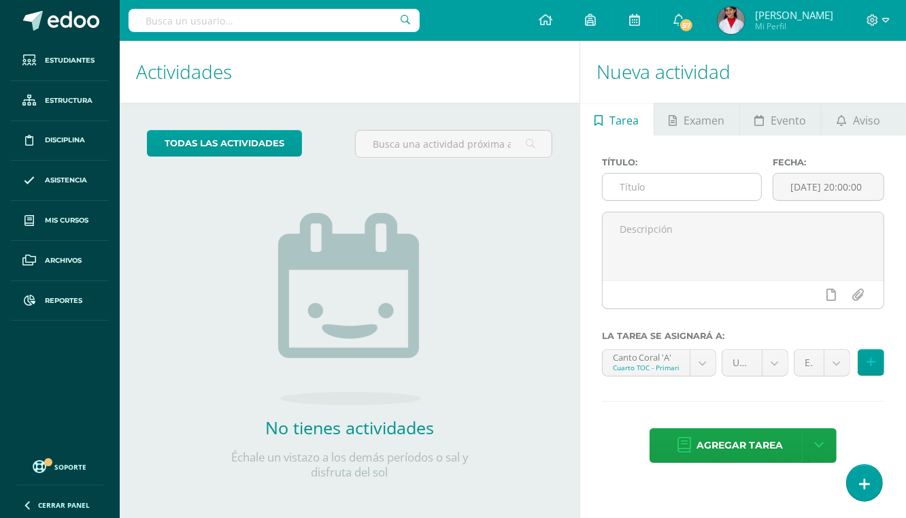
click at [673, 176] on input "text" at bounding box center [682, 186] width 159 height 27
type input "U3Q4S1"
click at [709, 359] on body "[PERSON_NAME], [PERSON_NAME]! Estudiantes Estructura Disciplina Asistencia Mis …" at bounding box center [453, 259] width 906 height 518
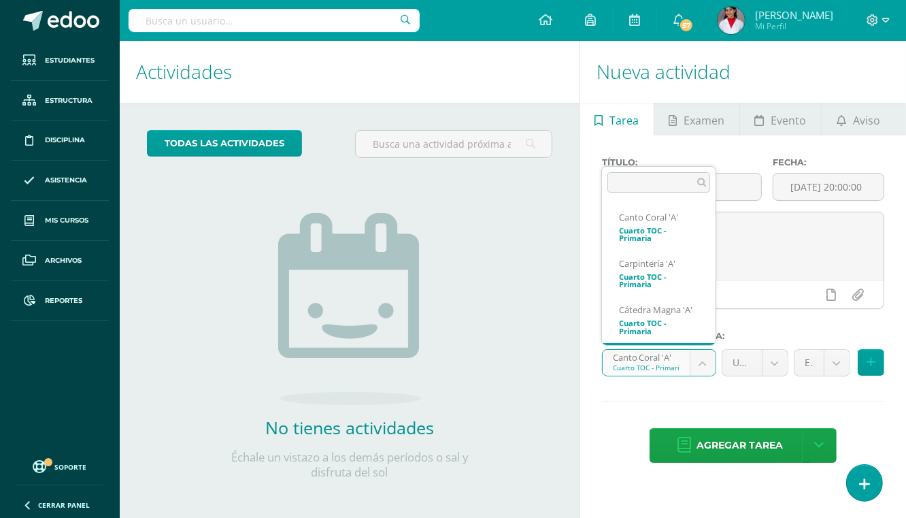
scroll to position [44, 0]
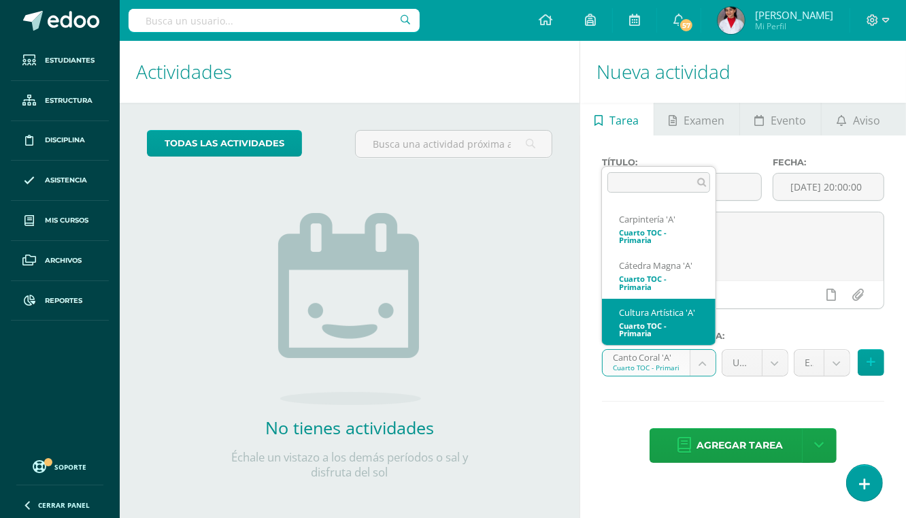
select select "134165"
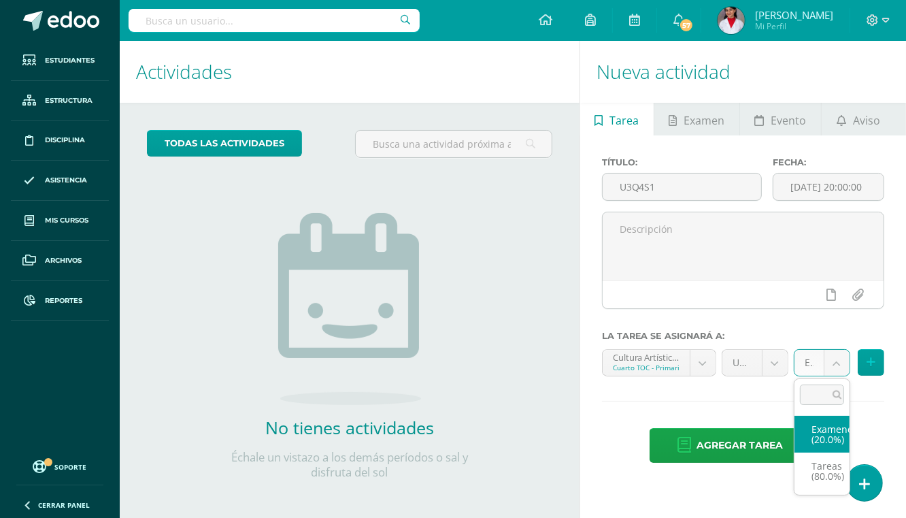
click at [839, 365] on body "Hola Diana Lucía, bienvenido a Edoo! Estudiantes Estructura Disciplina Asistenc…" at bounding box center [453, 259] width 906 height 518
select select "134174"
click at [867, 360] on icon at bounding box center [870, 362] width 9 height 12
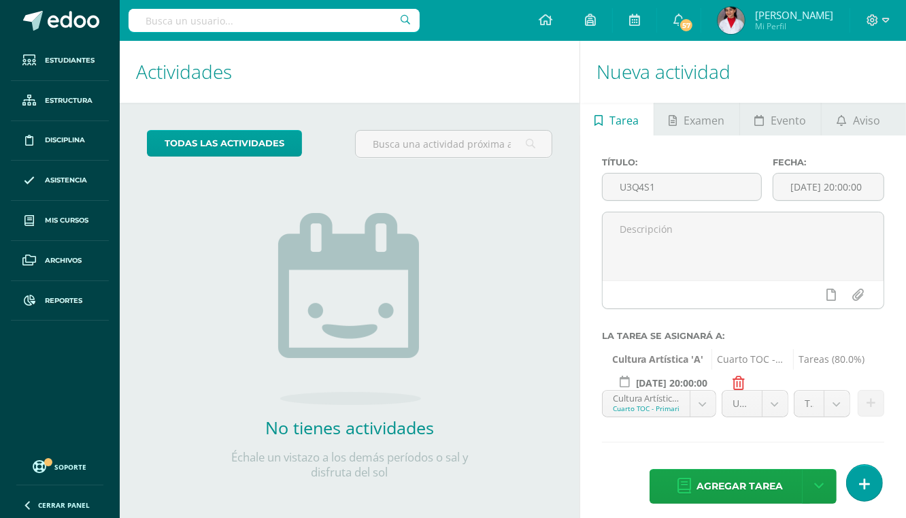
click at [703, 396] on body "Hola Diana Lucía, bienvenido a Edoo! Estudiantes Estructura Disciplina Asistenc…" at bounding box center [453, 259] width 906 height 518
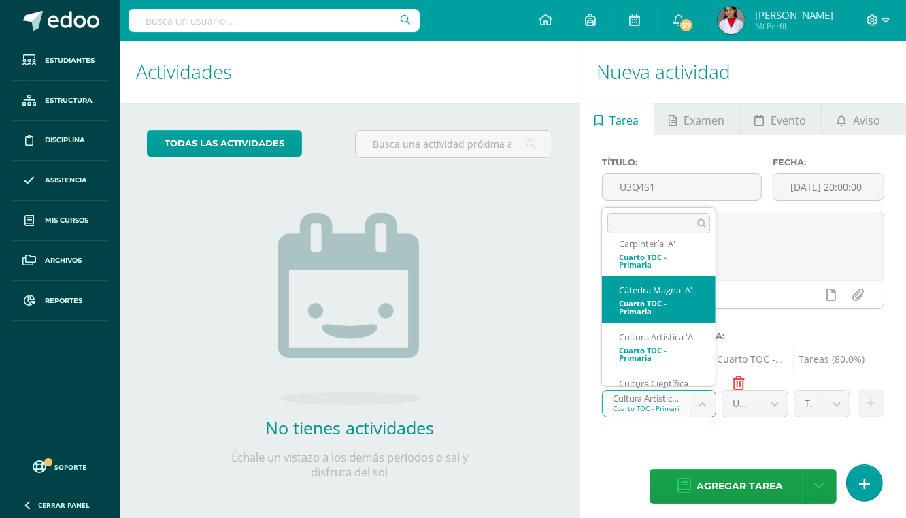
scroll to position [102, 0]
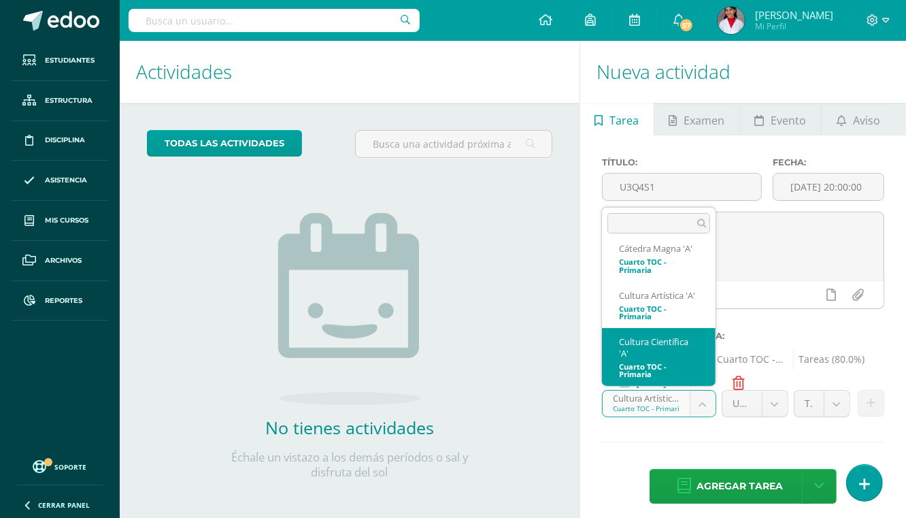
select select "134269"
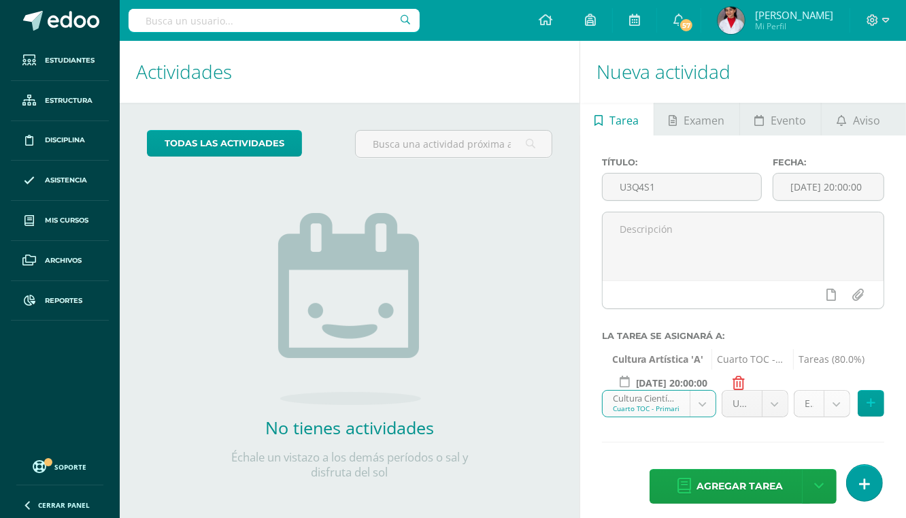
click at [837, 401] on body "Hola Diana Lucía, bienvenido a Edoo! Estudiantes Estructura Disciplina Asistenc…" at bounding box center [453, 259] width 906 height 518
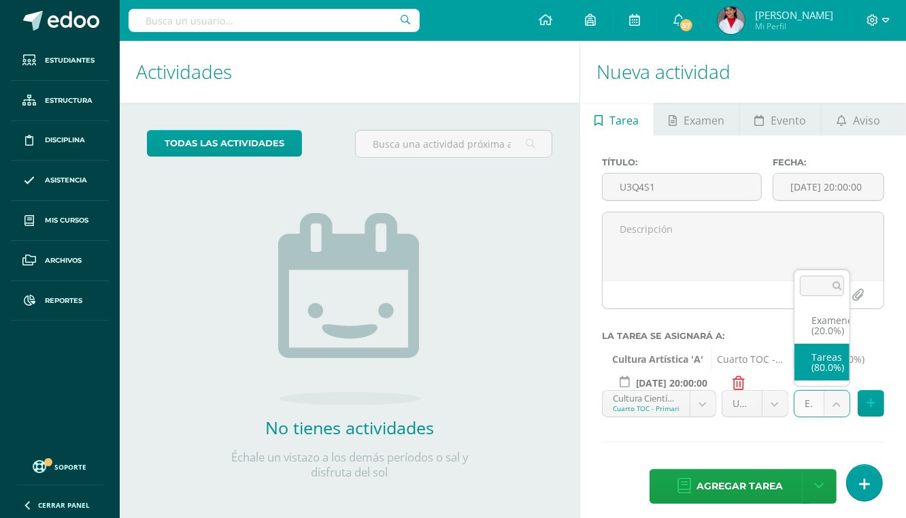
select select "134278"
click at [873, 404] on icon at bounding box center [870, 403] width 9 height 12
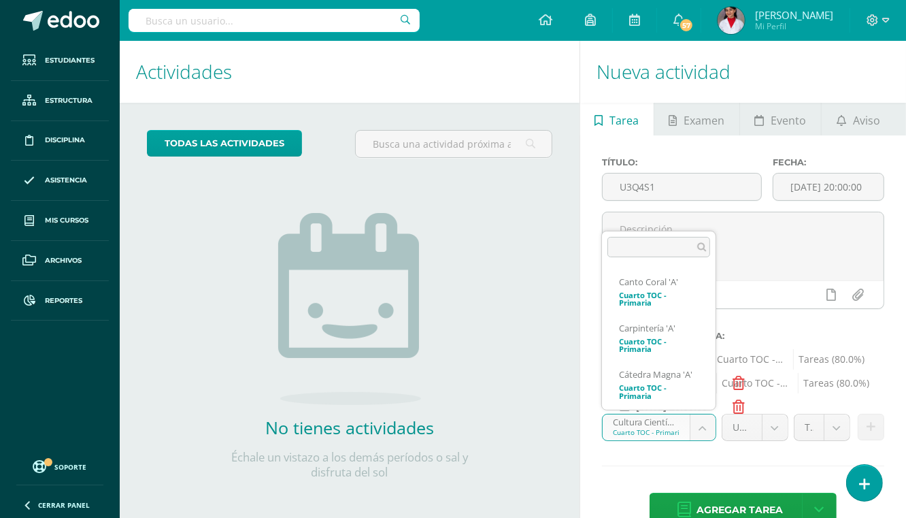
click at [707, 419] on body "Hola Diana Lucía, bienvenido a Edoo! Estudiantes Estructura Disciplina Asistenc…" at bounding box center [453, 259] width 906 height 518
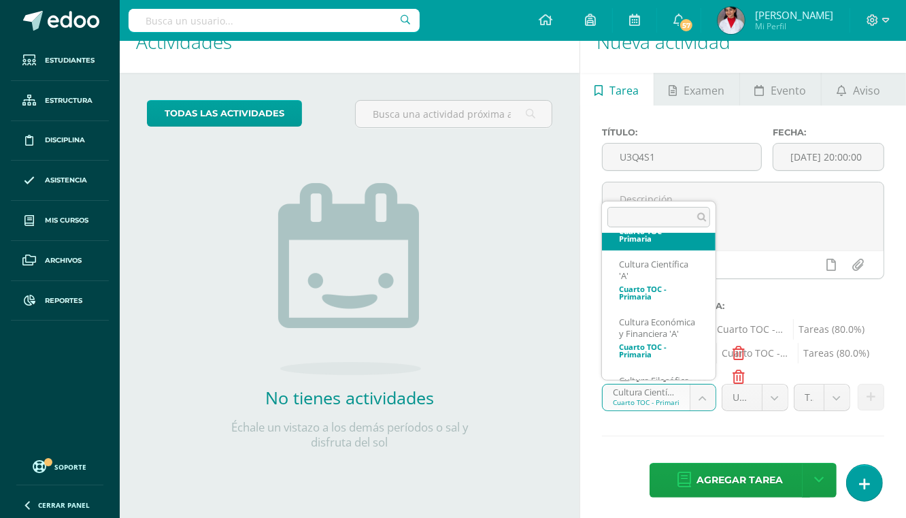
scroll to position [181, 0]
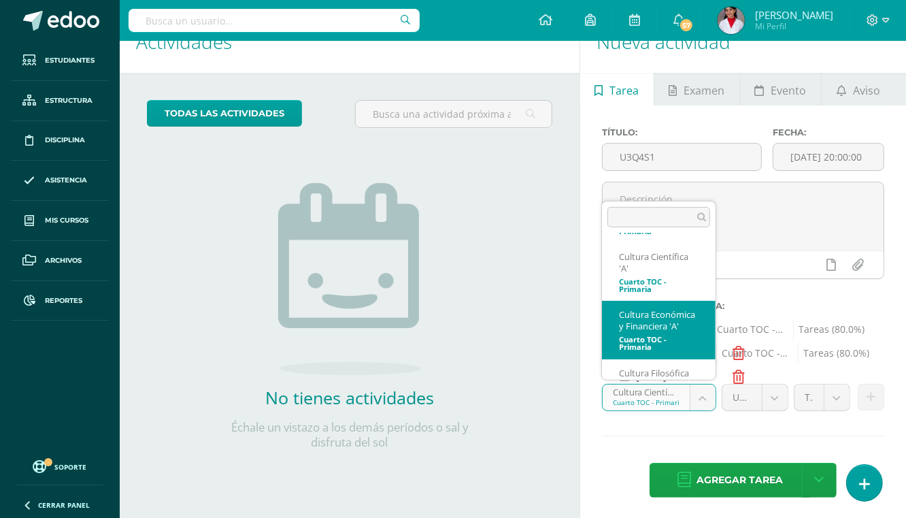
select select "134360"
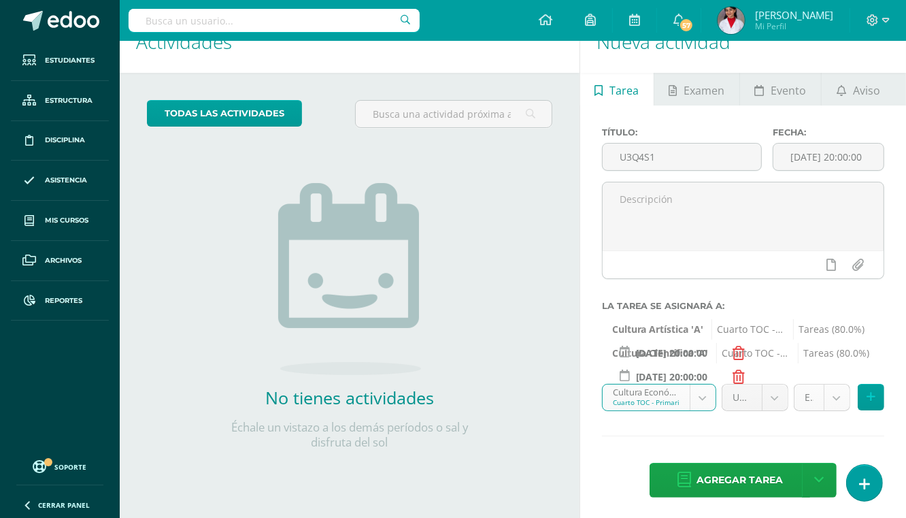
click at [839, 398] on body "Hola Diana Lucía, bienvenido a Edoo! Estudiantes Estructura Disciplina Asistenc…" at bounding box center [453, 229] width 906 height 518
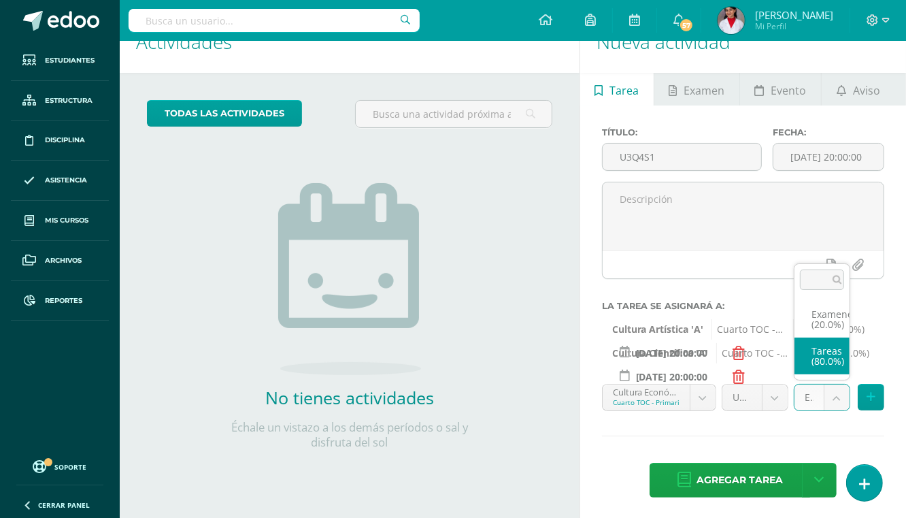
select select "134369"
click at [864, 394] on button at bounding box center [871, 397] width 27 height 27
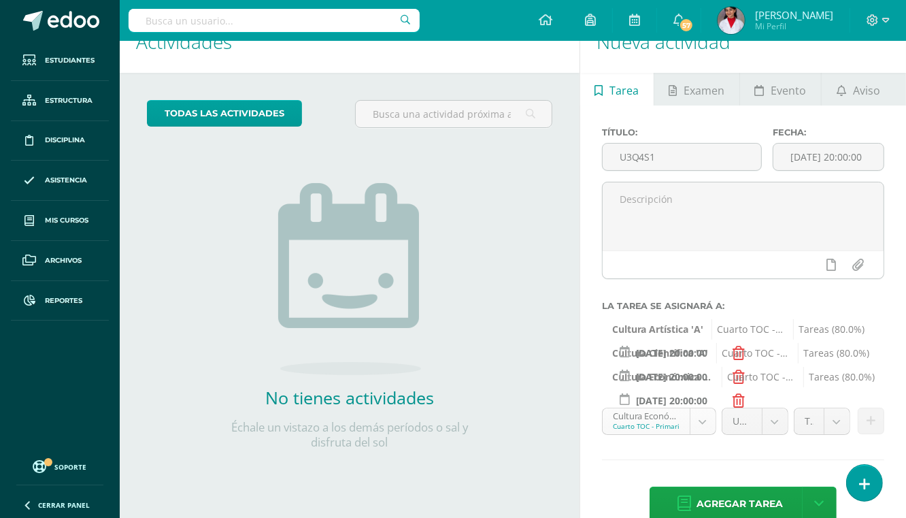
click at [710, 420] on body "Hola Diana Lucía, bienvenido a Edoo! Estudiantes Estructura Disciplina Asistenc…" at bounding box center [453, 229] width 906 height 518
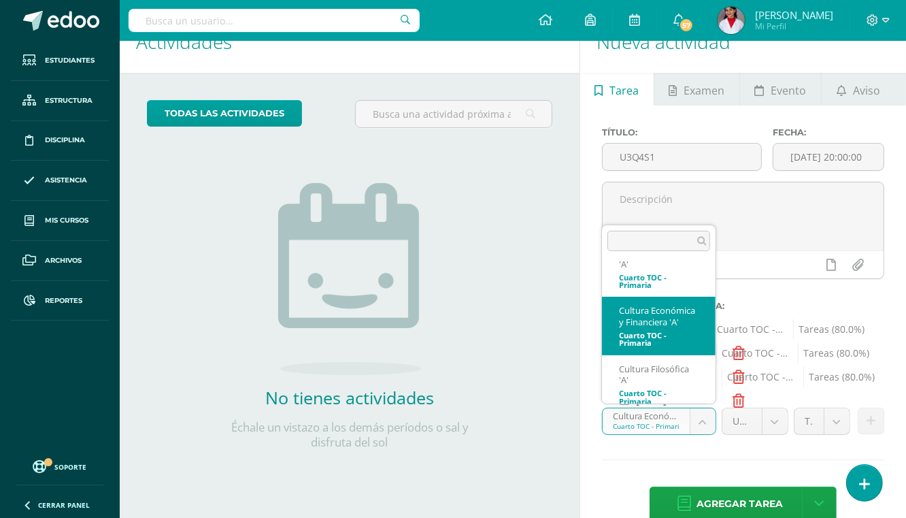
scroll to position [218, 0]
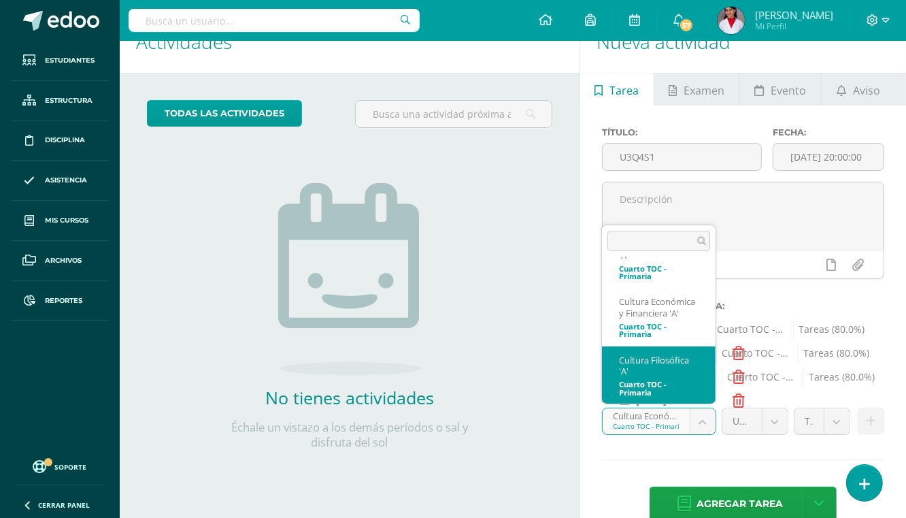
select select "134334"
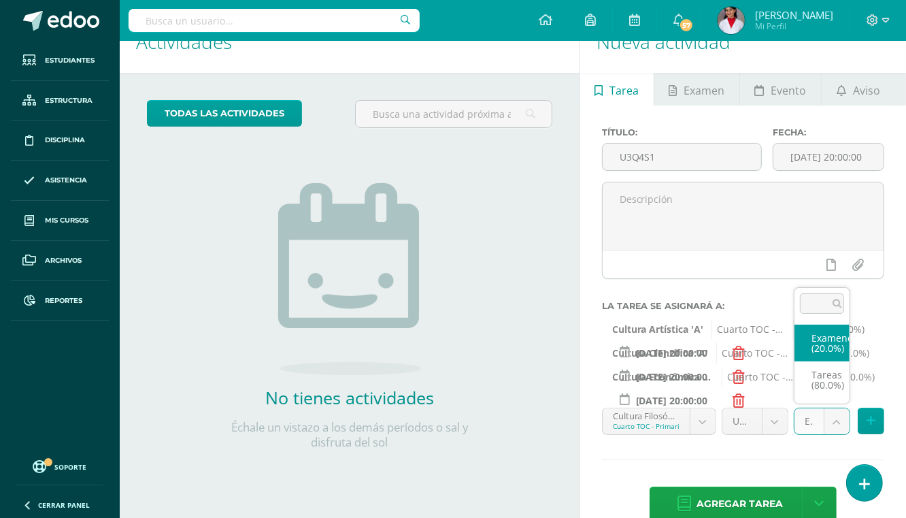
click at [839, 422] on body "Hola Diana Lucía, bienvenido a Edoo! Estudiantes Estructura Disciplina Asistenc…" at bounding box center [453, 229] width 906 height 518
select select "134343"
click at [864, 418] on button at bounding box center [871, 420] width 27 height 27
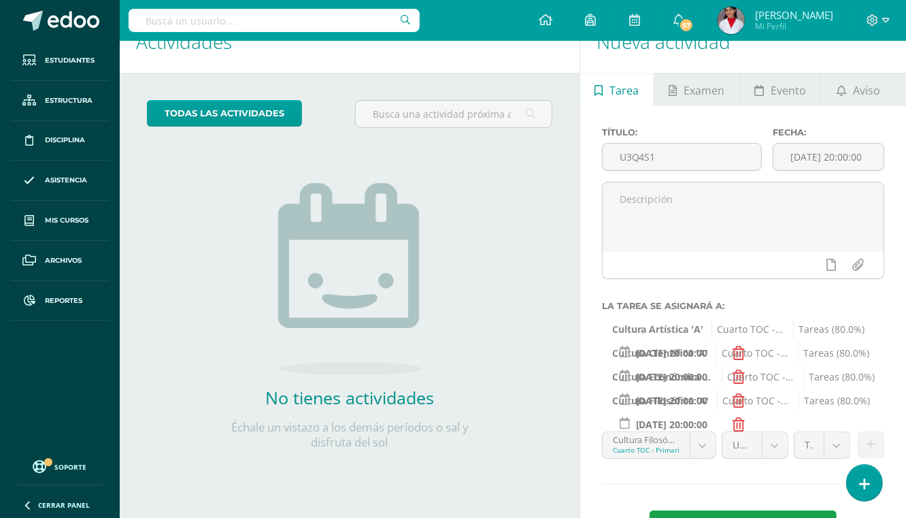
scroll to position [79, 0]
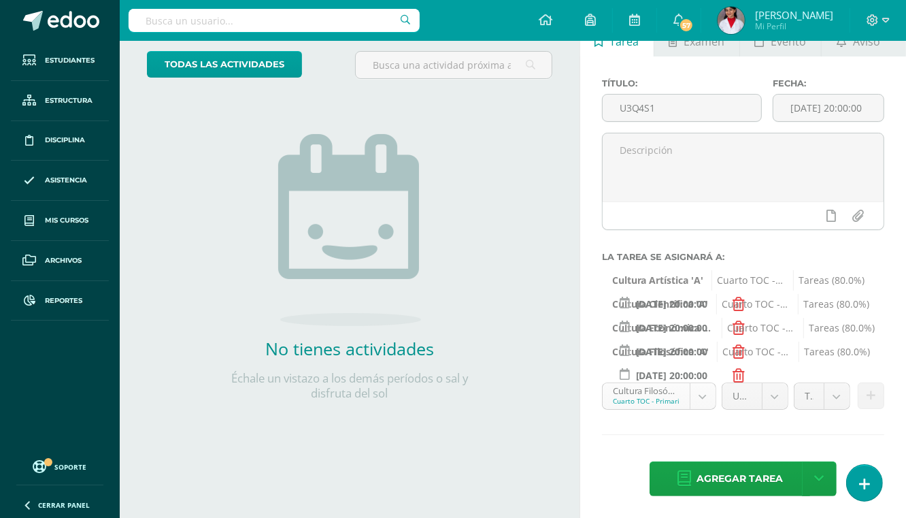
click at [705, 396] on body "Hola Diana Lucía, bienvenido a Edoo! Estudiantes Estructura Disciplina Asistenc…" at bounding box center [453, 180] width 906 height 518
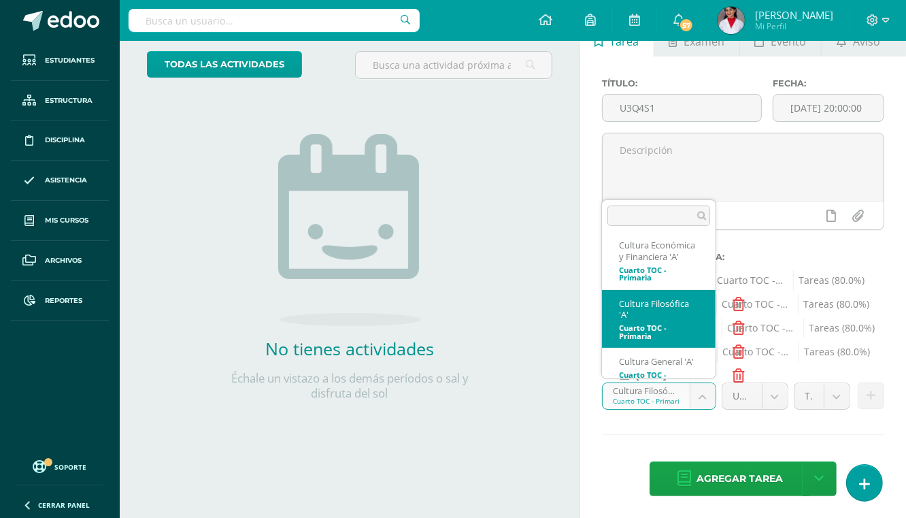
scroll to position [264, 0]
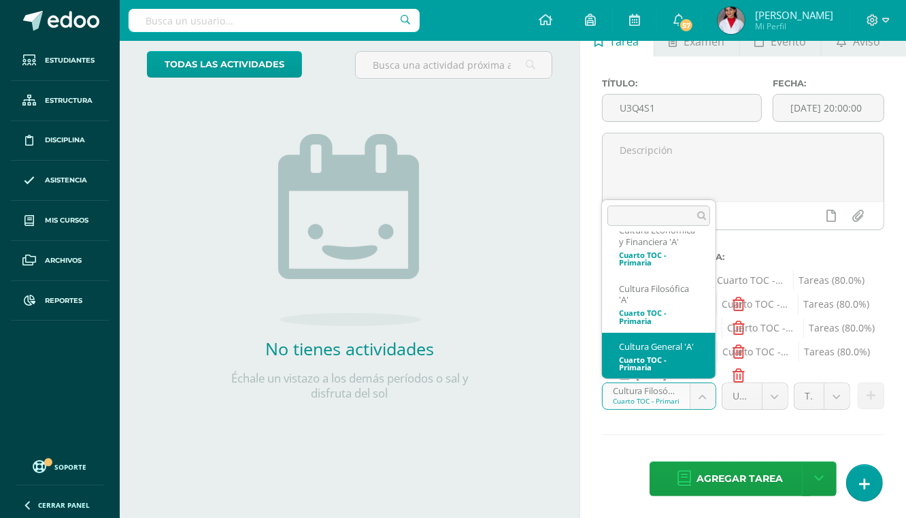
select select "134074"
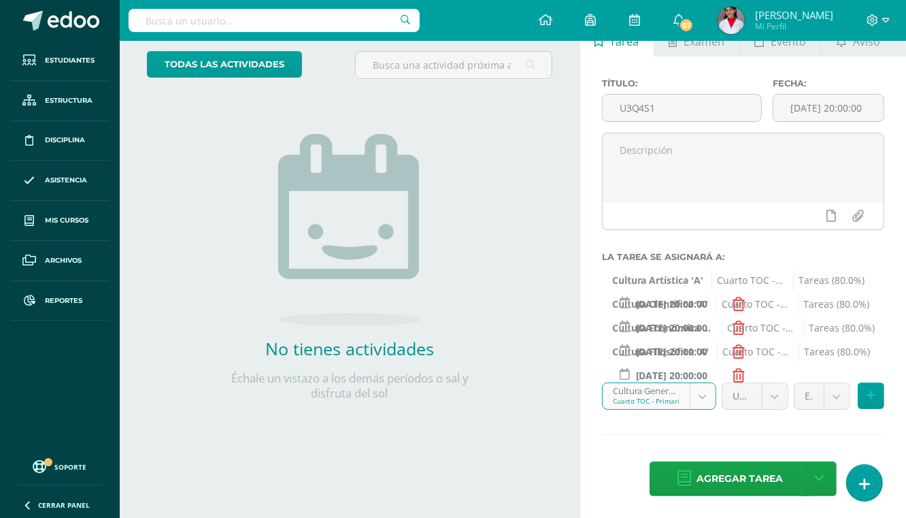
click at [840, 394] on body "Hola Diana Lucía, bienvenido a Edoo! Estudiantes Estructura Disciplina Asistenc…" at bounding box center [453, 180] width 906 height 518
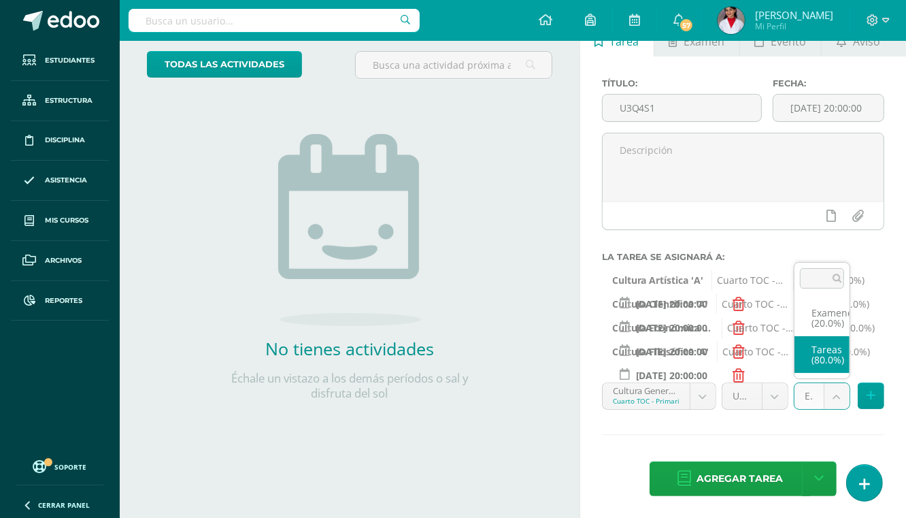
select select "134083"
click at [865, 391] on button at bounding box center [871, 395] width 27 height 27
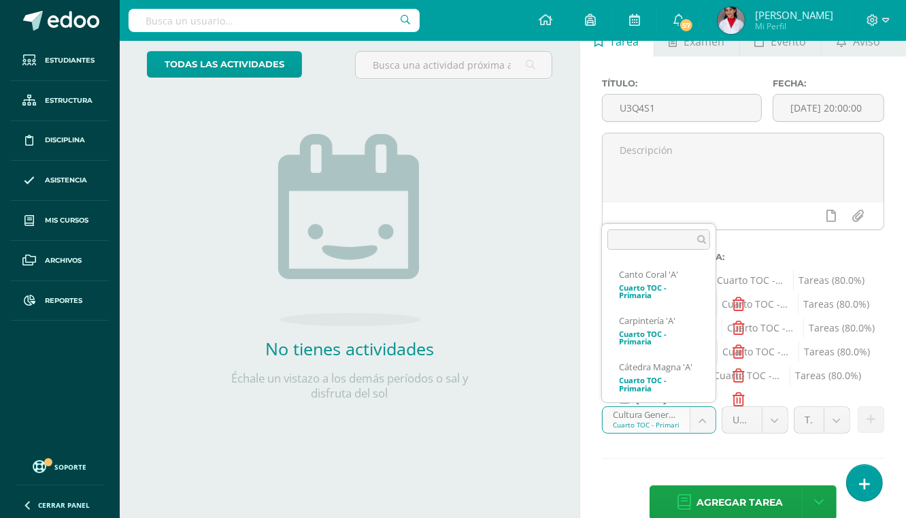
click at [699, 413] on body "Hola Diana Lucía, bienvenido a Edoo! Estudiantes Estructura Disciplina Asistenc…" at bounding box center [453, 180] width 906 height 518
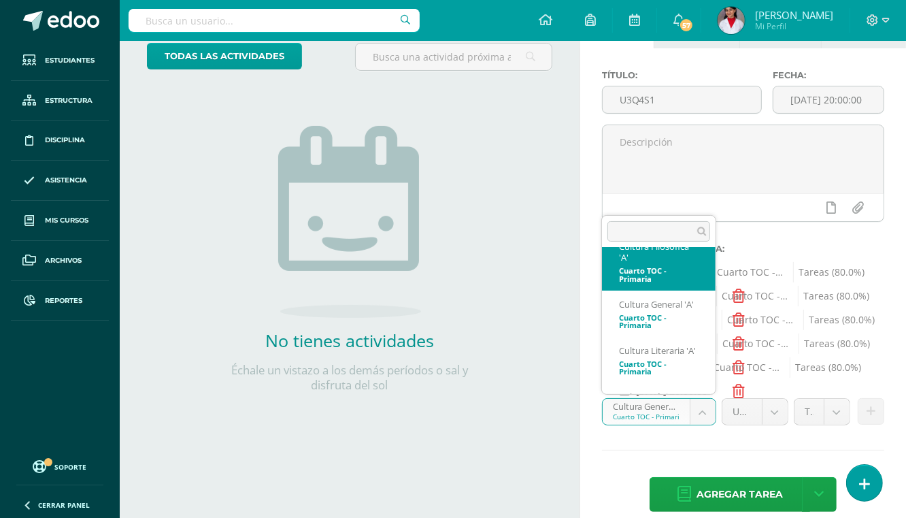
scroll to position [321, 0]
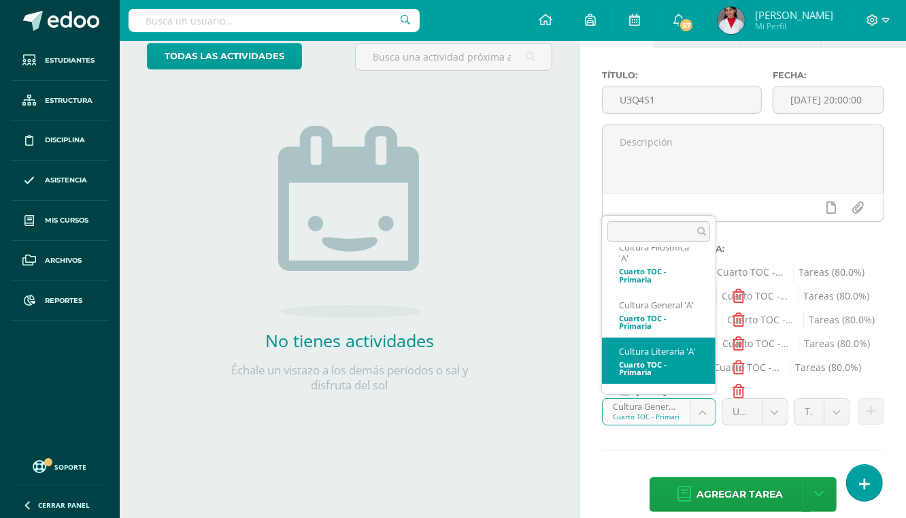
select select "134373"
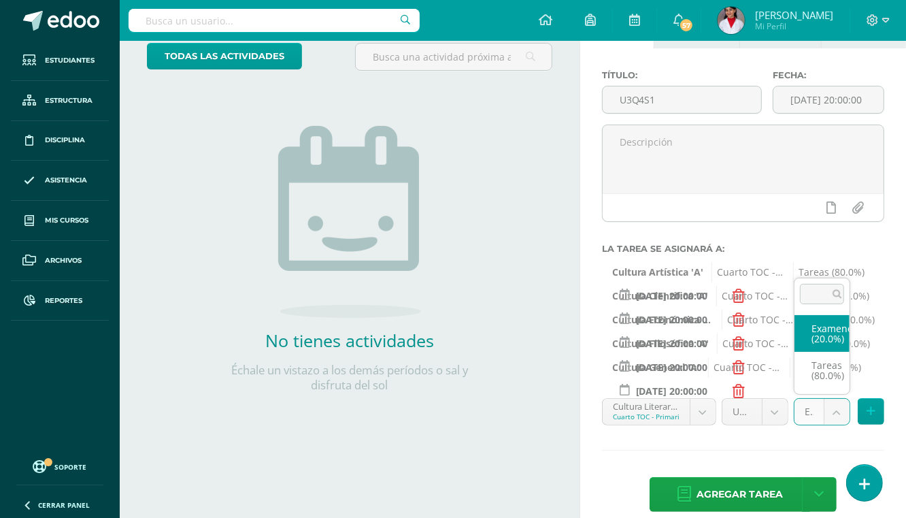
click at [835, 409] on body "Hola Diana Lucía, bienvenido a Edoo! Estudiantes Estructura Disciplina Asistenc…" at bounding box center [453, 172] width 906 height 518
select select "134382"
click at [866, 410] on icon at bounding box center [870, 411] width 9 height 12
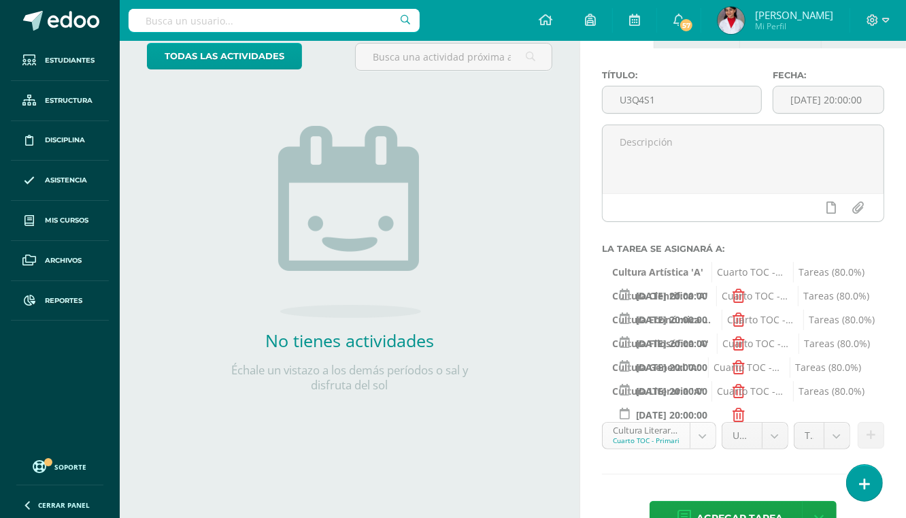
click at [703, 431] on body "Hola Diana Lucía, bienvenido a Edoo! Estudiantes Estructura Disciplina Asistenc…" at bounding box center [453, 172] width 906 height 518
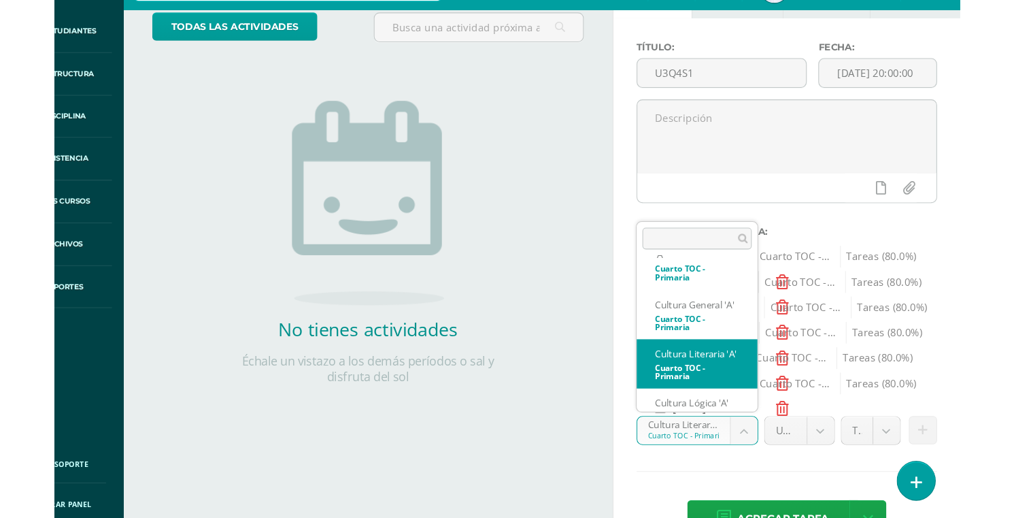
scroll to position [275, 0]
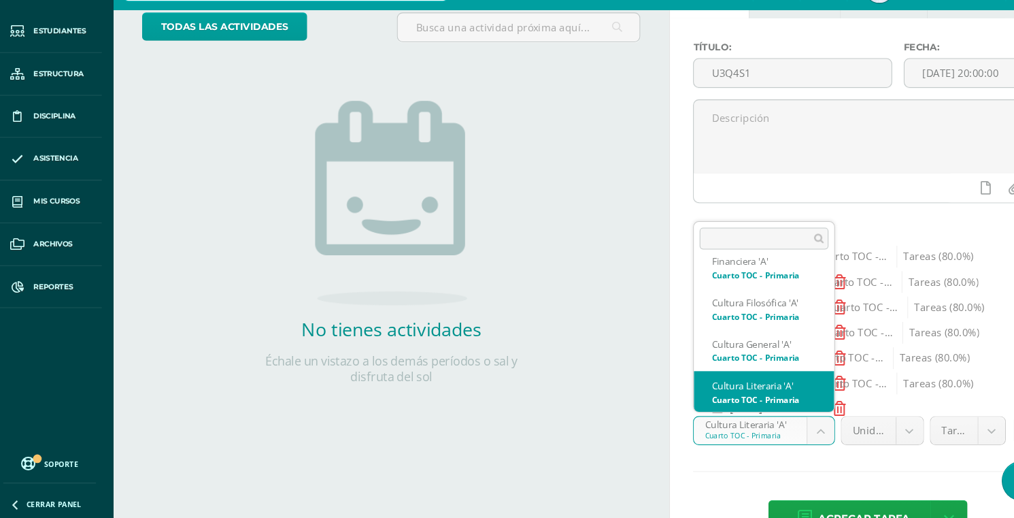
click at [784, 427] on body "Hola Diana Lucía, bienvenido a Edoo! Estudiantes Estructura Disciplina Asistenc…" at bounding box center [507, 172] width 1014 height 518
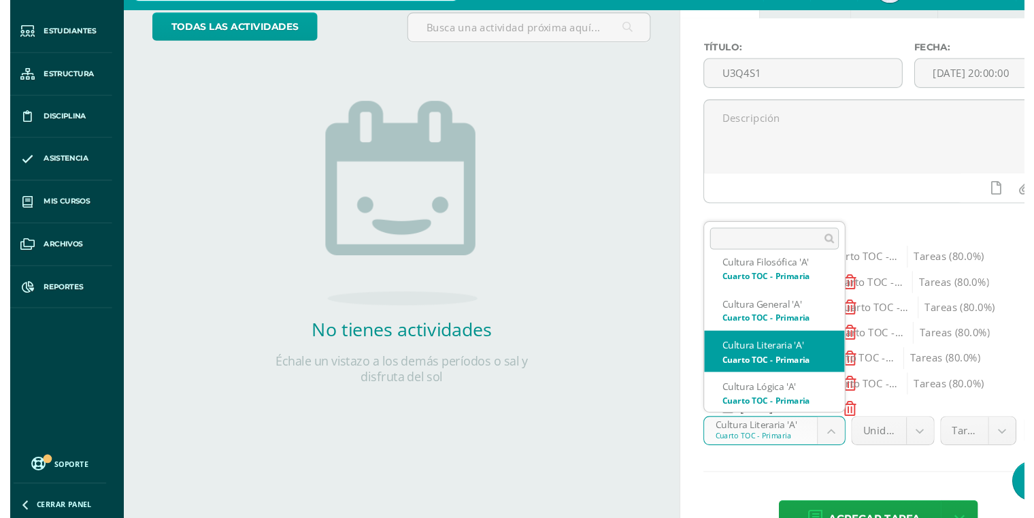
scroll to position [258, 0]
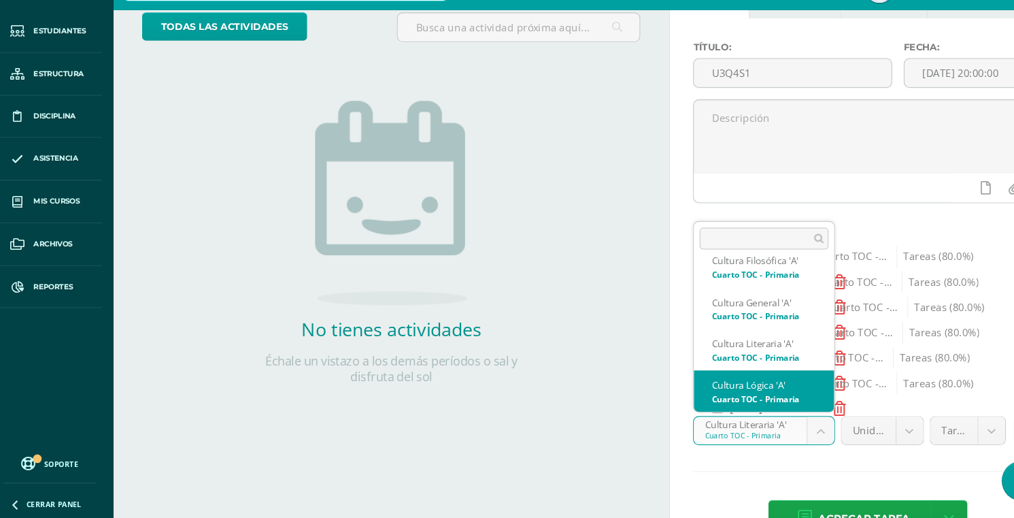
select select "134282"
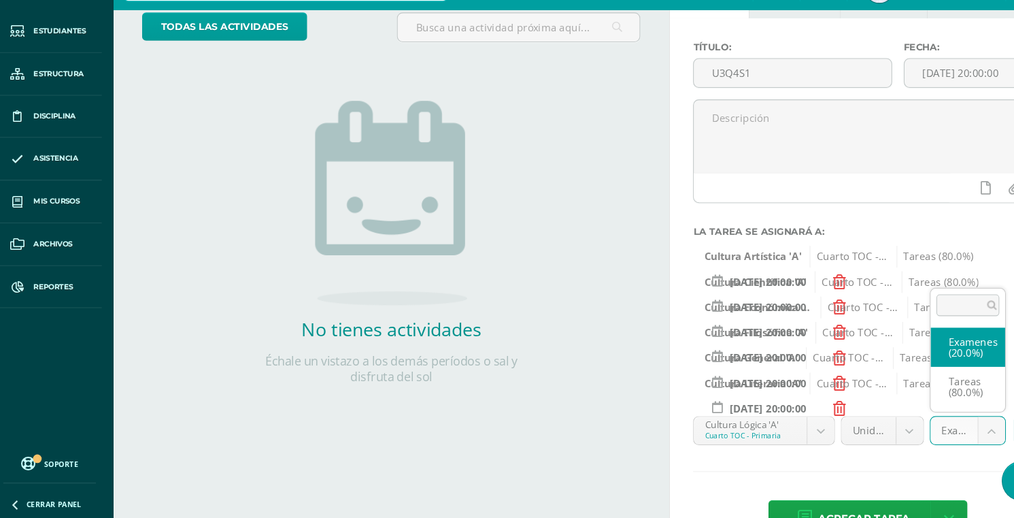
click at [905, 429] on body "Hola Diana Lucía, bienvenido a Edoo! Estudiantes Estructura Disciplina Asistenc…" at bounding box center [507, 172] width 1014 height 518
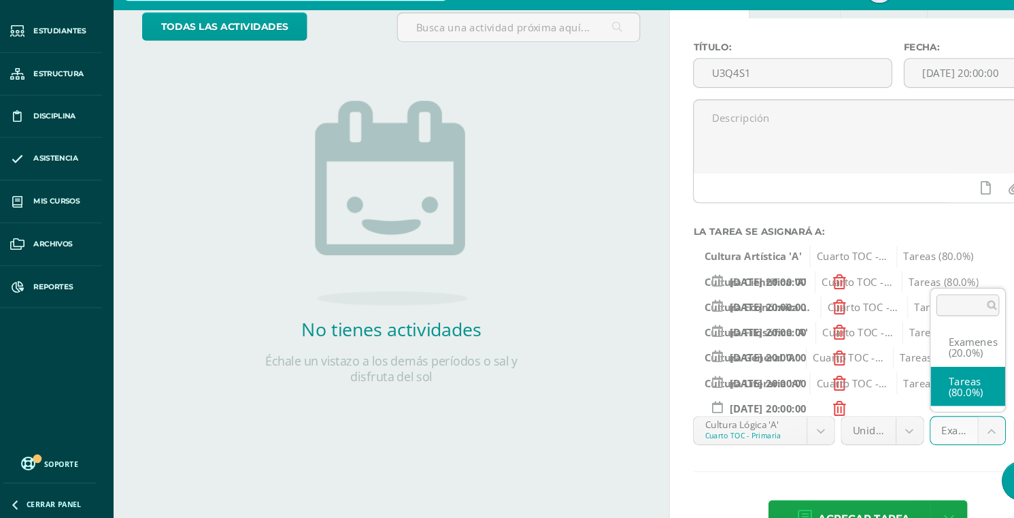
select select "134291"
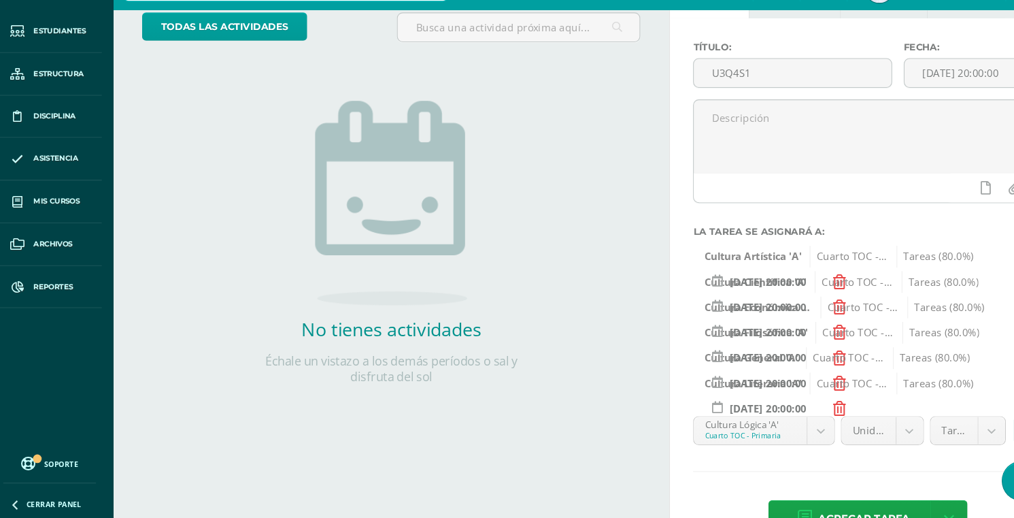
drag, startPoint x: 864, startPoint y: 467, endPoint x: 816, endPoint y: 464, distance: 48.4
click at [816, 464] on div "Título: U3Q4S1 Fecha: 2025-08-11 20:00:00 La tarea se asignará a: Cultura Artís…" at bounding box center [828, 303] width 371 height 511
click at [905, 480] on link at bounding box center [972, 481] width 39 height 39
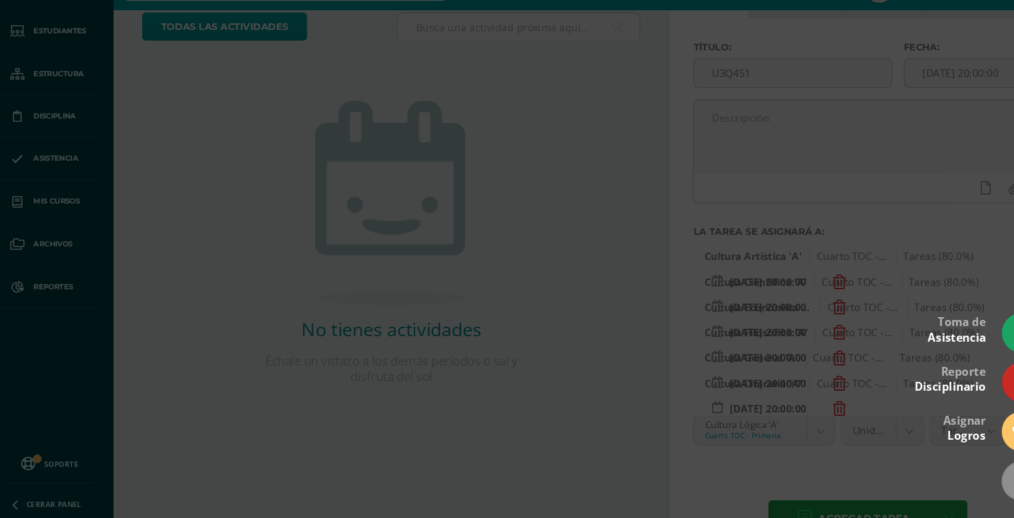
click at [568, 442] on div at bounding box center [507, 259] width 1014 height 518
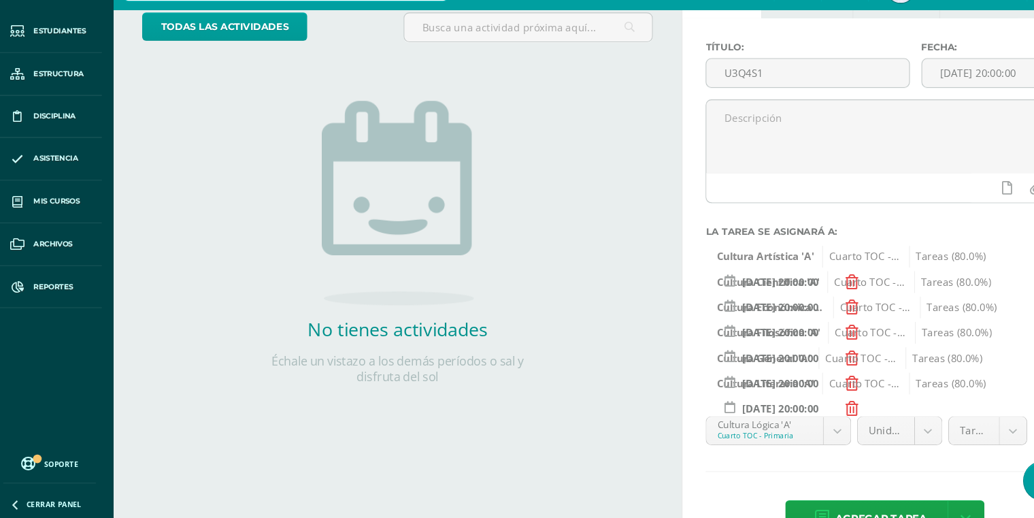
scroll to position [86, 0]
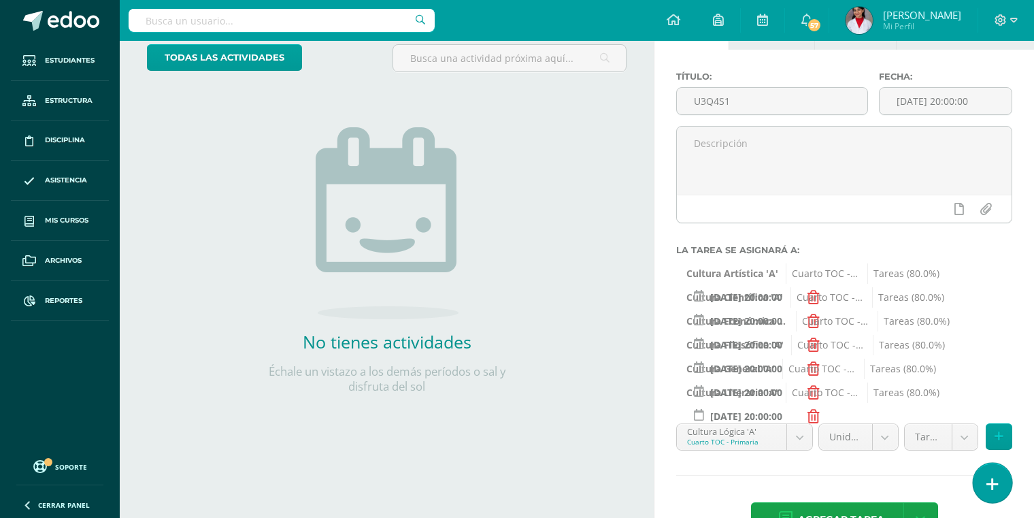
click at [905, 479] on icon at bounding box center [992, 484] width 12 height 16
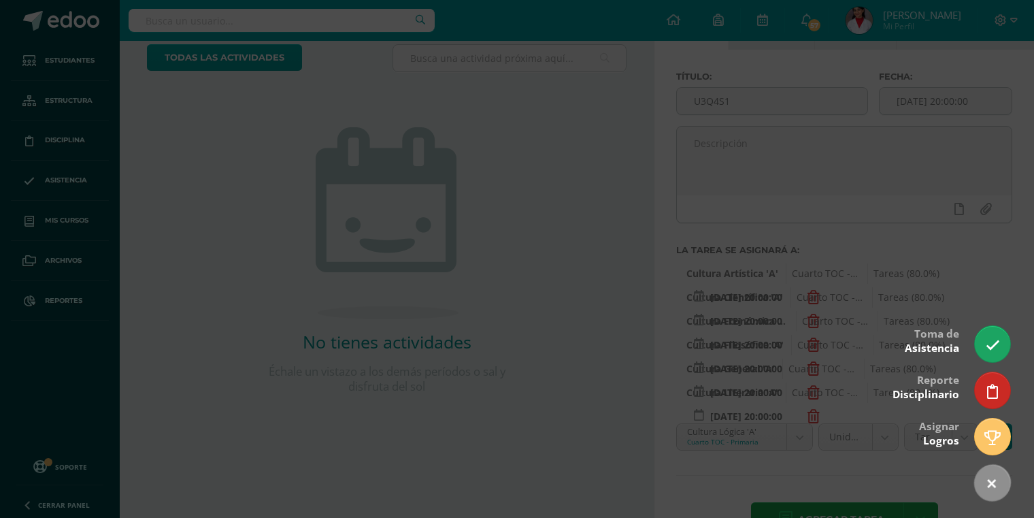
click at [871, 458] on div at bounding box center [517, 259] width 1034 height 518
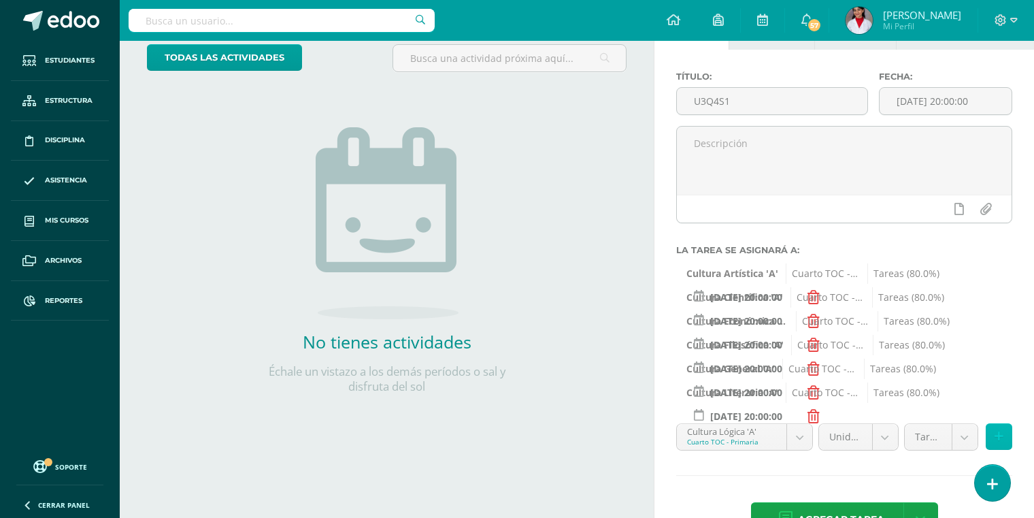
click at [905, 434] on button at bounding box center [999, 436] width 27 height 27
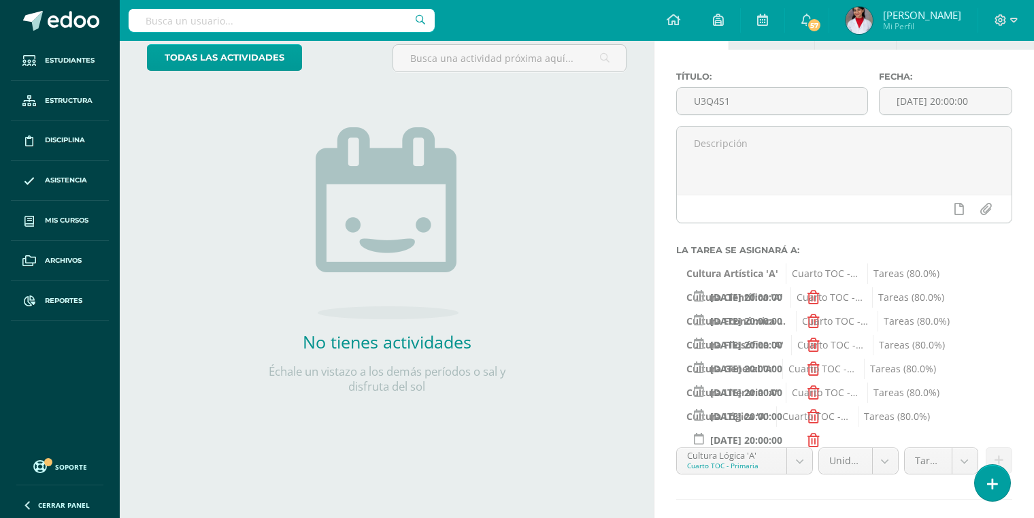
click at [798, 432] on body "Hola Diana Lucía, bienvenido a Edoo! Estudiantes Estructura Disciplina Asistenc…" at bounding box center [517, 173] width 1034 height 518
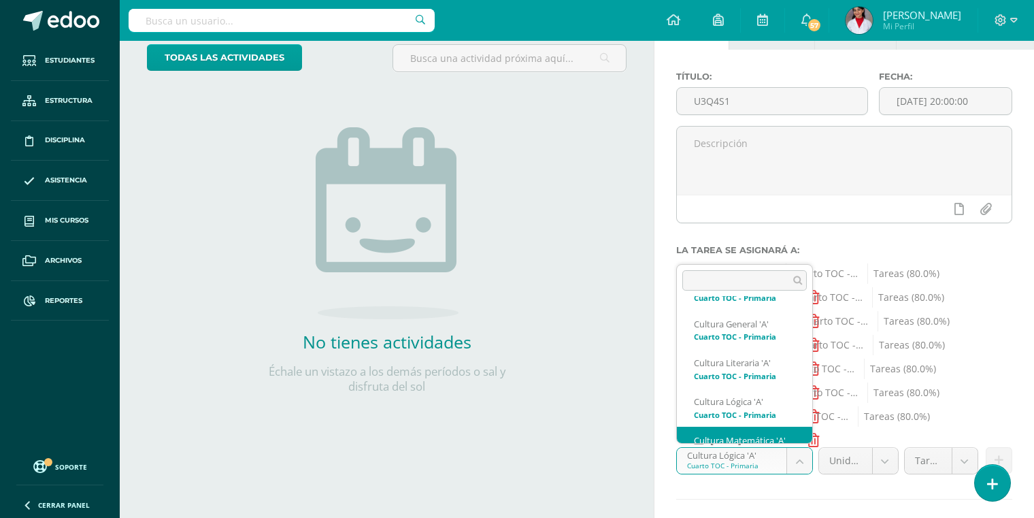
scroll to position [297, 0]
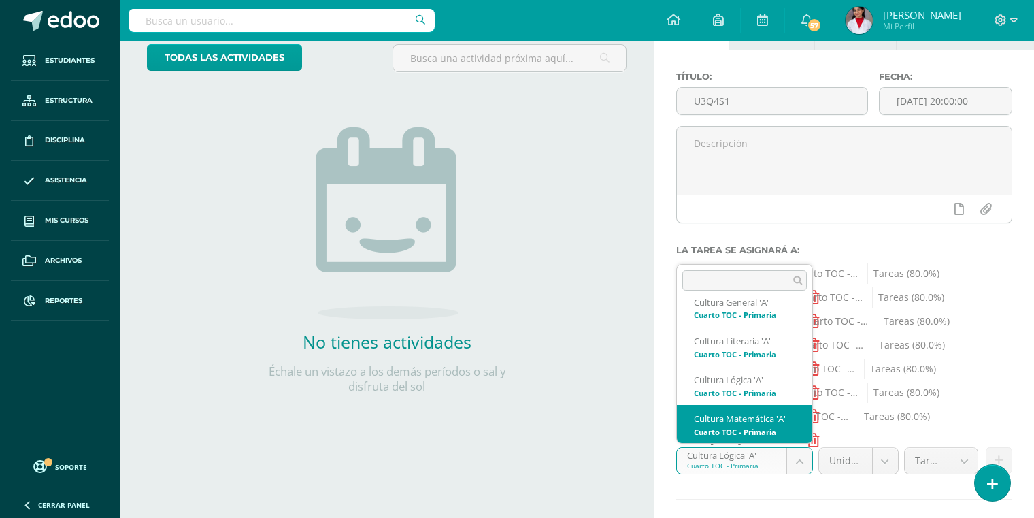
select select "134412"
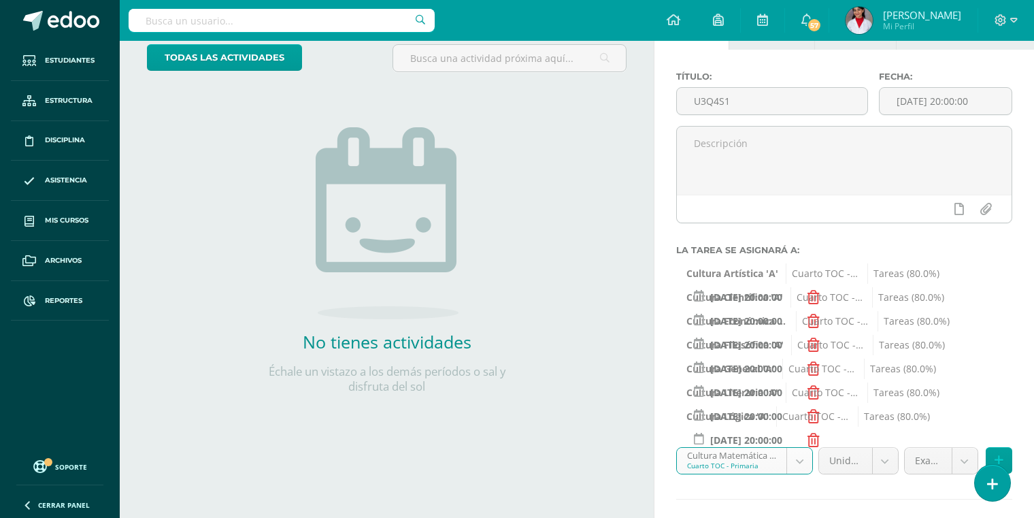
click at [905, 432] on body "Hola Diana Lucía, bienvenido a Edoo! Estudiantes Estructura Disciplina Asistenc…" at bounding box center [517, 173] width 1034 height 518
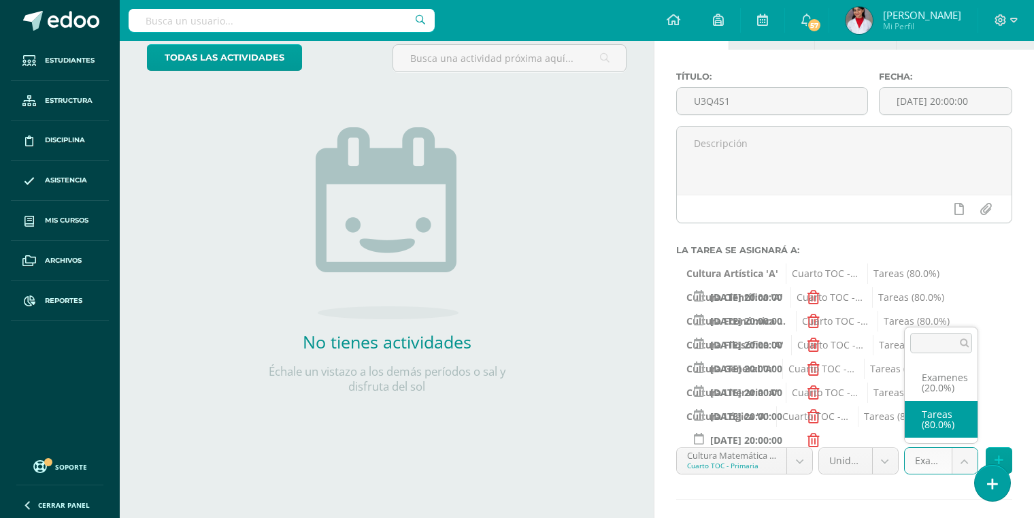
select select "134421"
click at [905, 455] on icon at bounding box center [998, 460] width 9 height 12
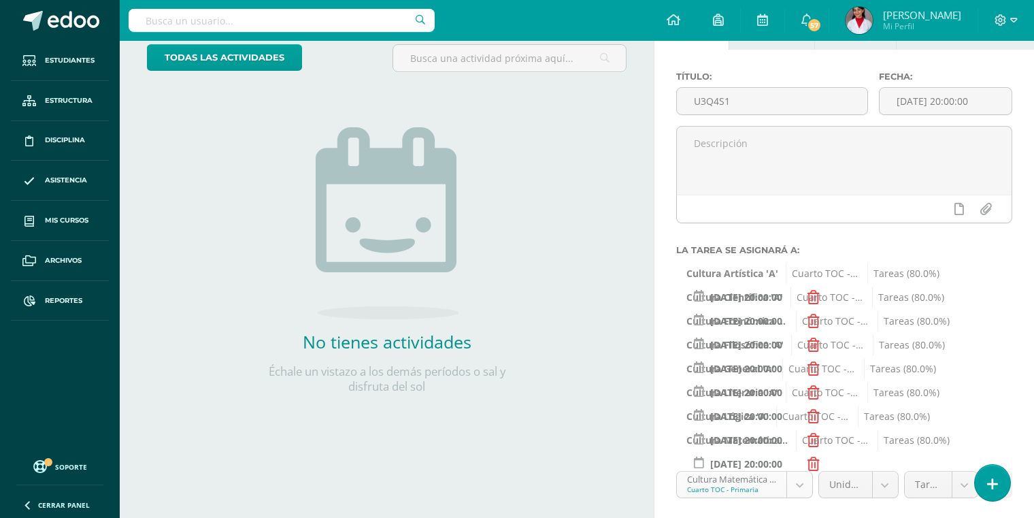
click at [801, 432] on body "Hola Diana Lucía, bienvenido a Edoo! Estudiantes Estructura Disciplina Asistenc…" at bounding box center [517, 173] width 1034 height 518
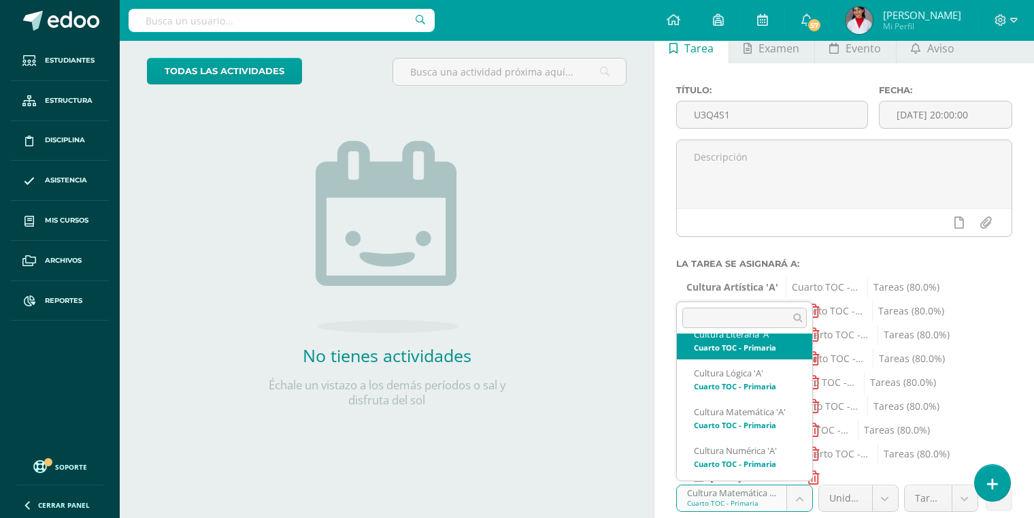
scroll to position [355, 0]
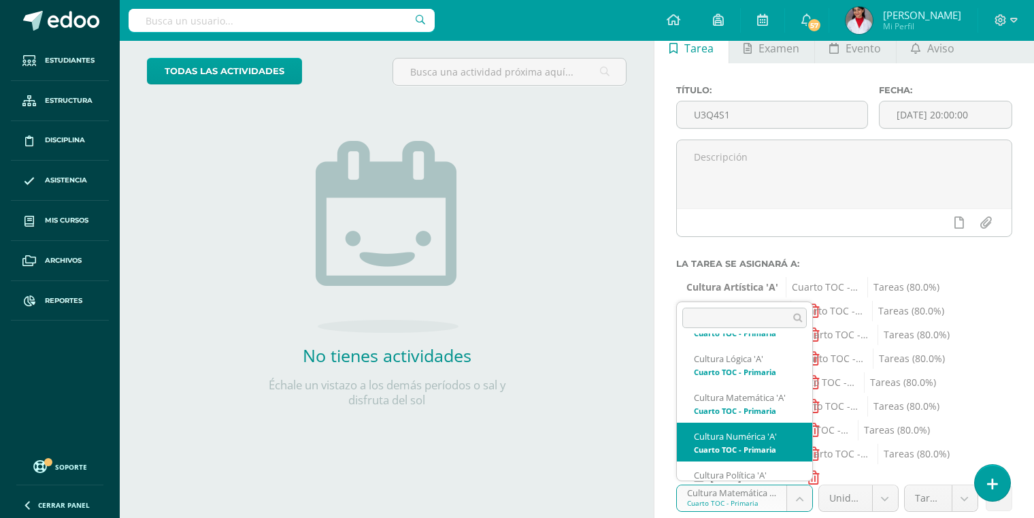
select select "134425"
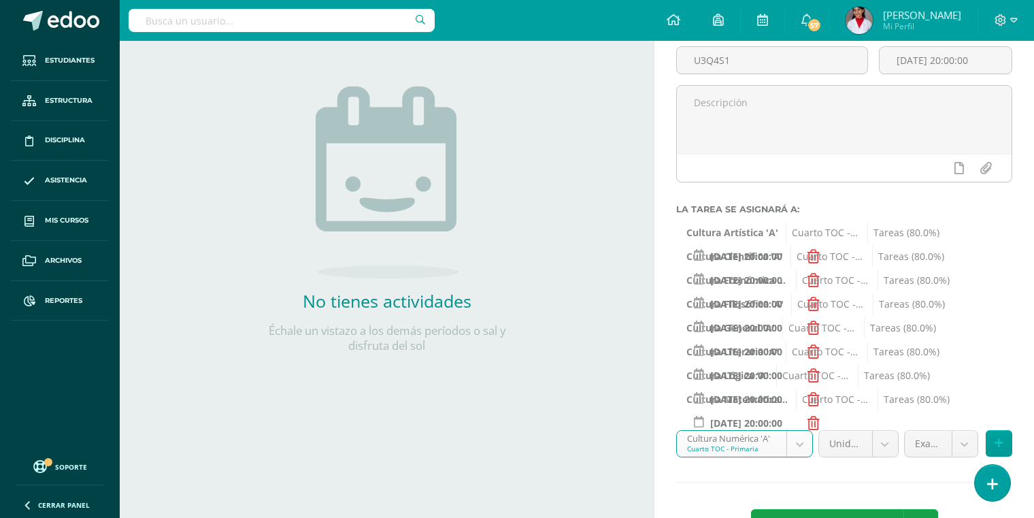
scroll to position [134, 0]
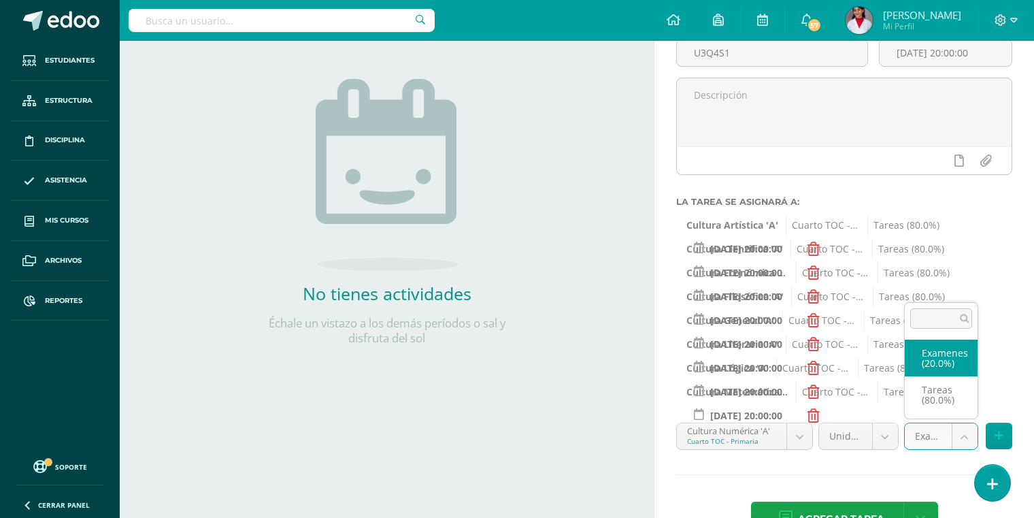
click at [905, 384] on body "Hola Diana Lucía, bienvenido a Edoo! Estudiantes Estructura Disciplina Asistenc…" at bounding box center [517, 125] width 1034 height 518
select select "134434"
click at [905, 431] on button at bounding box center [999, 435] width 27 height 27
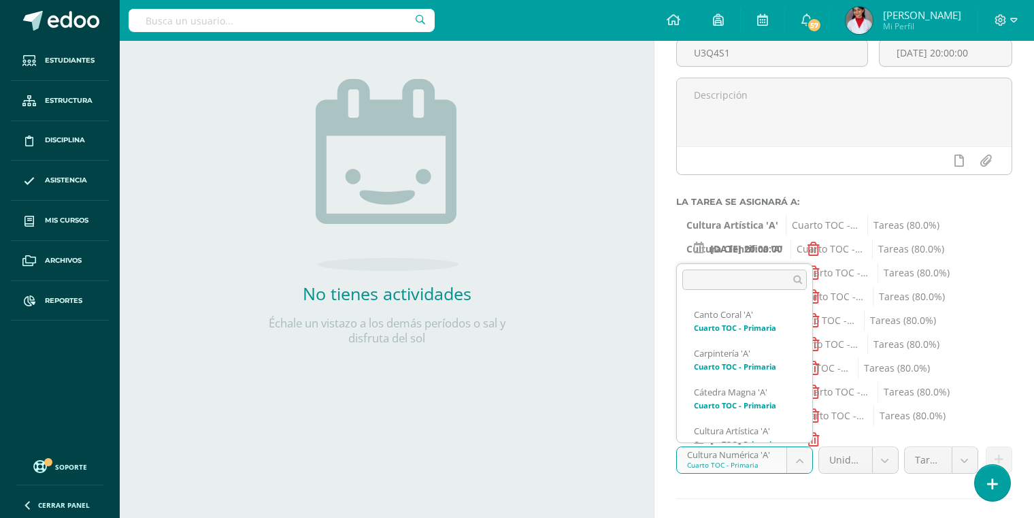
click at [794, 384] on body "Hola Diana Lucía, bienvenido a Edoo! Estudiantes Estructura Disciplina Asistenc…" at bounding box center [517, 125] width 1034 height 518
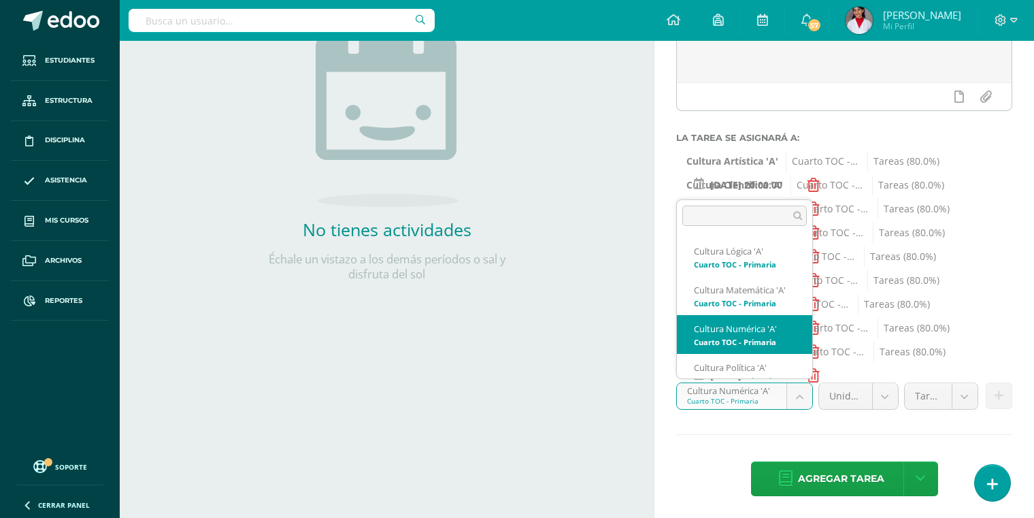
scroll to position [382, 0]
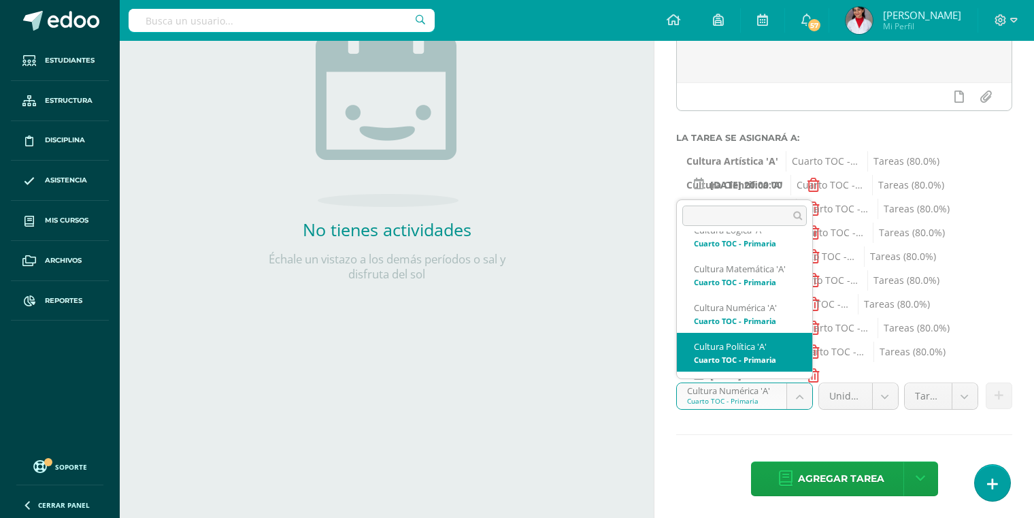
select select "134113"
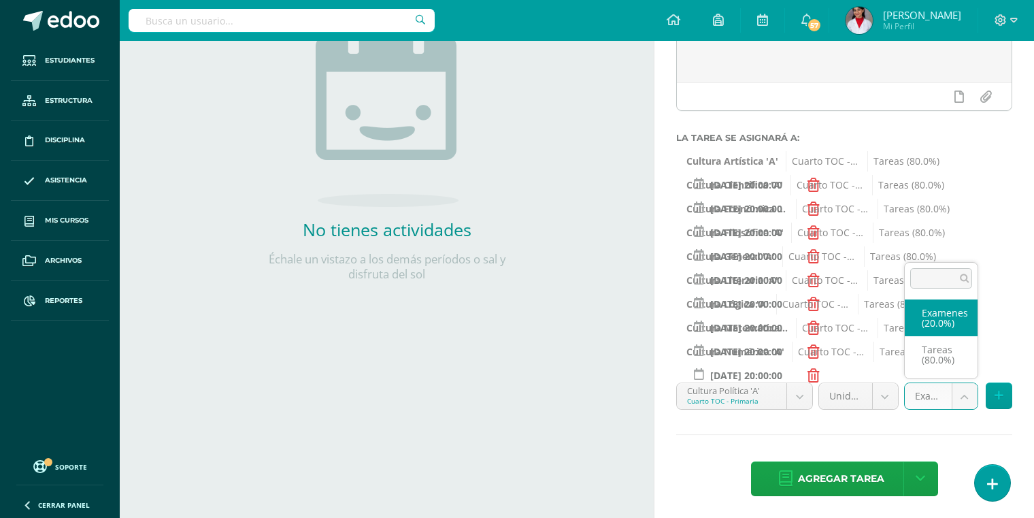
click at [905, 320] on body "Hola Diana Lucía, bienvenido a Edoo! Estudiantes Estructura Disciplina Asistenc…" at bounding box center [517, 61] width 1034 height 518
select select "134122"
click at [905, 390] on icon at bounding box center [998, 396] width 9 height 12
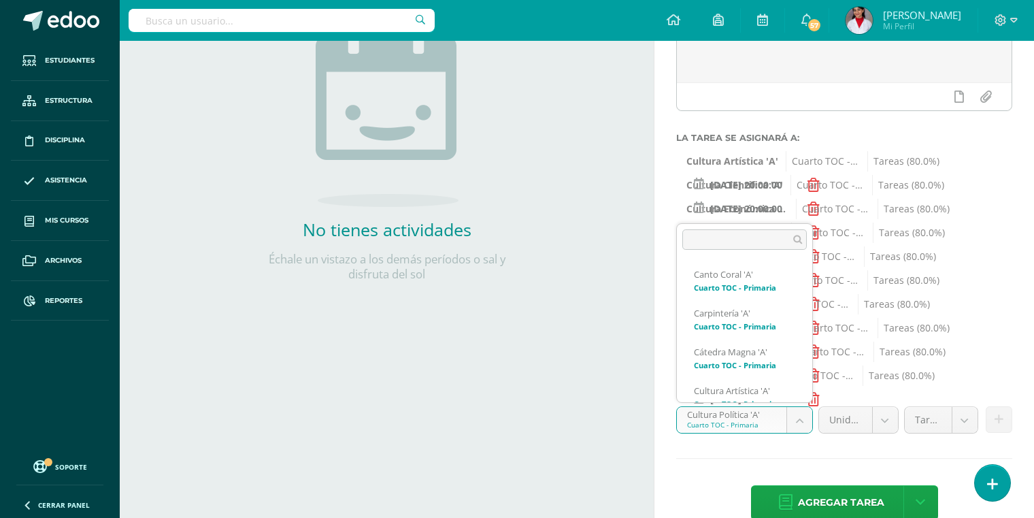
click at [801, 320] on body "Hola Diana Lucía, bienvenido a Edoo! Estudiantes Estructura Disciplina Asistenc…" at bounding box center [517, 61] width 1034 height 518
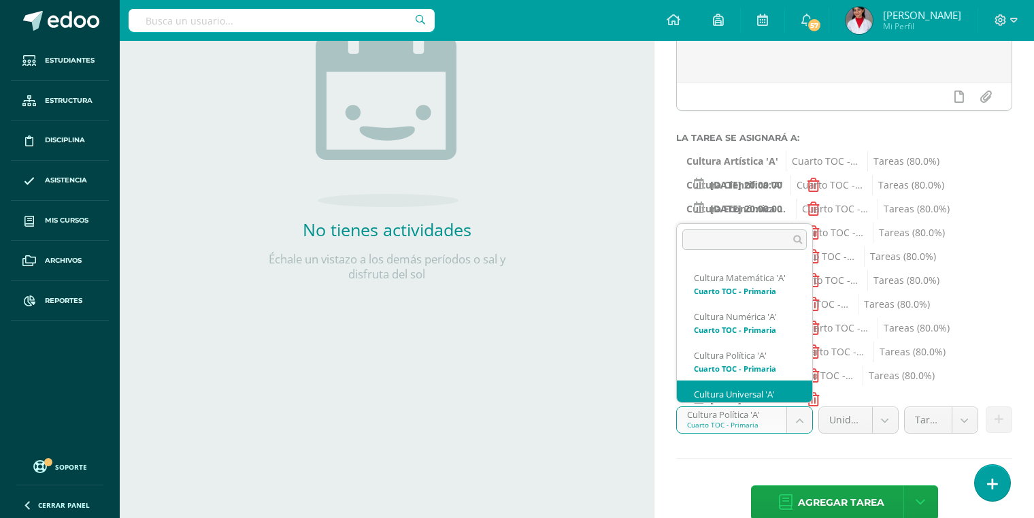
scroll to position [414, 0]
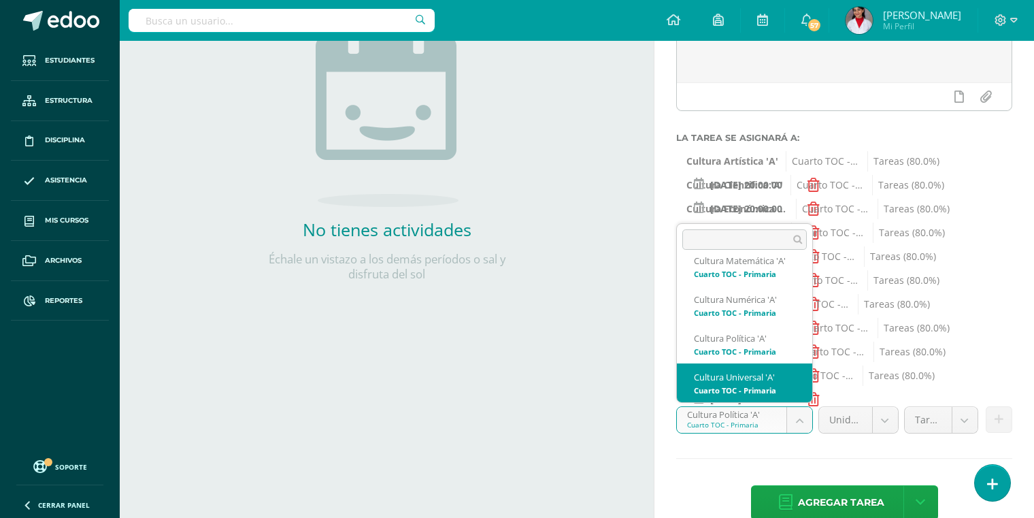
select select "134399"
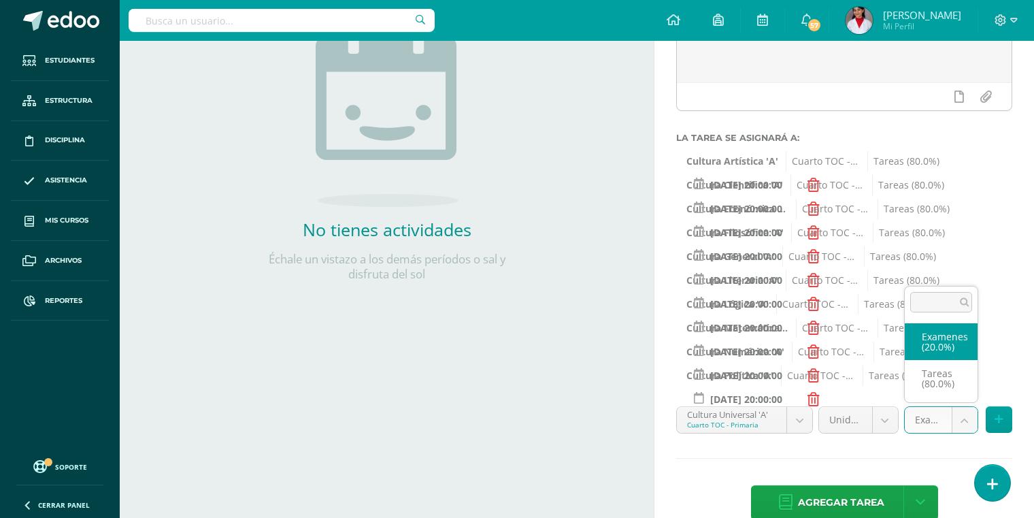
click at [905, 320] on body "Hola Diana Lucía, bienvenido a Edoo! Estudiantes Estructura Disciplina Asistenc…" at bounding box center [517, 61] width 1034 height 518
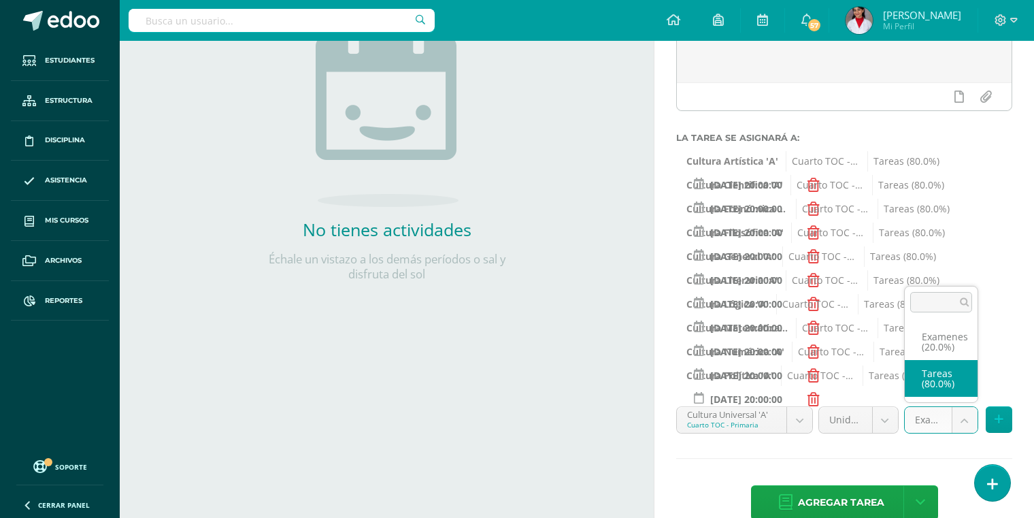
select select "134408"
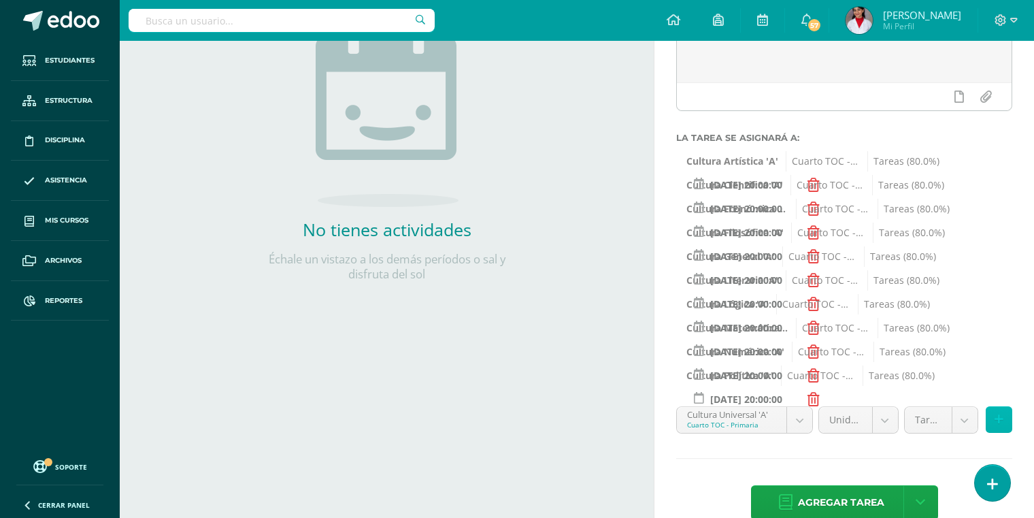
click at [905, 418] on icon at bounding box center [998, 420] width 9 height 12
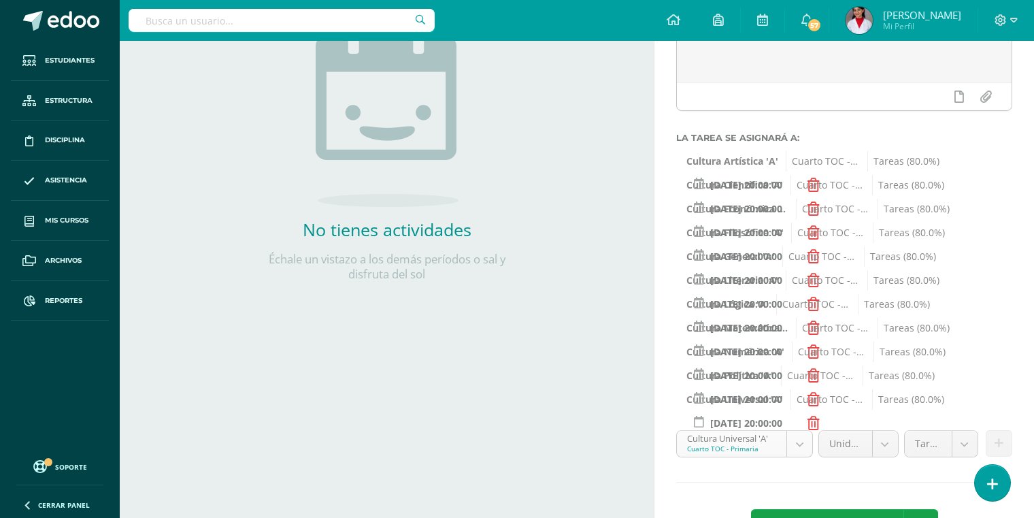
click at [800, 320] on body "Hola Diana Lucía, bienvenido a Edoo! Estudiantes Estructura Disciplina Asistenc…" at bounding box center [517, 61] width 1034 height 518
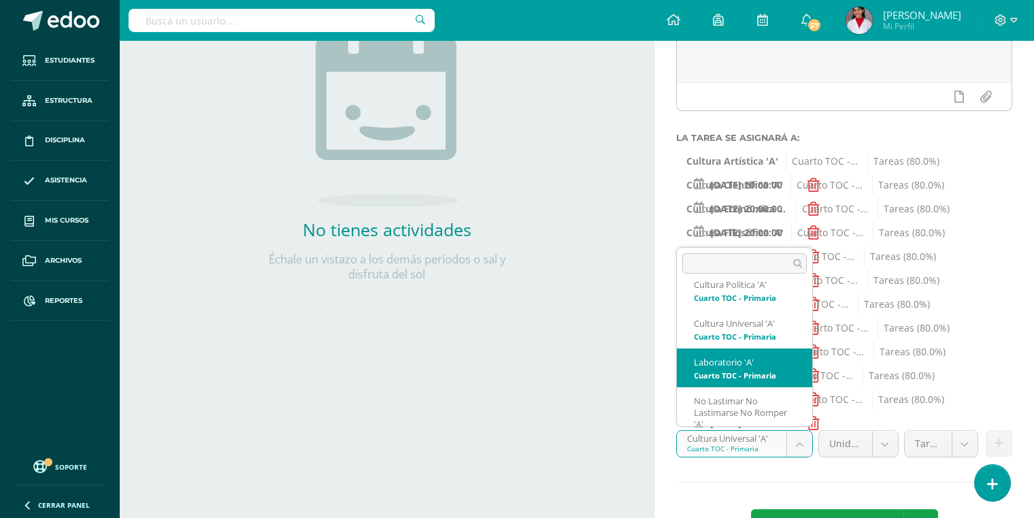
scroll to position [514, 0]
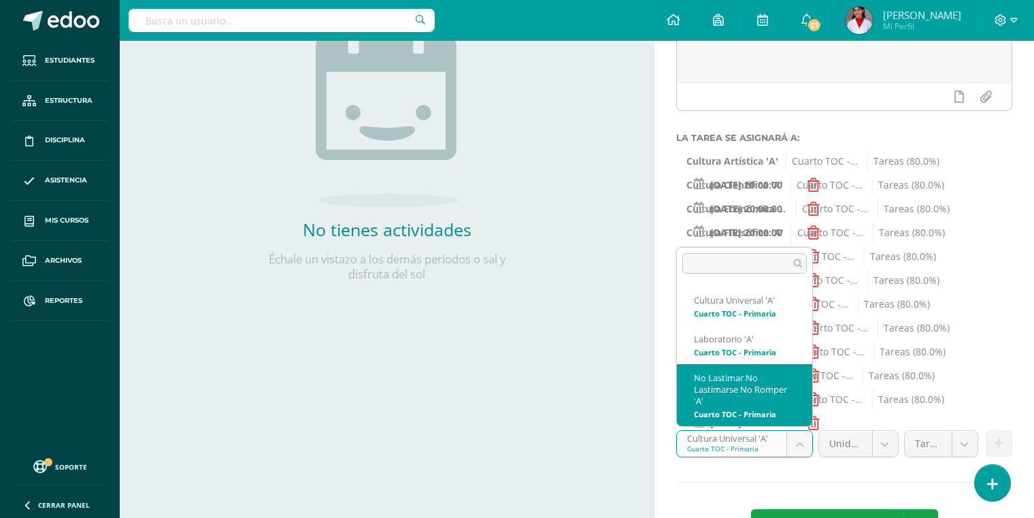
select select "134321"
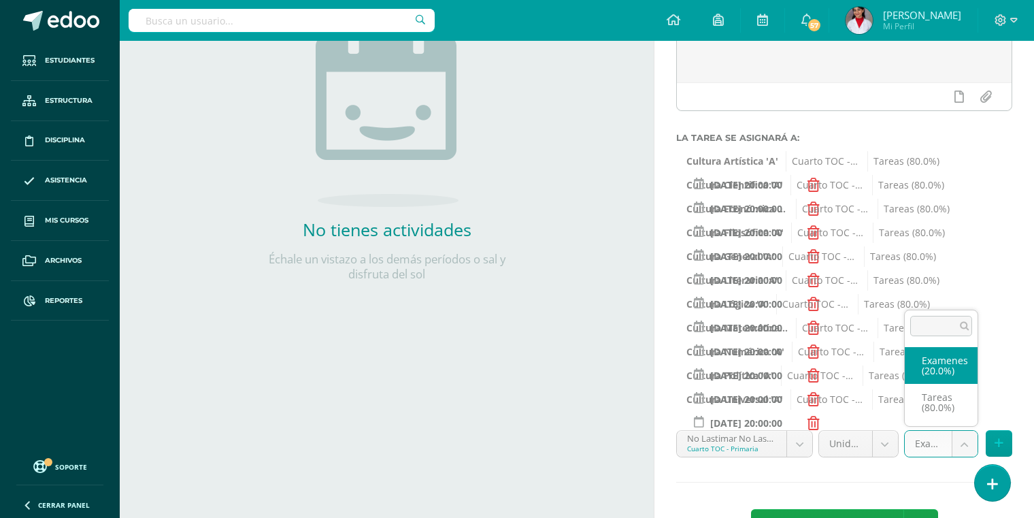
click at [905, 320] on body "Hola Diana Lucía, bienvenido a Edoo! Estudiantes Estructura Disciplina Asistenc…" at bounding box center [517, 61] width 1034 height 518
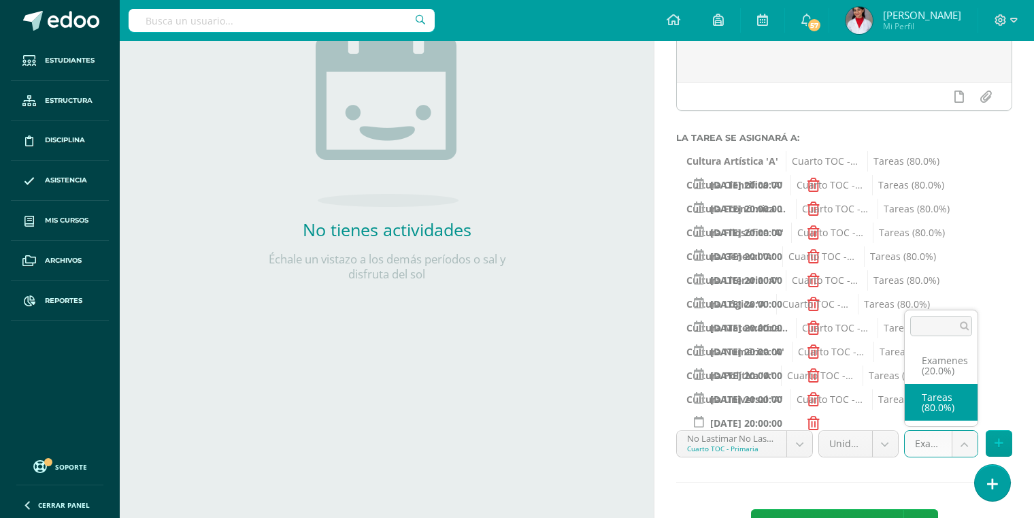
select select "134330"
click at [905, 441] on icon at bounding box center [998, 443] width 9 height 12
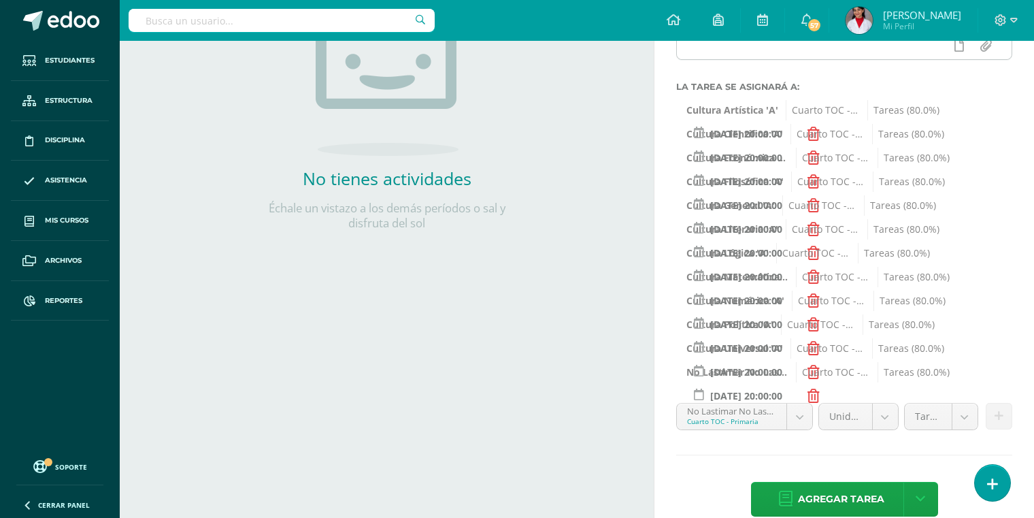
scroll to position [269, 0]
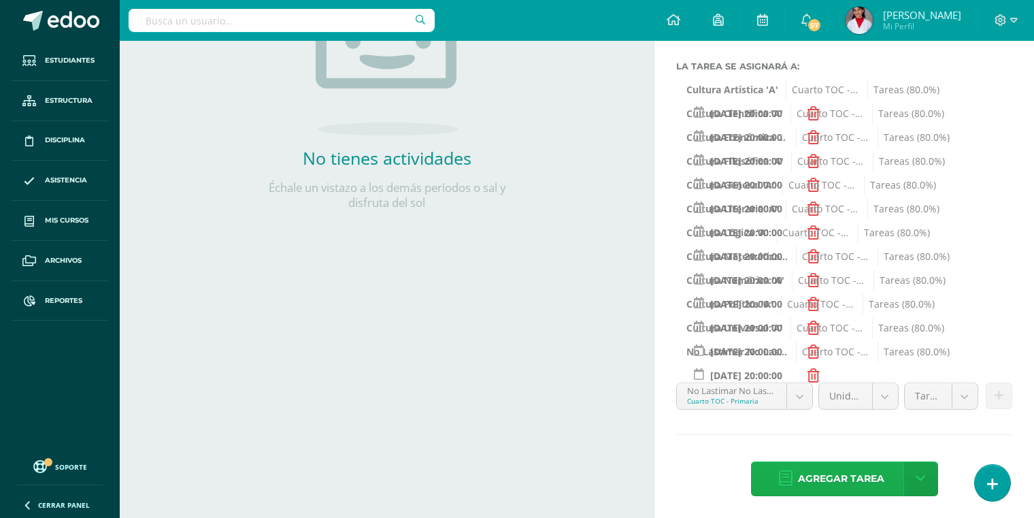
click at [858, 479] on span "Agregar tarea" at bounding box center [841, 478] width 86 height 33
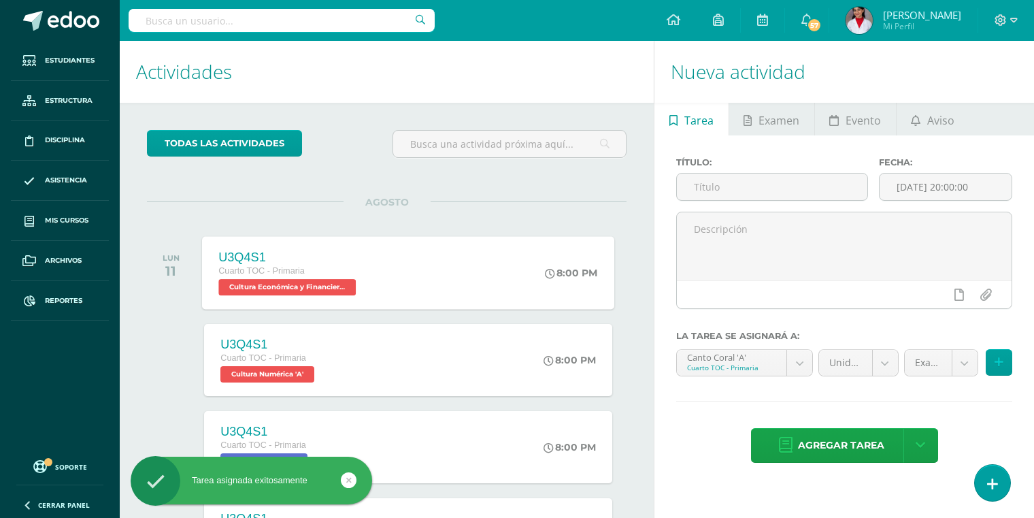
click at [292, 290] on span "Cultura Económica y Financiera 'A'" at bounding box center [287, 287] width 137 height 16
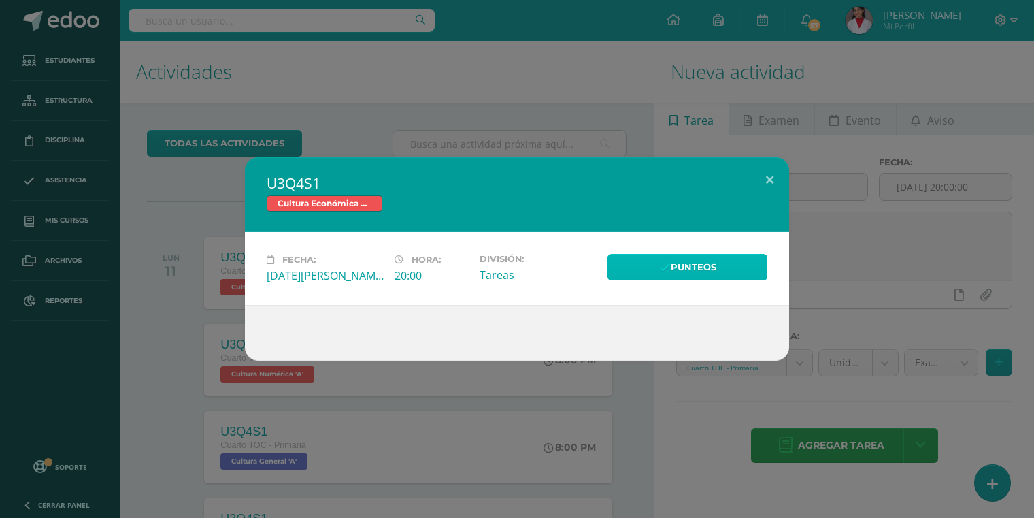
click at [649, 271] on link "Punteos" at bounding box center [687, 267] width 160 height 27
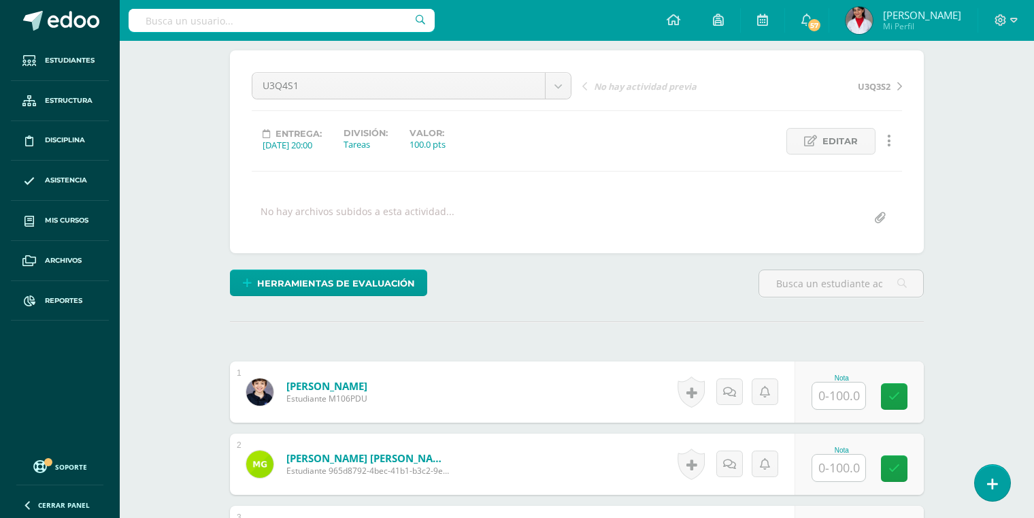
scroll to position [146, 0]
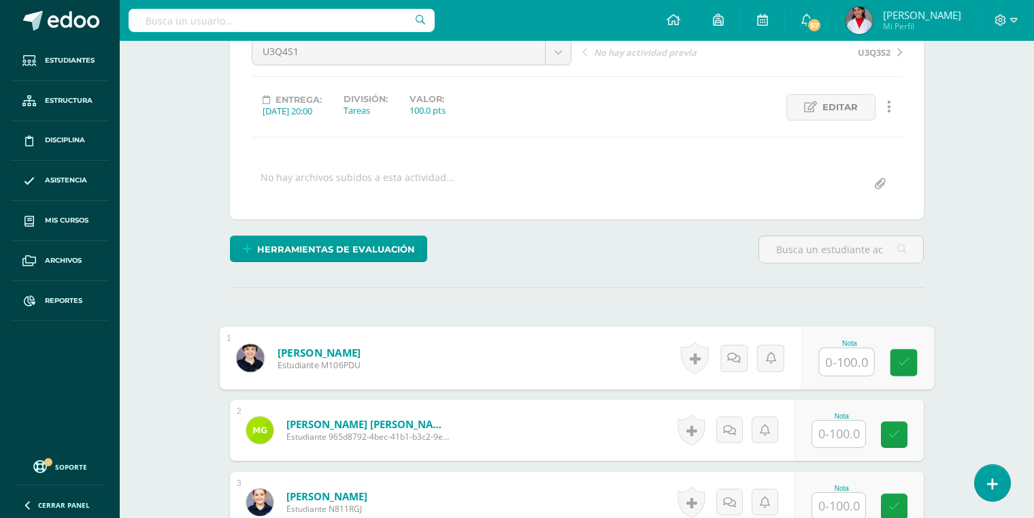
click at [853, 349] on input "text" at bounding box center [847, 361] width 54 height 27
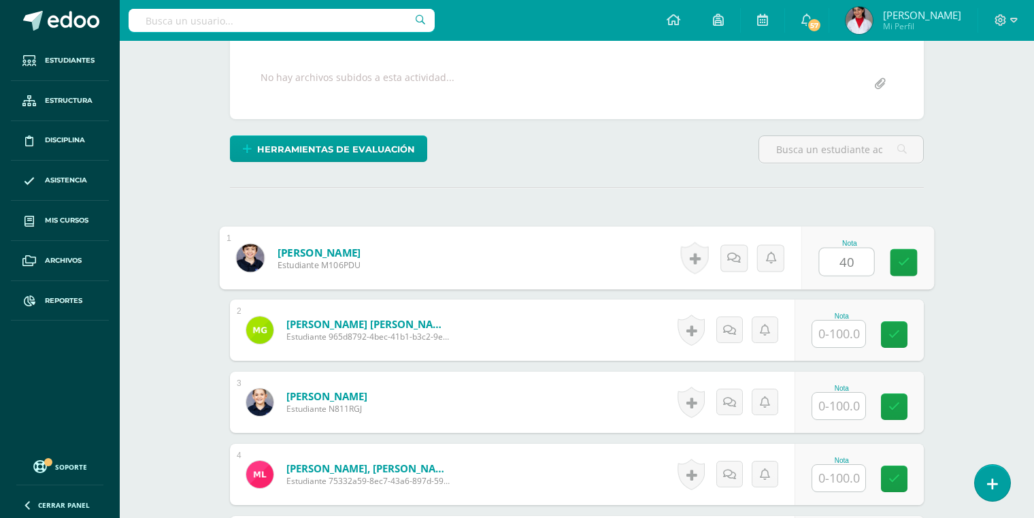
scroll to position [281, 0]
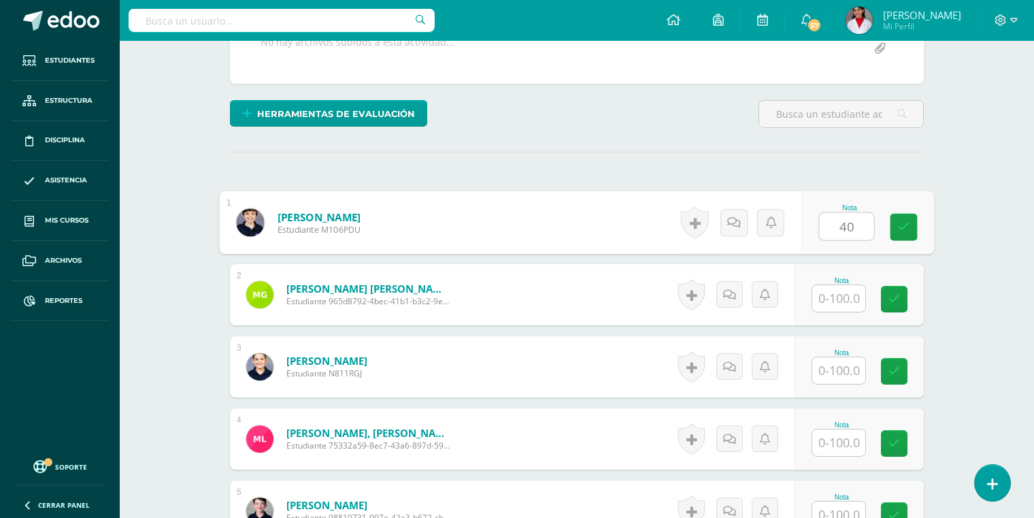
type input "40"
click at [826, 303] on input "text" at bounding box center [838, 298] width 53 height 27
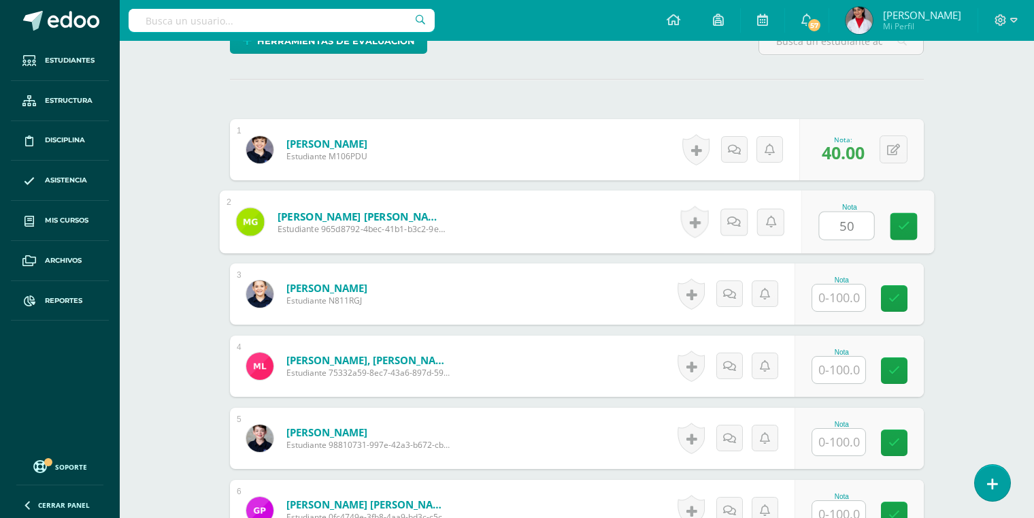
scroll to position [356, 0]
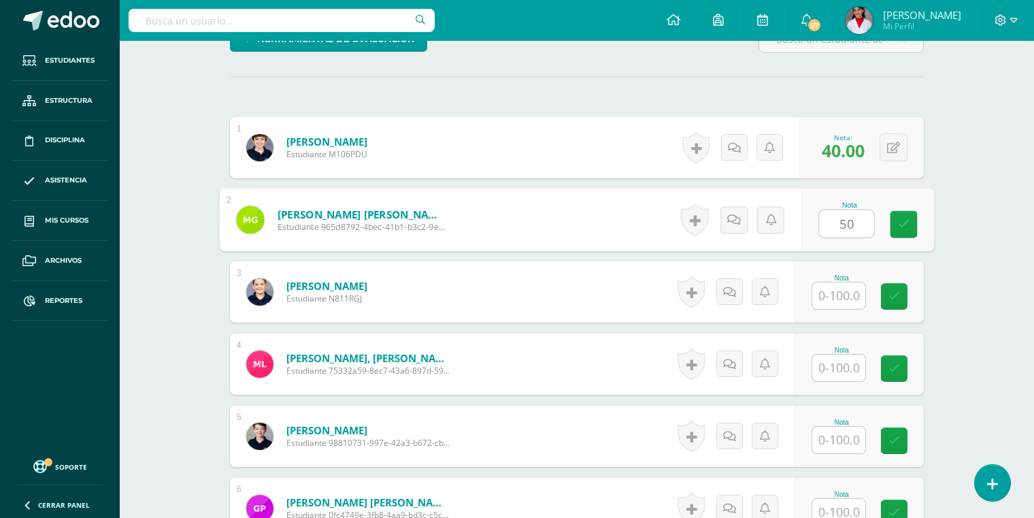
type input "5"
type input "90"
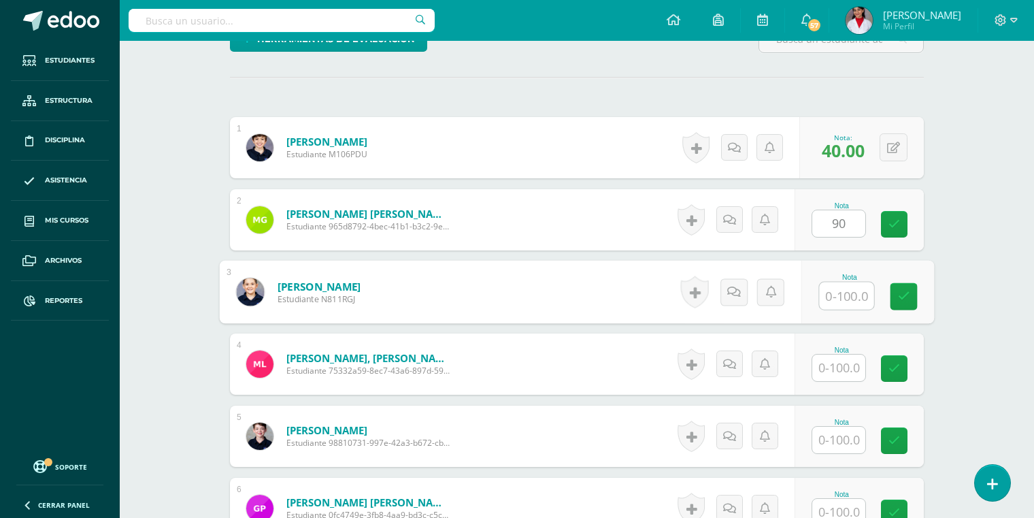
click at [832, 297] on input "text" at bounding box center [847, 295] width 54 height 27
type input "50"
click at [842, 365] on input "text" at bounding box center [838, 367] width 53 height 27
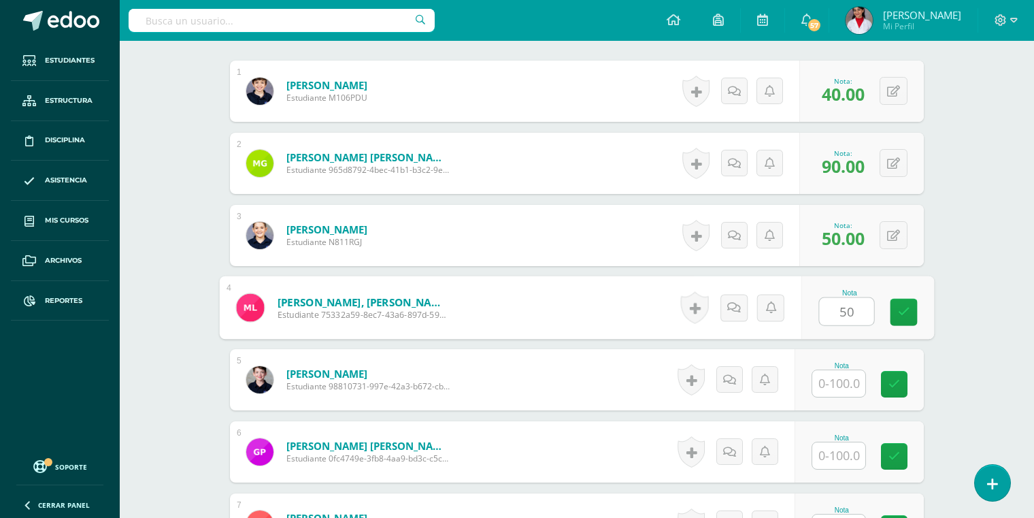
scroll to position [439, 0]
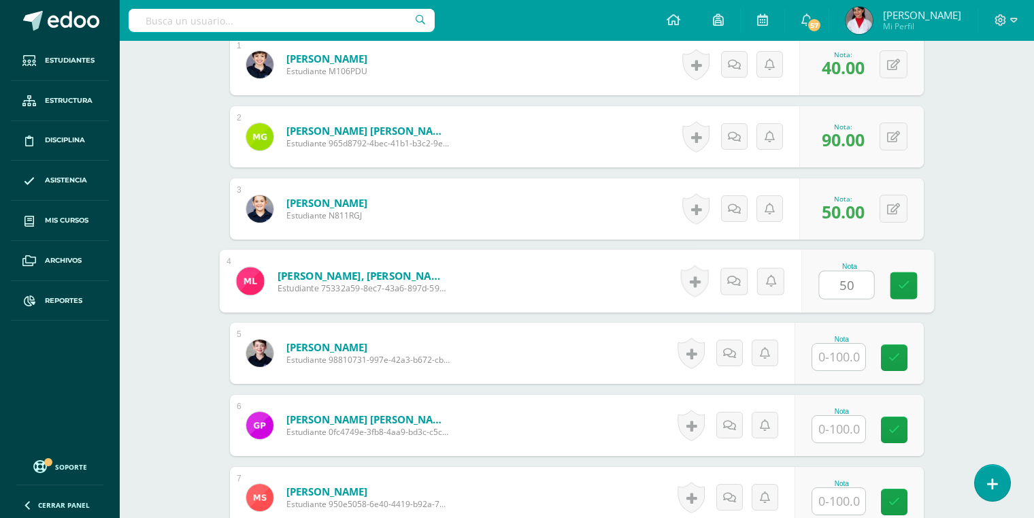
type input "50"
click at [834, 349] on input "text" at bounding box center [838, 356] width 53 height 27
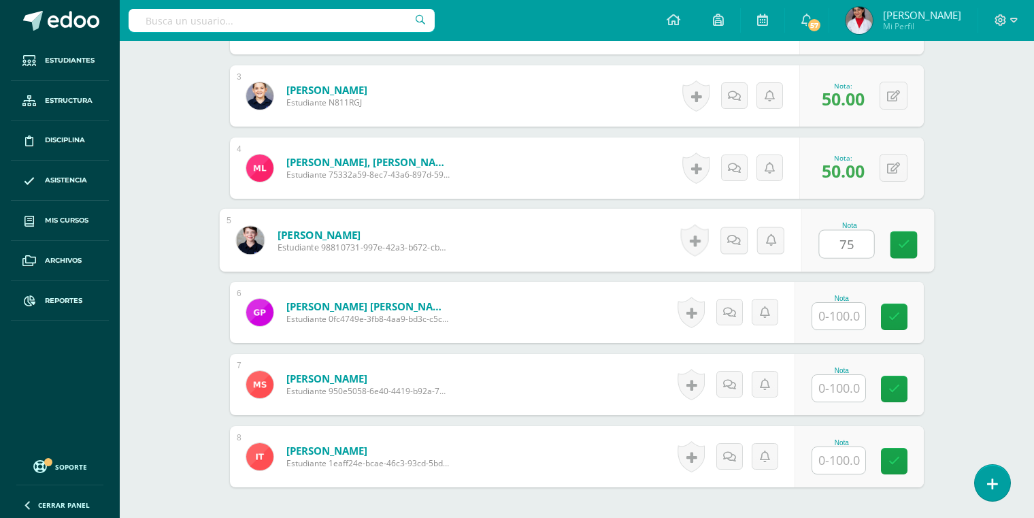
scroll to position [567, 0]
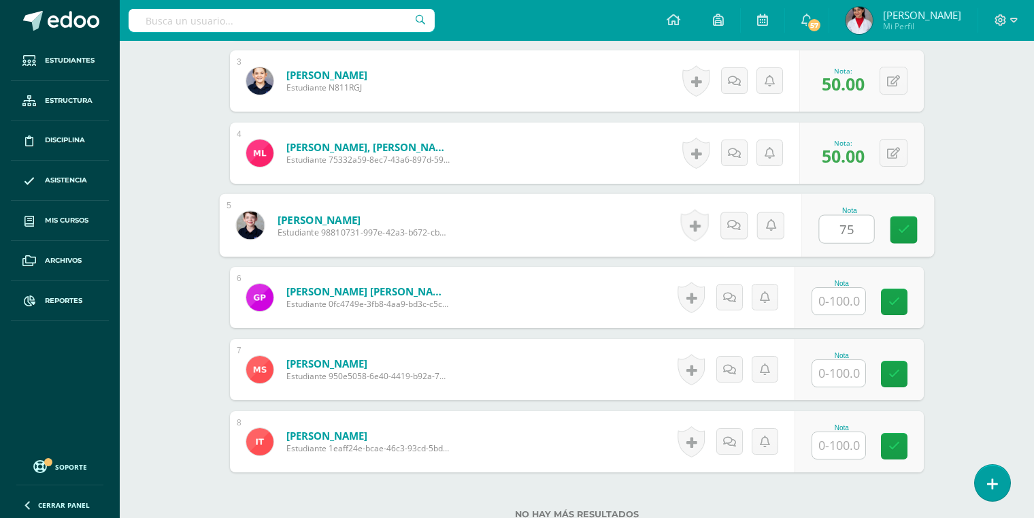
type input "75"
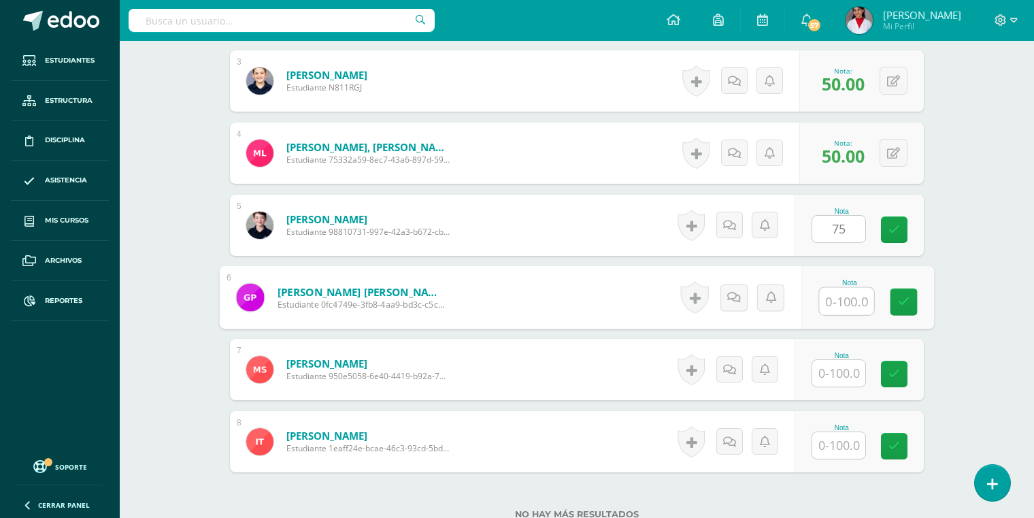
click at [833, 305] on input "text" at bounding box center [847, 301] width 54 height 27
type input "60"
click at [841, 367] on input "text" at bounding box center [838, 373] width 53 height 27
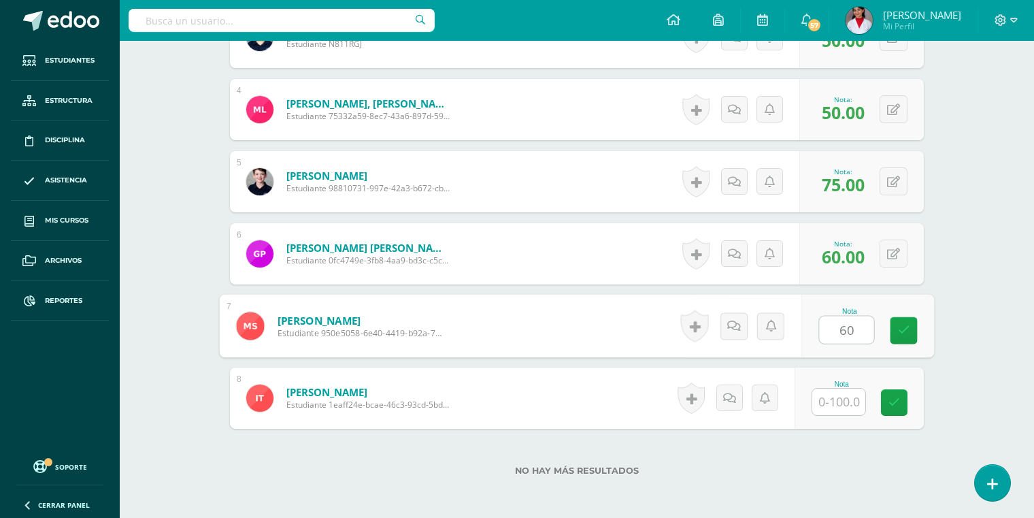
scroll to position [634, 0]
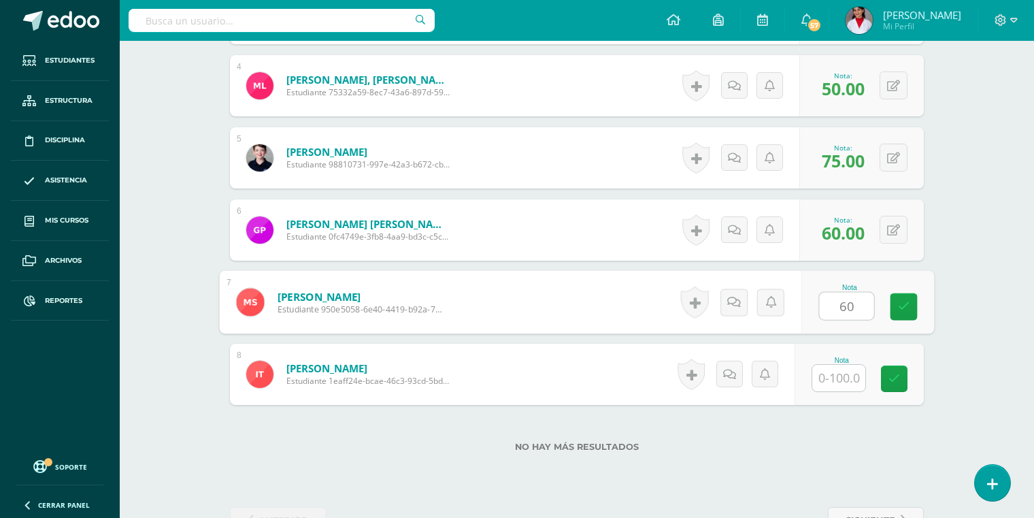
type input "60"
click at [829, 384] on input "text" at bounding box center [838, 378] width 53 height 27
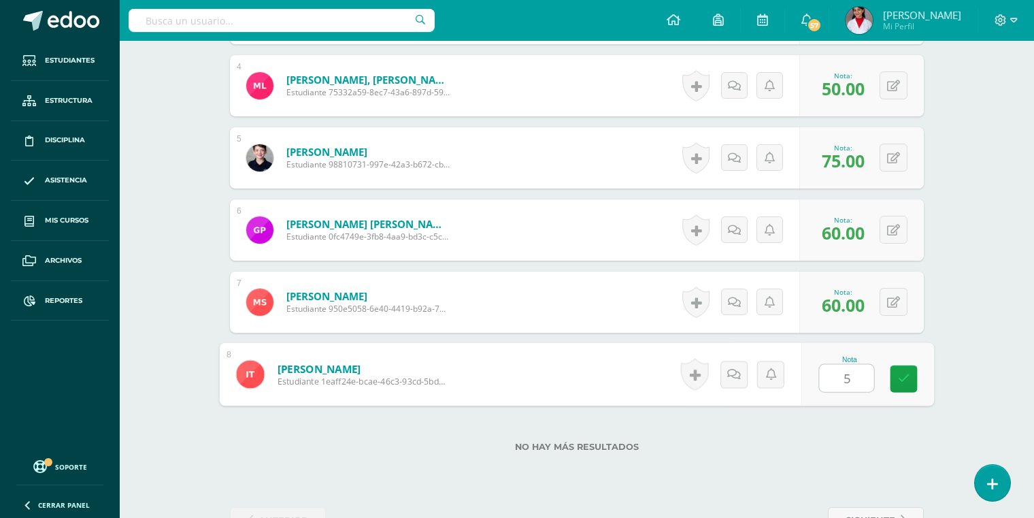
type input "55"
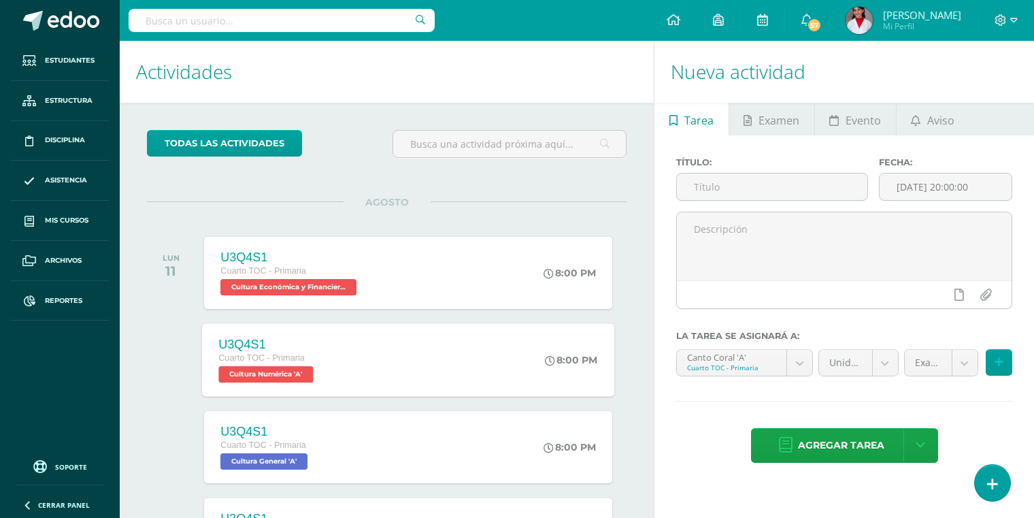
click at [293, 369] on span "Cultura Numérica 'A'" at bounding box center [266, 374] width 95 height 16
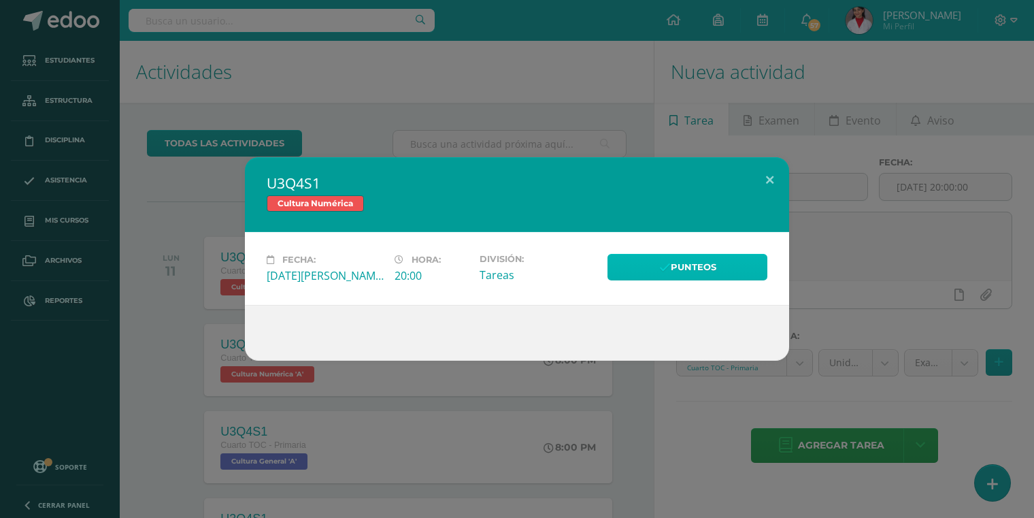
click at [671, 263] on link "Punteos" at bounding box center [687, 267] width 160 height 27
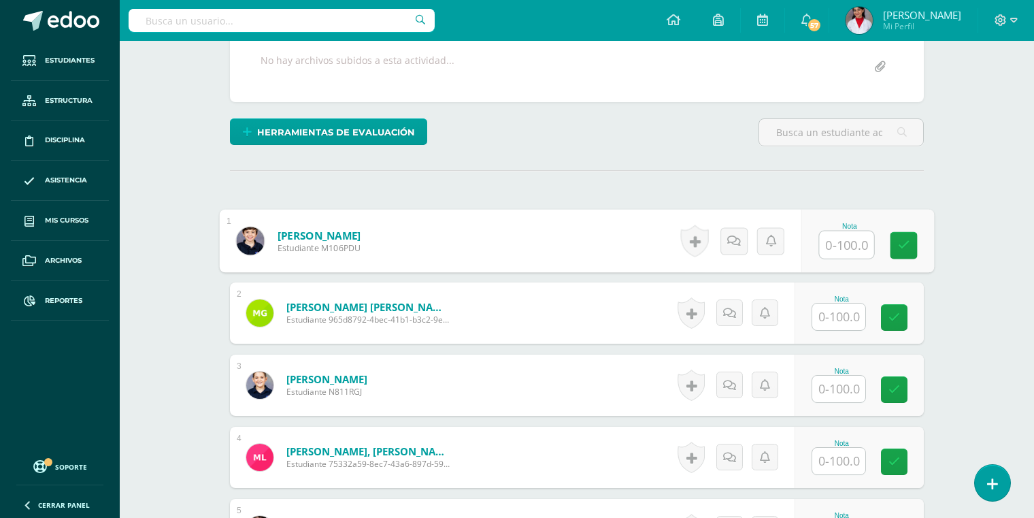
scroll to position [263, 0]
click at [838, 244] on input "text" at bounding box center [847, 244] width 54 height 27
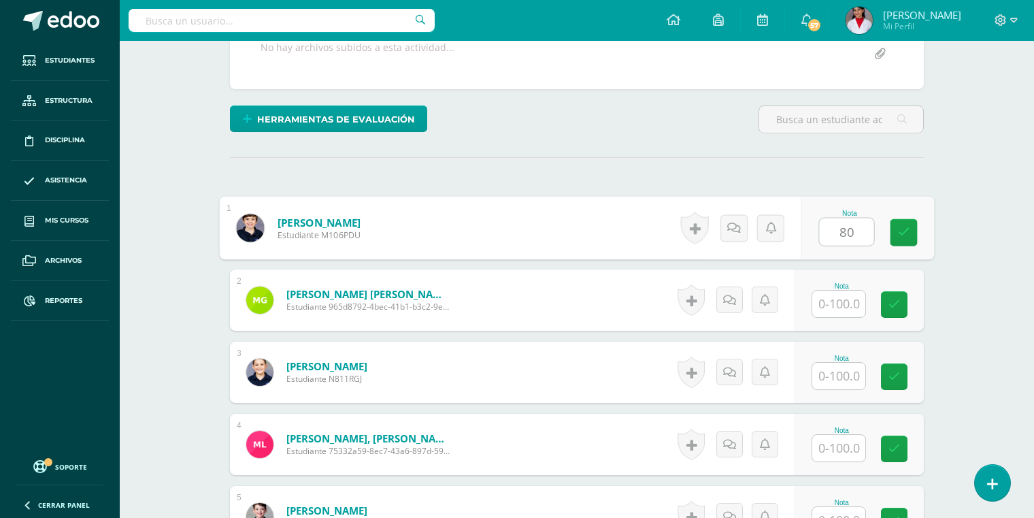
scroll to position [302, 0]
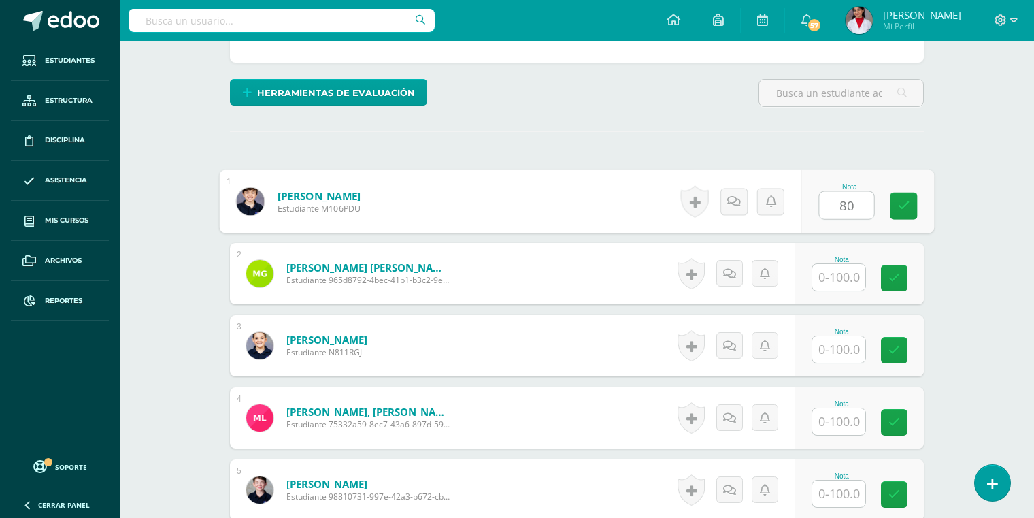
type input "80"
click at [836, 273] on input "text" at bounding box center [838, 277] width 53 height 27
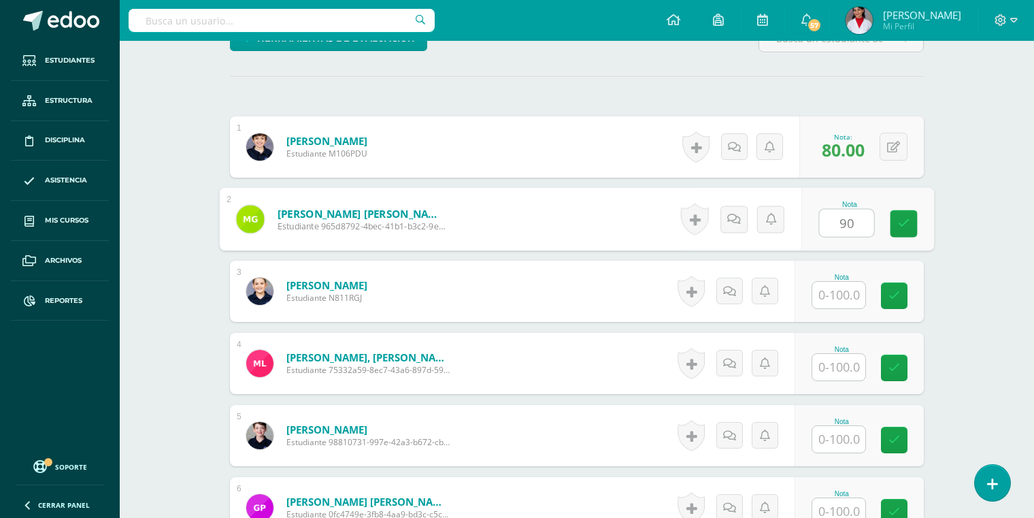
scroll to position [361, 0]
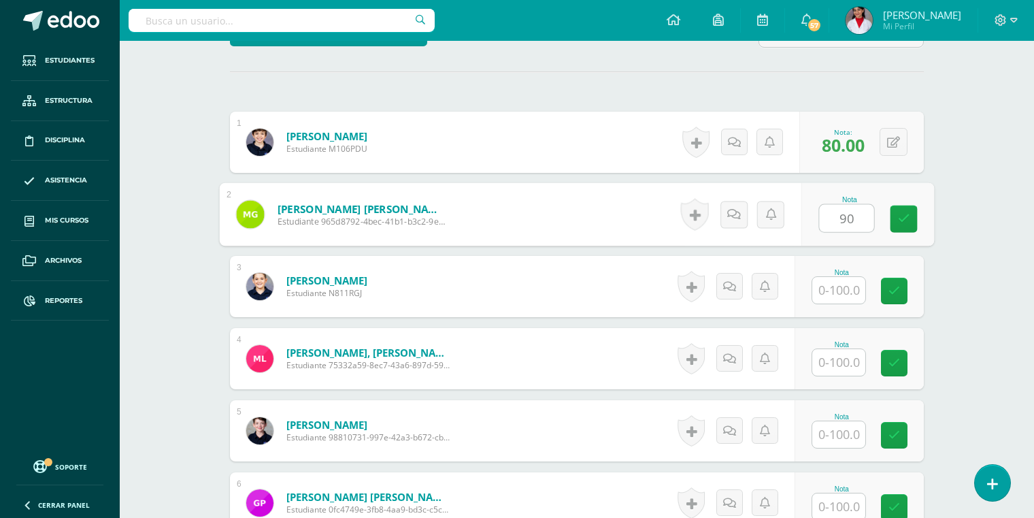
type input "90"
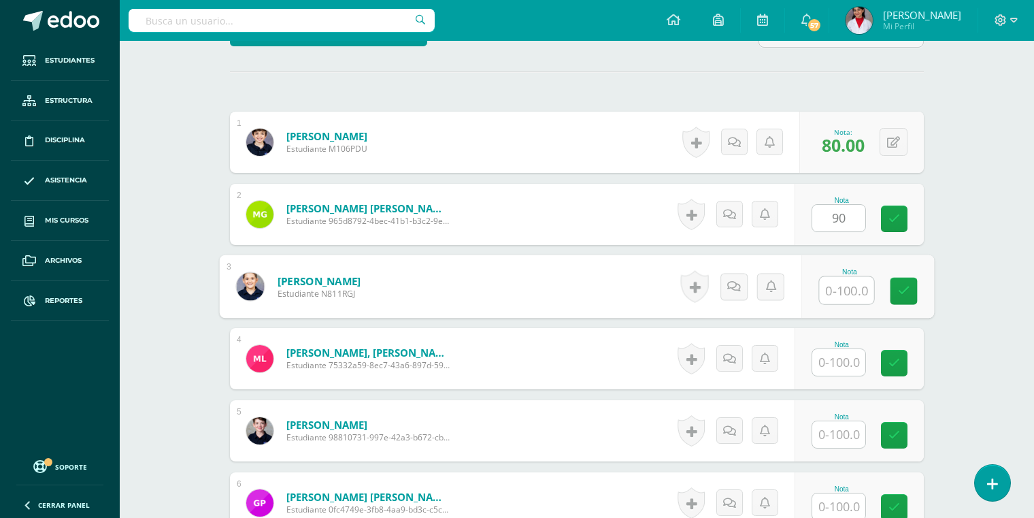
click at [845, 277] on input "text" at bounding box center [847, 290] width 54 height 27
type input "100"
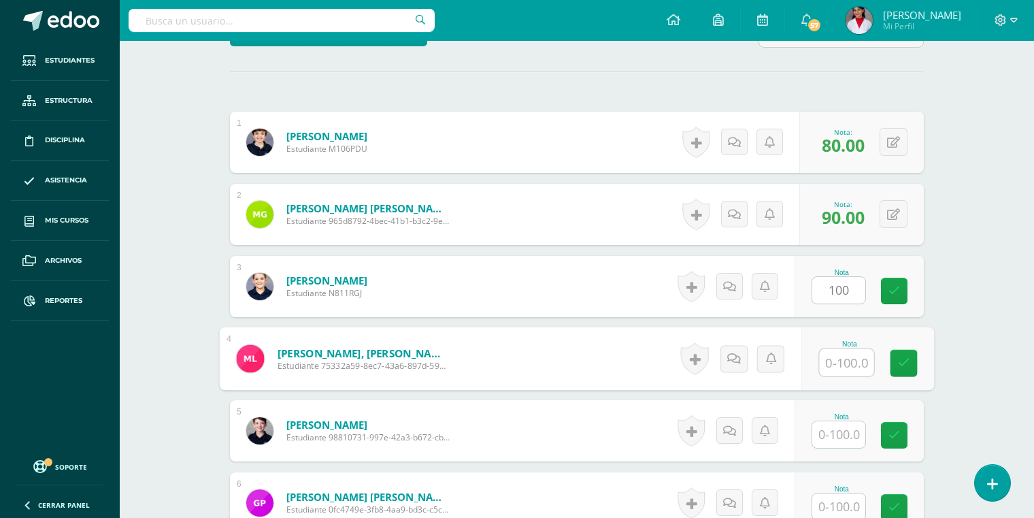
click at [837, 365] on input "text" at bounding box center [847, 362] width 54 height 27
type input "75"
click at [844, 423] on input "text" at bounding box center [838, 434] width 53 height 27
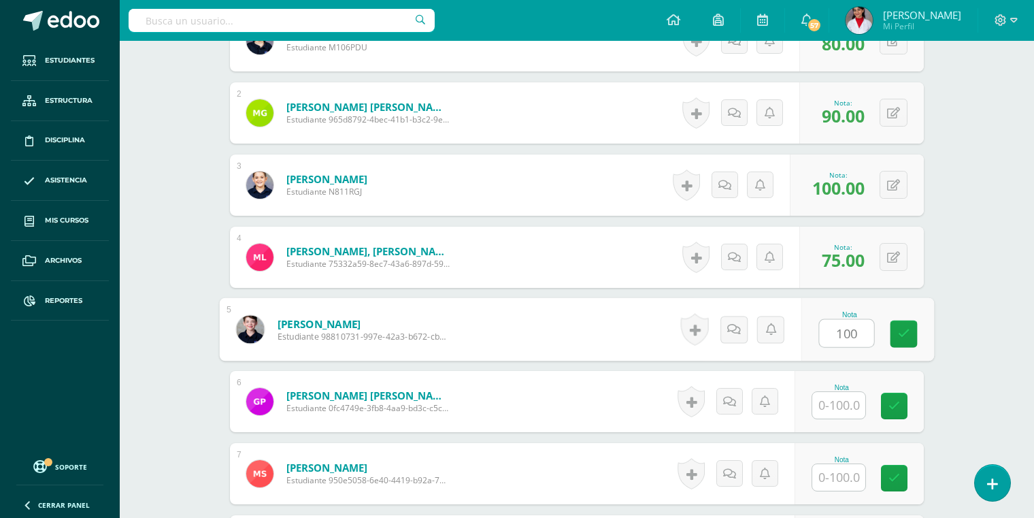
scroll to position [477, 0]
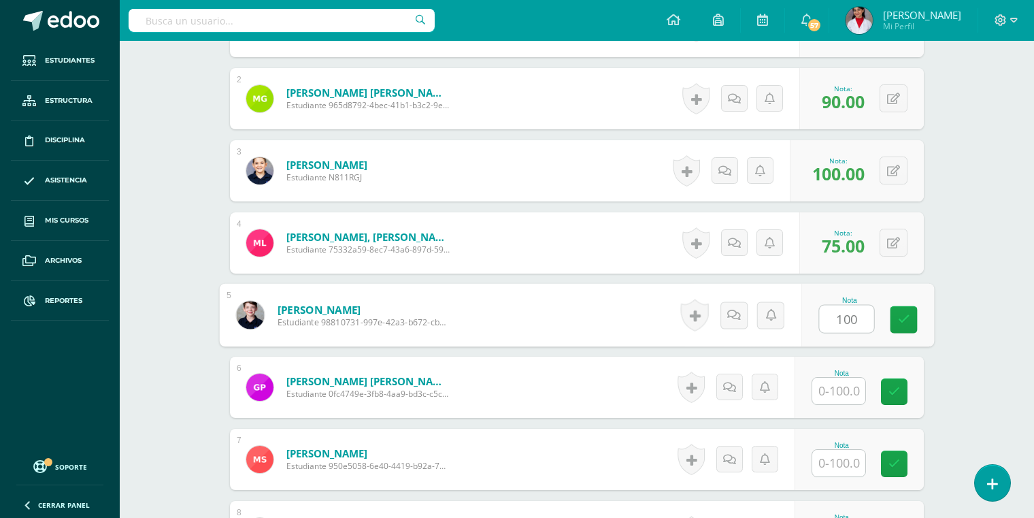
type input "100"
click at [837, 377] on div at bounding box center [838, 391] width 54 height 28
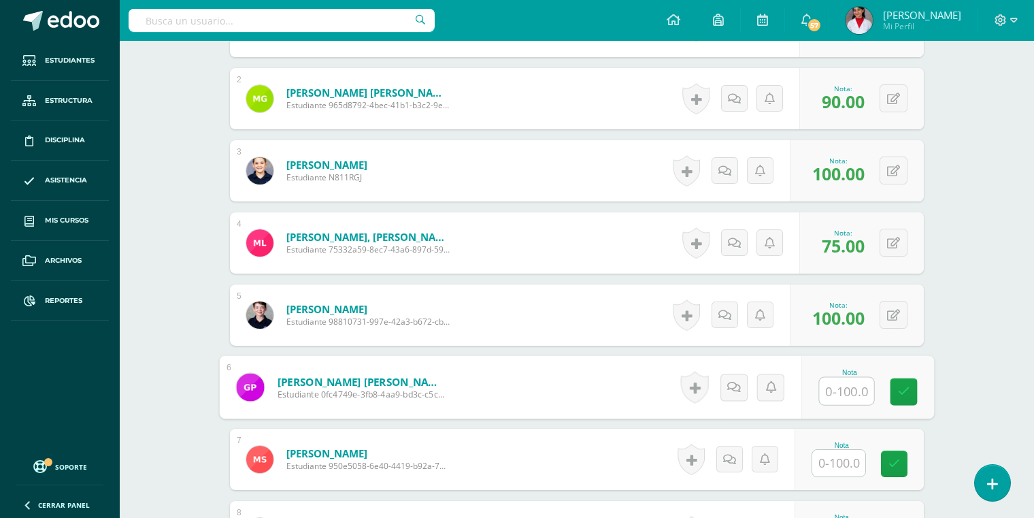
click at [839, 382] on input "text" at bounding box center [847, 390] width 54 height 27
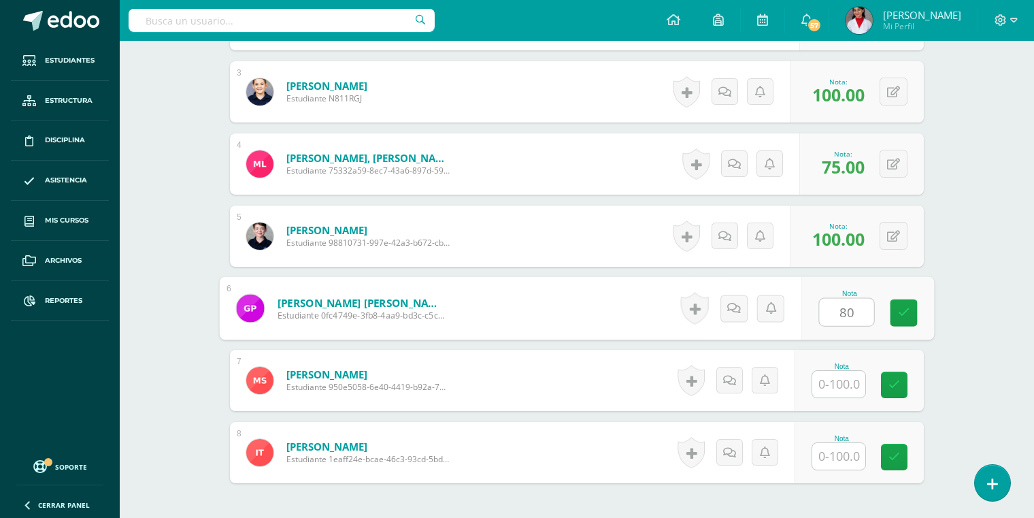
scroll to position [570, 0]
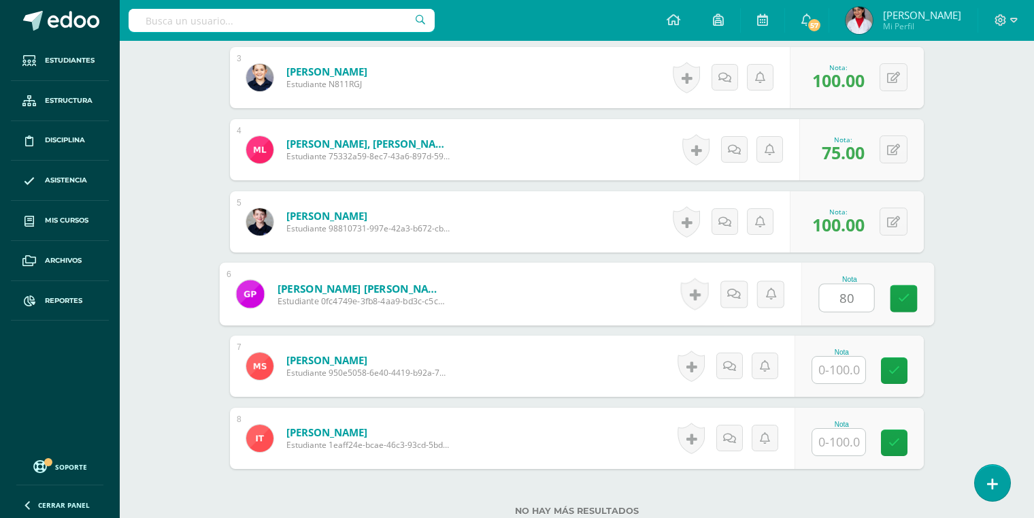
type input "80"
click at [830, 367] on input "text" at bounding box center [838, 369] width 53 height 27
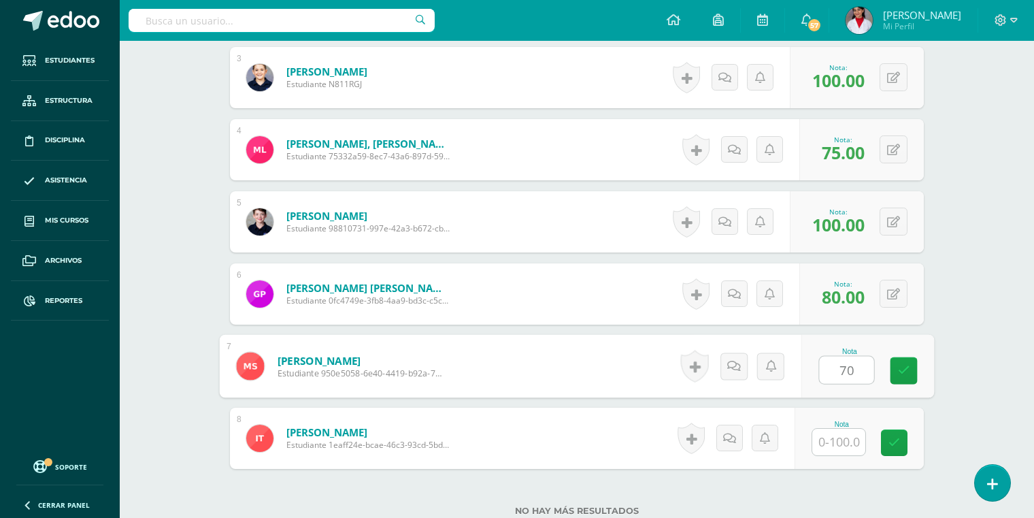
type input "70"
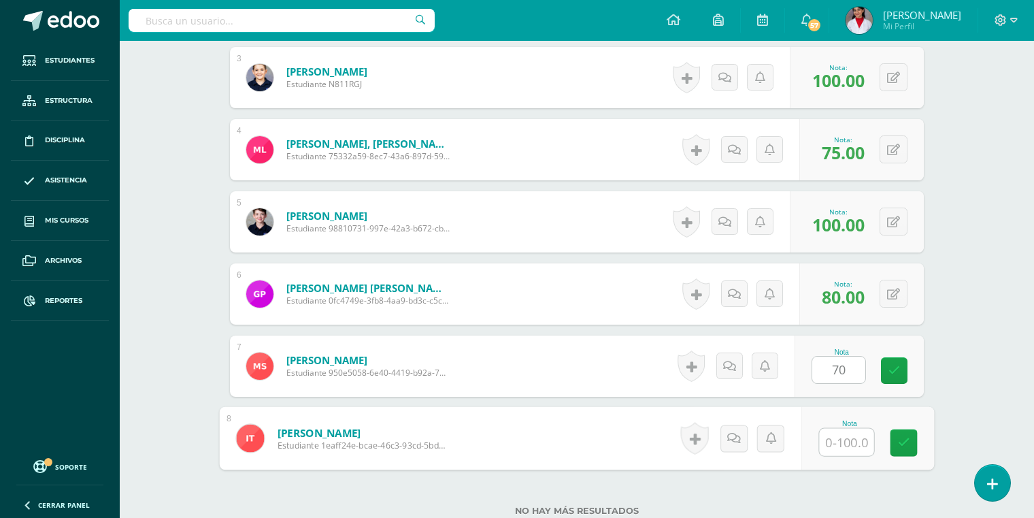
click at [824, 440] on input "text" at bounding box center [847, 441] width 54 height 27
type input "80"
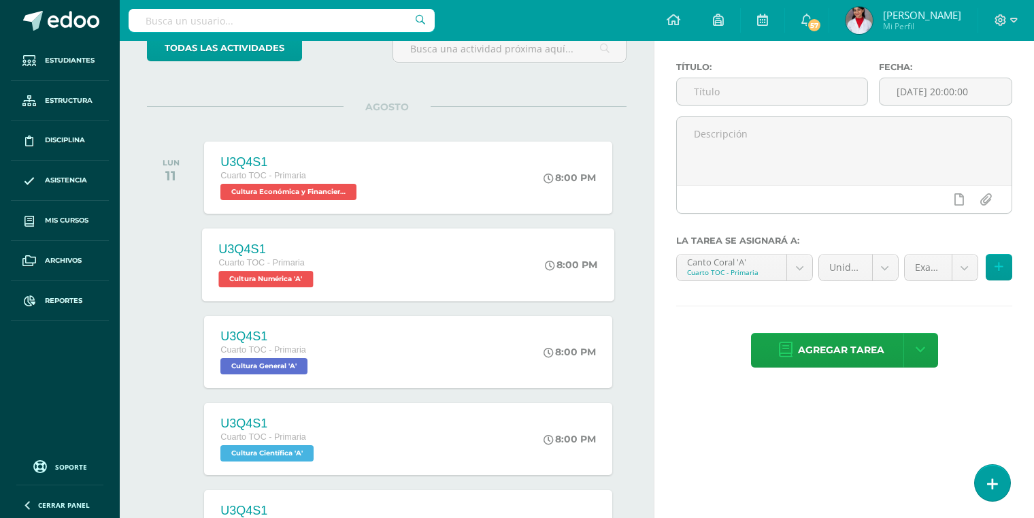
scroll to position [122, 0]
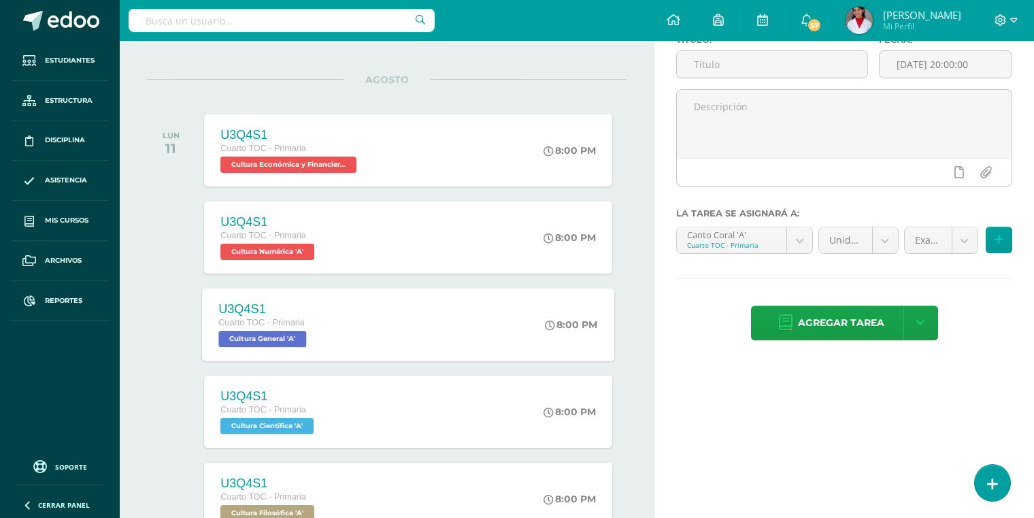
click at [282, 339] on span "Cultura General 'A'" at bounding box center [263, 339] width 88 height 16
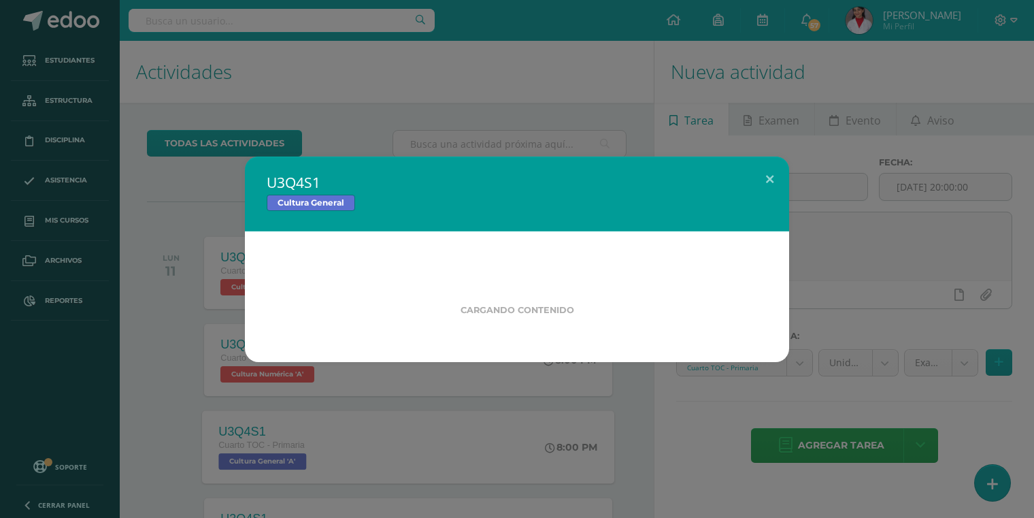
scroll to position [0, 0]
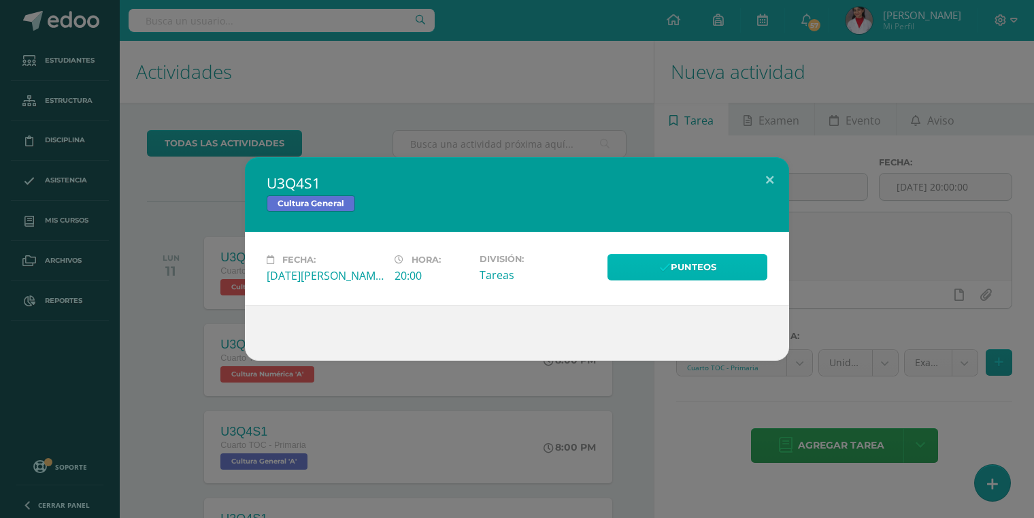
click at [643, 271] on link "Punteos" at bounding box center [687, 267] width 160 height 27
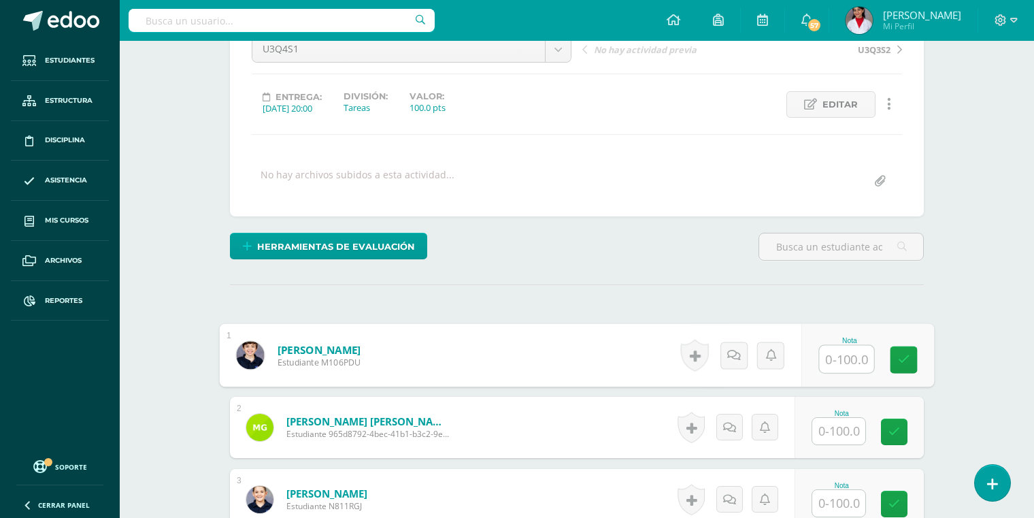
scroll to position [149, 0]
click at [832, 355] on input "text" at bounding box center [847, 358] width 54 height 27
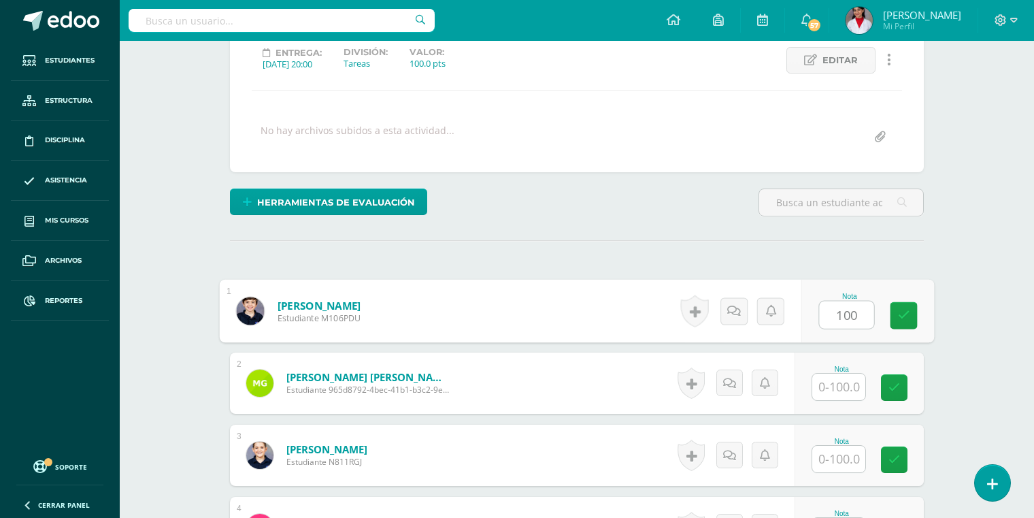
scroll to position [223, 0]
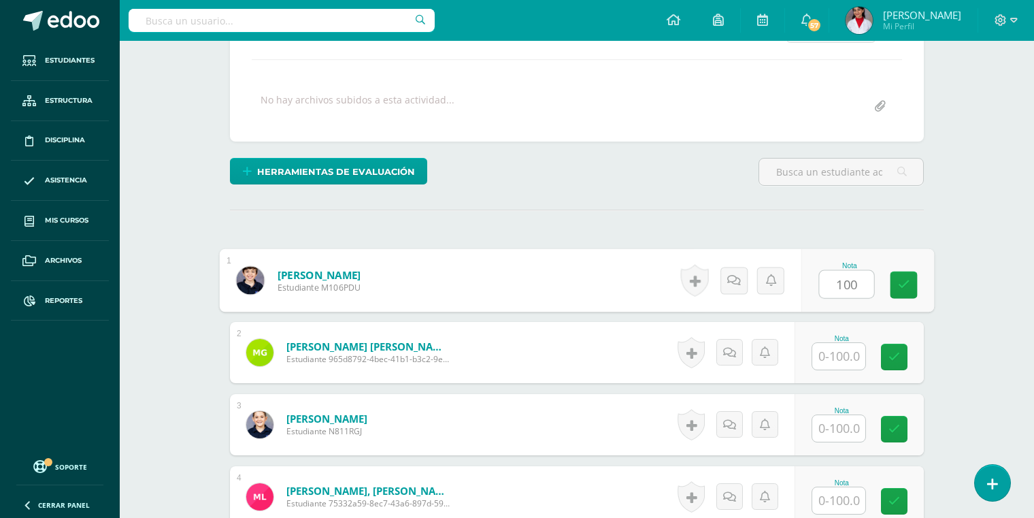
type input "100"
click at [833, 349] on input "text" at bounding box center [838, 356] width 53 height 27
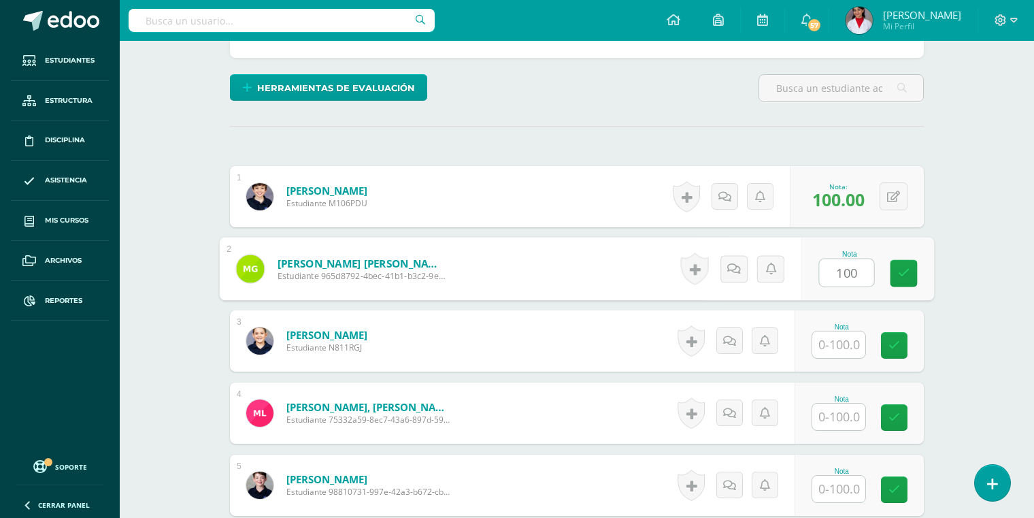
scroll to position [345, 0]
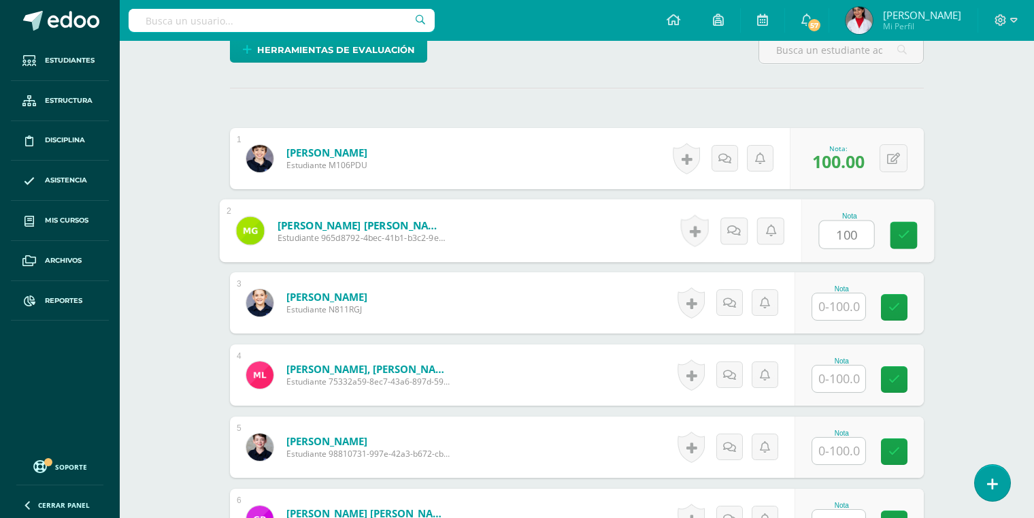
type input "100"
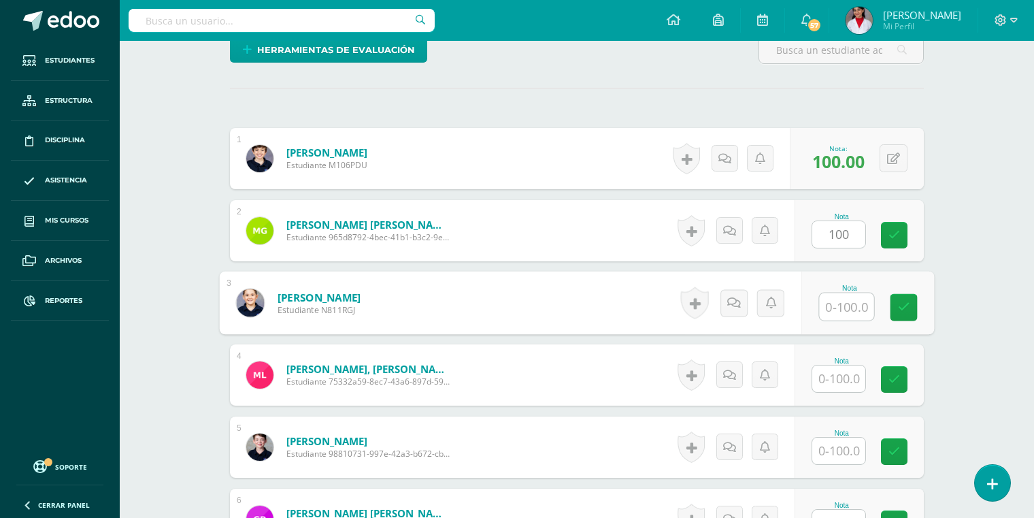
click at [846, 303] on input "text" at bounding box center [847, 306] width 54 height 27
type input "95"
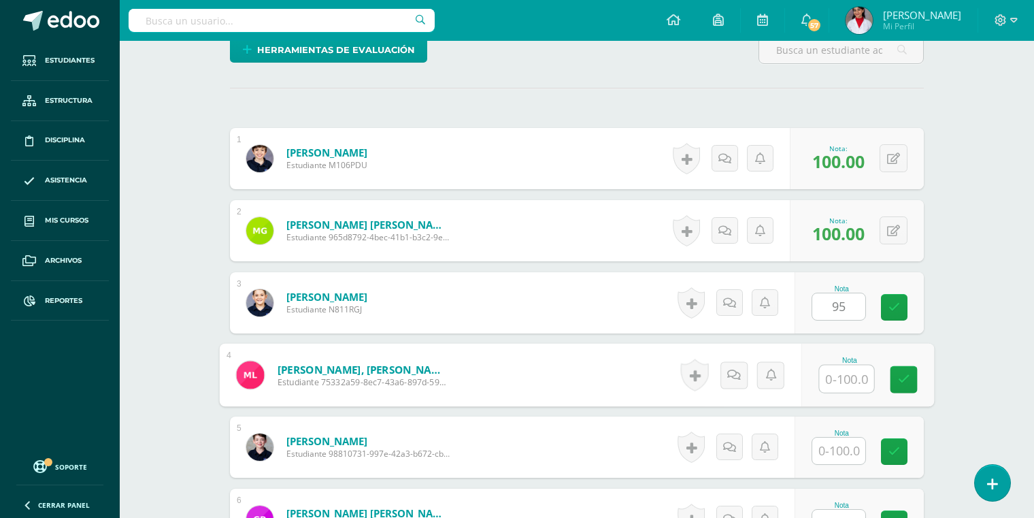
click at [834, 377] on input "text" at bounding box center [847, 378] width 54 height 27
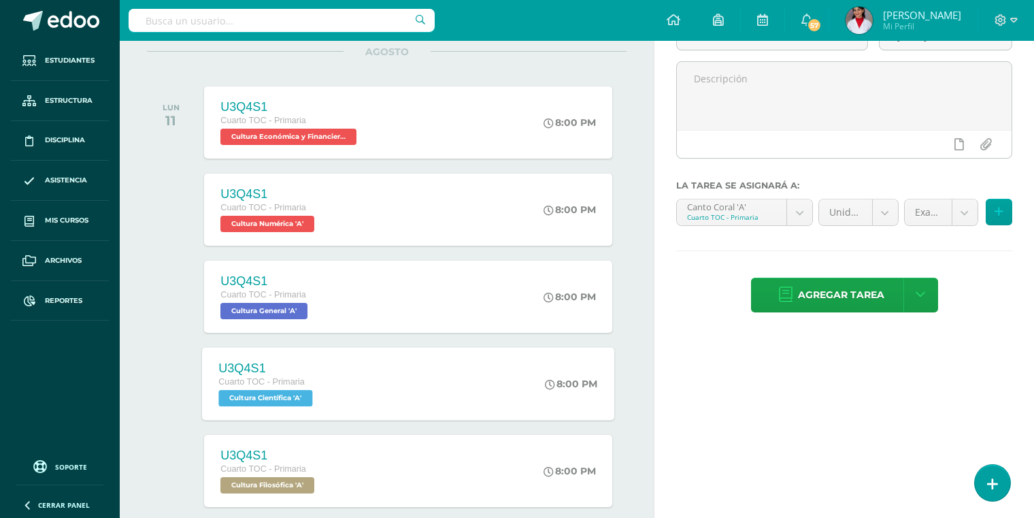
scroll to position [157, 0]
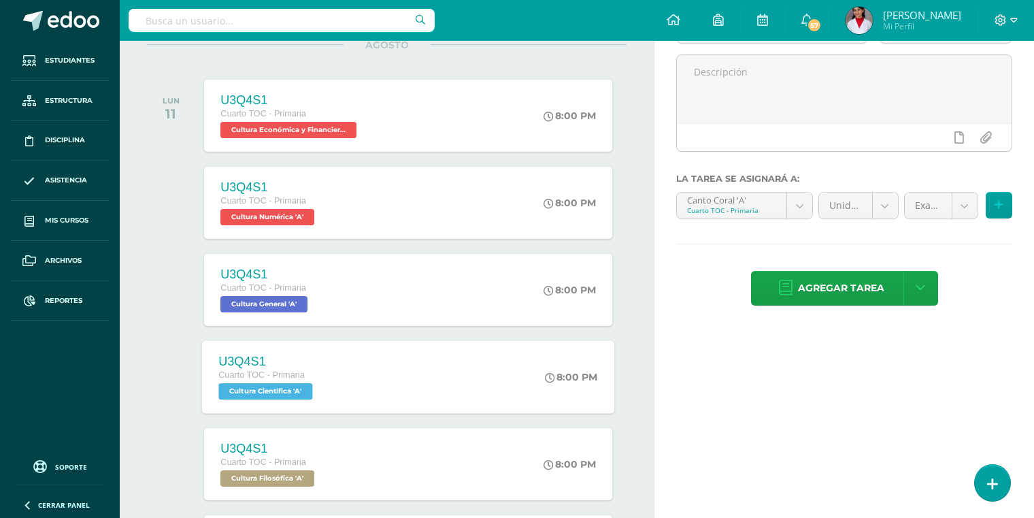
click at [301, 383] on span "Cultura Científica 'A'" at bounding box center [266, 391] width 94 height 16
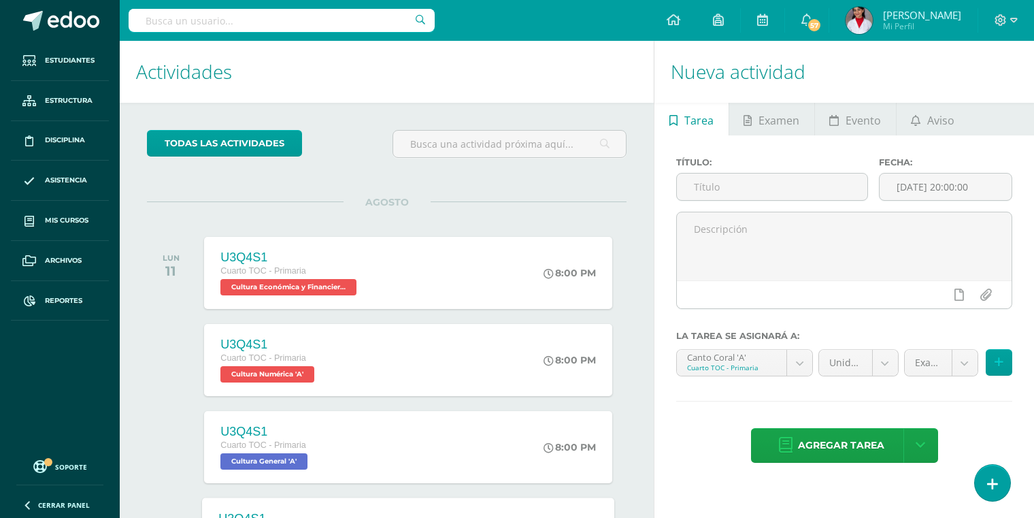
scroll to position [0, 0]
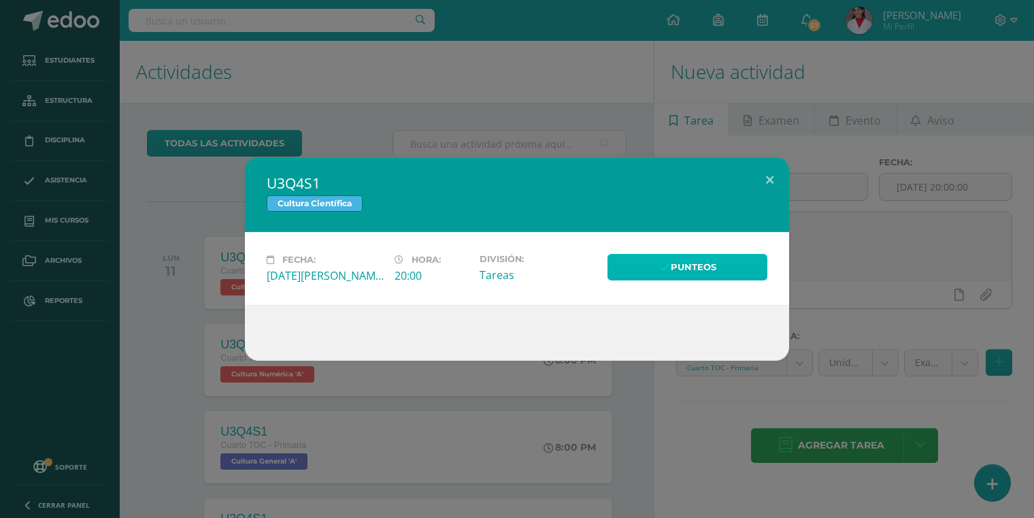
click at [631, 275] on link "Punteos" at bounding box center [687, 267] width 160 height 27
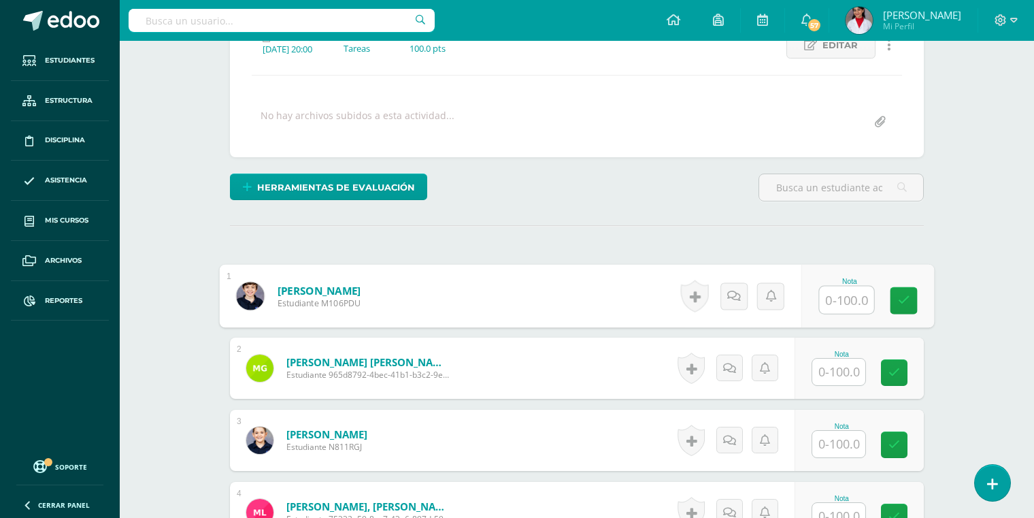
scroll to position [208, 0]
click at [839, 292] on input "text" at bounding box center [847, 299] width 54 height 27
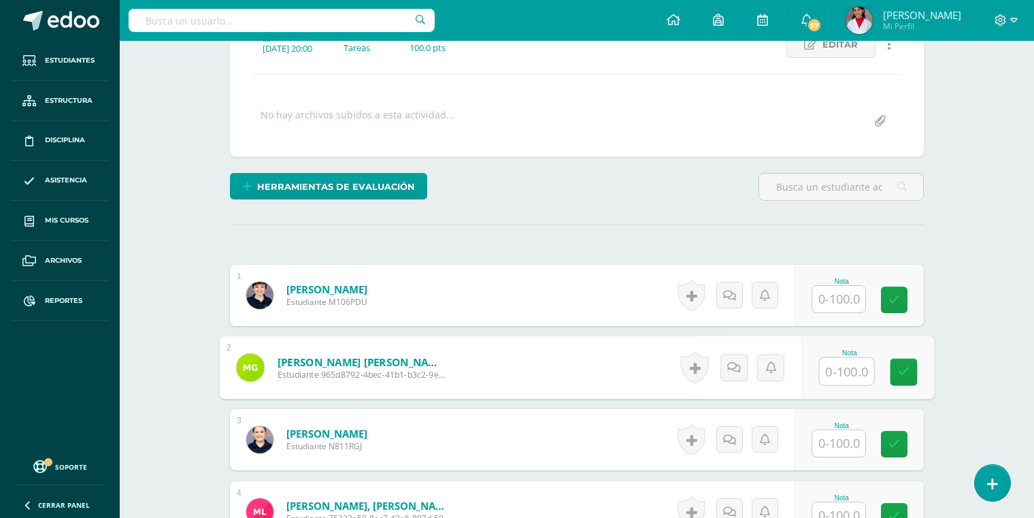
click at [839, 363] on input "text" at bounding box center [847, 371] width 54 height 27
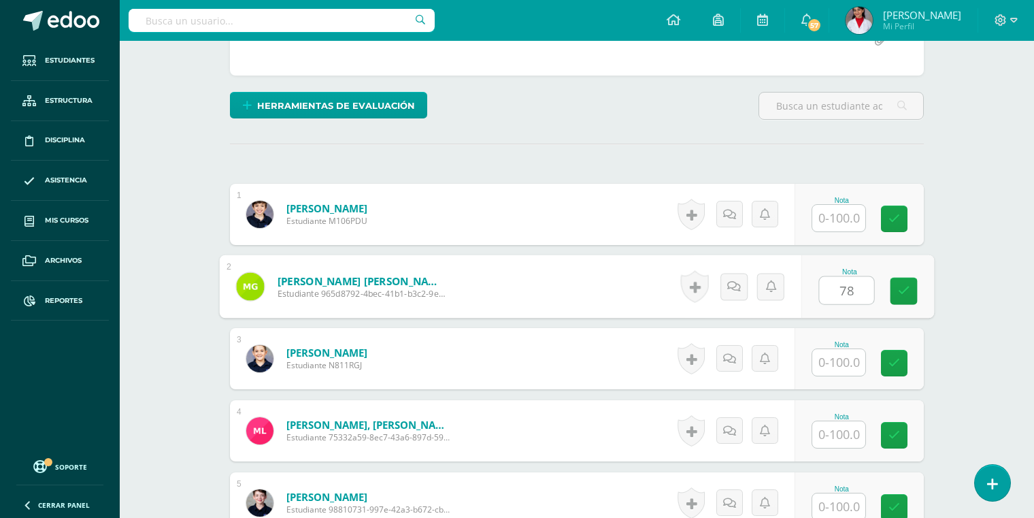
scroll to position [292, 0]
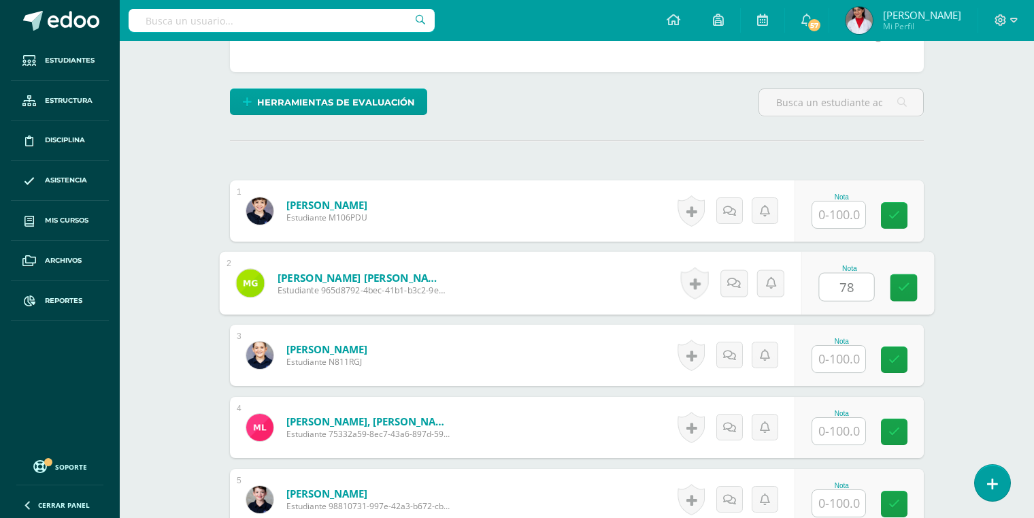
type input "78"
click at [839, 352] on input "text" at bounding box center [838, 359] width 53 height 27
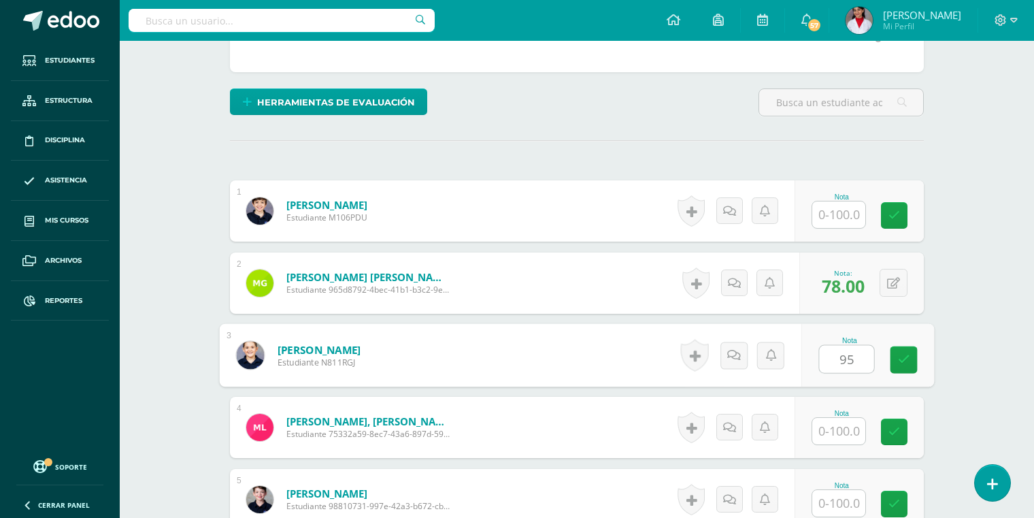
type input "95"
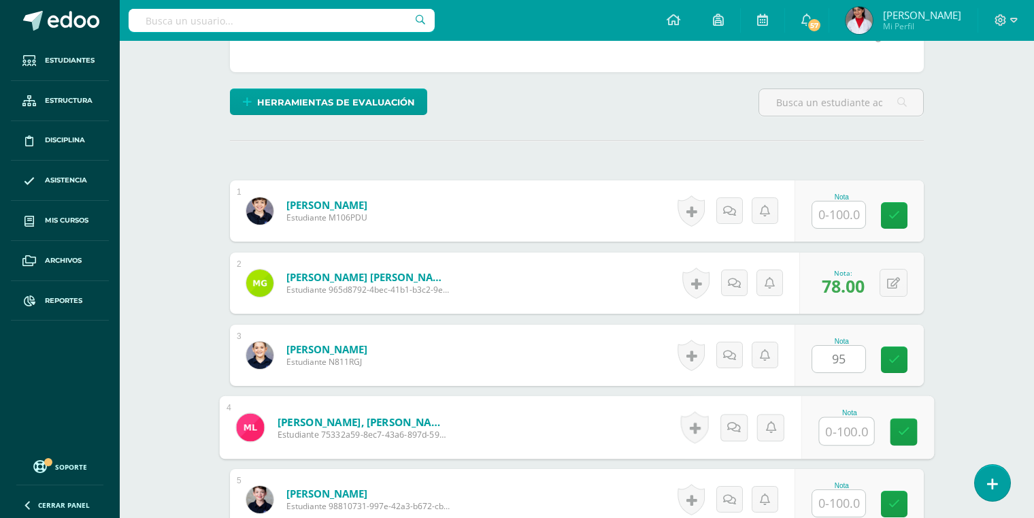
click at [841, 421] on input "text" at bounding box center [847, 431] width 54 height 27
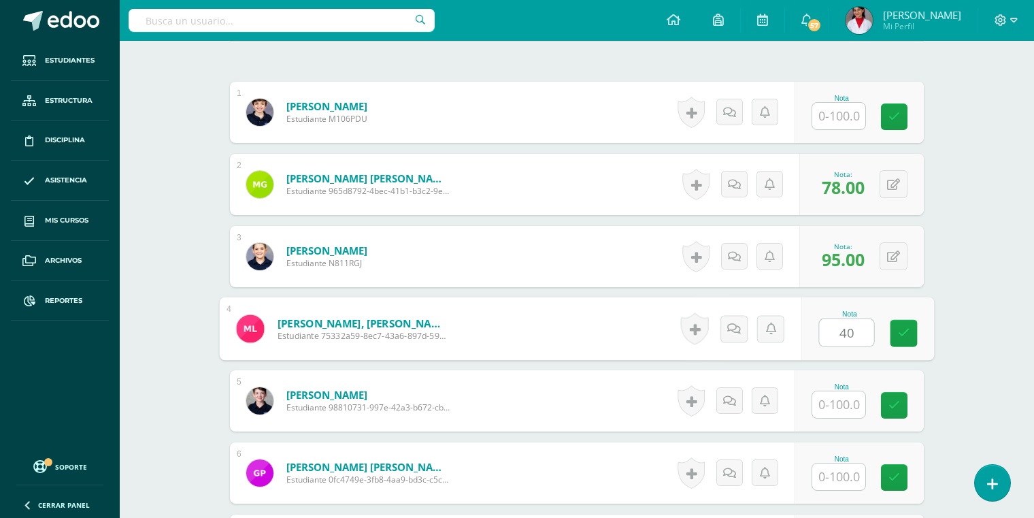
scroll to position [400, 0]
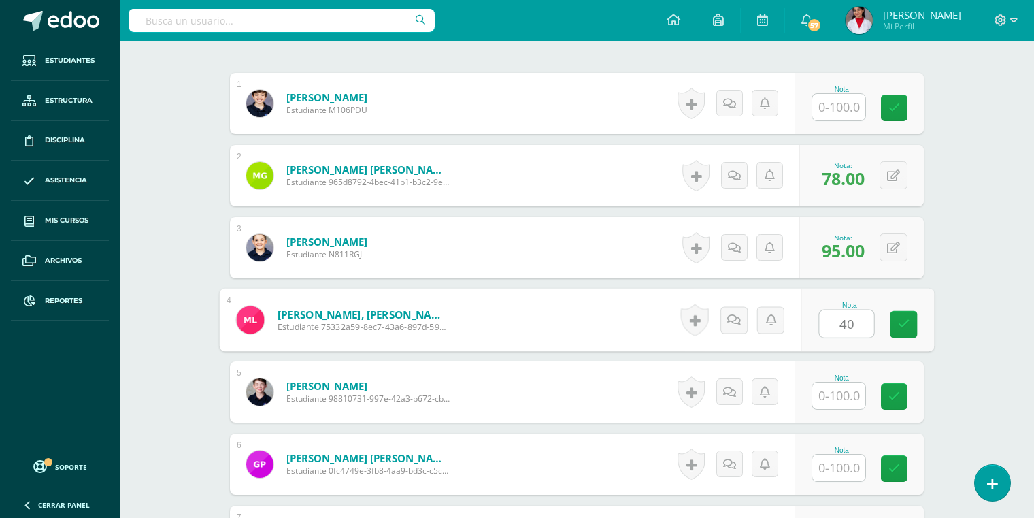
type input "40"
click at [843, 382] on input "text" at bounding box center [838, 395] width 53 height 27
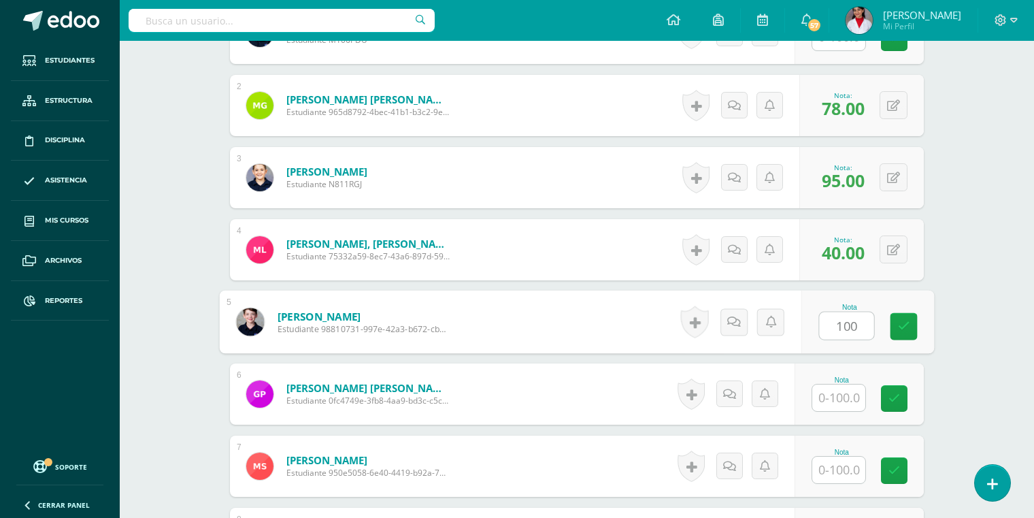
scroll to position [509, 0]
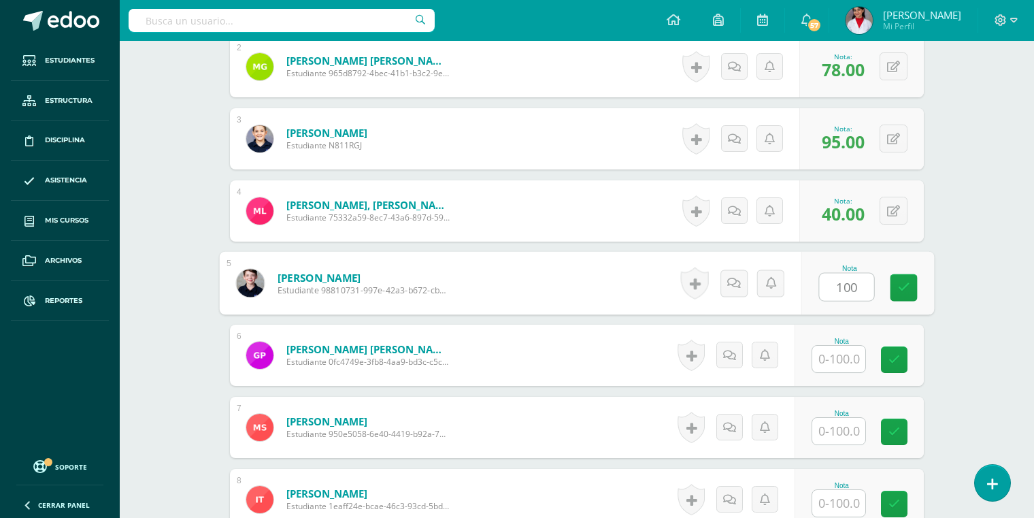
type input "100"
click at [842, 350] on input "text" at bounding box center [838, 359] width 53 height 27
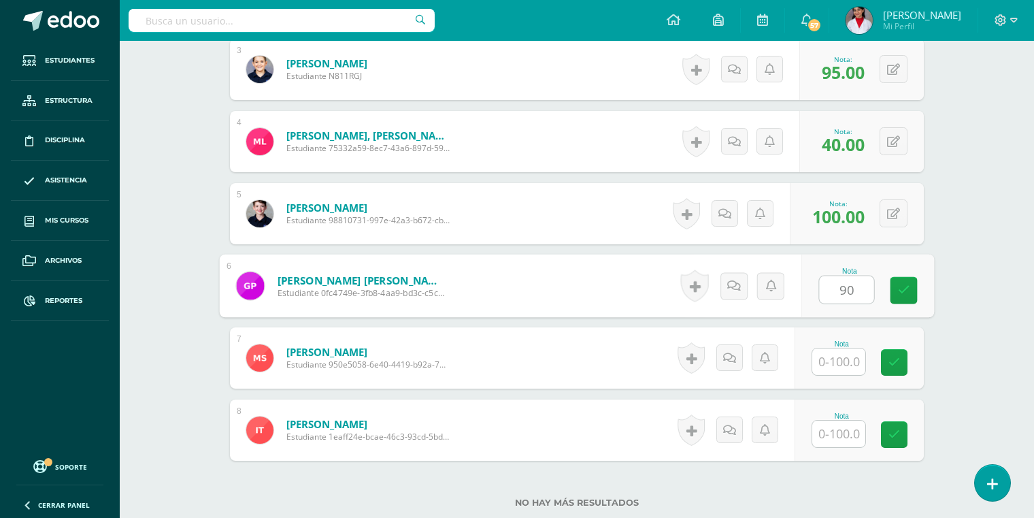
scroll to position [579, 0]
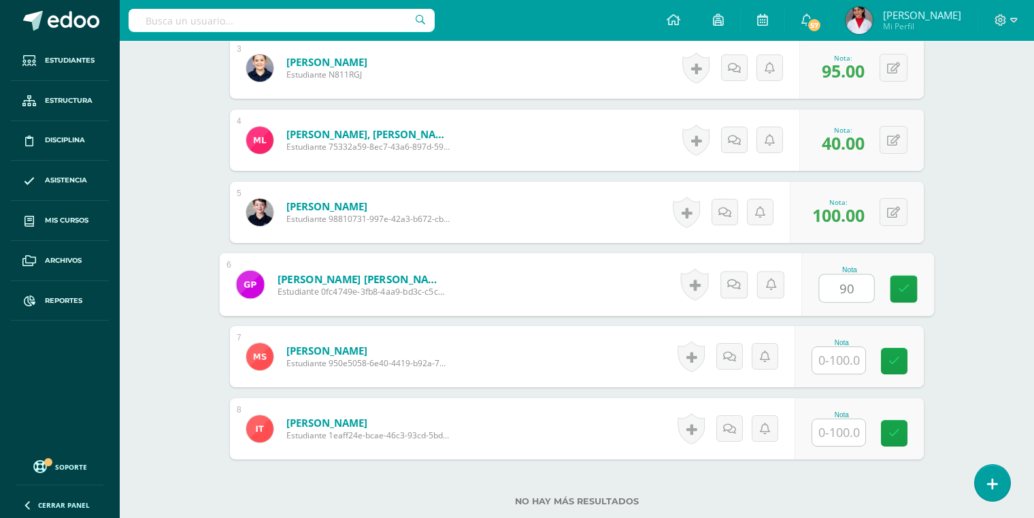
type input "90"
click at [842, 432] on input "text" at bounding box center [838, 432] width 53 height 27
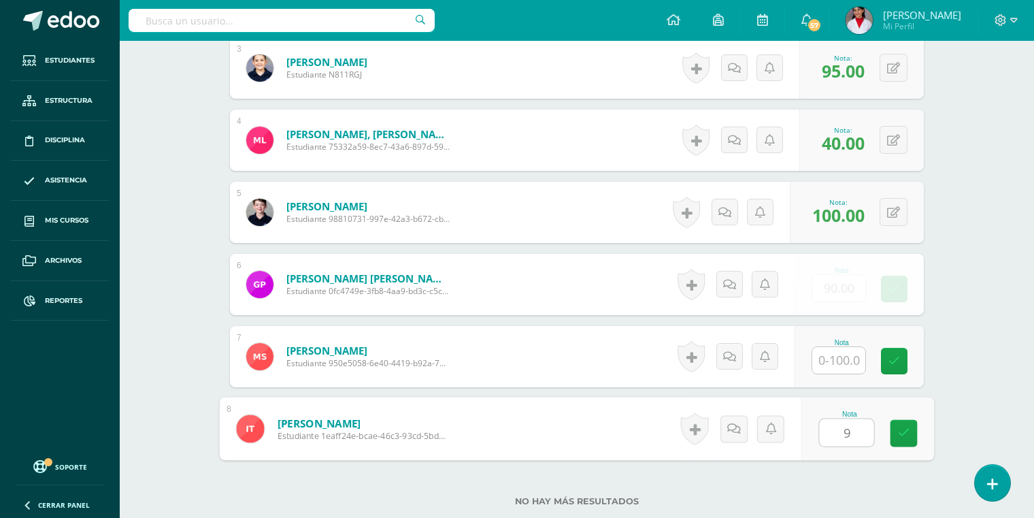
type input "90"
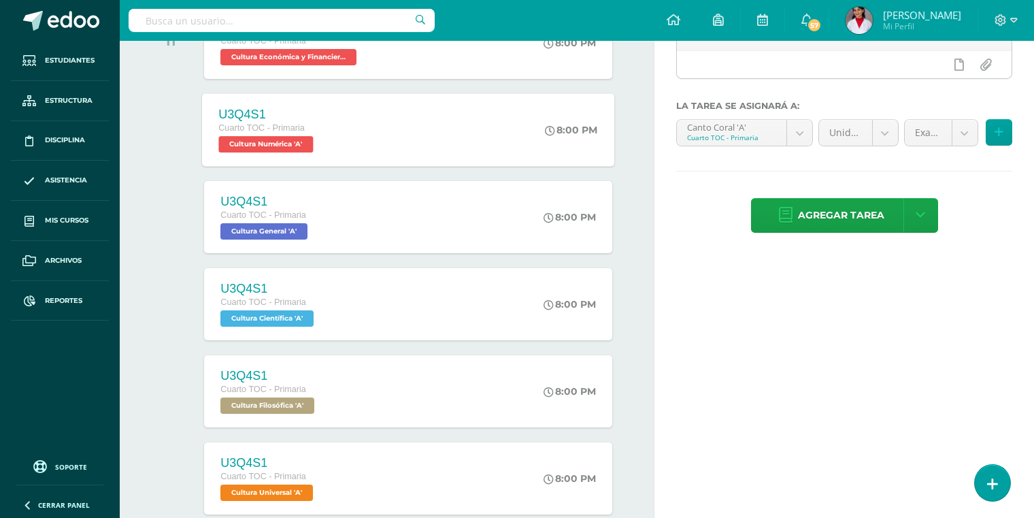
scroll to position [231, 0]
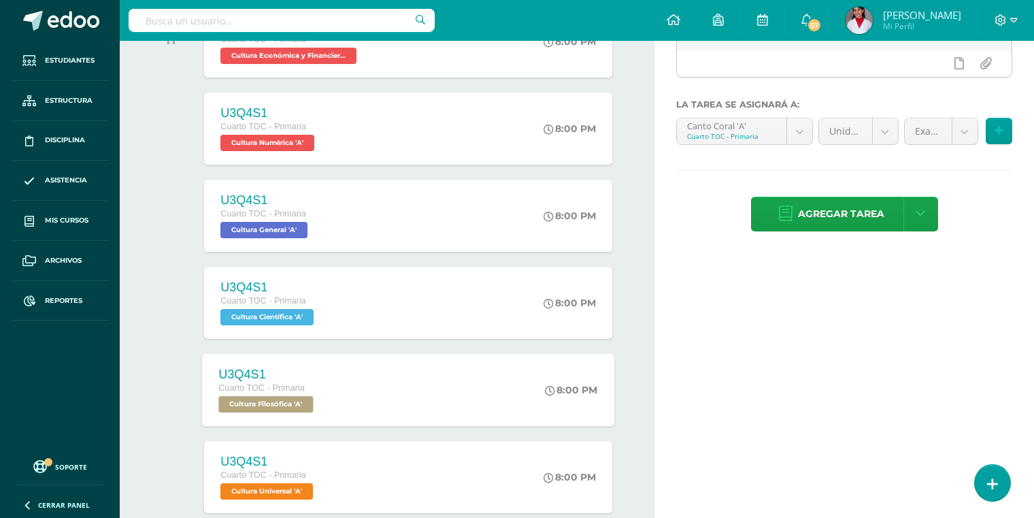
click at [268, 406] on span "Cultura Filosófica 'A'" at bounding box center [266, 404] width 95 height 16
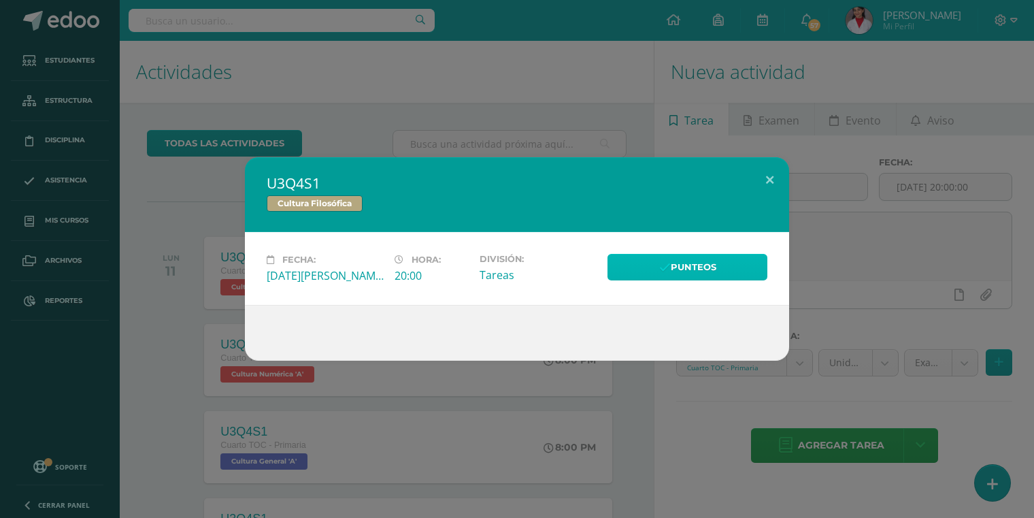
click at [689, 268] on link "Punteos" at bounding box center [687, 267] width 160 height 27
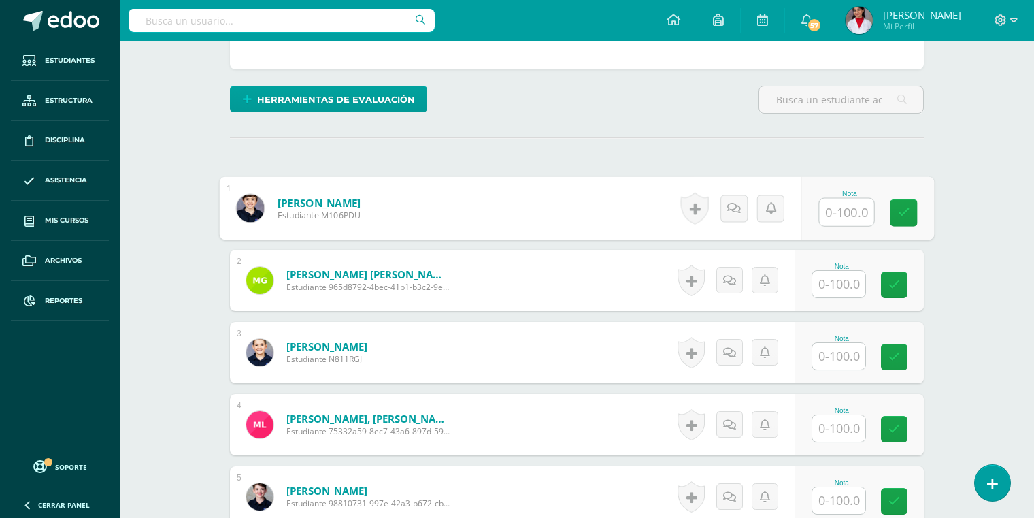
click at [837, 211] on input "text" at bounding box center [847, 212] width 54 height 27
type input "90"
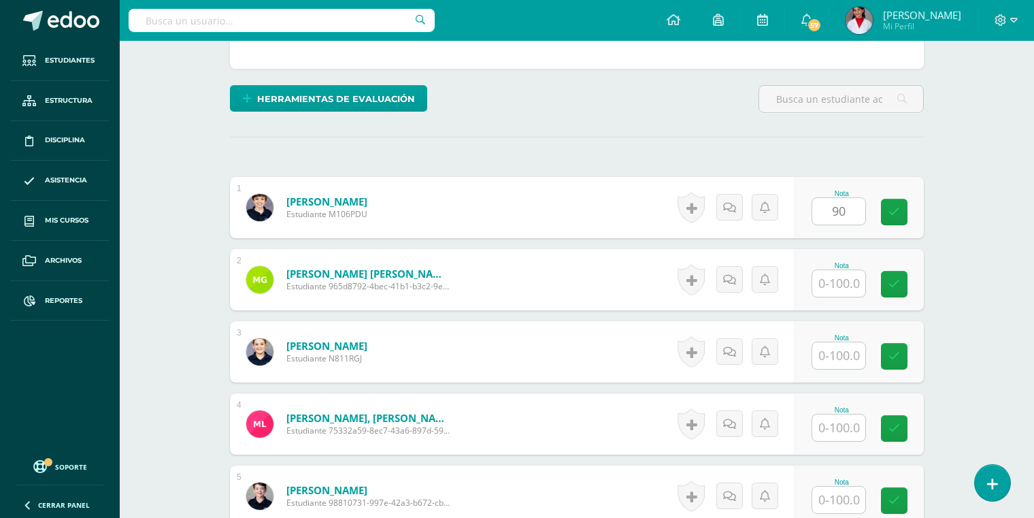
click at [833, 269] on div at bounding box center [838, 283] width 54 height 28
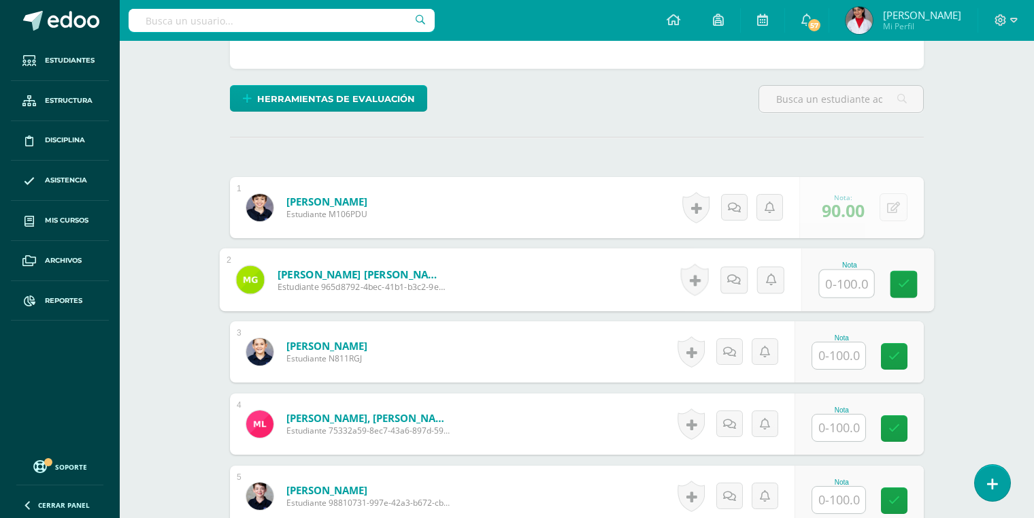
click at [837, 273] on input "text" at bounding box center [847, 283] width 54 height 27
type input "67"
click at [845, 347] on input "text" at bounding box center [838, 355] width 53 height 27
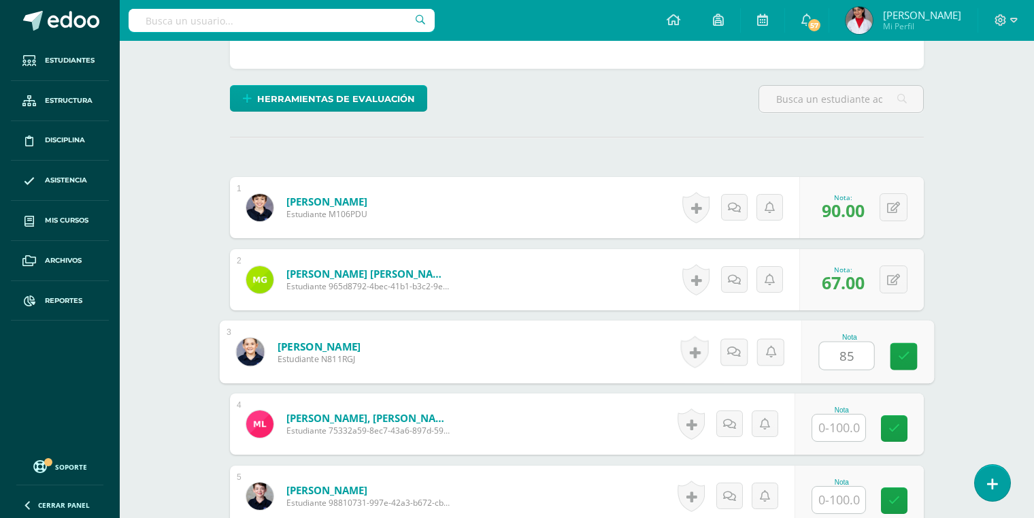
type input "85"
click at [843, 409] on div "Nota" at bounding box center [841, 409] width 60 height 7
click at [850, 439] on div "Nota" at bounding box center [858, 423] width 129 height 61
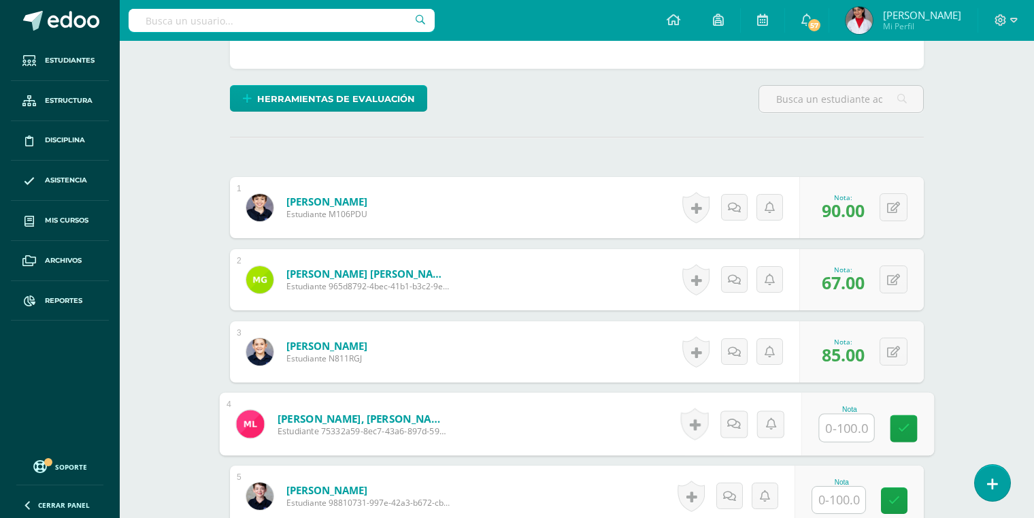
click at [841, 421] on input "text" at bounding box center [847, 427] width 54 height 27
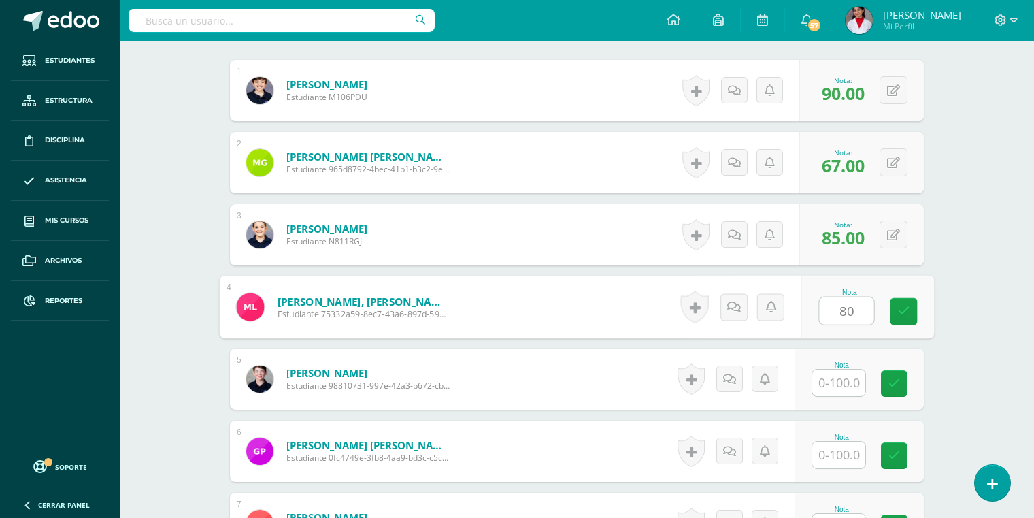
scroll to position [419, 0]
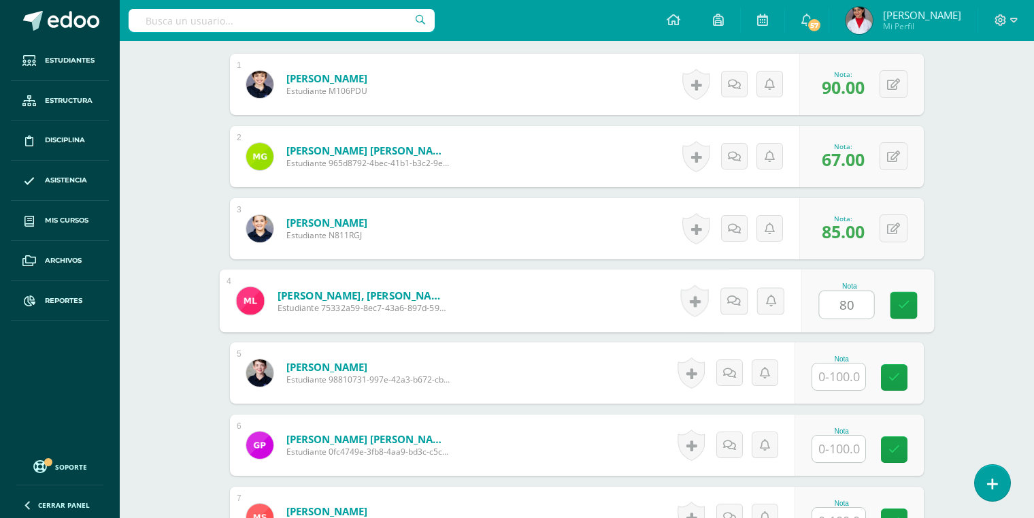
type input "80"
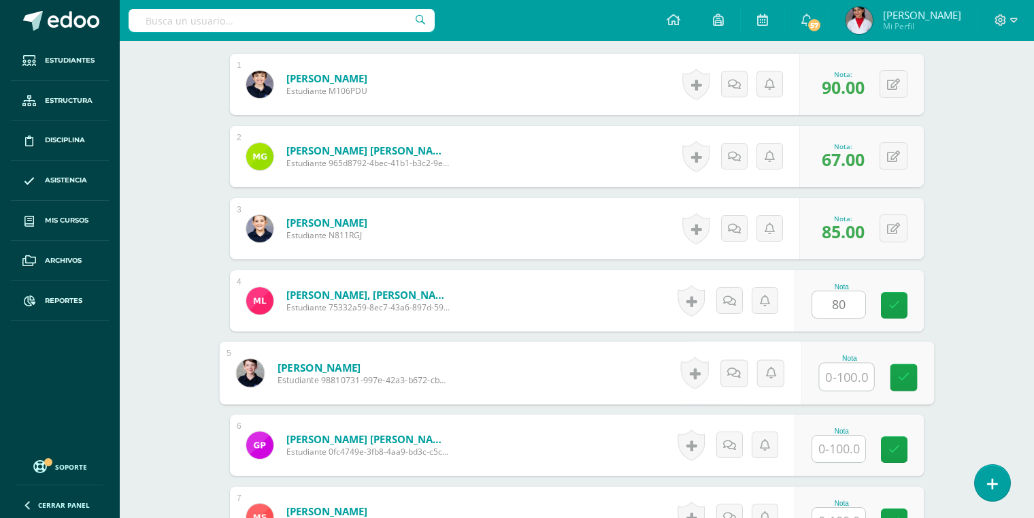
click at [841, 372] on input "text" at bounding box center [847, 376] width 54 height 27
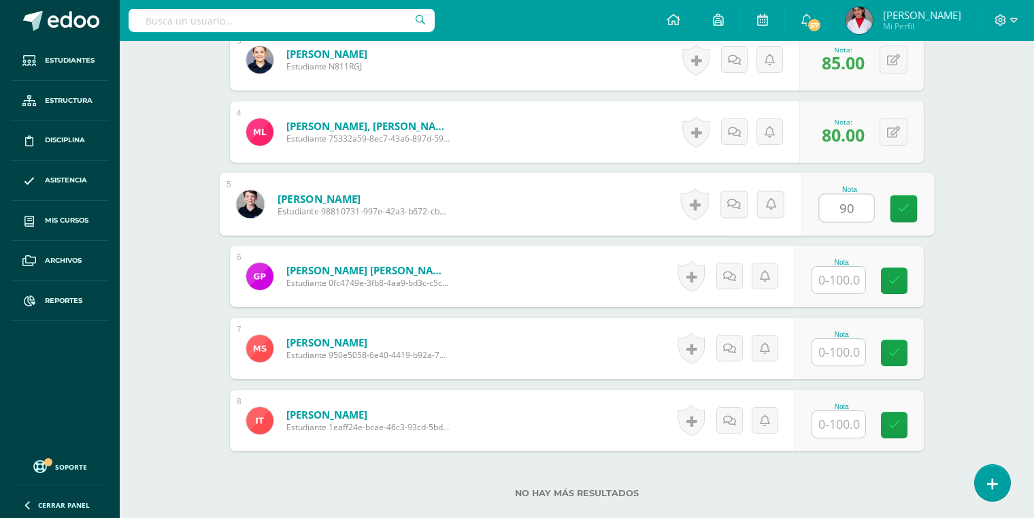
scroll to position [595, 0]
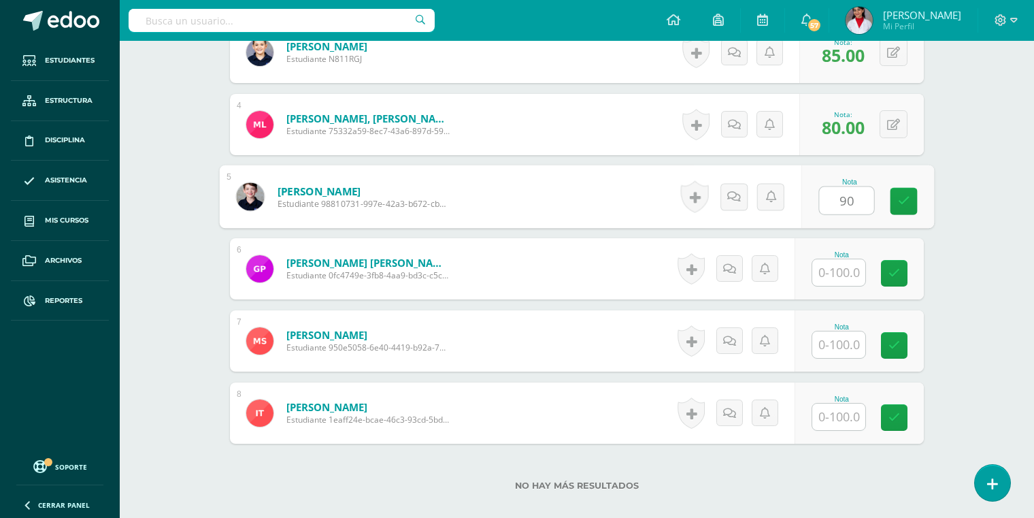
type input "90"
click at [842, 269] on input "text" at bounding box center [838, 272] width 53 height 27
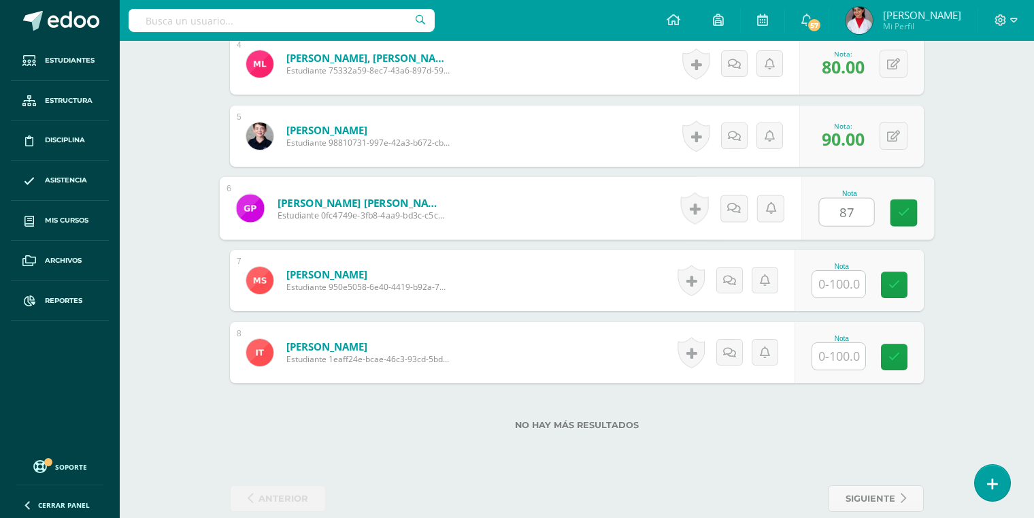
scroll to position [657, 0]
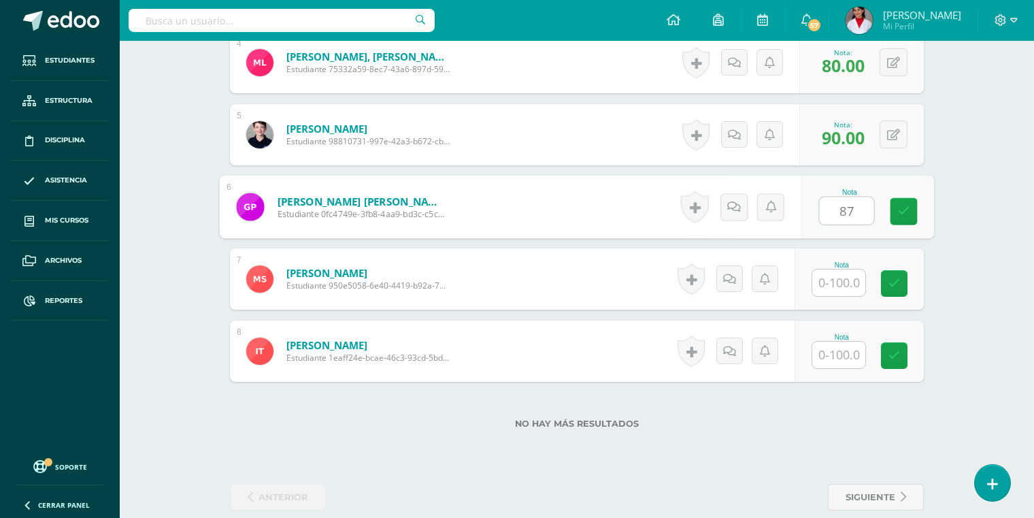
type input "87"
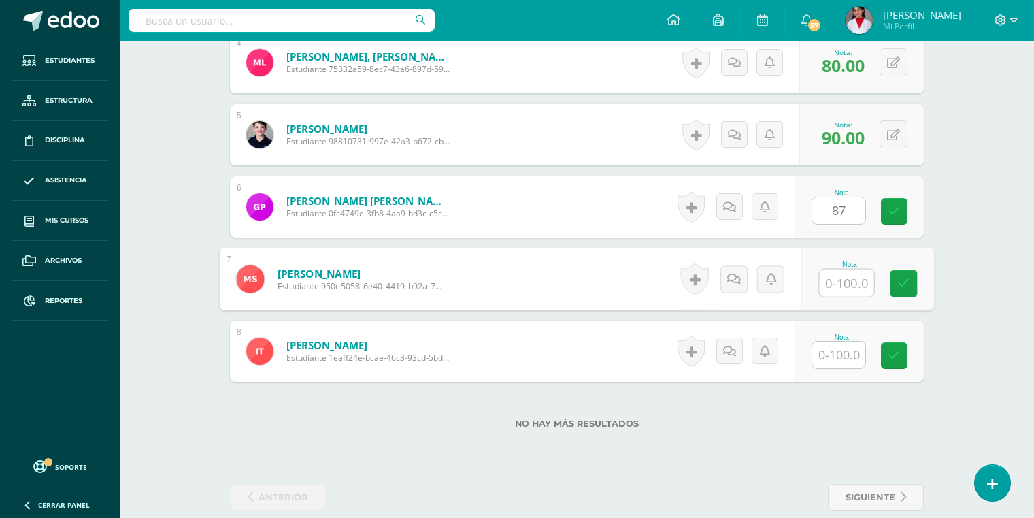
click at [843, 272] on input "text" at bounding box center [847, 282] width 54 height 27
type input "80"
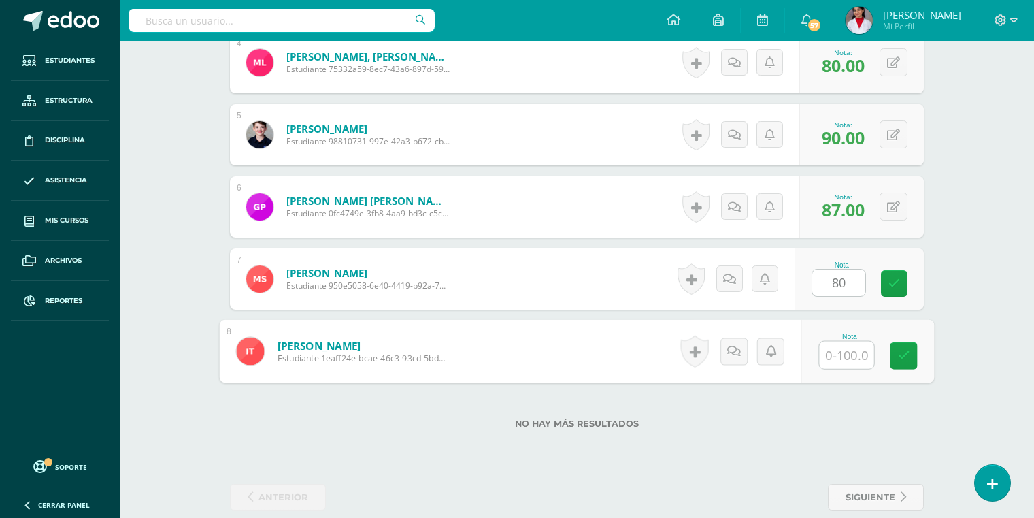
click at [834, 350] on input "text" at bounding box center [847, 354] width 54 height 27
type input "88.33"
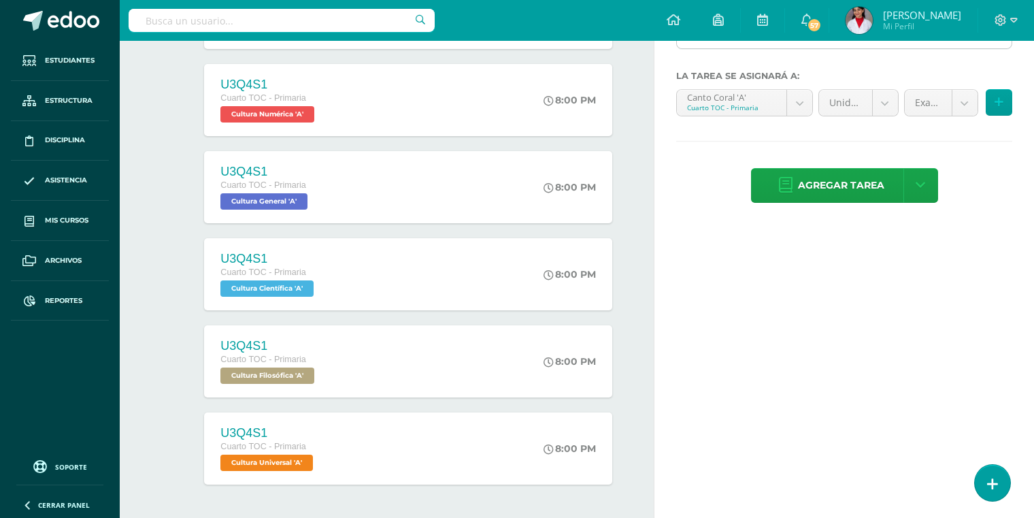
scroll to position [311, 0]
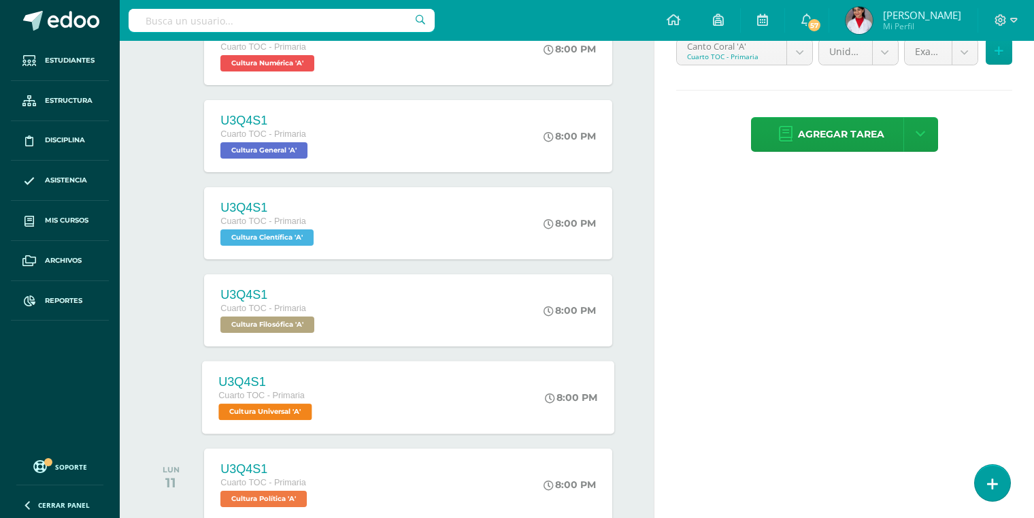
click at [261, 414] on span "Cultura Universal 'A'" at bounding box center [265, 411] width 93 height 16
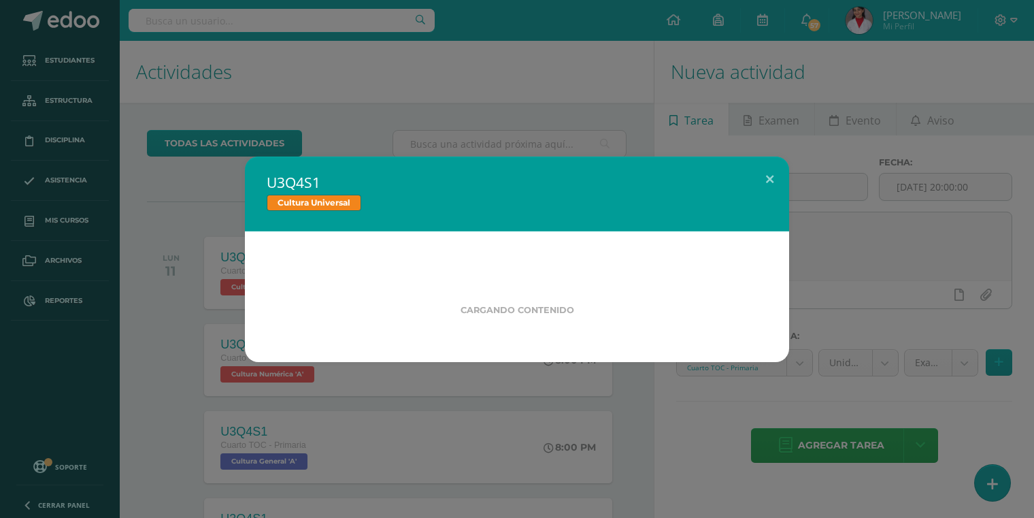
scroll to position [0, 0]
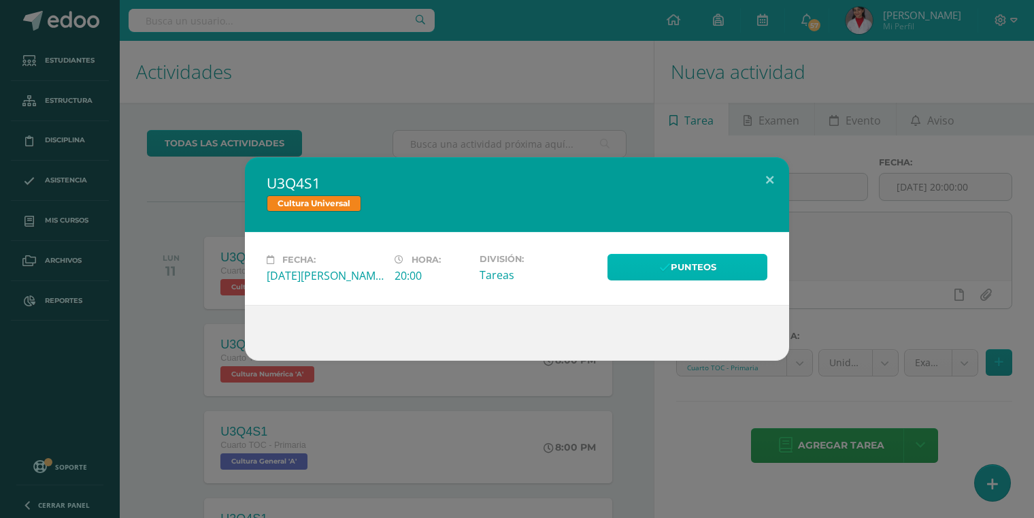
click at [637, 275] on link "Punteos" at bounding box center [687, 267] width 160 height 27
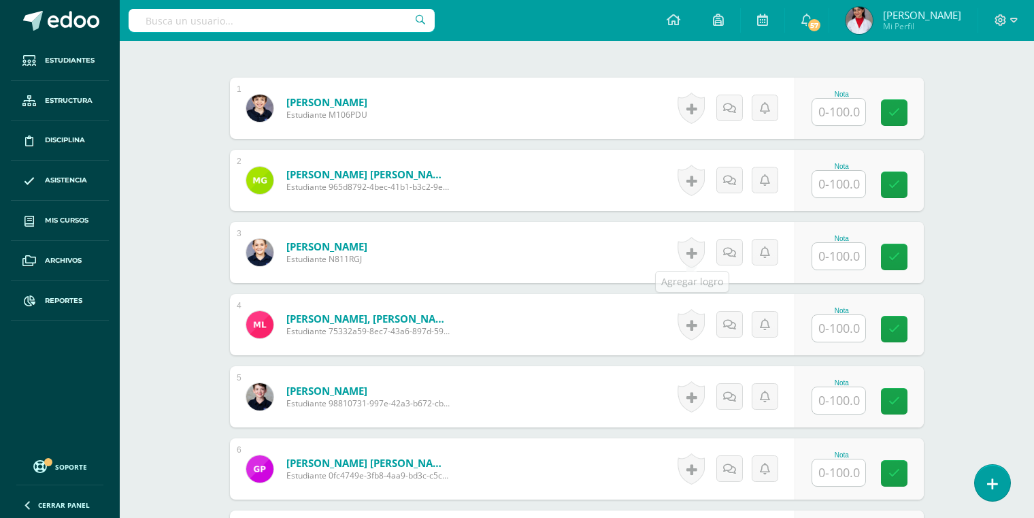
scroll to position [396, 0]
click at [845, 103] on input "text" at bounding box center [838, 111] width 53 height 27
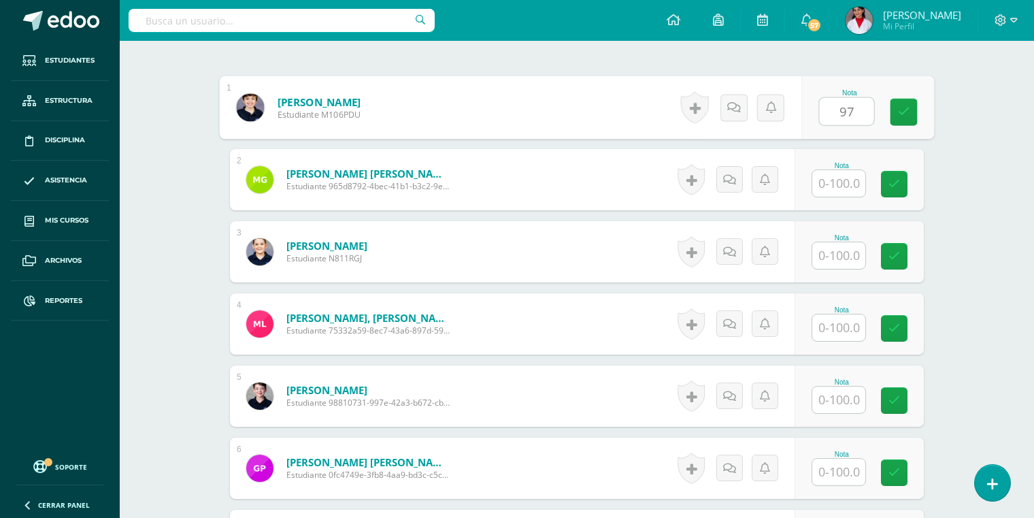
type input "97"
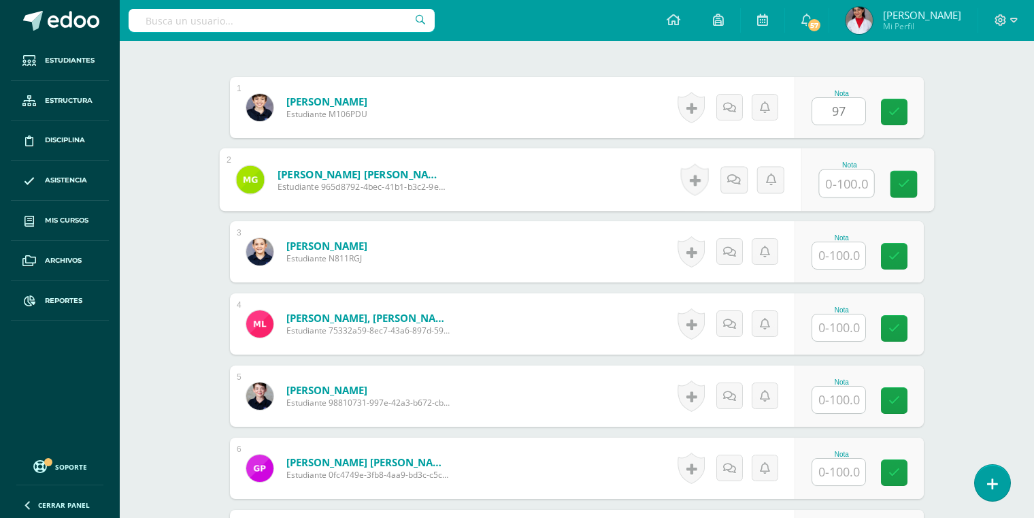
click at [844, 176] on input "text" at bounding box center [847, 183] width 54 height 27
type input "99"
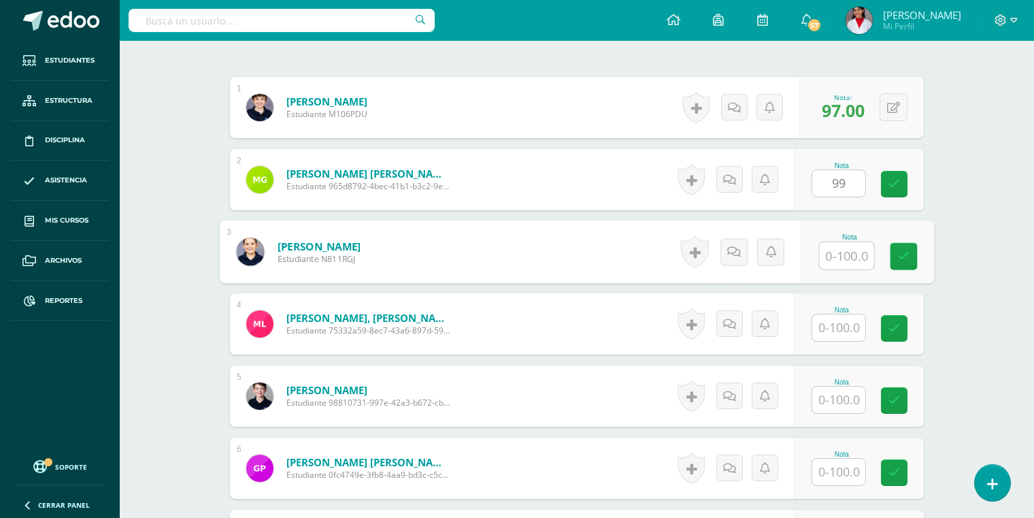
click at [844, 257] on input "text" at bounding box center [847, 255] width 54 height 27
type input "91.25"
click at [831, 323] on input "text" at bounding box center [838, 327] width 53 height 27
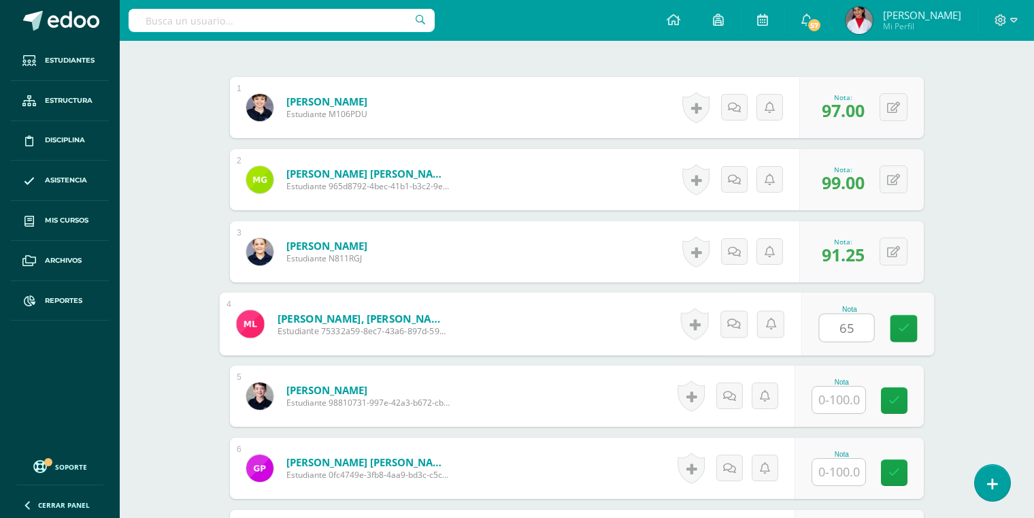
type input "65"
click at [841, 405] on input "text" at bounding box center [838, 399] width 53 height 27
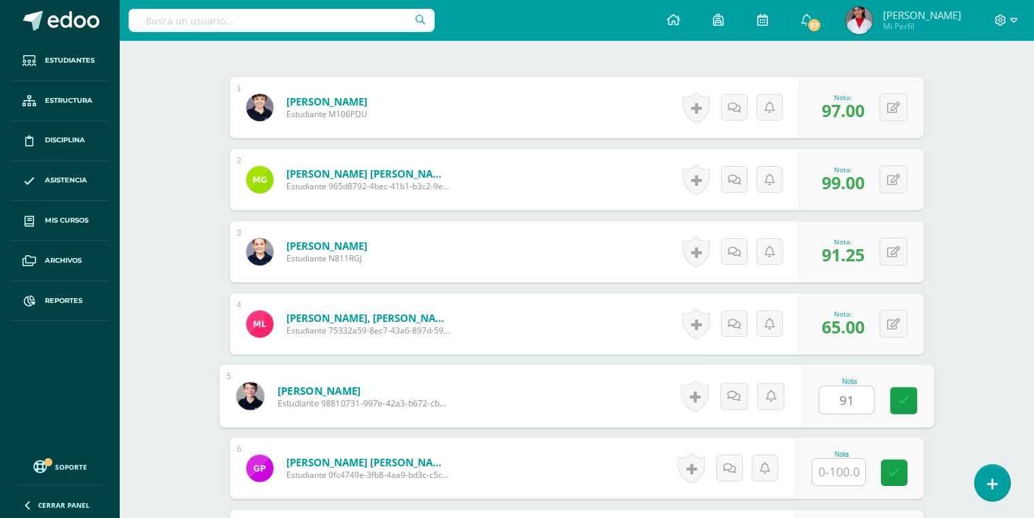
type input "91"
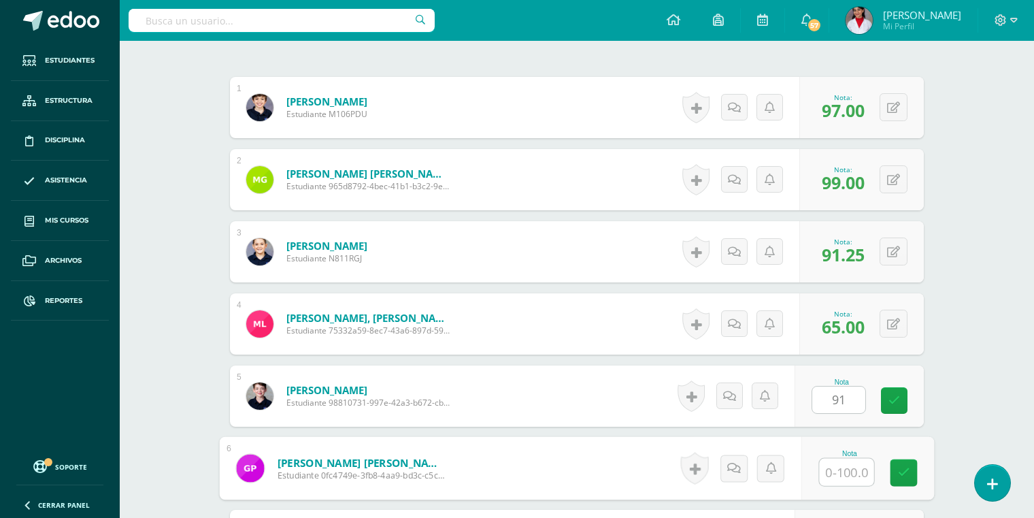
click at [841, 469] on input "text" at bounding box center [847, 471] width 54 height 27
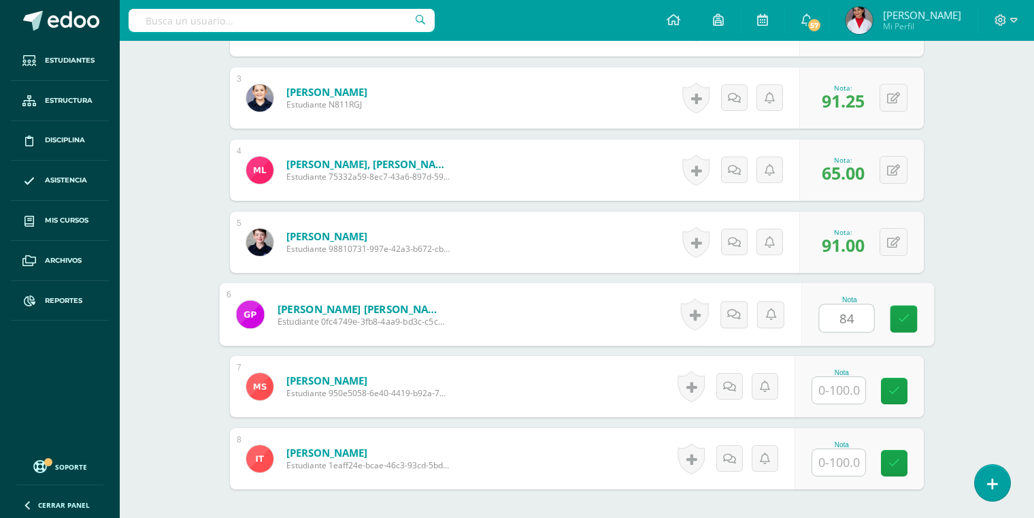
scroll to position [560, 0]
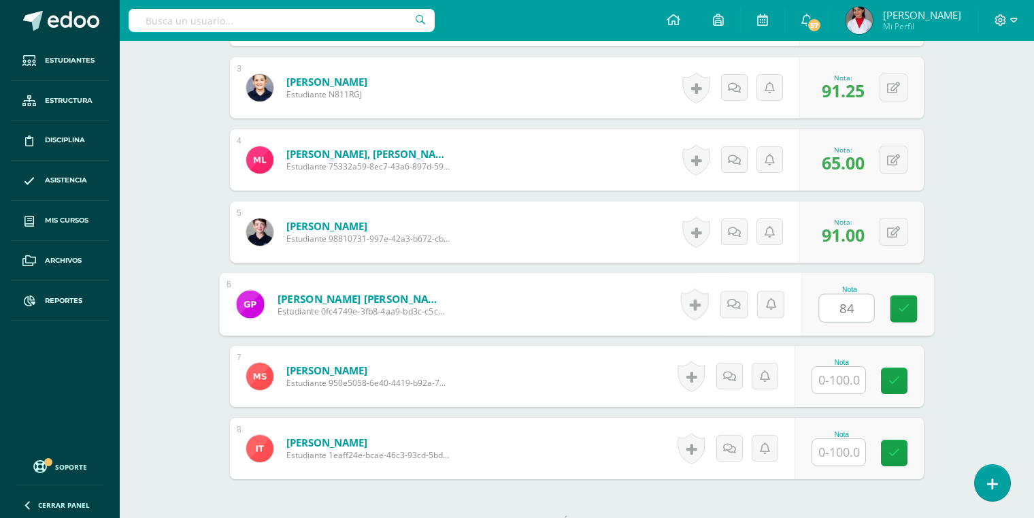
type input "84"
click at [854, 374] on input "text" at bounding box center [838, 380] width 53 height 27
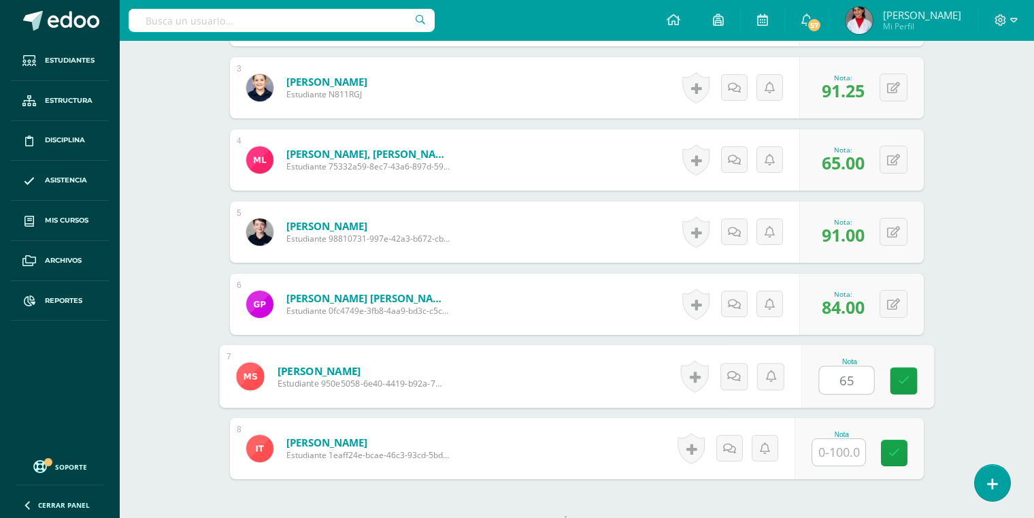
type input "65"
click at [841, 450] on input "text" at bounding box center [838, 452] width 53 height 27
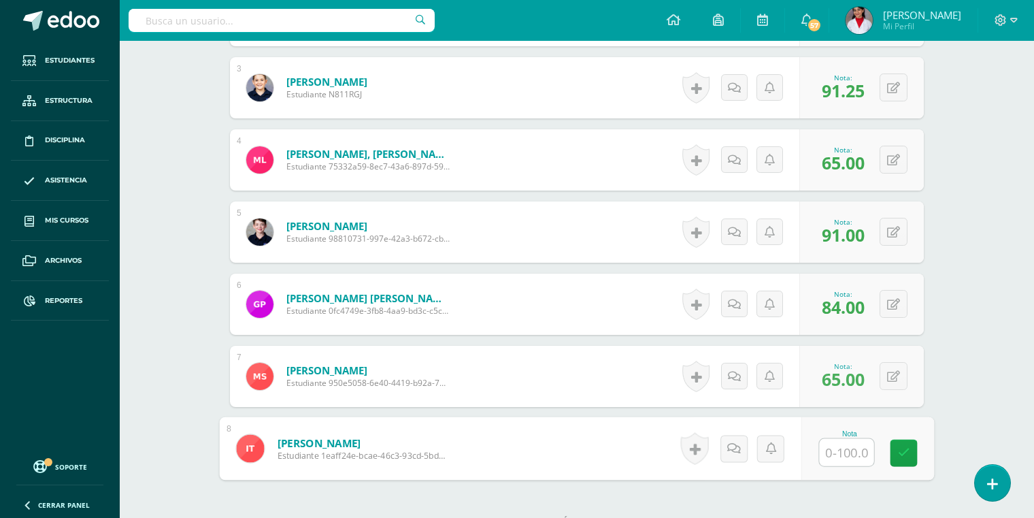
type input "8"
type input "70"
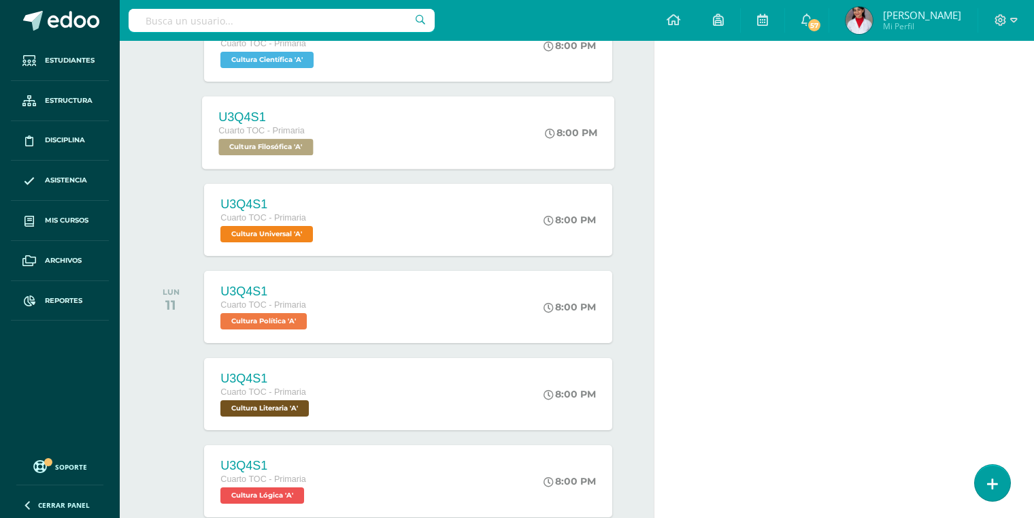
scroll to position [491, 0]
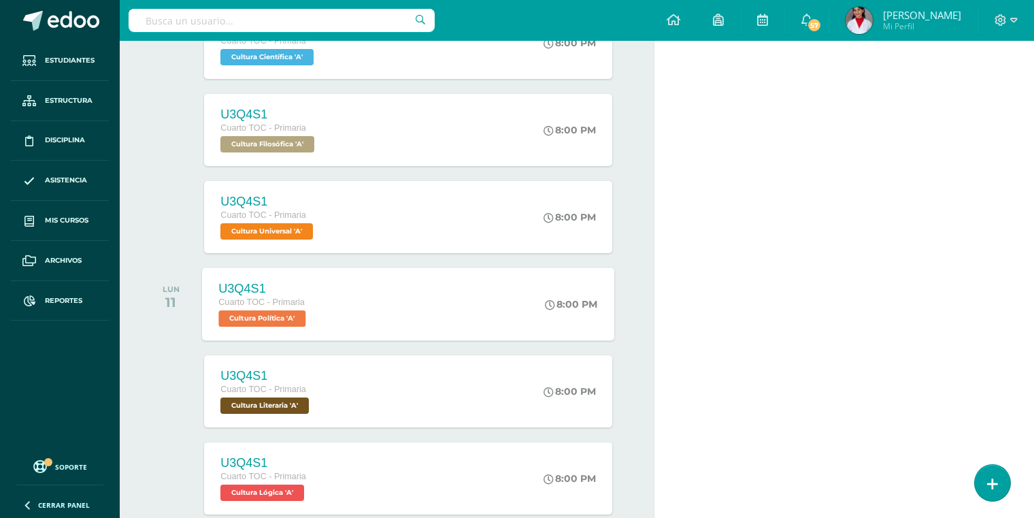
click at [279, 315] on span "Cultura Política 'A'" at bounding box center [262, 318] width 87 height 16
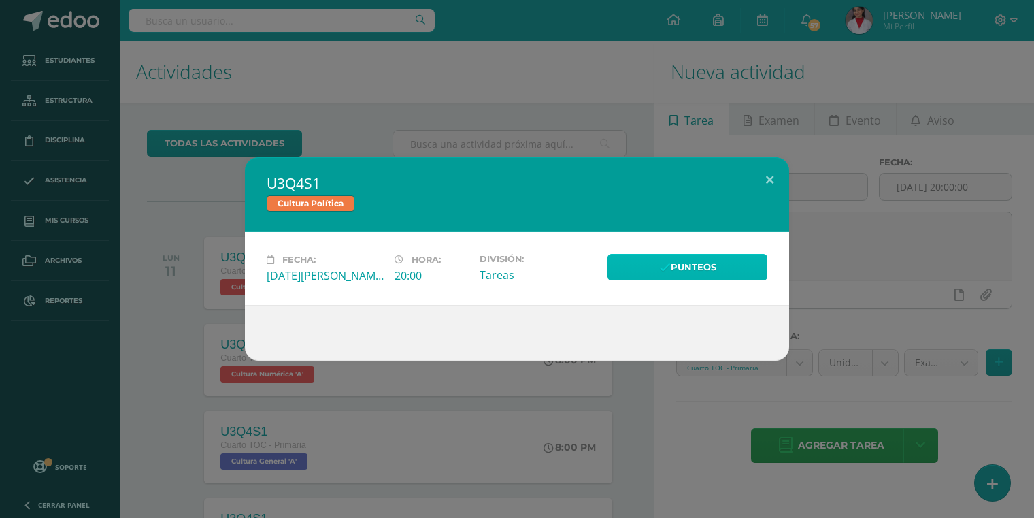
click at [633, 265] on link "Punteos" at bounding box center [687, 267] width 160 height 27
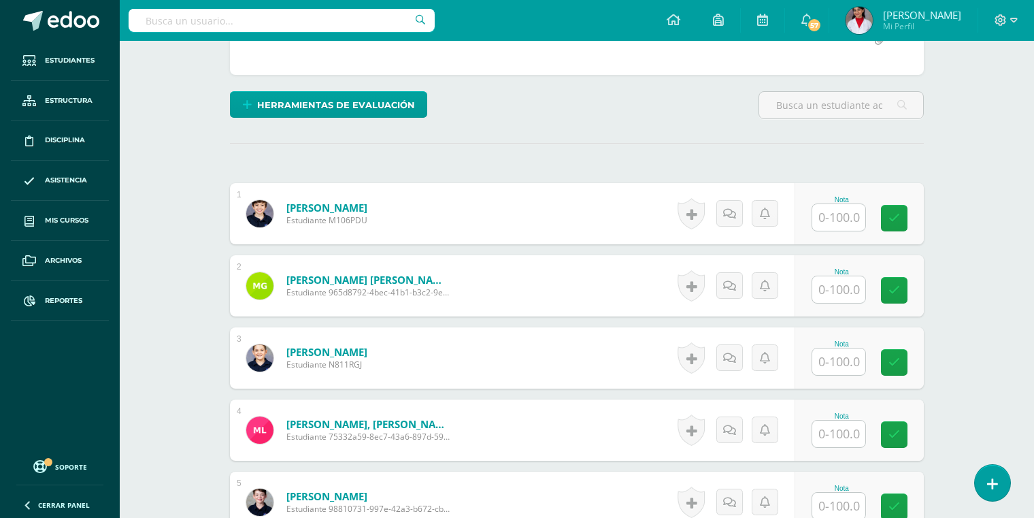
scroll to position [306, 0]
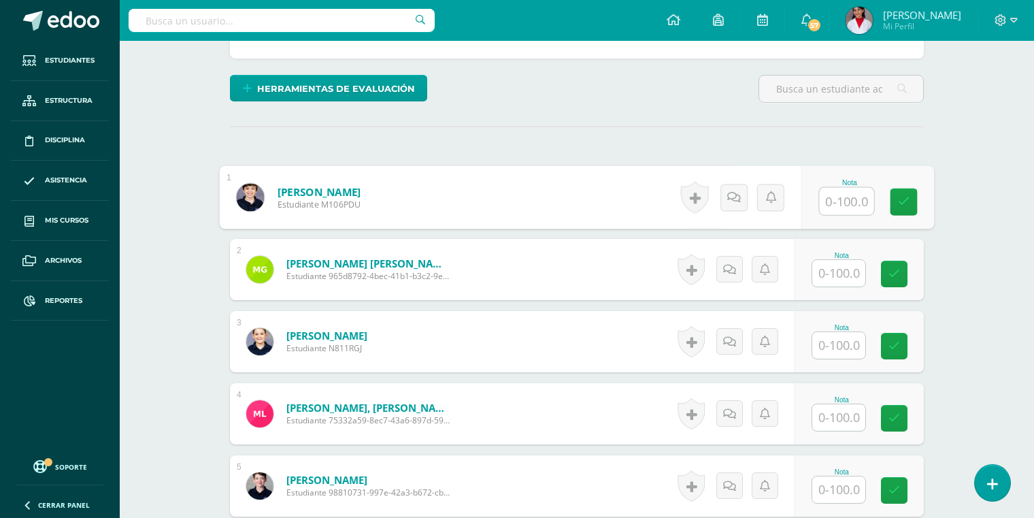
click at [836, 197] on input "text" at bounding box center [847, 201] width 54 height 27
type input "100"
click at [832, 267] on input "text" at bounding box center [838, 273] width 53 height 27
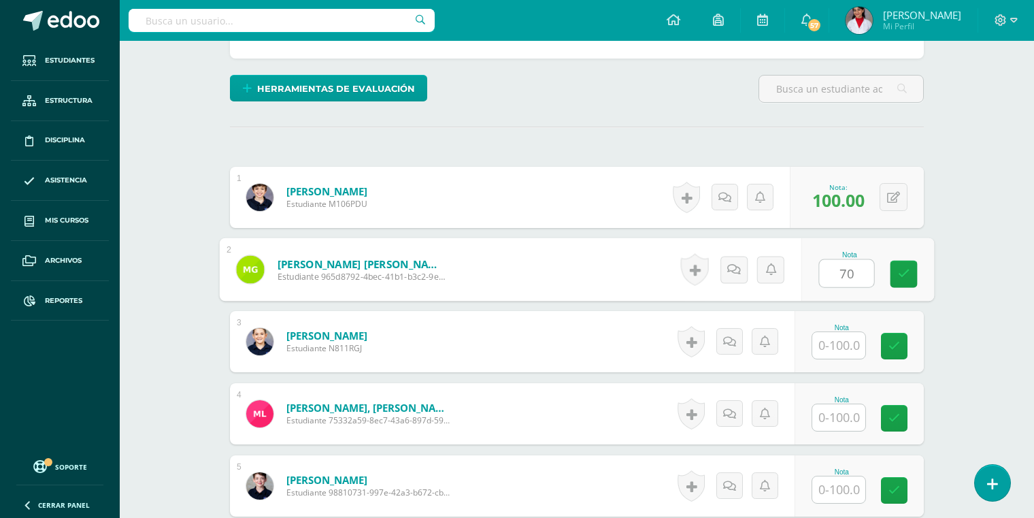
type input "70"
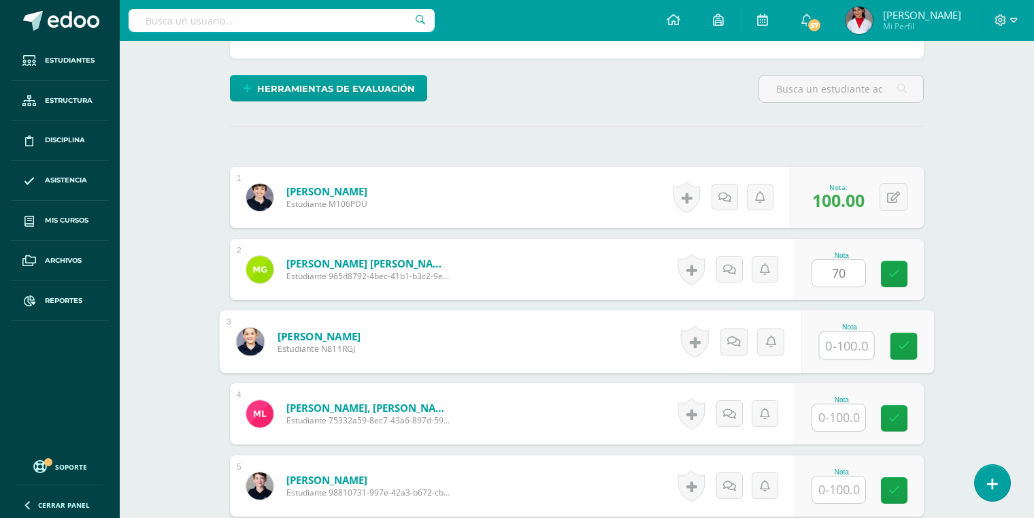
click at [841, 337] on input "text" at bounding box center [847, 345] width 54 height 27
type input "80"
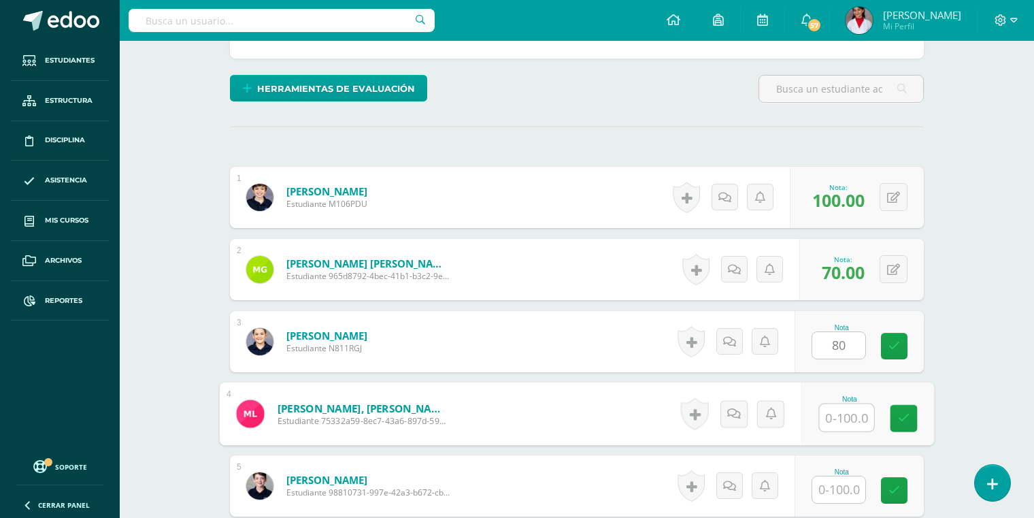
click at [842, 412] on input "text" at bounding box center [847, 417] width 54 height 27
type input "65.5"
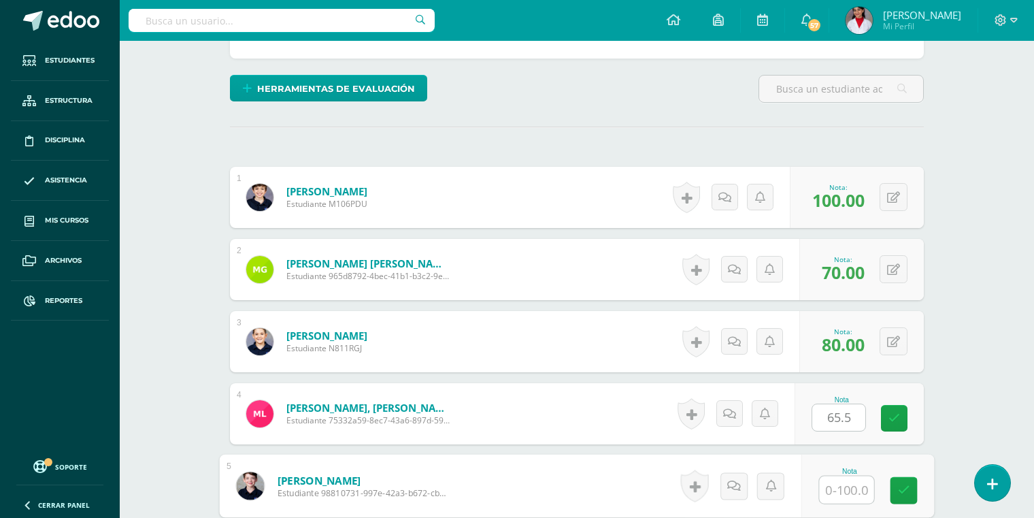
click at [837, 476] on input "text" at bounding box center [847, 489] width 54 height 27
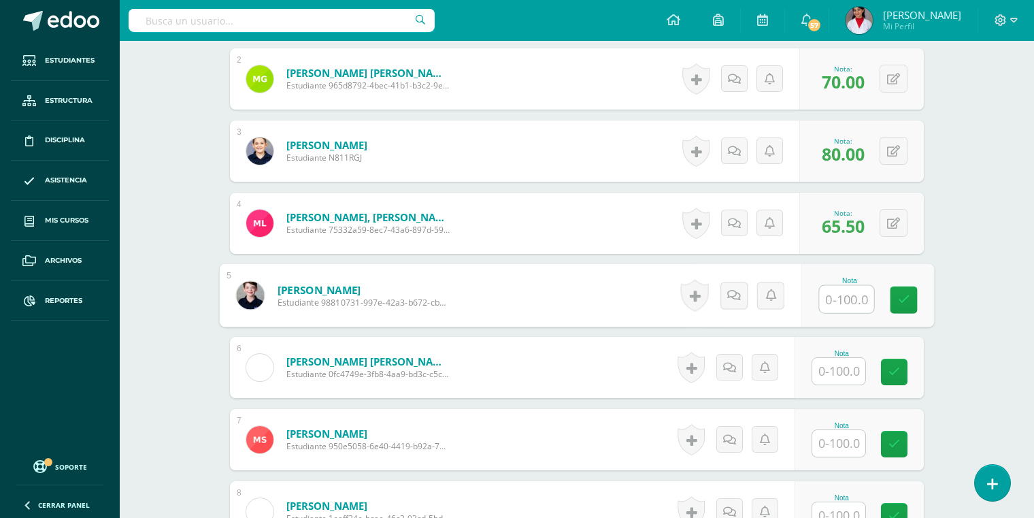
scroll to position [499, 0]
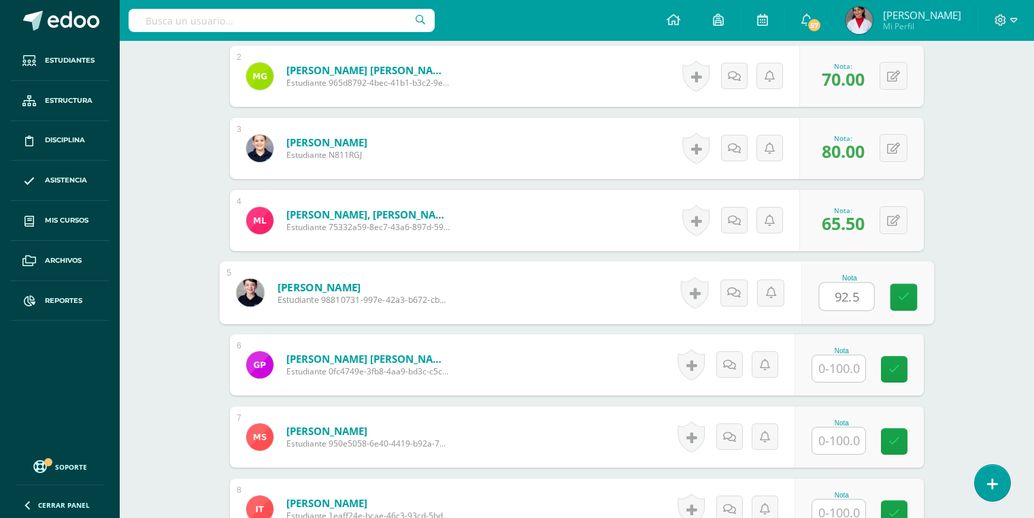
type input "92.5"
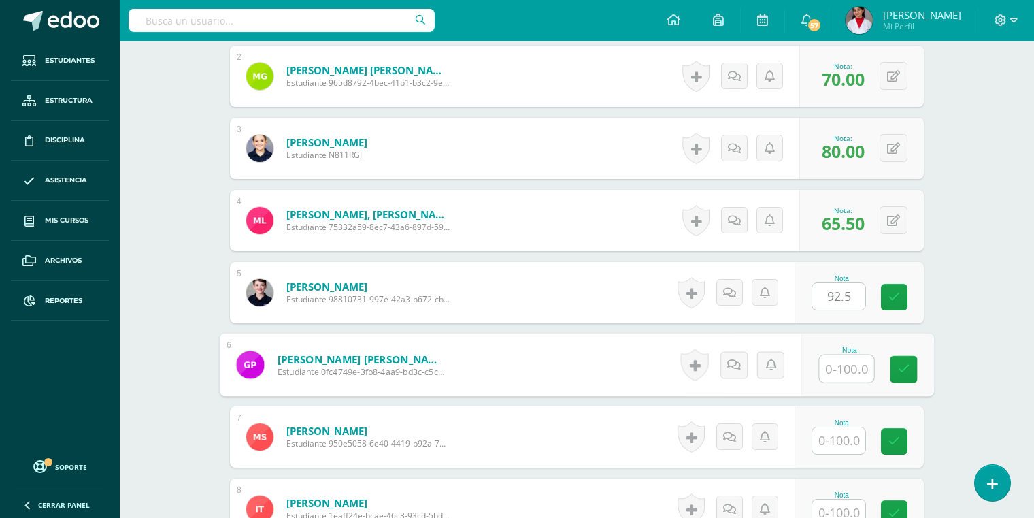
click at [830, 360] on input "text" at bounding box center [847, 368] width 54 height 27
type input "90"
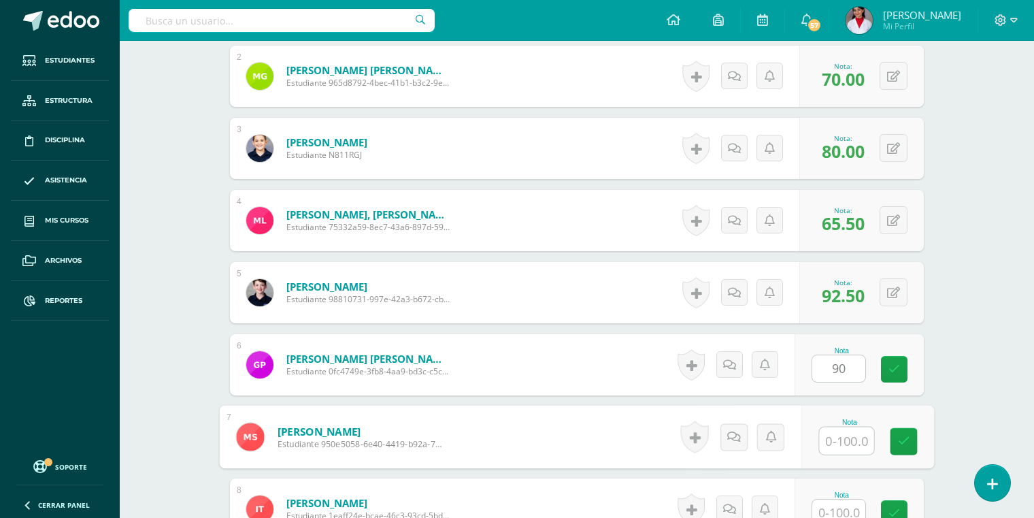
click at [839, 435] on input "text" at bounding box center [847, 440] width 54 height 27
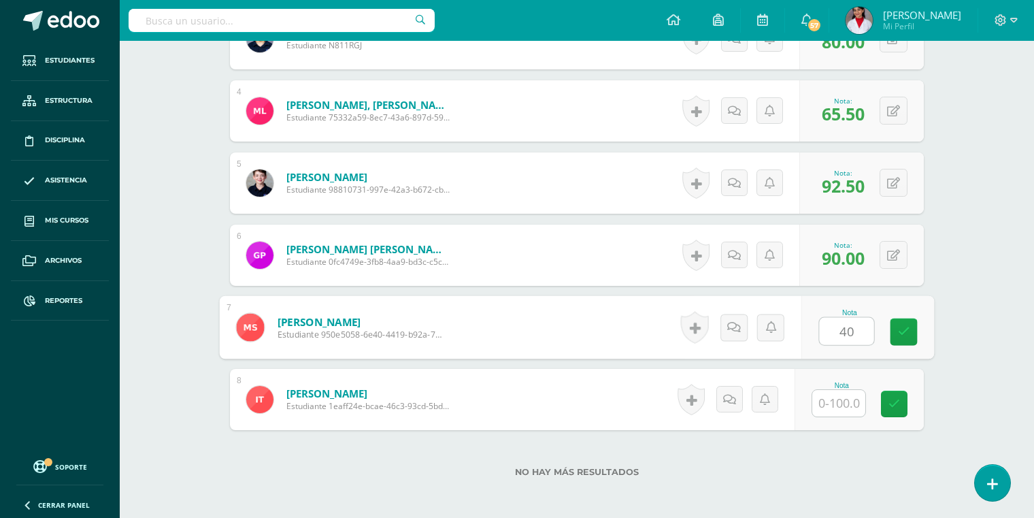
scroll to position [630, 0]
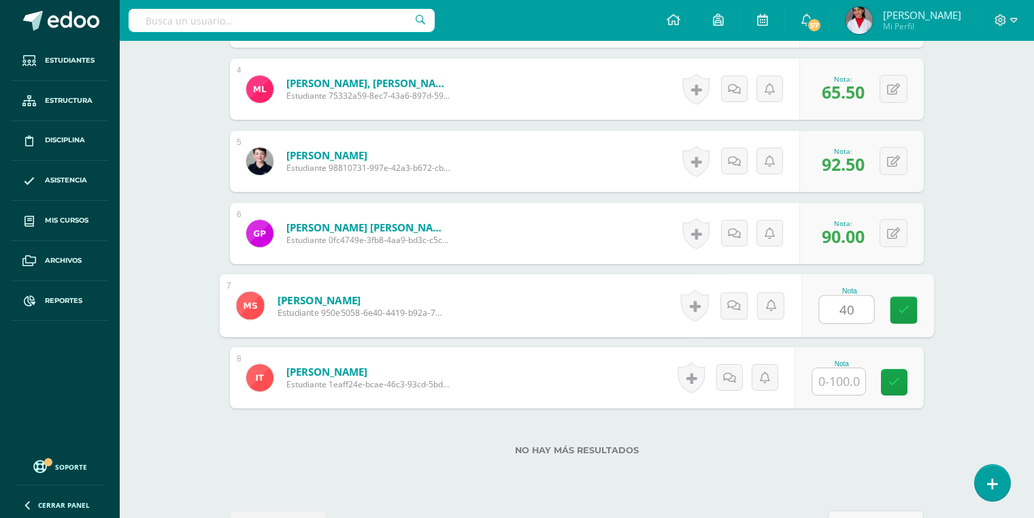
type input "40"
click at [844, 363] on div "Nota" at bounding box center [841, 363] width 60 height 7
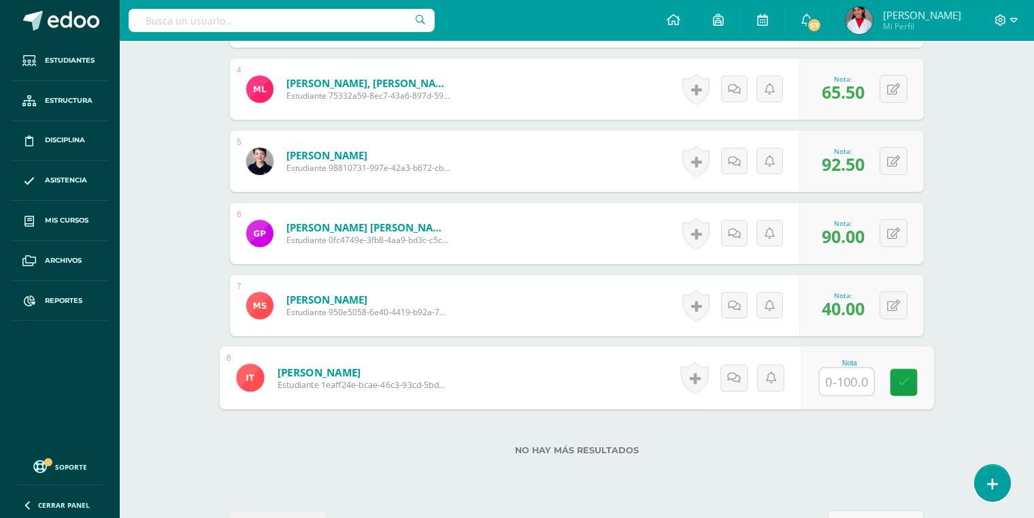
click at [845, 376] on input "text" at bounding box center [847, 381] width 54 height 27
type input "90"
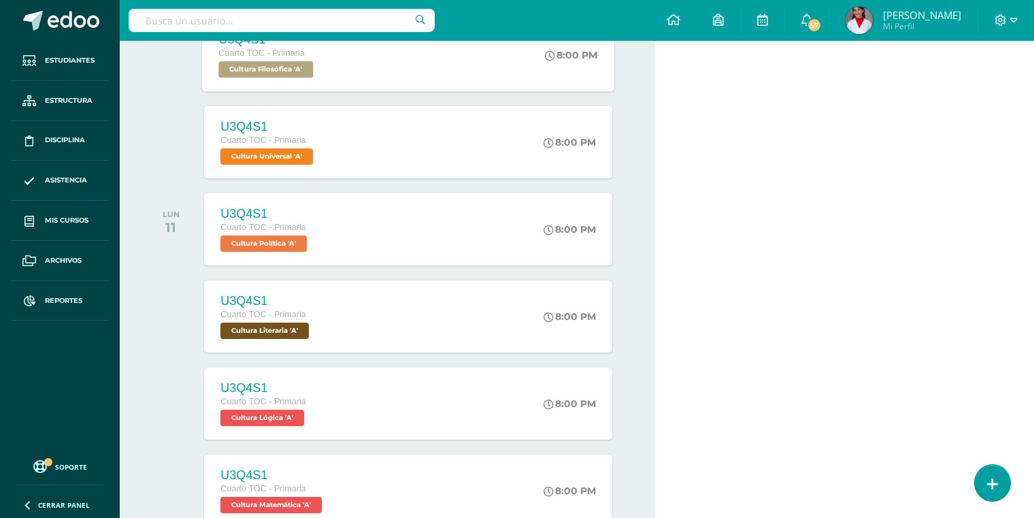
scroll to position [582, 0]
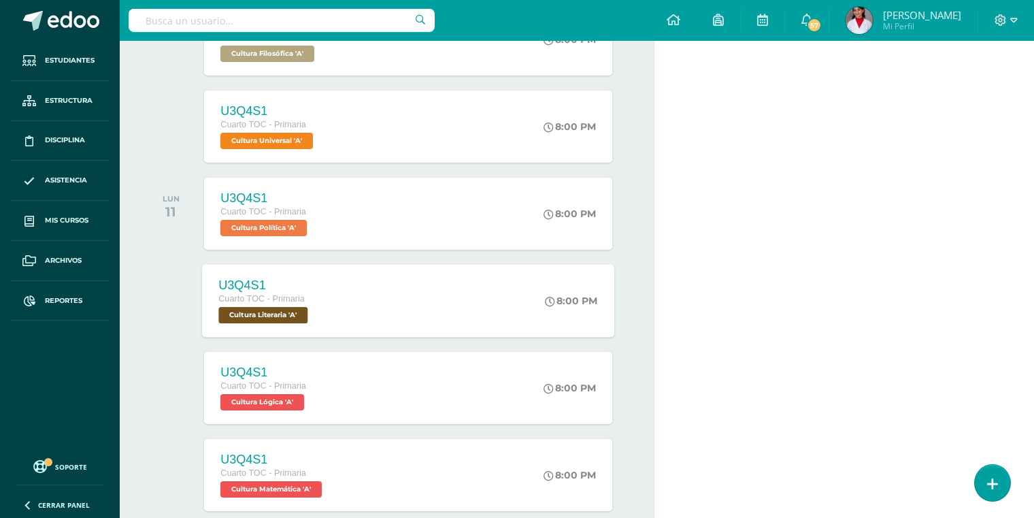
click at [278, 314] on span "Cultura Literaria 'A'" at bounding box center [263, 315] width 89 height 16
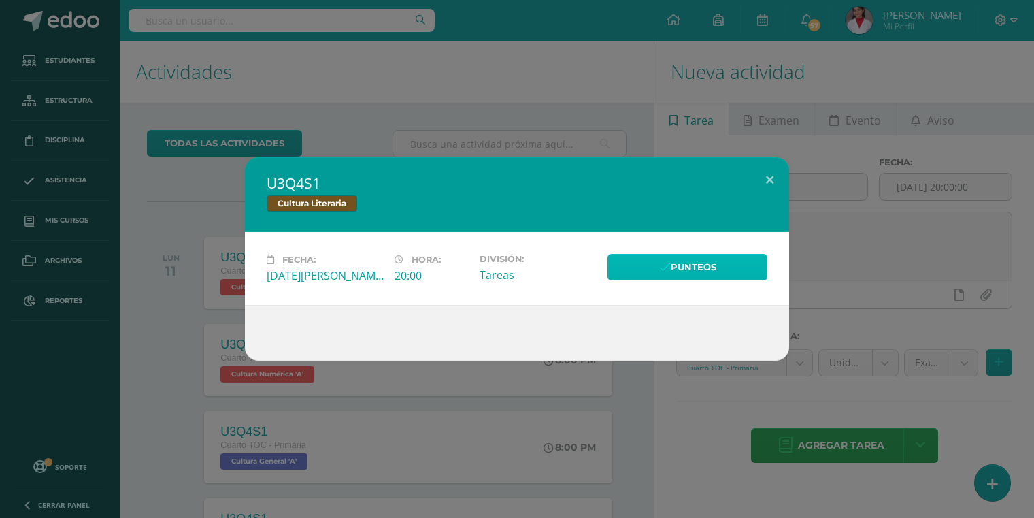
click at [671, 267] on link "Punteos" at bounding box center [687, 267] width 160 height 27
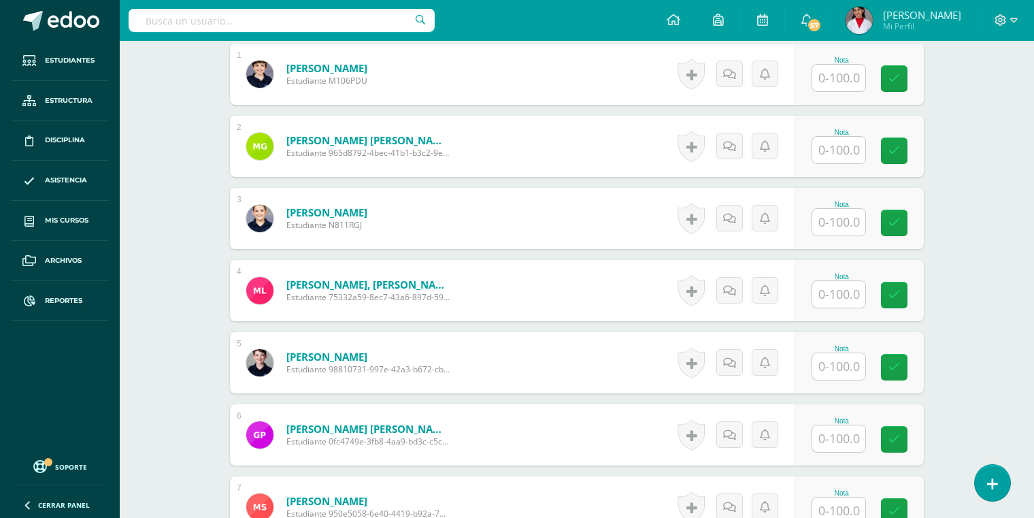
scroll to position [417, 0]
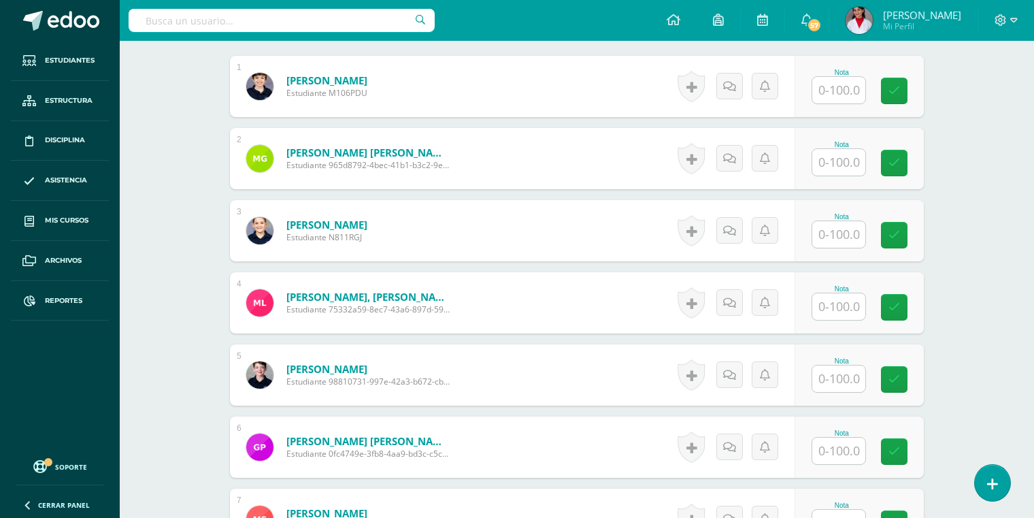
click at [833, 89] on input "text" at bounding box center [838, 90] width 53 height 27
type input "90"
click at [834, 149] on input "text" at bounding box center [847, 162] width 54 height 27
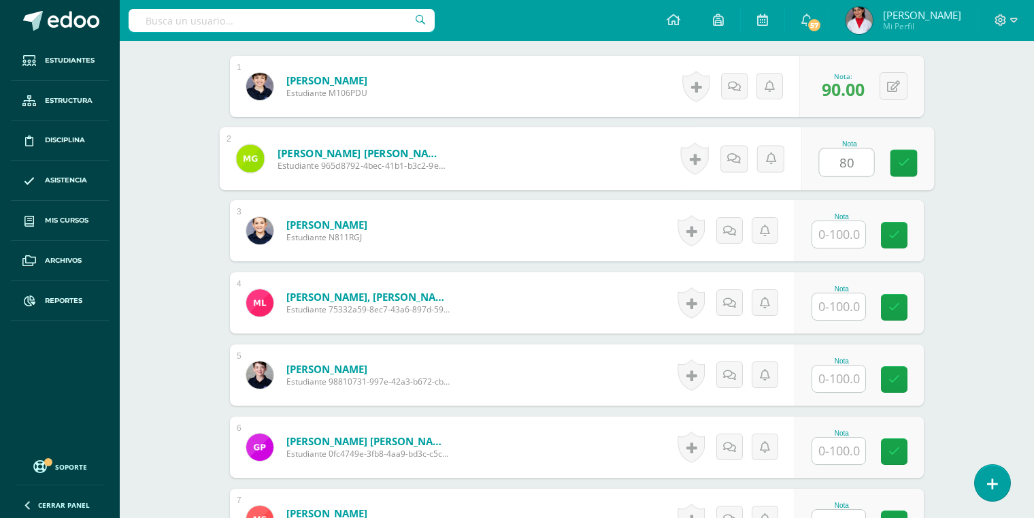
type input "80"
click at [854, 304] on input "text" at bounding box center [838, 306] width 53 height 27
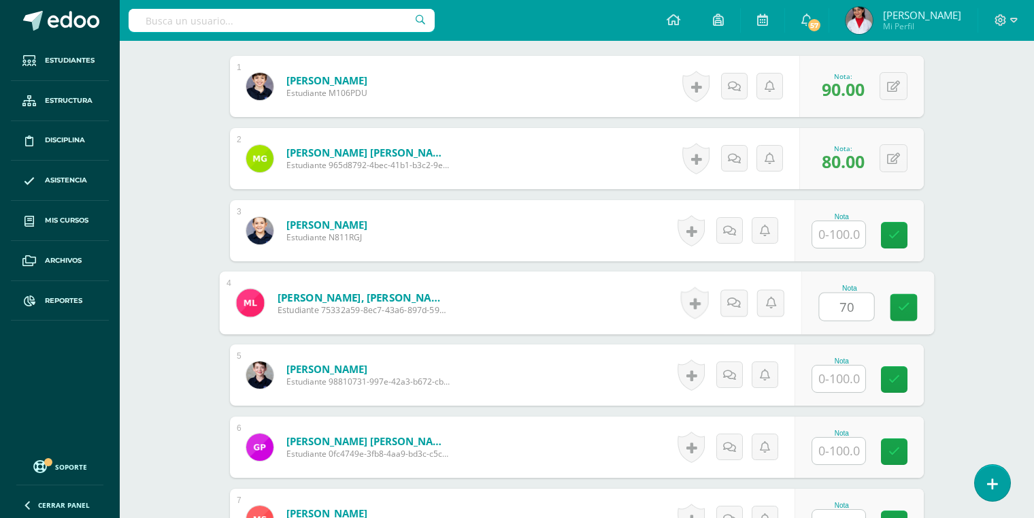
type input "70"
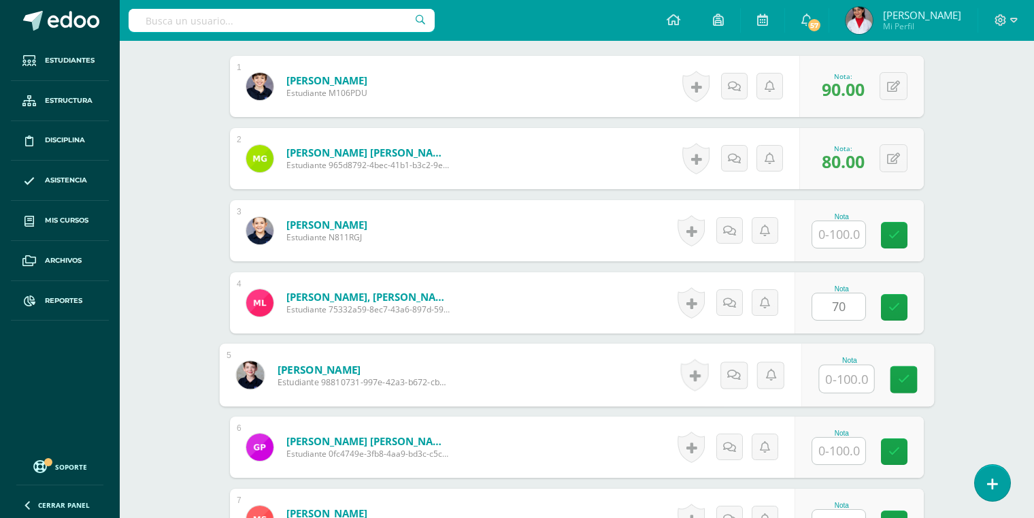
click at [843, 374] on input "text" at bounding box center [847, 378] width 54 height 27
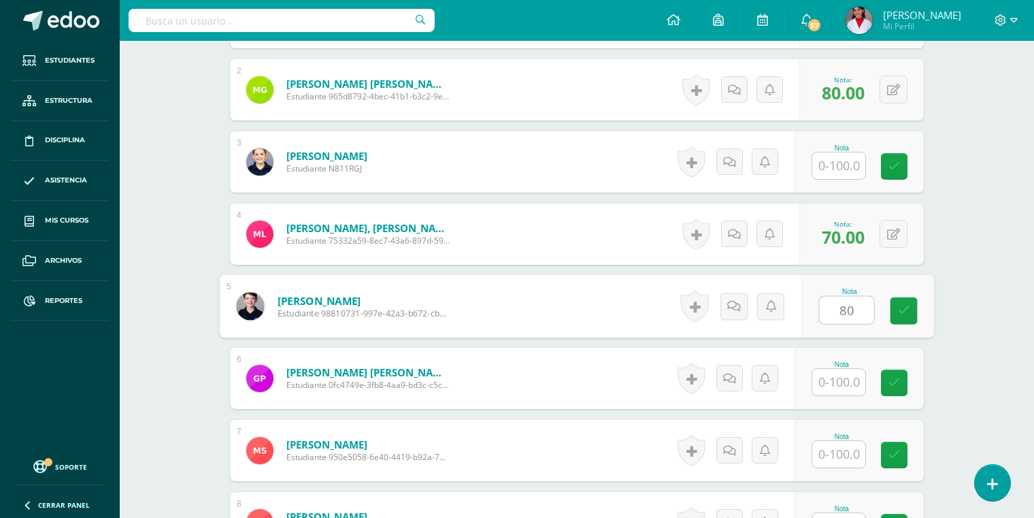
scroll to position [503, 0]
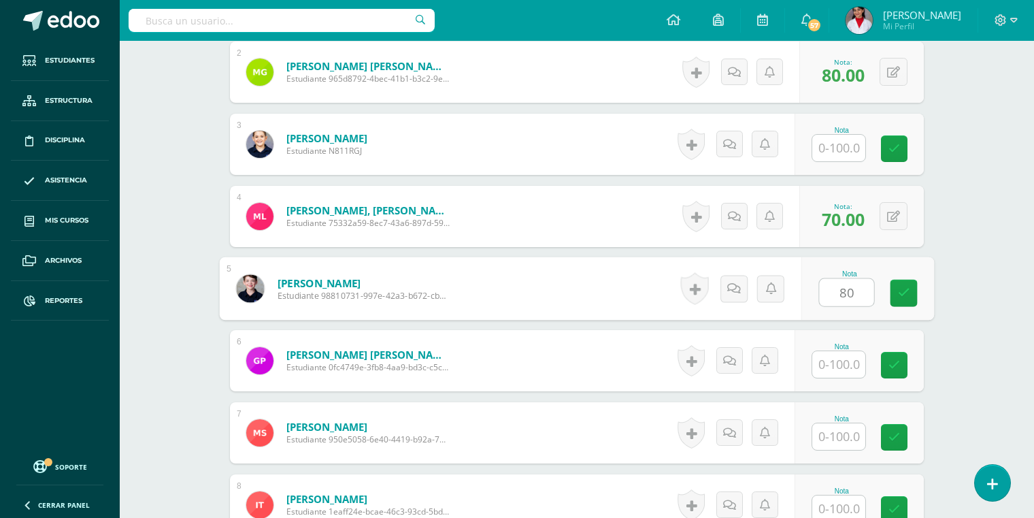
type input "80"
click at [835, 358] on input "text" at bounding box center [838, 364] width 53 height 27
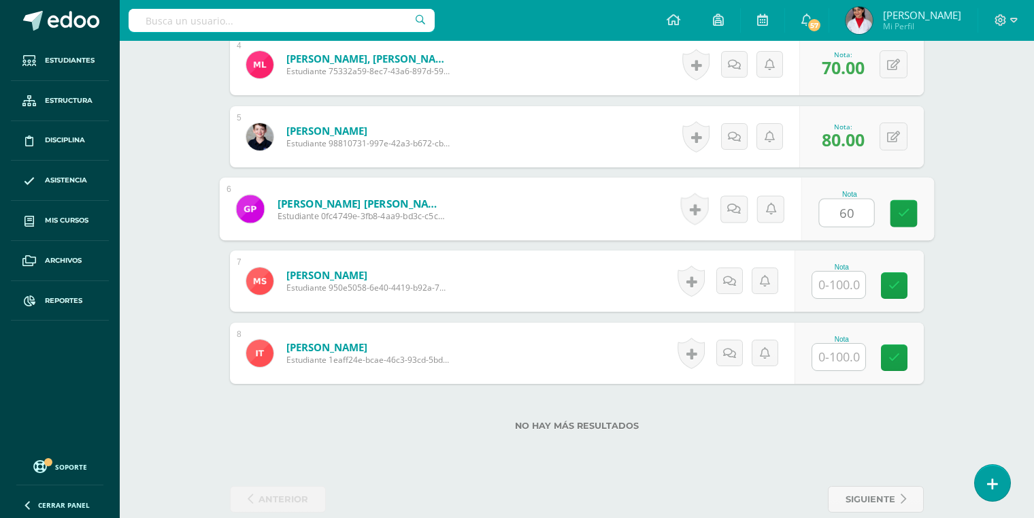
scroll to position [658, 0]
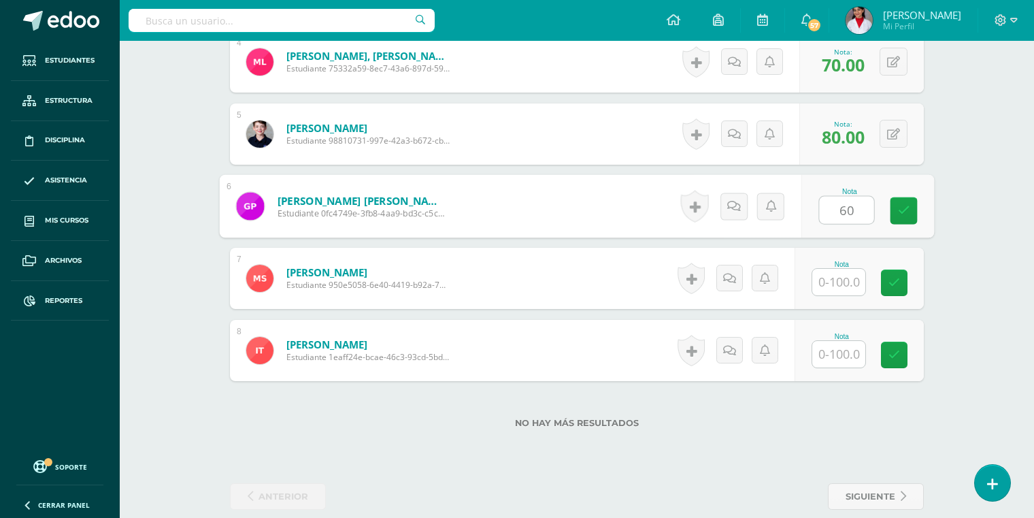
type input "60"
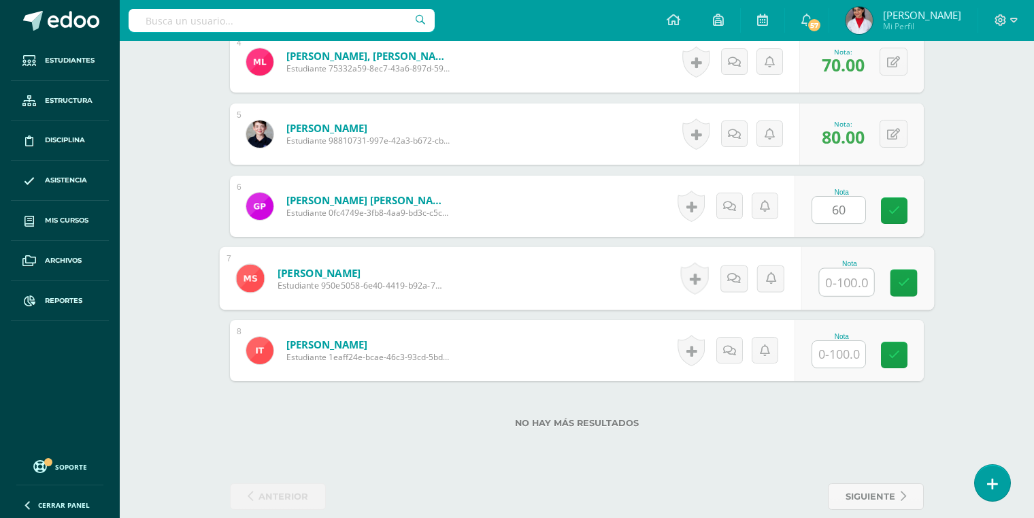
click at [836, 278] on input "text" at bounding box center [847, 282] width 54 height 27
type input "80"
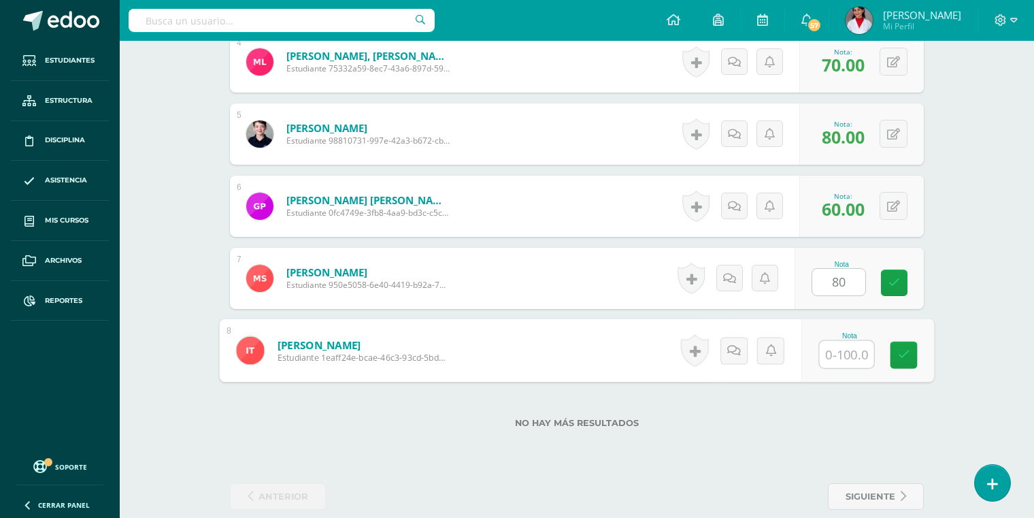
click at [836, 351] on input "text" at bounding box center [847, 354] width 54 height 27
type input "80"
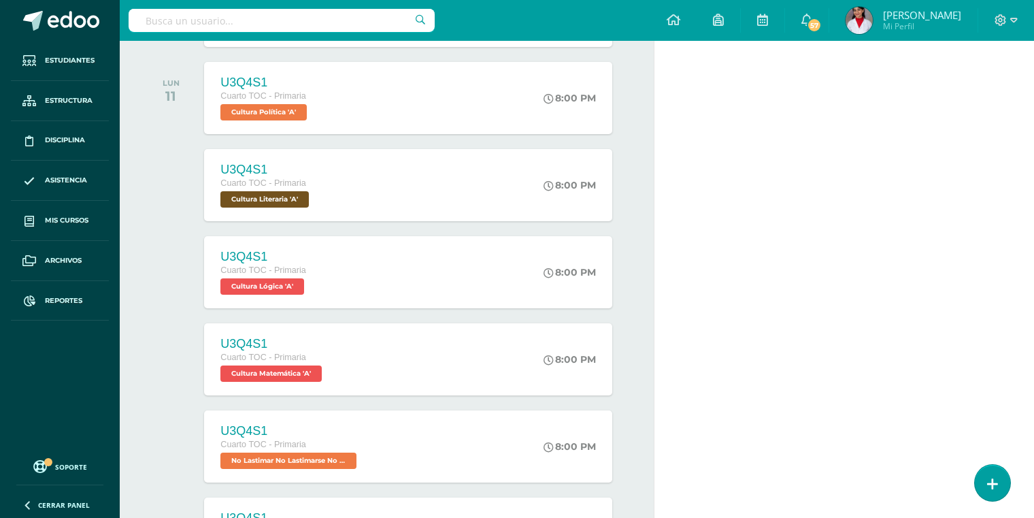
scroll to position [718, 0]
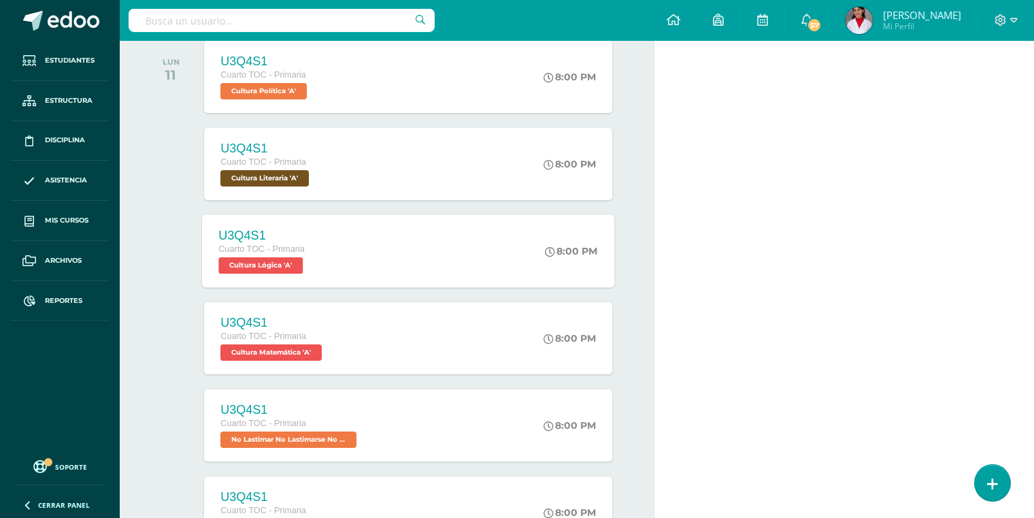
click at [282, 261] on span "Cultura Lógica 'A'" at bounding box center [261, 265] width 84 height 16
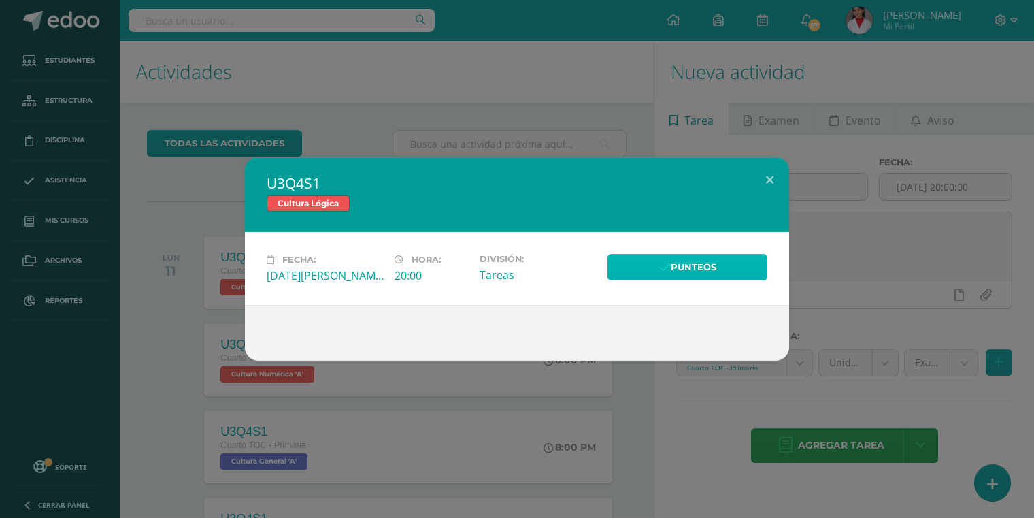
click at [660, 276] on link "Punteos" at bounding box center [687, 267] width 160 height 27
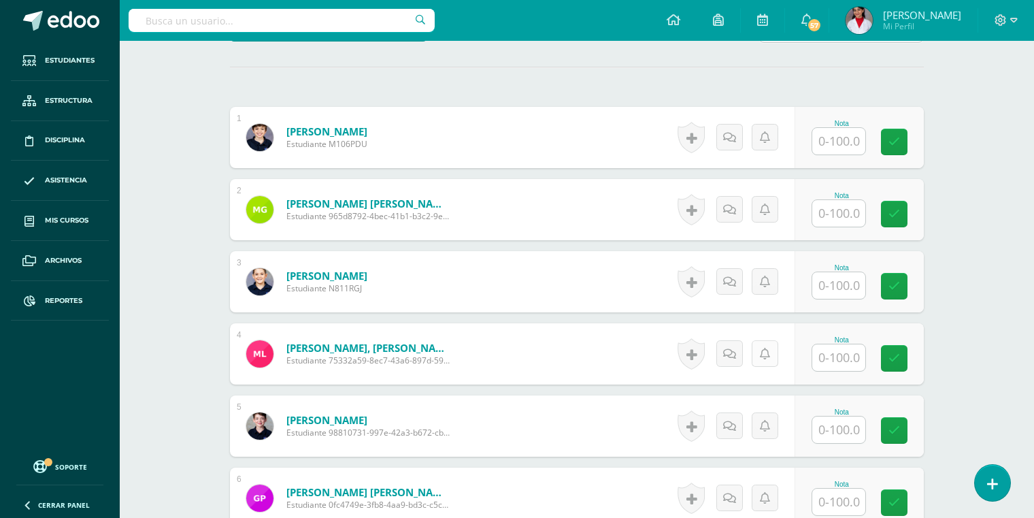
scroll to position [333, 0]
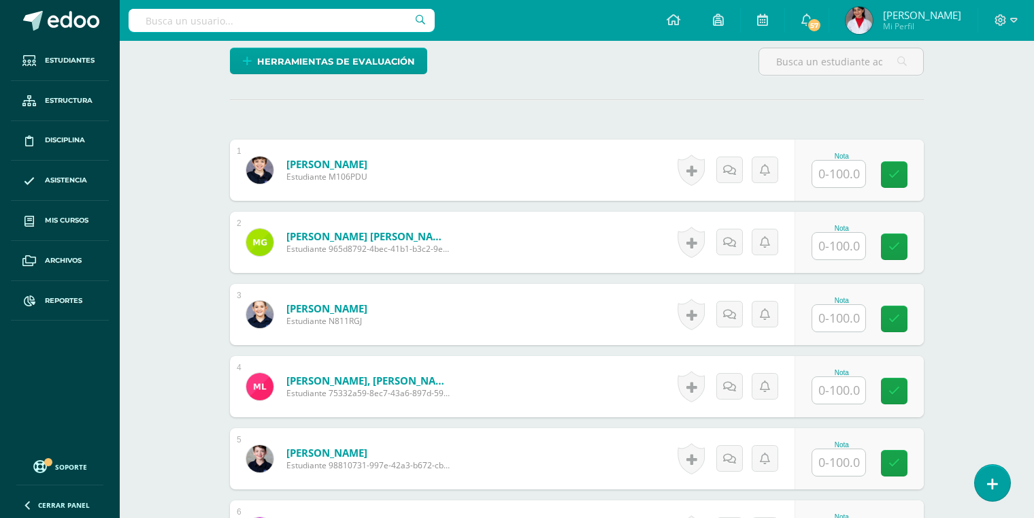
click at [832, 162] on input "text" at bounding box center [838, 174] width 53 height 27
type input "60"
click at [845, 237] on input "text" at bounding box center [838, 246] width 53 height 27
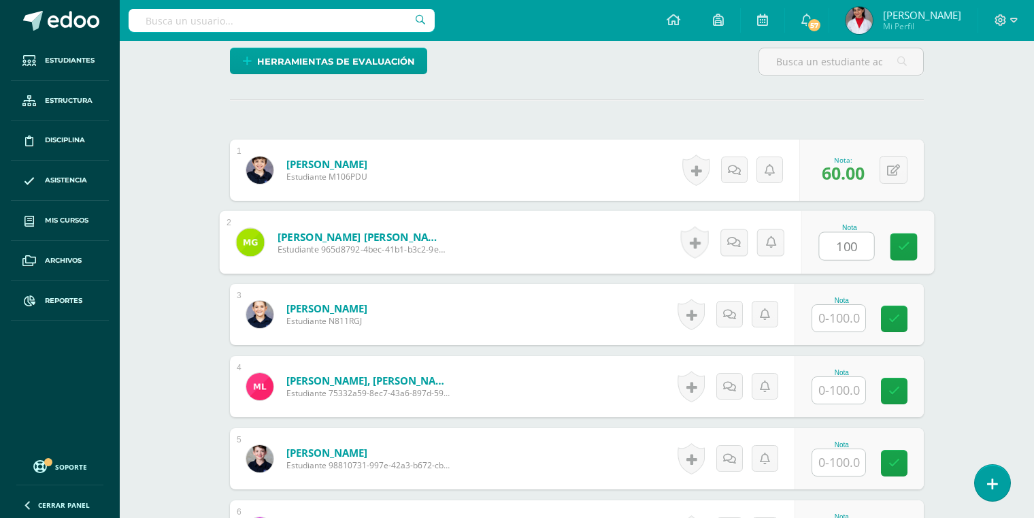
type input "100"
click at [844, 307] on input "text" at bounding box center [838, 318] width 53 height 27
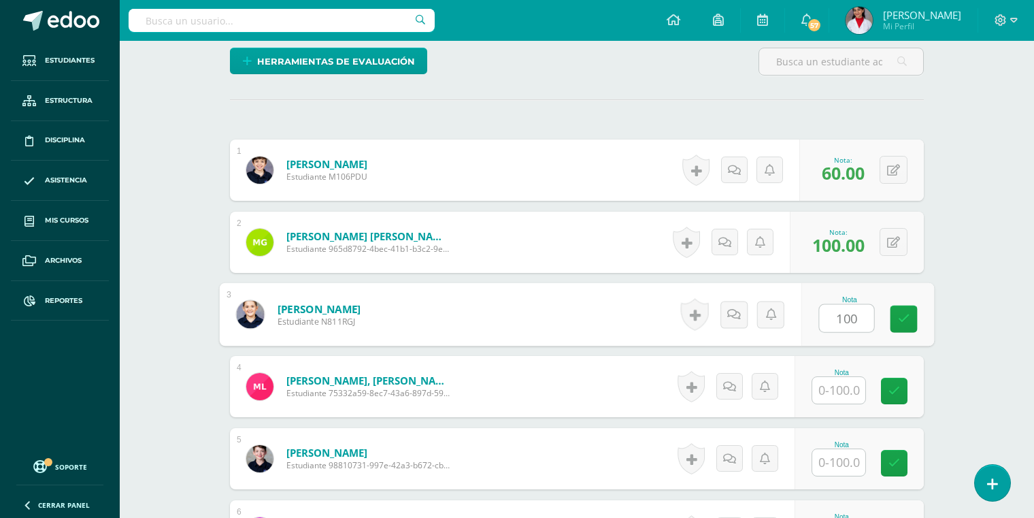
type input "100"
click at [837, 390] on input "text" at bounding box center [838, 390] width 53 height 27
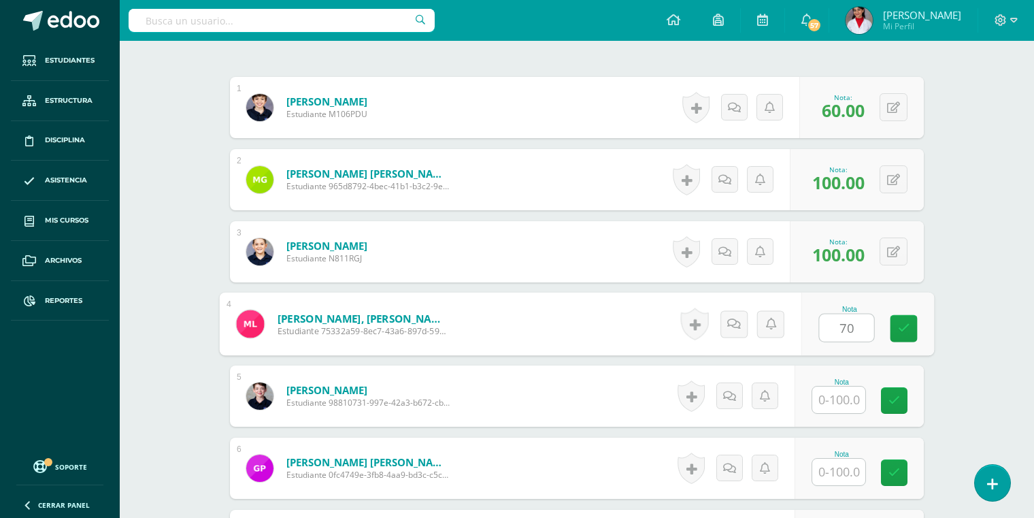
scroll to position [441, 0]
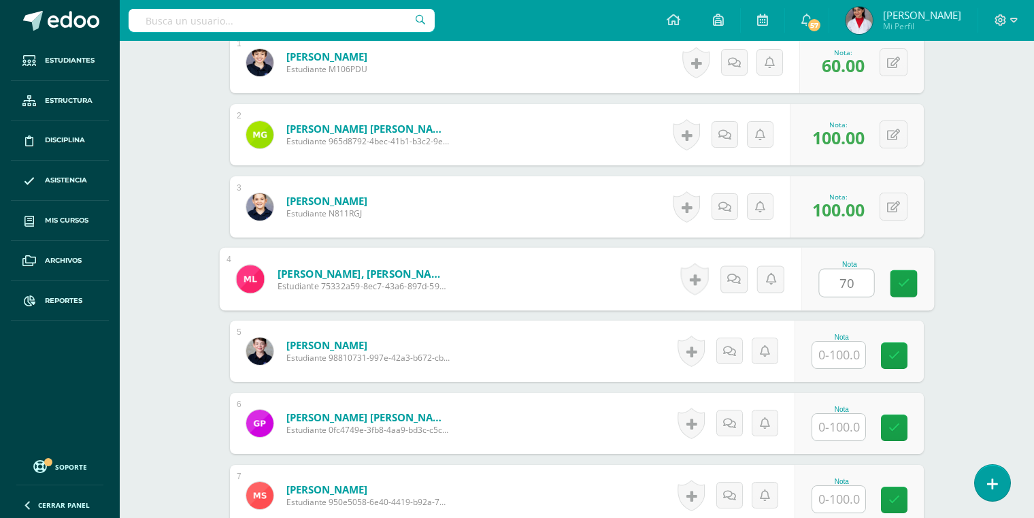
type input "70"
click at [839, 361] on input "text" at bounding box center [838, 354] width 53 height 27
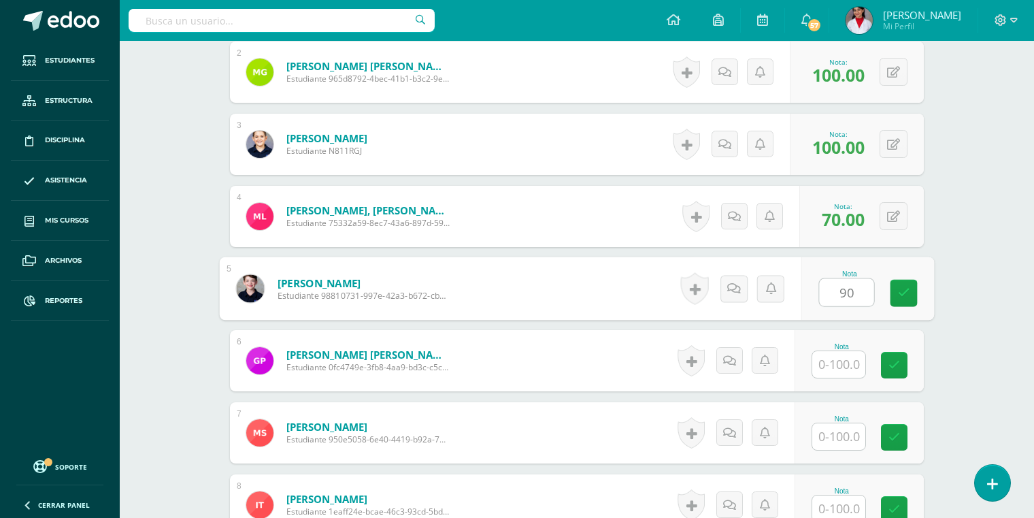
scroll to position [540, 0]
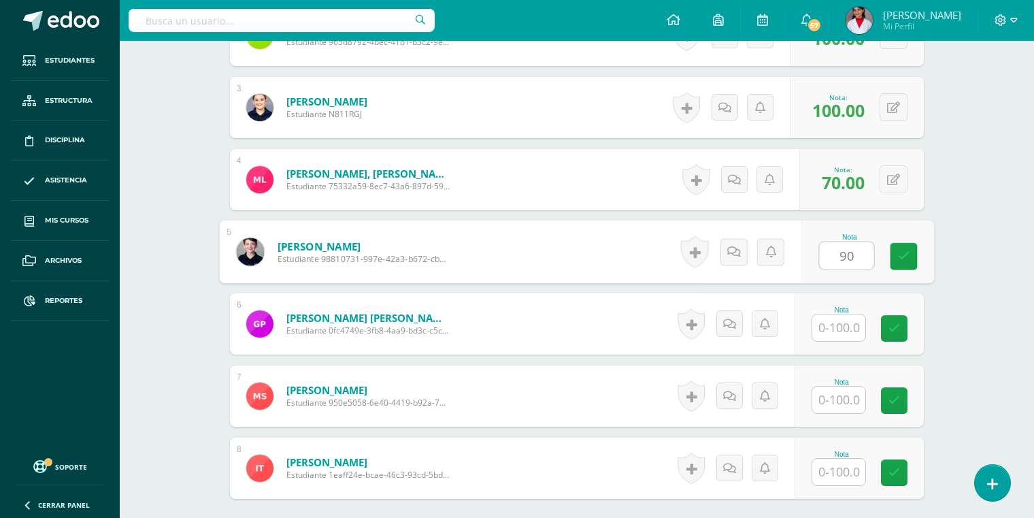
type input "90"
click at [845, 320] on input "text" at bounding box center [838, 327] width 53 height 27
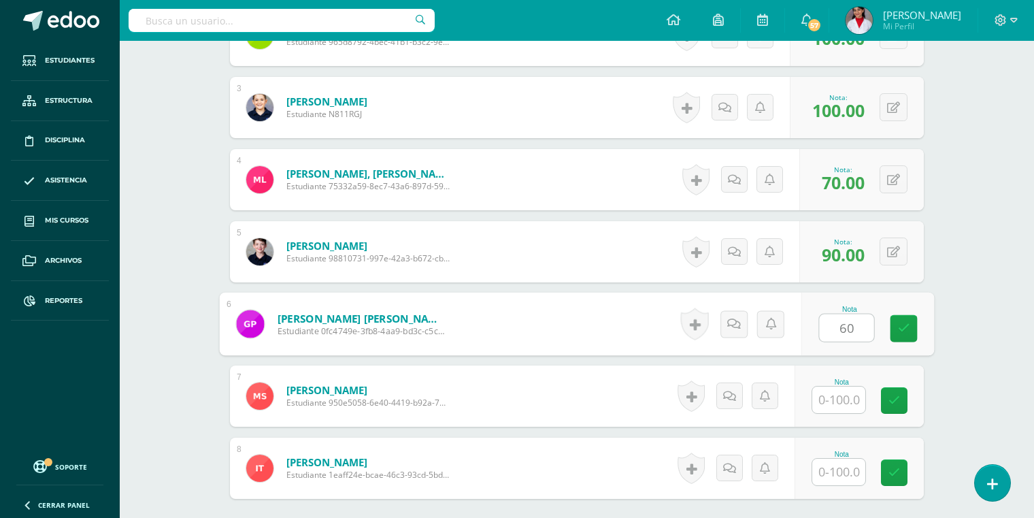
type input "60"
click at [835, 389] on input "text" at bounding box center [838, 399] width 53 height 27
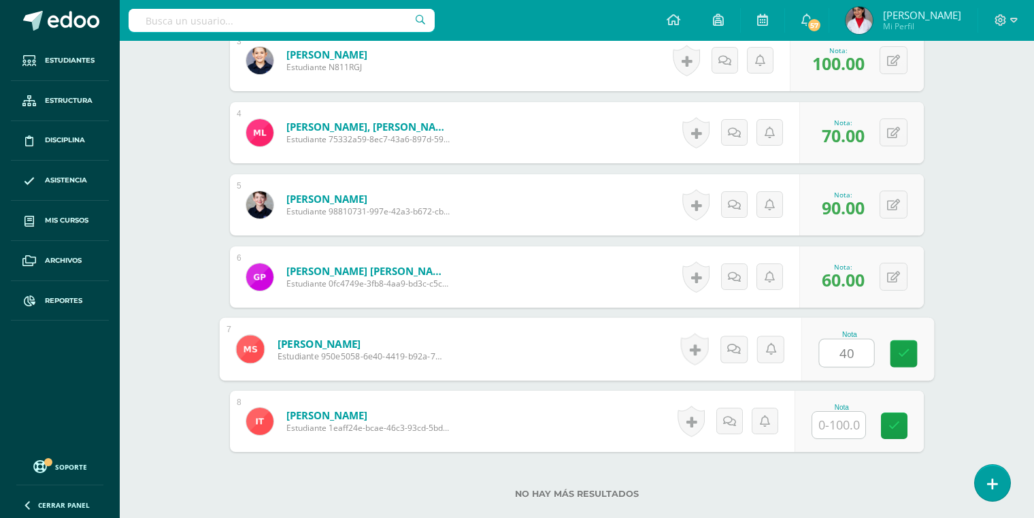
scroll to position [623, 0]
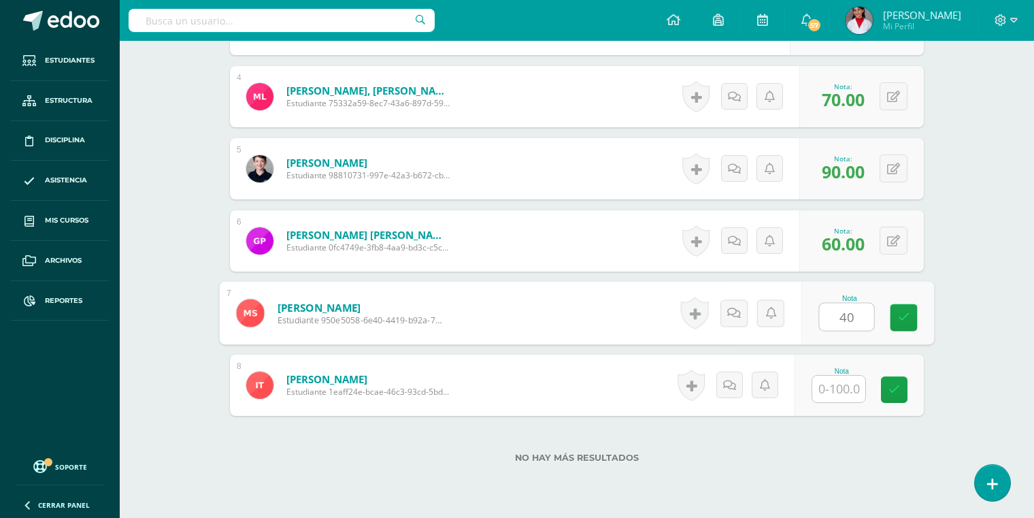
type input "40"
click at [844, 380] on input "text" at bounding box center [838, 388] width 53 height 27
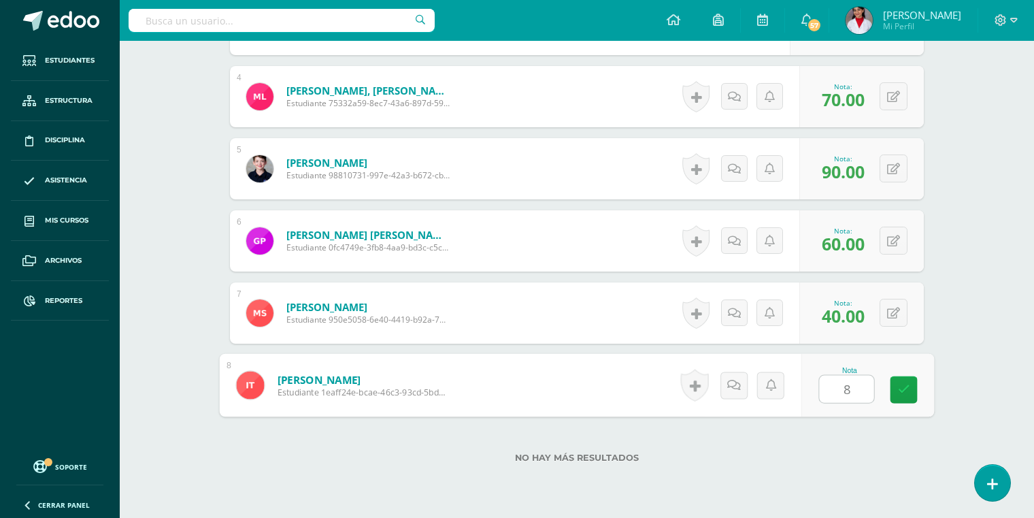
type input "80"
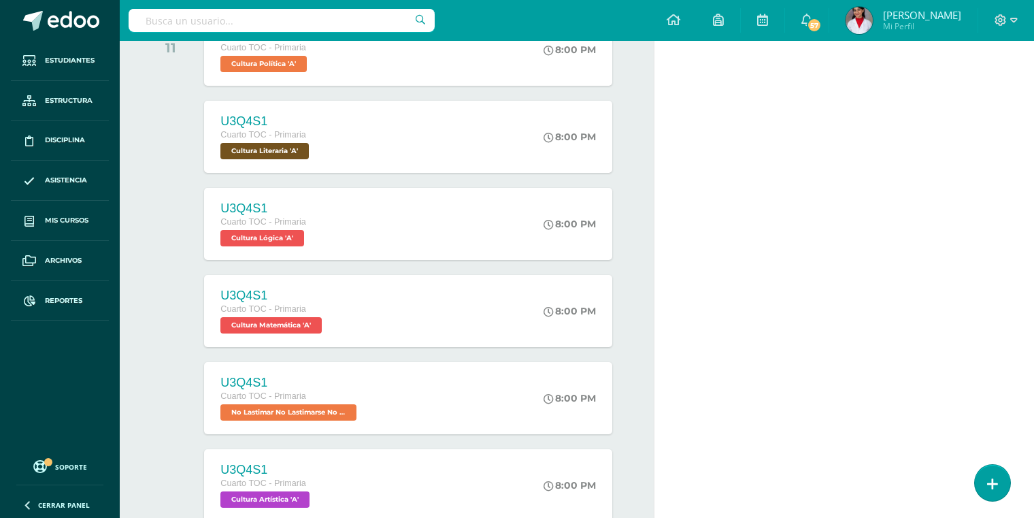
scroll to position [747, 0]
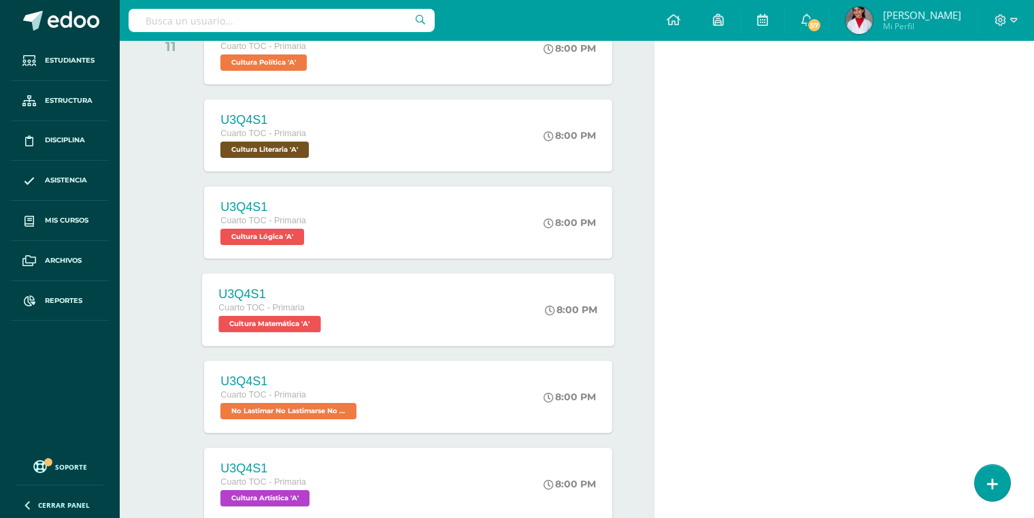
click at [290, 323] on span "Cultura Matemática 'A'" at bounding box center [270, 324] width 102 height 16
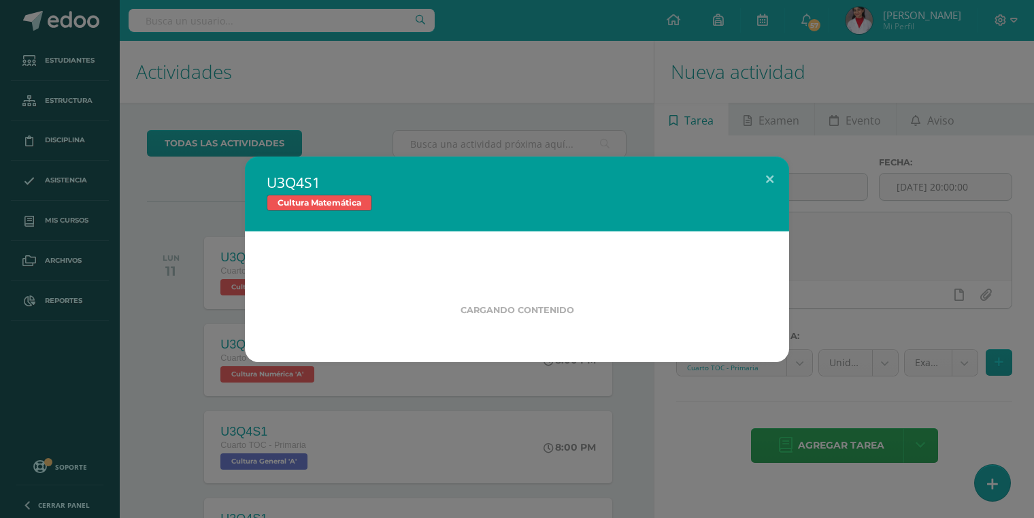
scroll to position [0, 0]
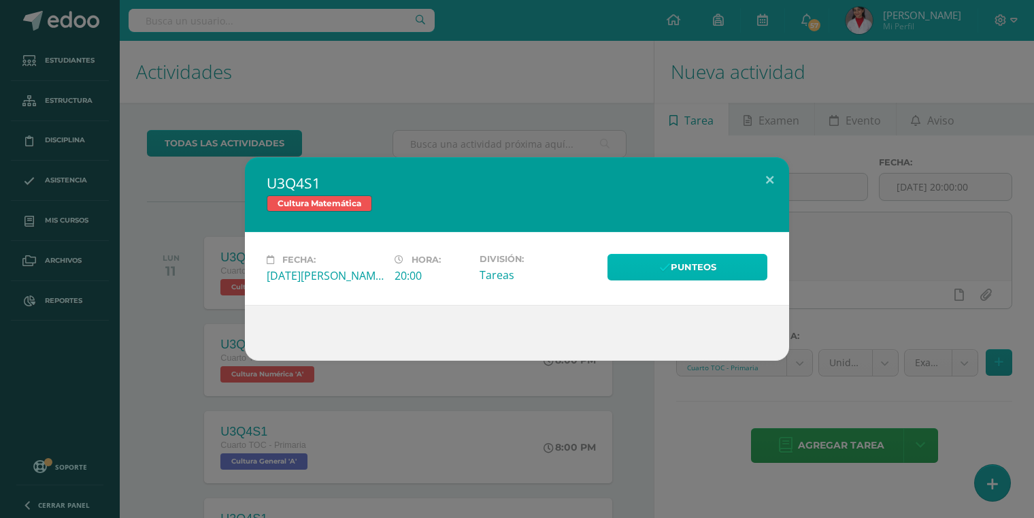
click at [642, 271] on link "Punteos" at bounding box center [687, 267] width 160 height 27
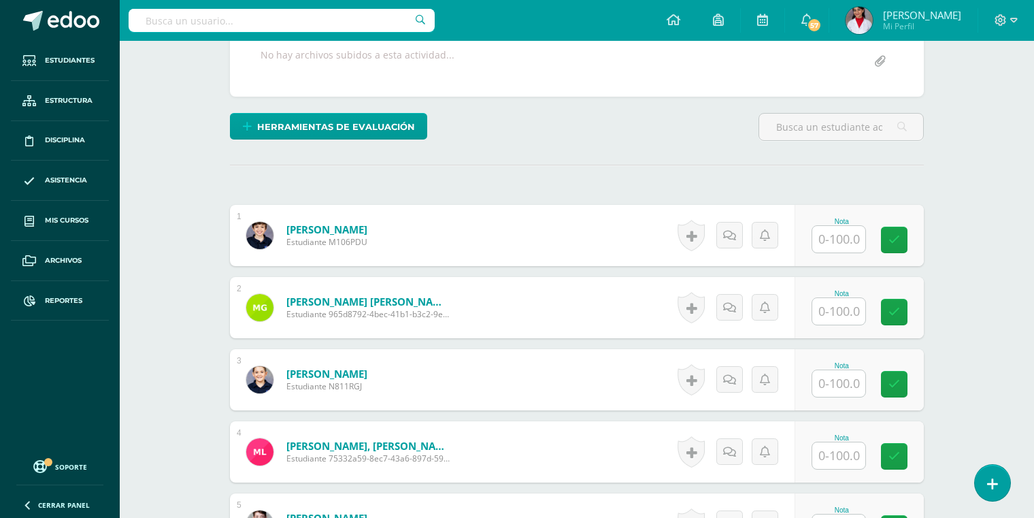
scroll to position [276, 0]
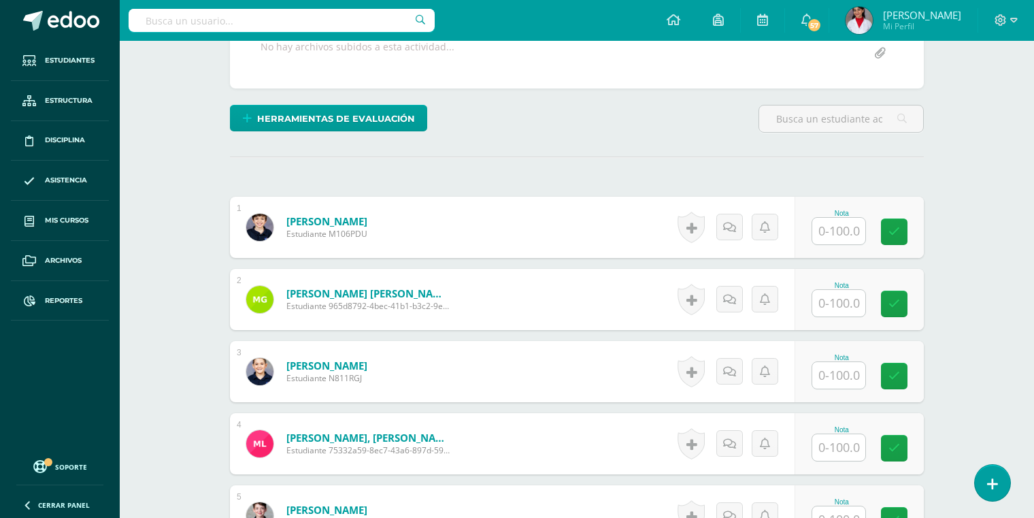
click at [839, 222] on input "text" at bounding box center [838, 231] width 53 height 27
type input "70"
click at [835, 299] on input "text" at bounding box center [838, 303] width 53 height 27
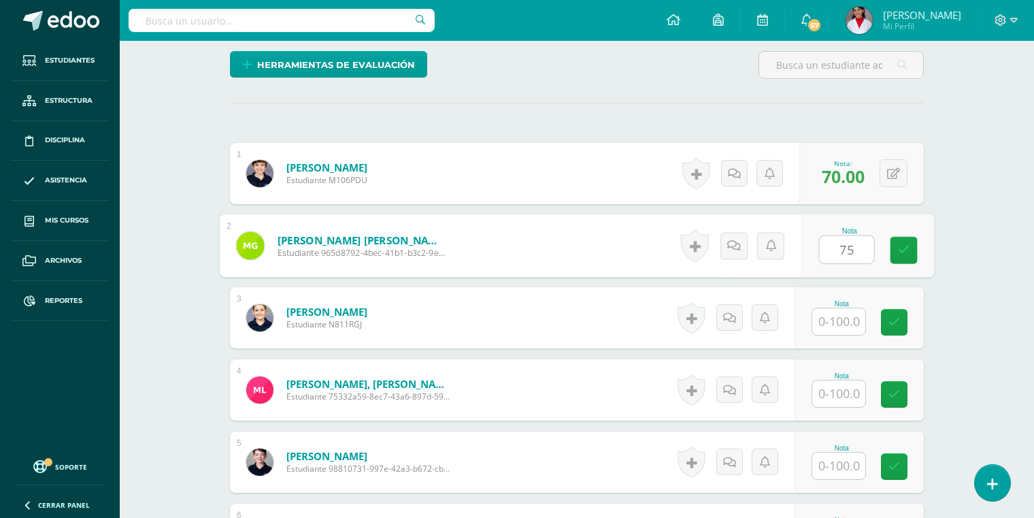
scroll to position [356, 0]
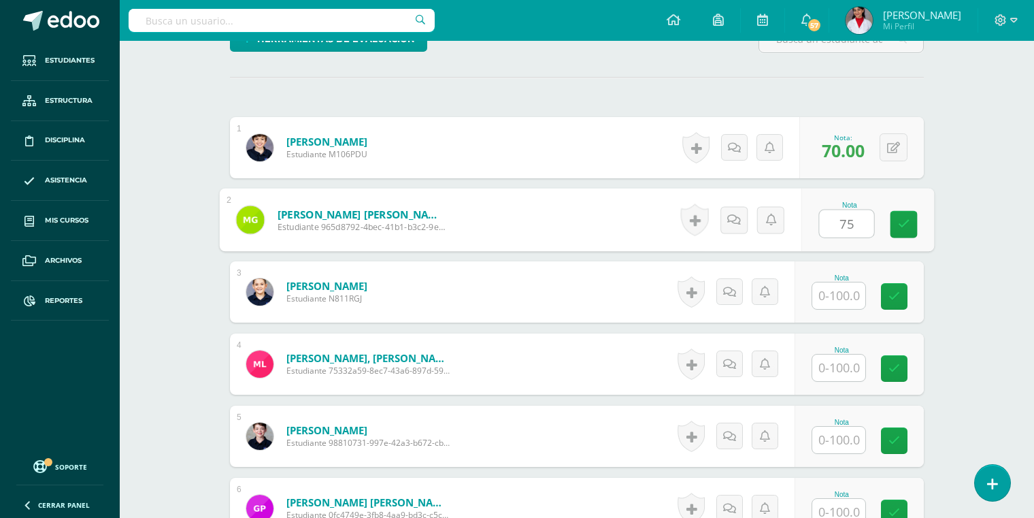
type input "75"
click at [835, 293] on input "text" at bounding box center [838, 295] width 53 height 27
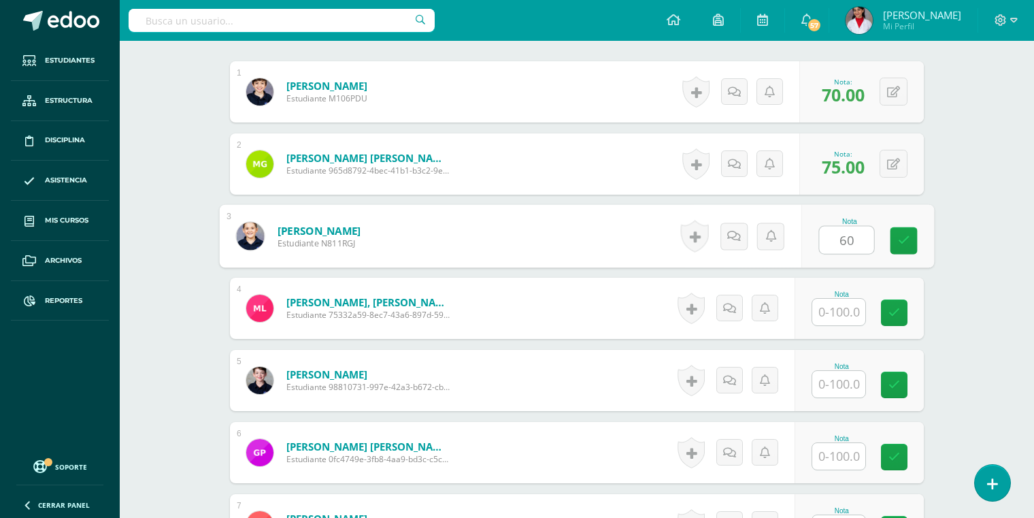
scroll to position [444, 0]
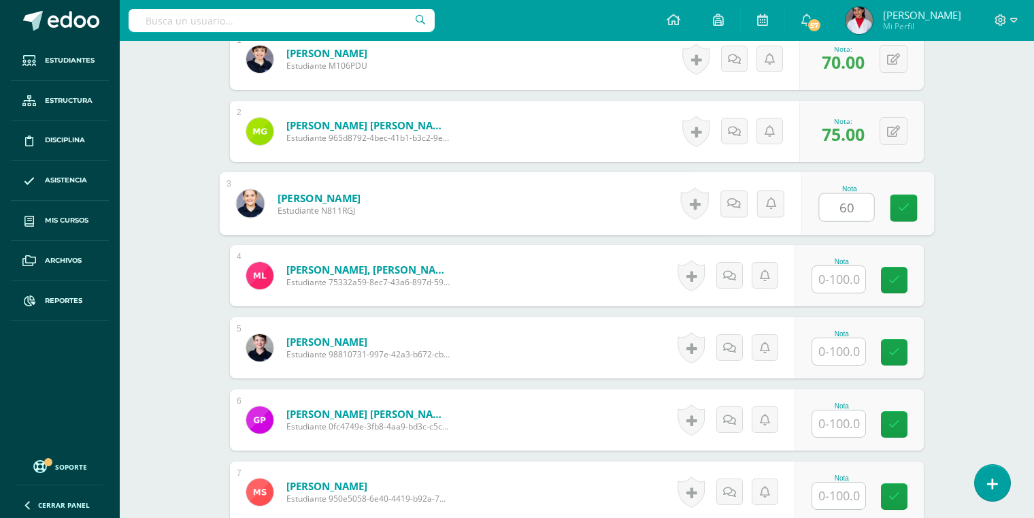
type input "60"
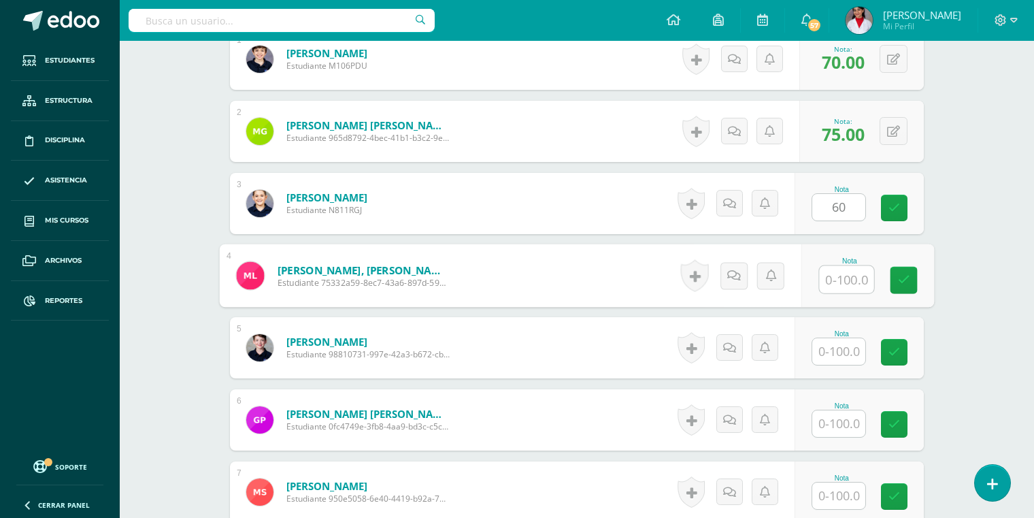
click at [860, 275] on input "text" at bounding box center [847, 279] width 54 height 27
type input "80"
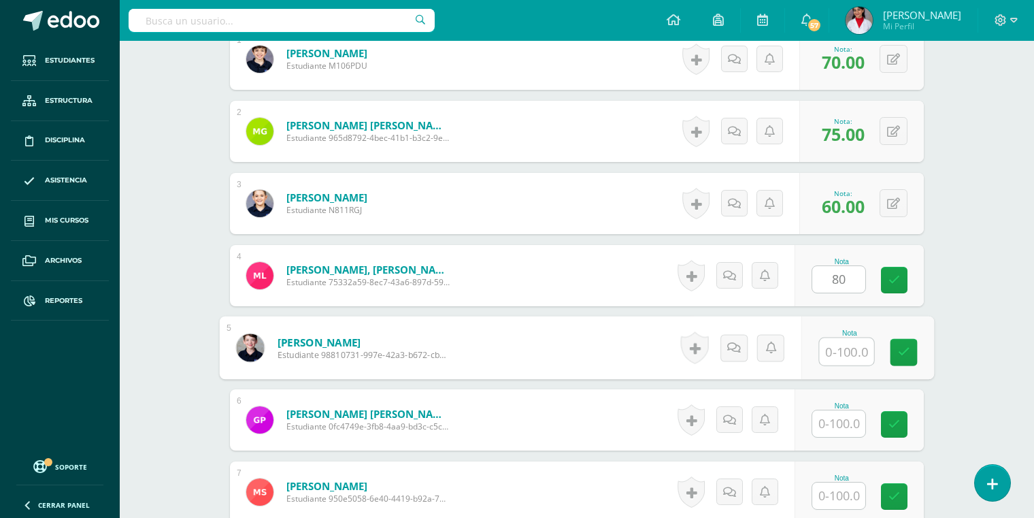
click at [826, 344] on input "text" at bounding box center [847, 351] width 54 height 27
type input "95"
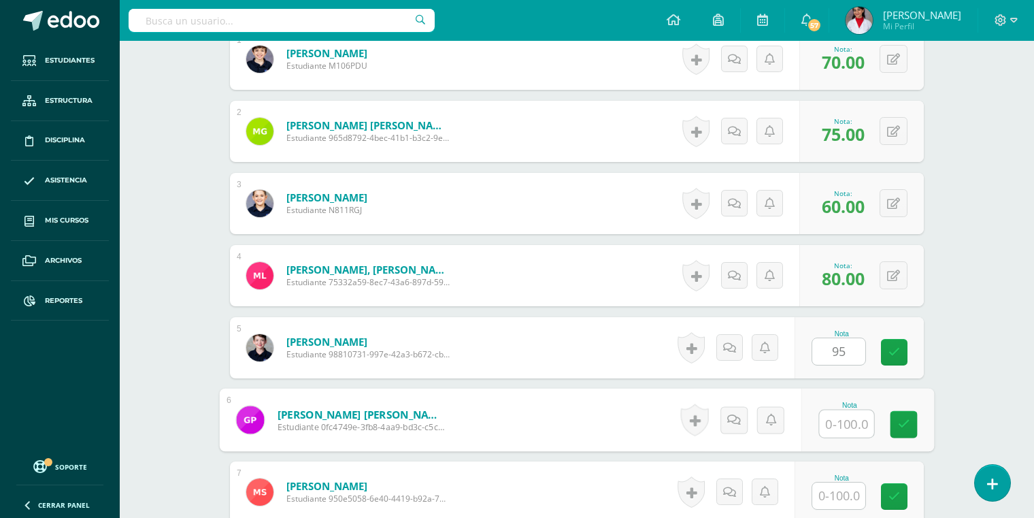
click at [837, 418] on input "text" at bounding box center [847, 423] width 54 height 27
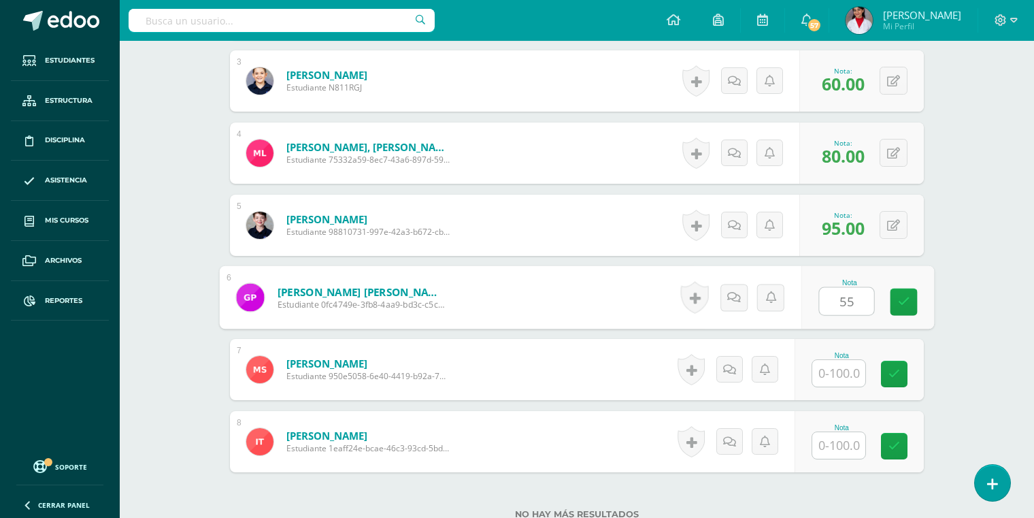
scroll to position [576, 0]
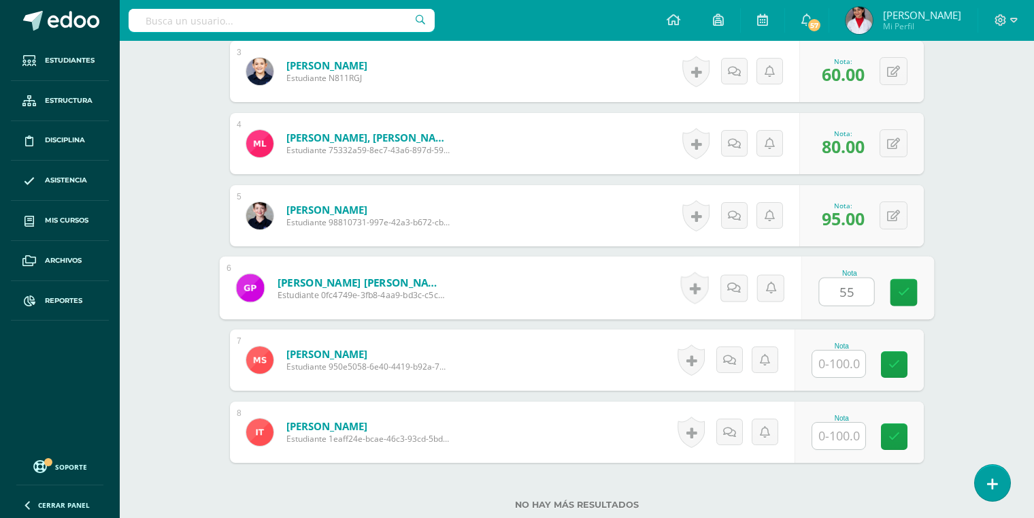
type input "55"
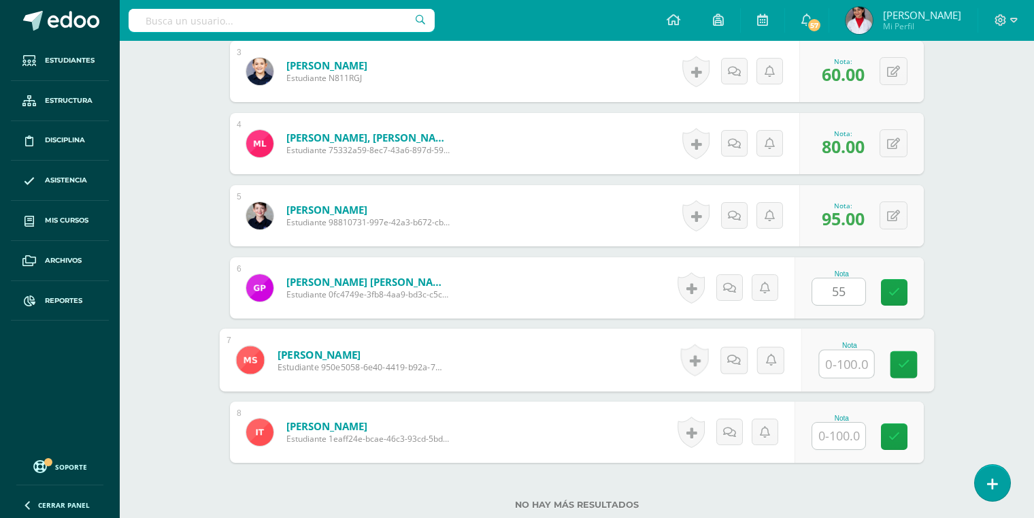
click at [834, 358] on input "text" at bounding box center [847, 363] width 54 height 27
type input "62.5"
click at [839, 441] on input "text" at bounding box center [838, 435] width 53 height 27
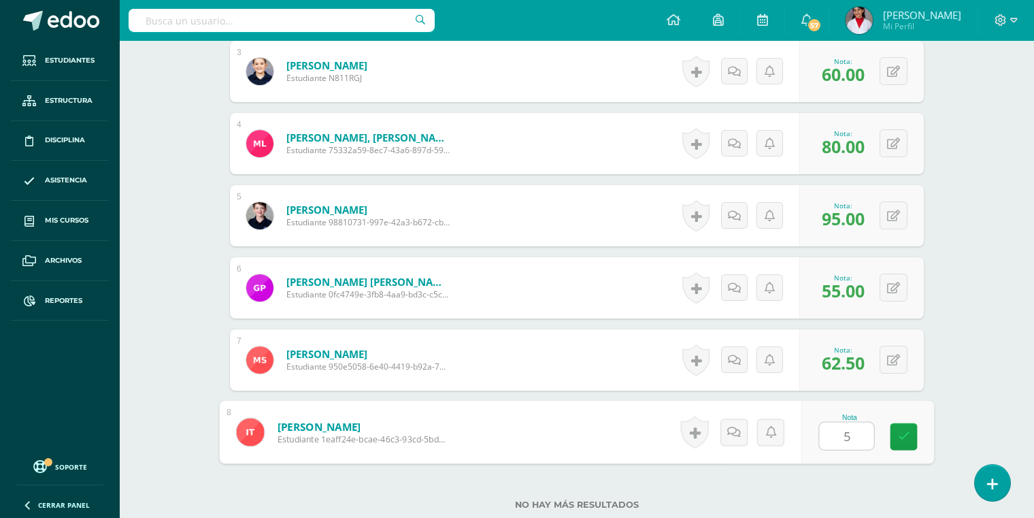
type input "50"
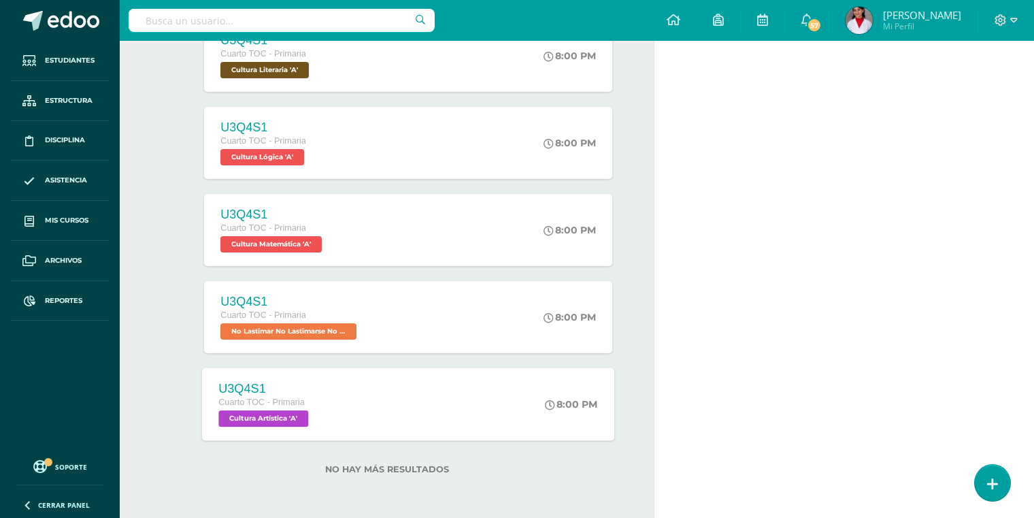
scroll to position [826, 0]
click at [303, 329] on span "No Lastimar No Lastimarse No Romper 'A'" at bounding box center [287, 332] width 137 height 16
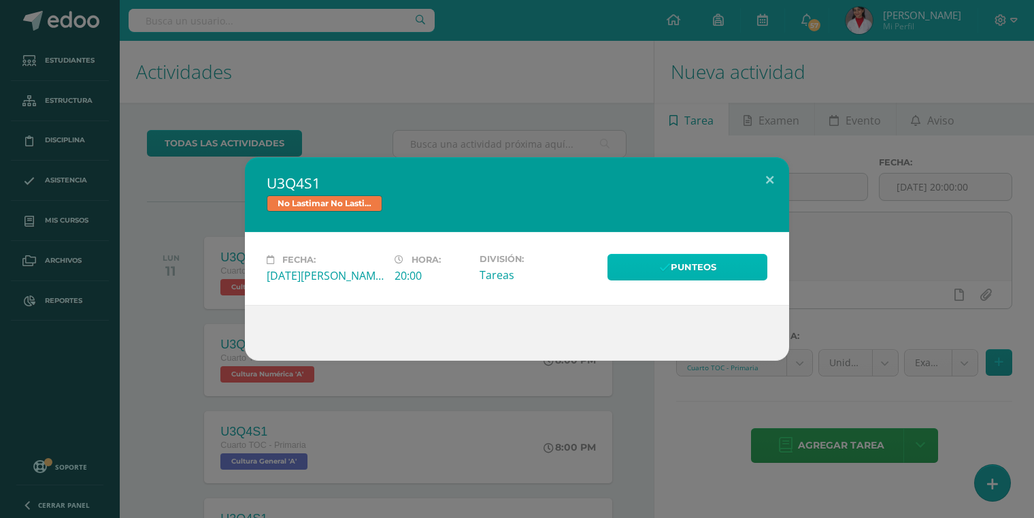
click at [661, 269] on icon at bounding box center [665, 268] width 12 height 12
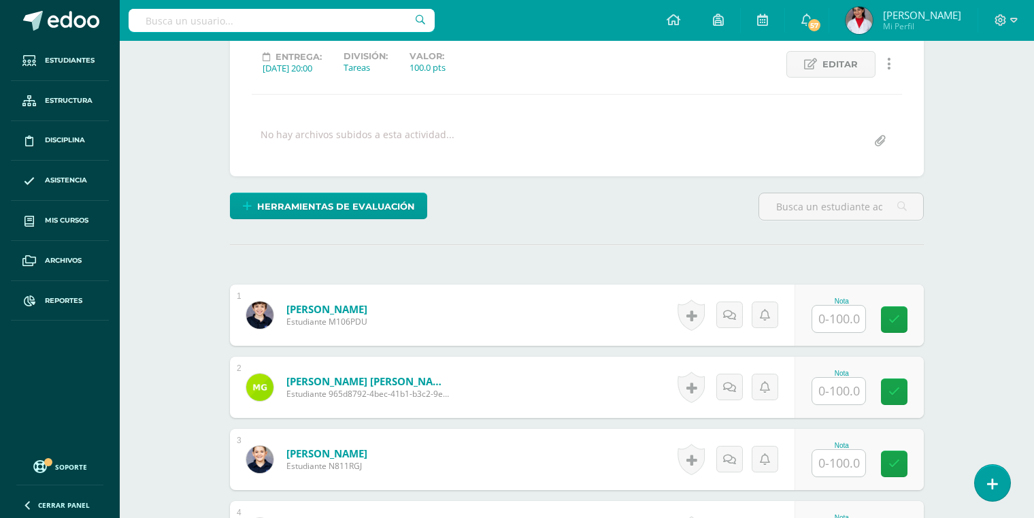
scroll to position [190, 0]
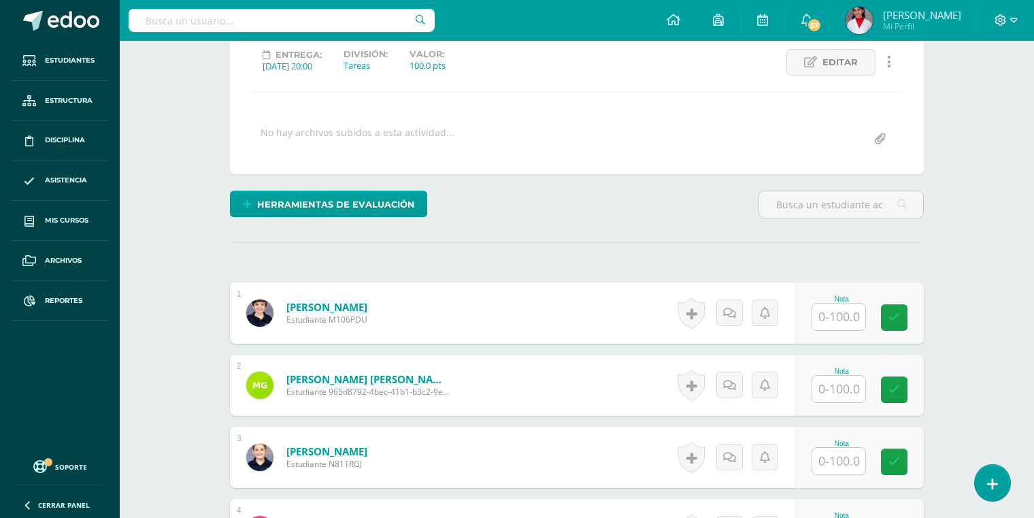
click at [847, 309] on input "text" at bounding box center [838, 316] width 53 height 27
type input "90"
click at [839, 385] on input "text" at bounding box center [838, 388] width 53 height 27
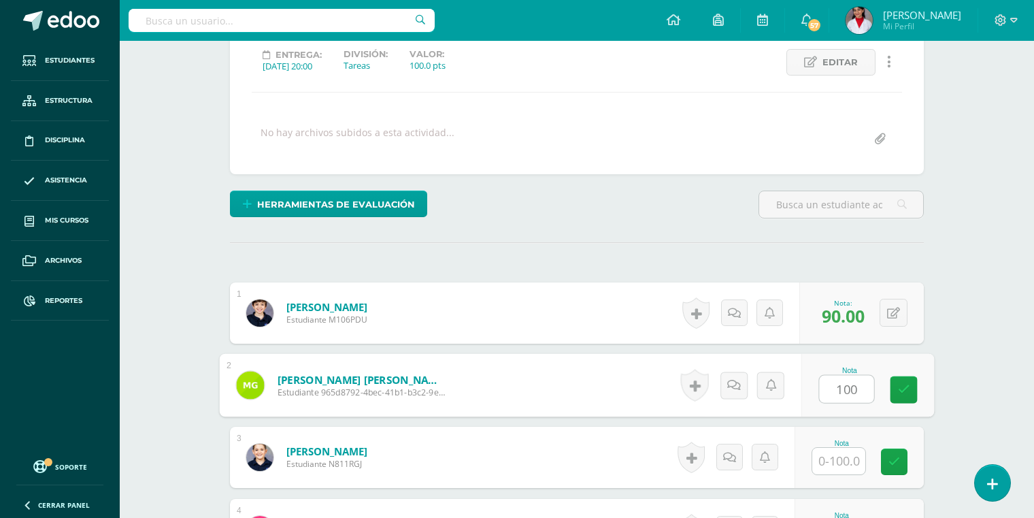
type input "100"
click at [837, 458] on input "text" at bounding box center [838, 461] width 53 height 27
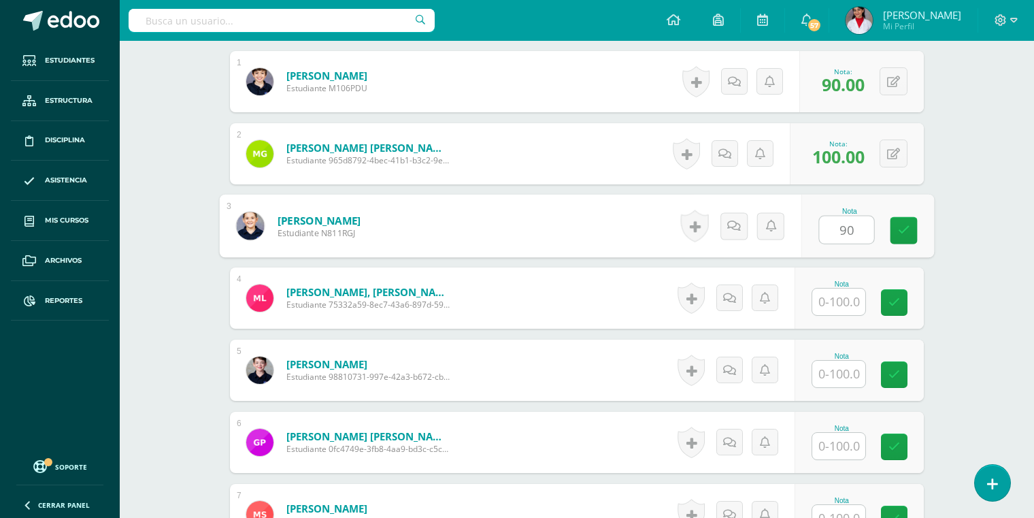
scroll to position [454, 0]
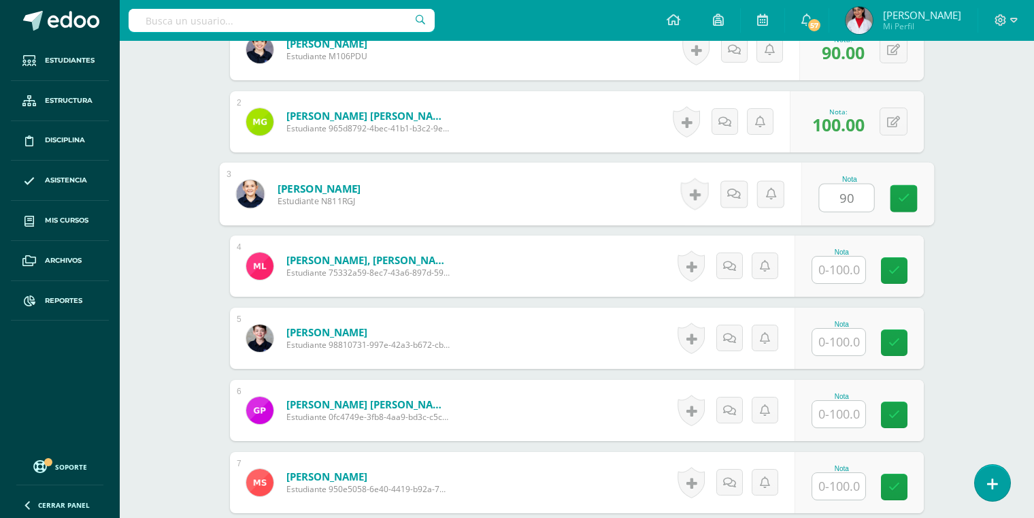
type input "90"
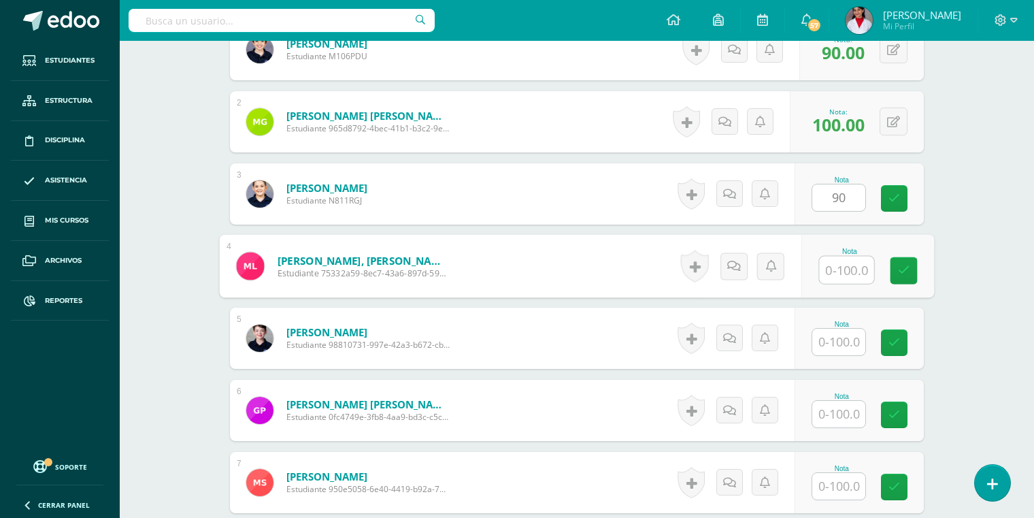
click at [834, 271] on input "text" at bounding box center [847, 269] width 54 height 27
type input "60"
click at [846, 332] on input "text" at bounding box center [838, 342] width 53 height 27
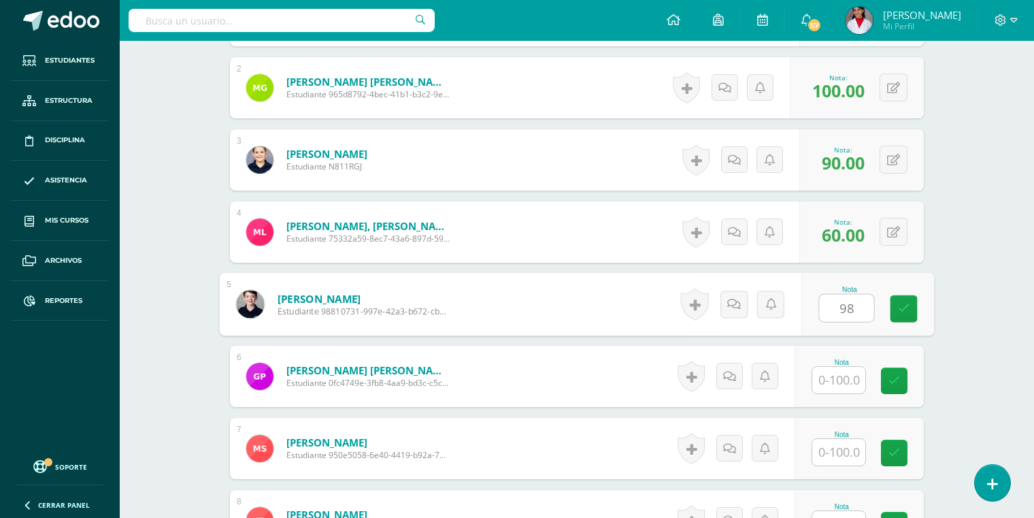
scroll to position [488, 0]
type input "98"
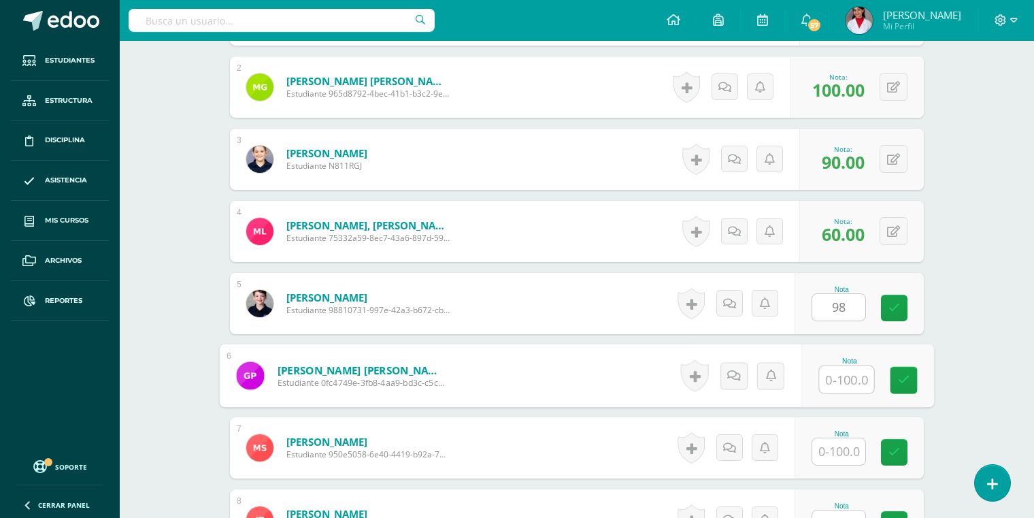
click at [839, 373] on input "text" at bounding box center [847, 379] width 54 height 27
type input "82"
click at [843, 448] on input "text" at bounding box center [838, 451] width 53 height 27
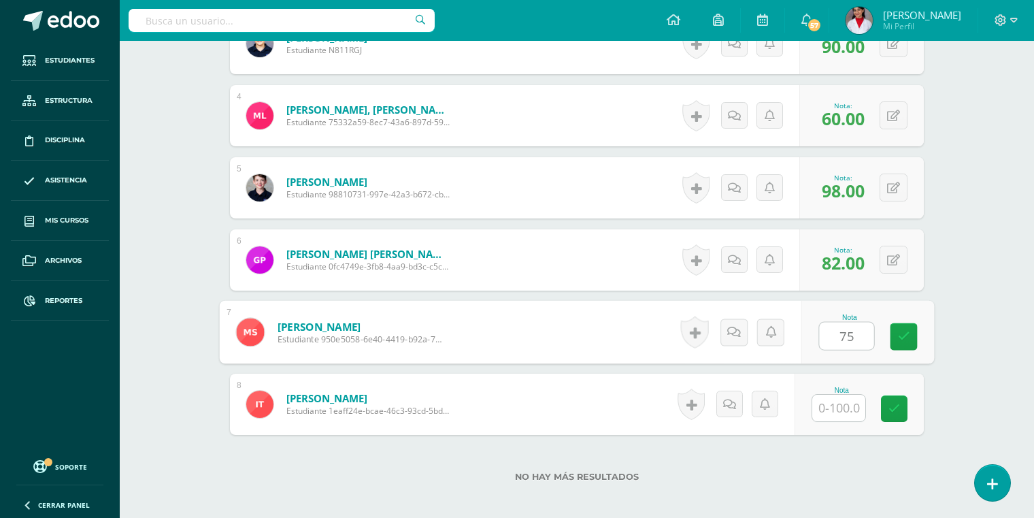
scroll to position [611, 0]
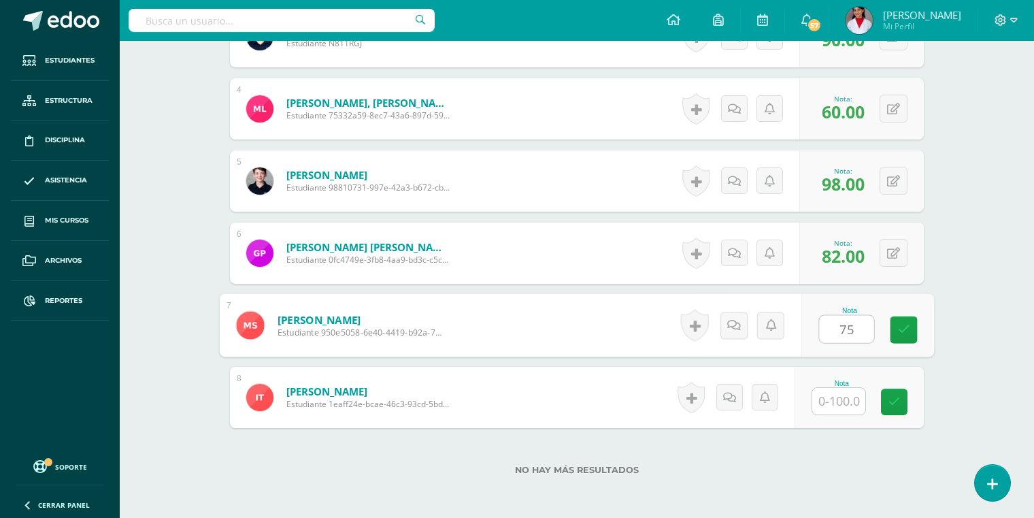
type input "75"
click at [845, 380] on div "Nota" at bounding box center [841, 383] width 60 height 7
click at [845, 394] on input "text" at bounding box center [838, 401] width 53 height 27
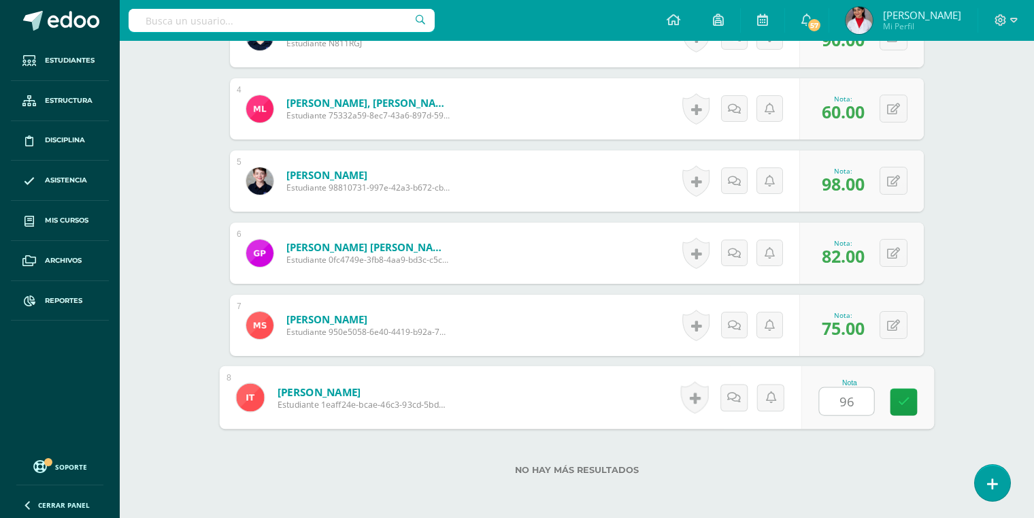
type input "96"
click at [193, 182] on div "No Lastimar No Lastimarse No Romper Cuarto TOC - Primaria "A" Herramientas Deta…" at bounding box center [577, 7] width 914 height 1154
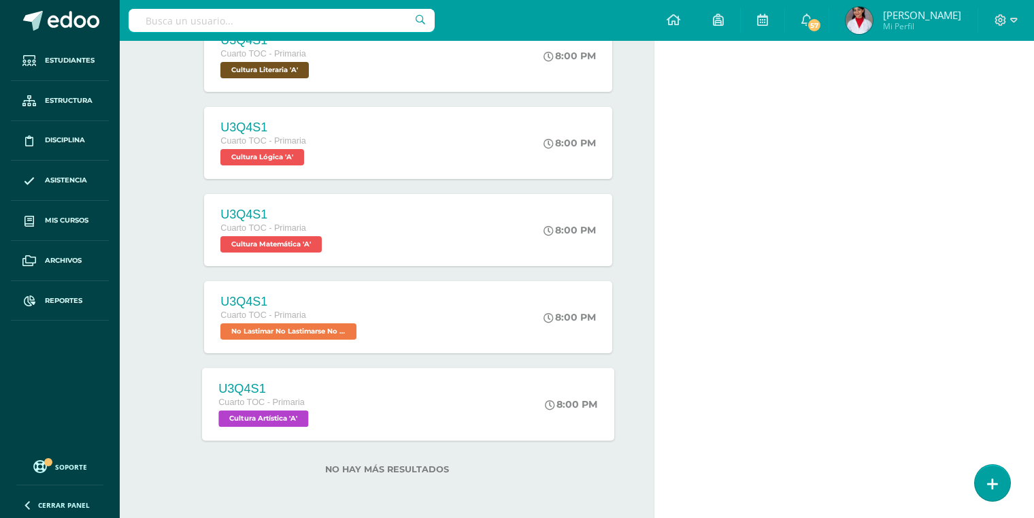
scroll to position [826, 0]
click at [280, 407] on div "Cuarto TOC - Primaria" at bounding box center [265, 404] width 93 height 15
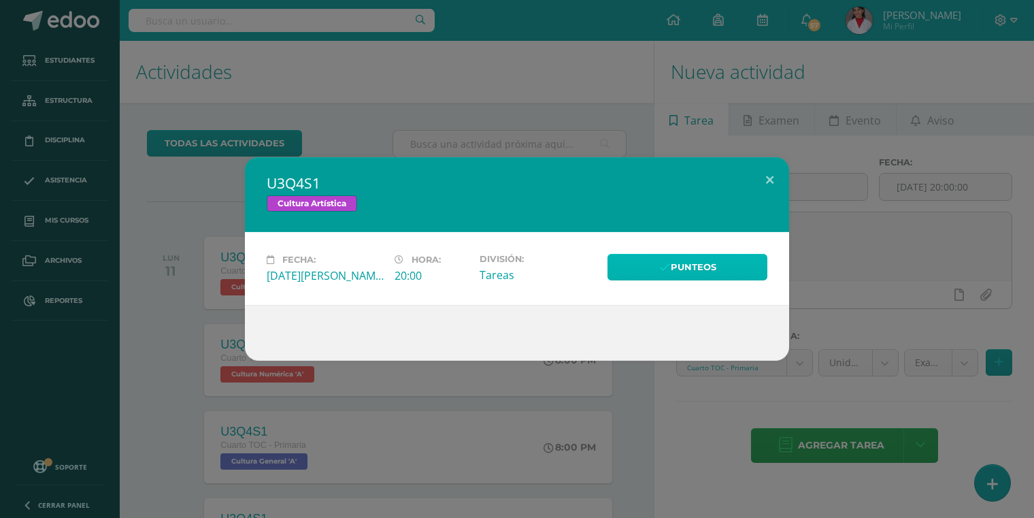
click at [661, 269] on icon at bounding box center [665, 268] width 12 height 12
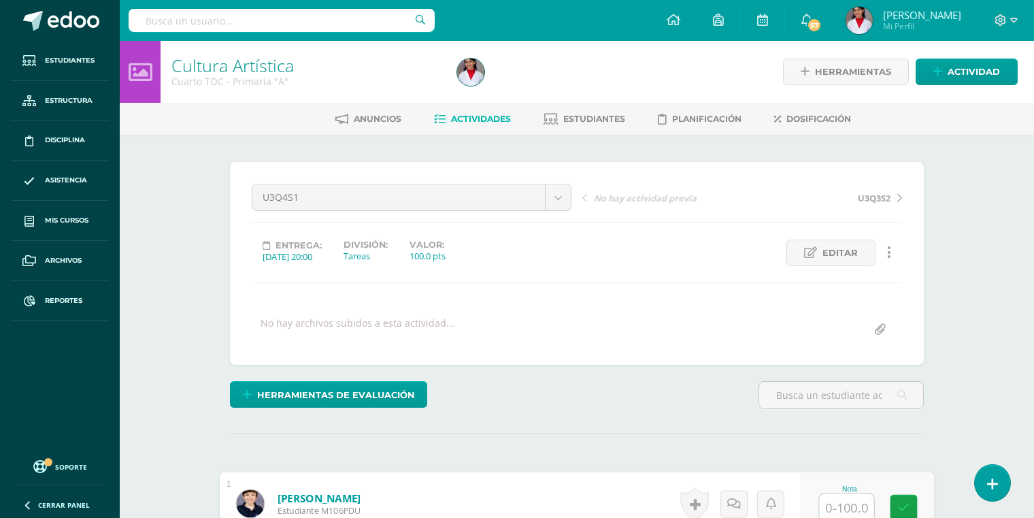
click at [843, 494] on input "text" at bounding box center [847, 507] width 54 height 27
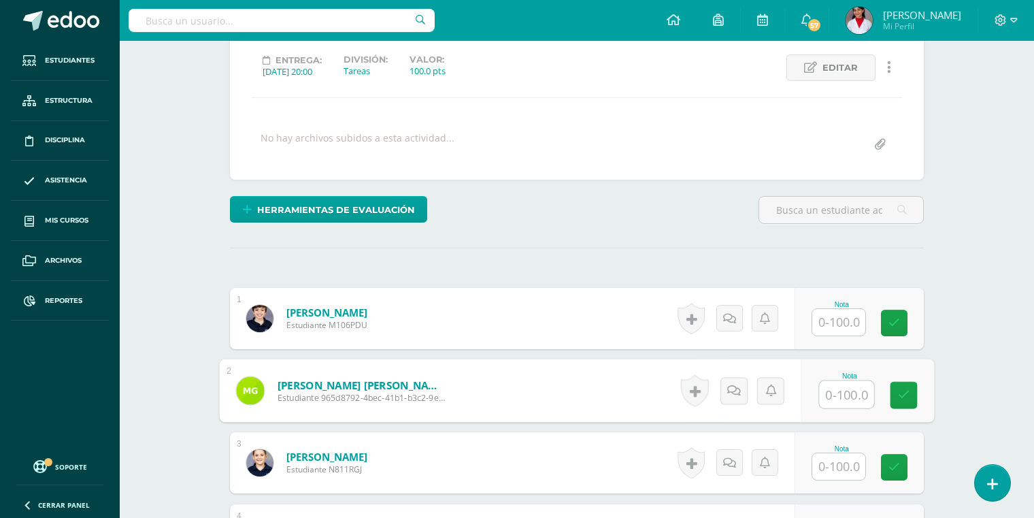
click at [846, 394] on input "text" at bounding box center [847, 394] width 54 height 27
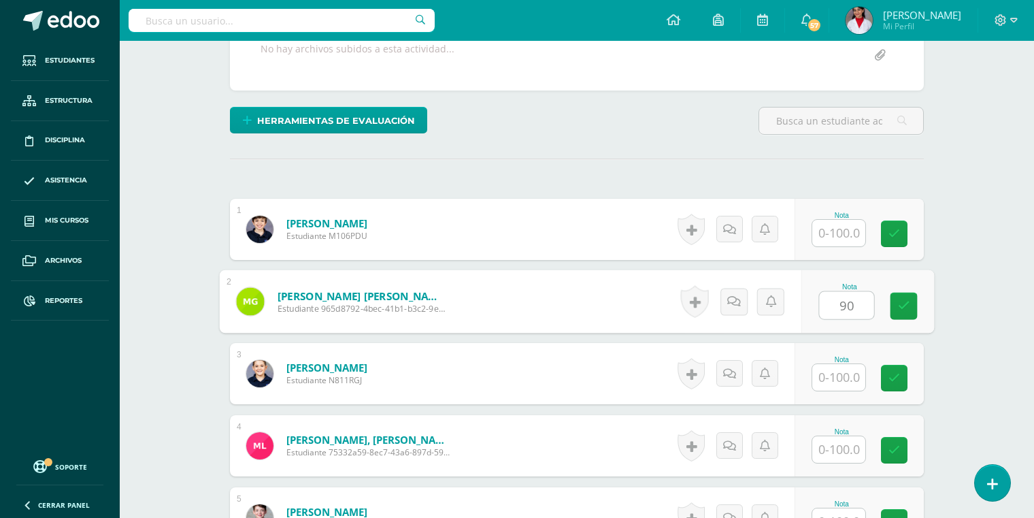
scroll to position [301, 0]
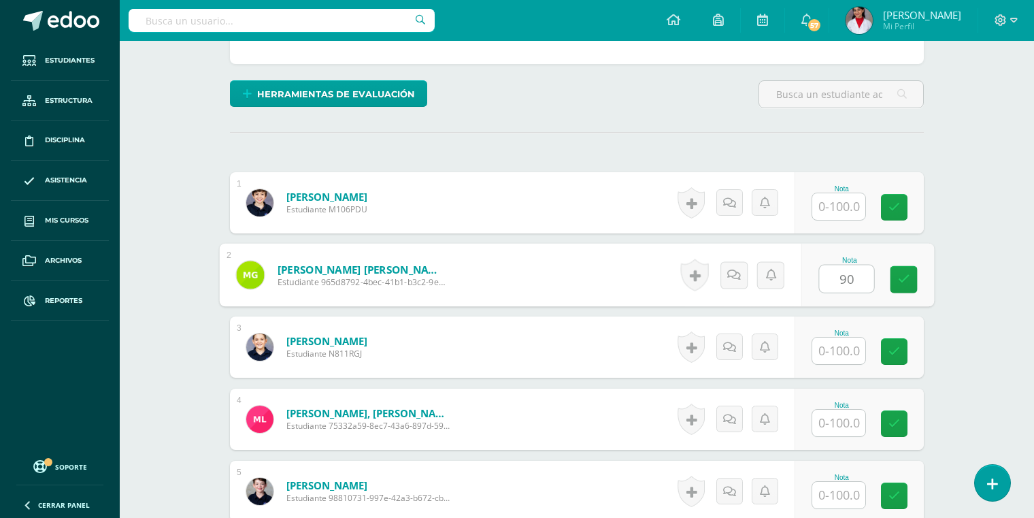
type input "90"
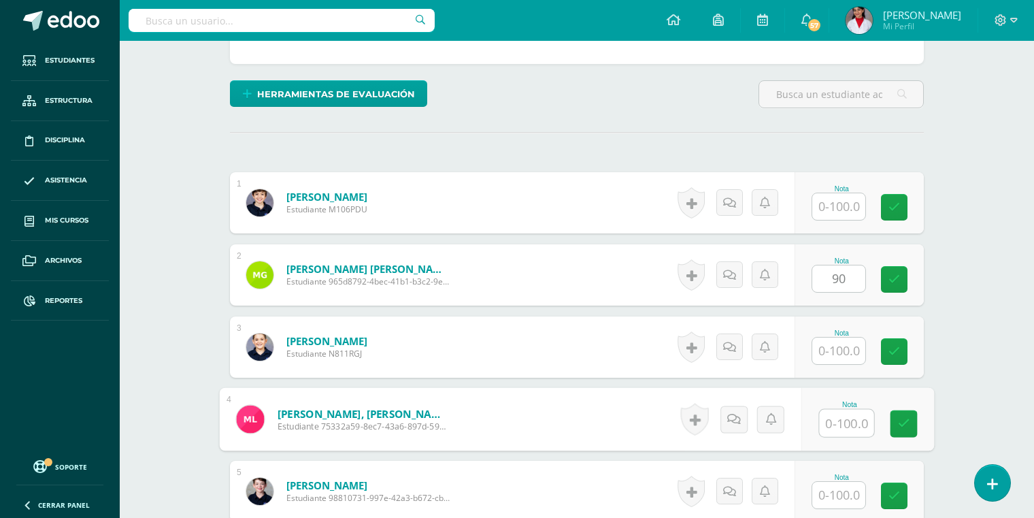
click at [843, 409] on input "text" at bounding box center [847, 422] width 54 height 27
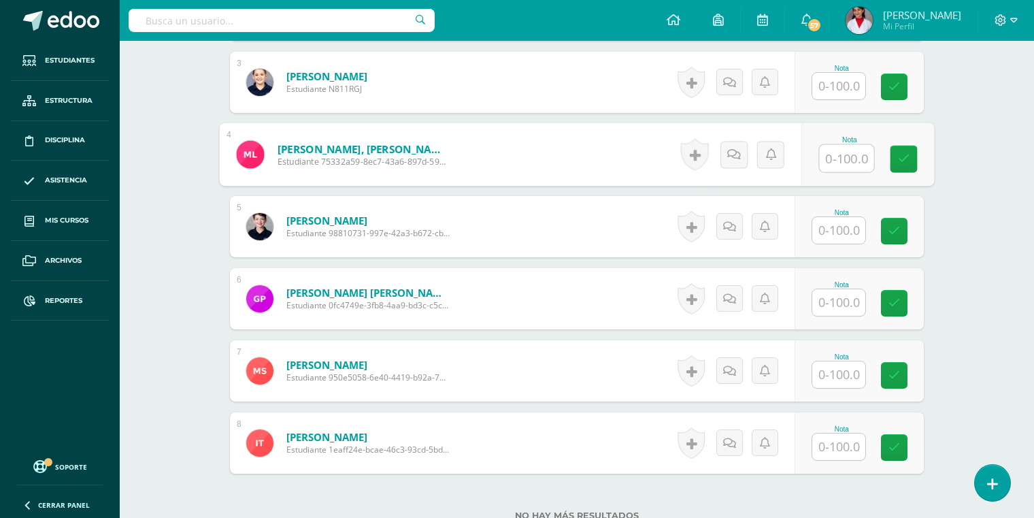
scroll to position [551, 0]
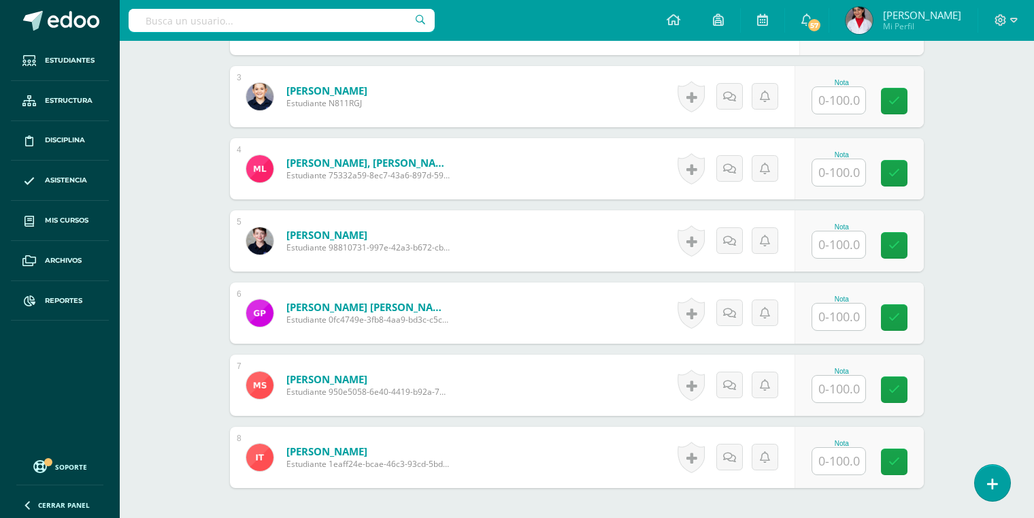
click at [824, 265] on div "Nota" at bounding box center [858, 240] width 129 height 61
click at [837, 239] on input "text" at bounding box center [847, 244] width 54 height 27
type input "100"
click at [841, 303] on input "text" at bounding box center [847, 316] width 54 height 27
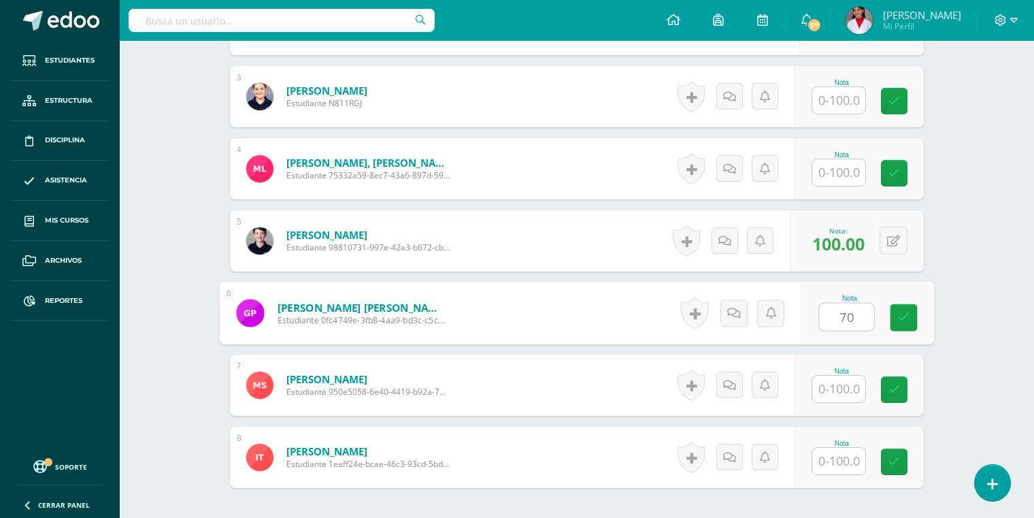
type input "70"
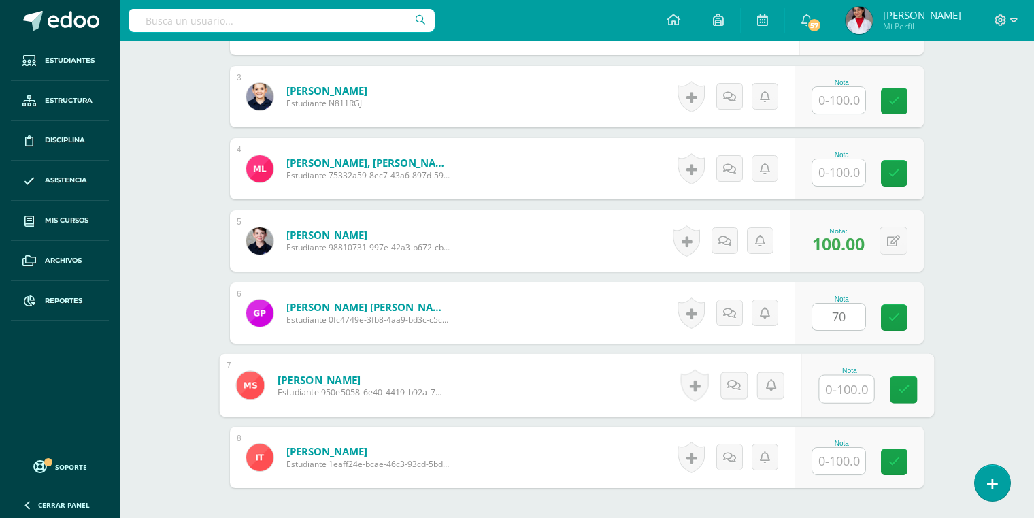
click at [832, 378] on input "text" at bounding box center [847, 388] width 54 height 27
type input "80"
click at [837, 469] on input "text" at bounding box center [838, 461] width 53 height 27
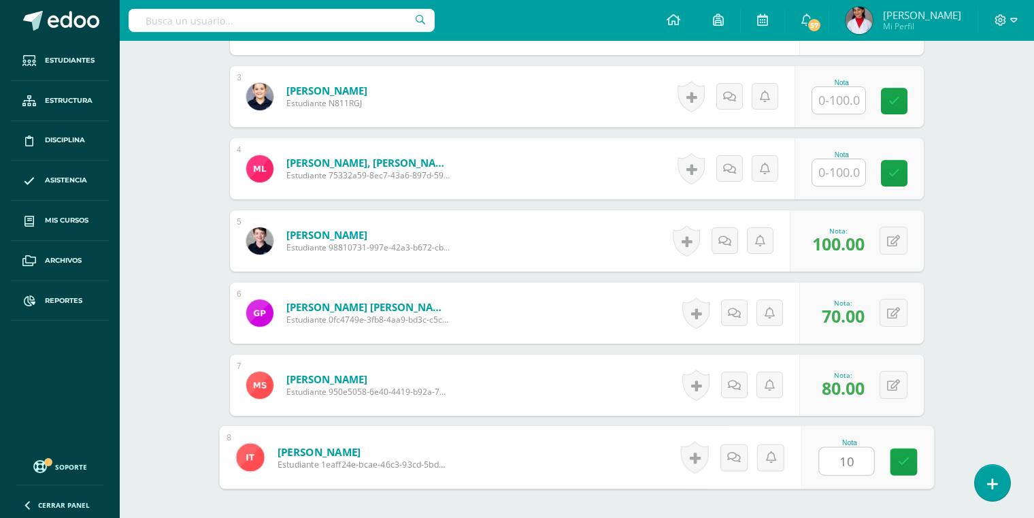
type input "100"
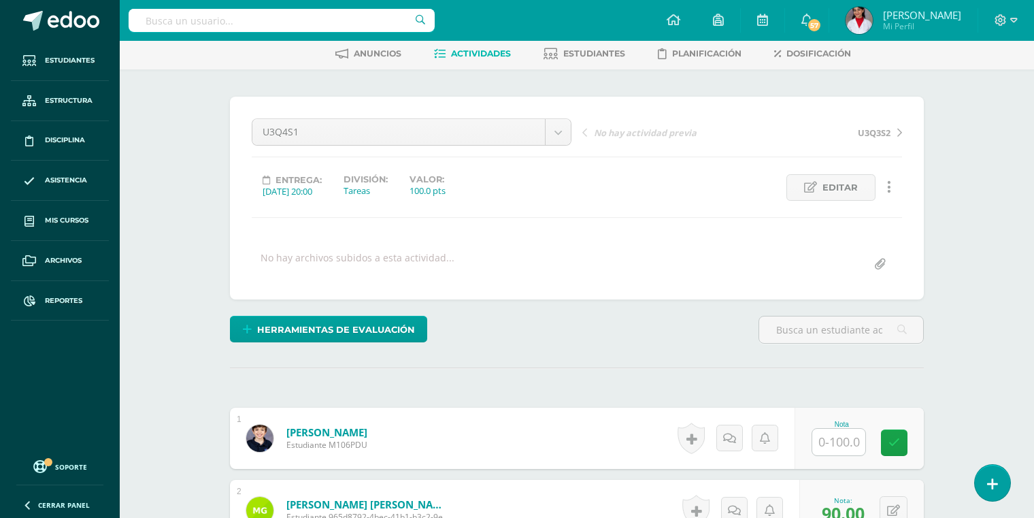
scroll to position [0, 0]
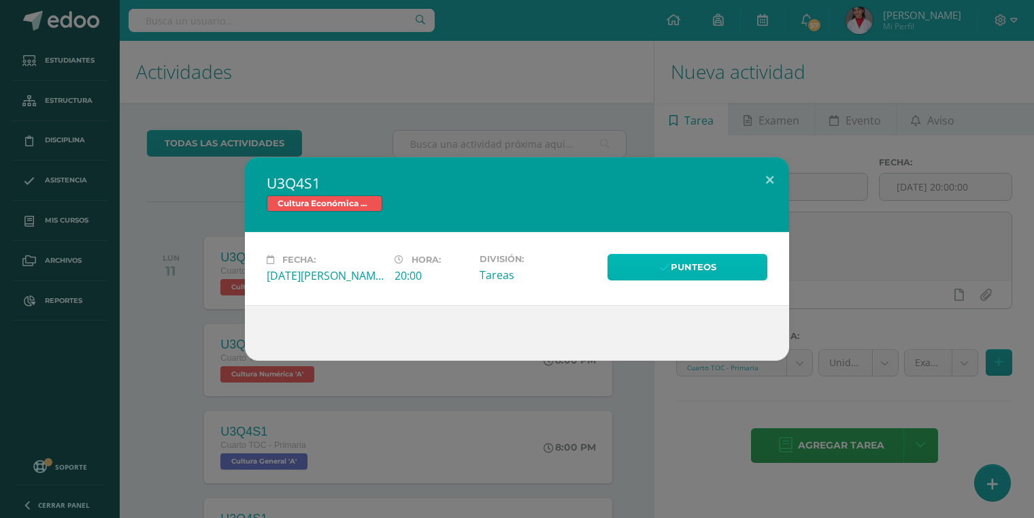
click at [655, 273] on link "Punteos" at bounding box center [687, 267] width 160 height 27
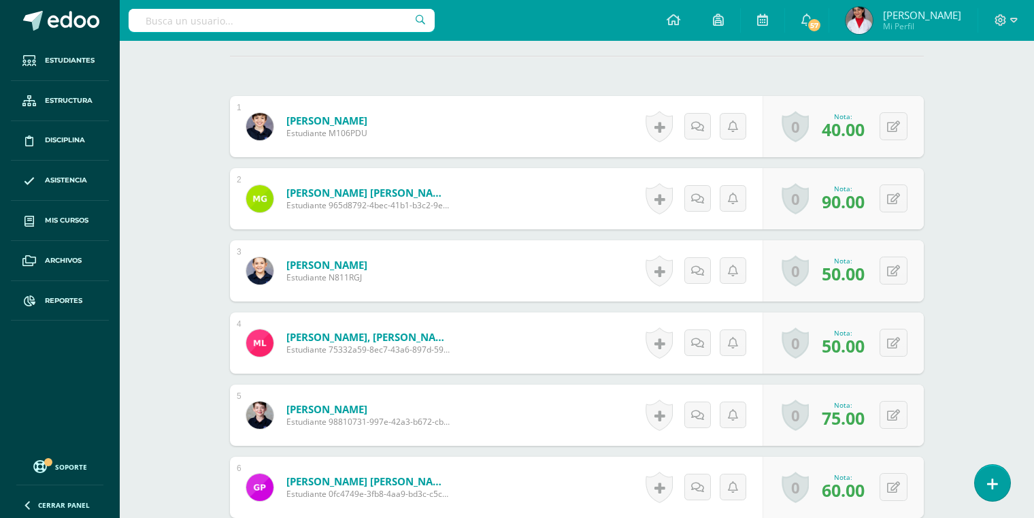
scroll to position [672, 0]
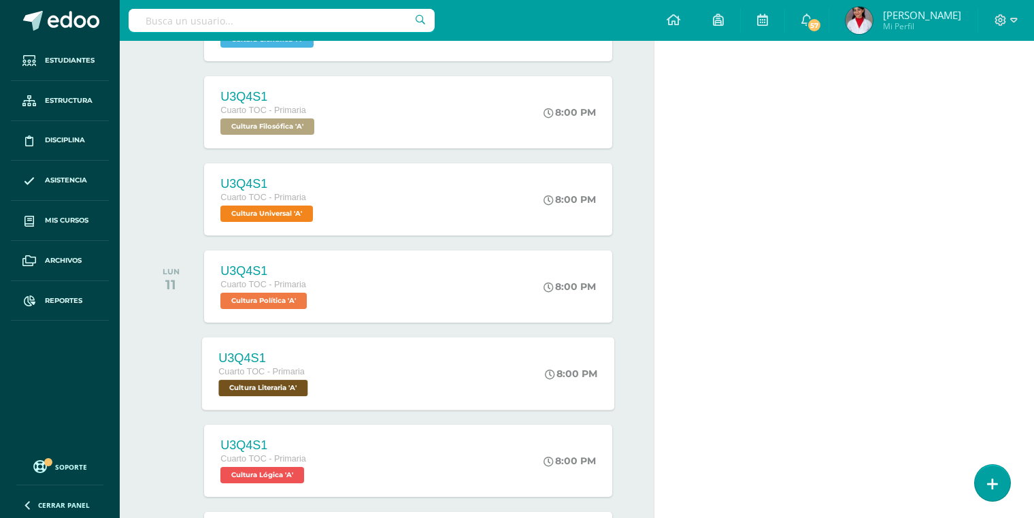
scroll to position [507, 0]
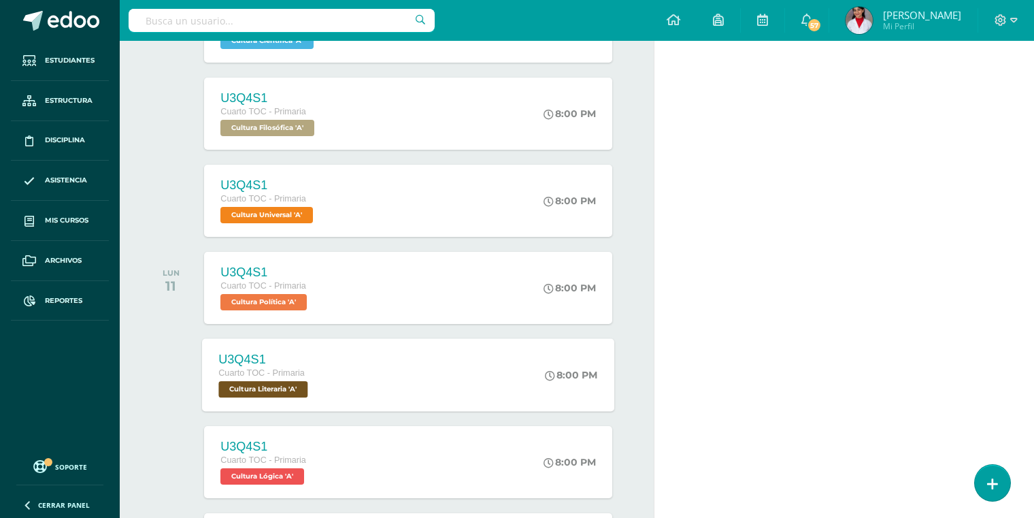
click at [261, 392] on span "Cultura Literaria 'A'" at bounding box center [263, 389] width 89 height 16
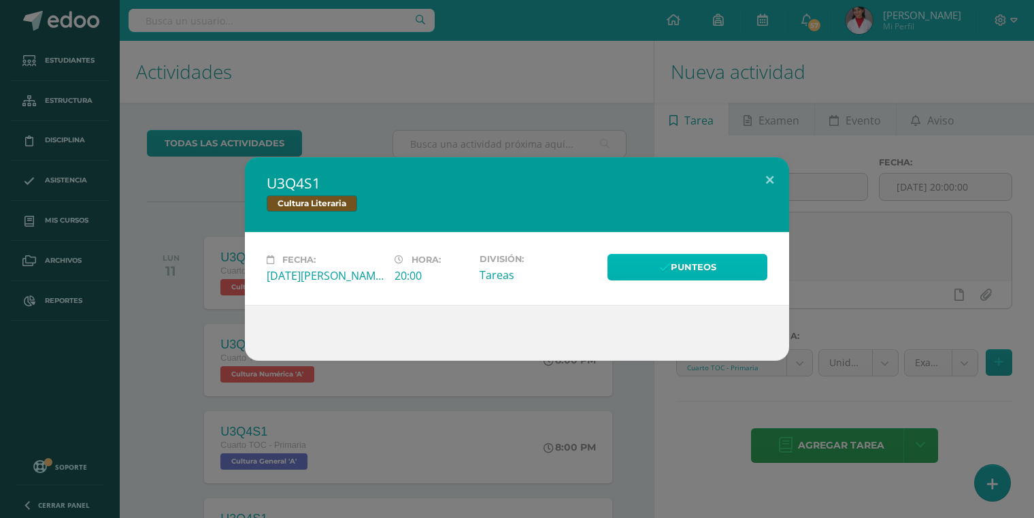
click at [671, 269] on link "Punteos" at bounding box center [687, 267] width 160 height 27
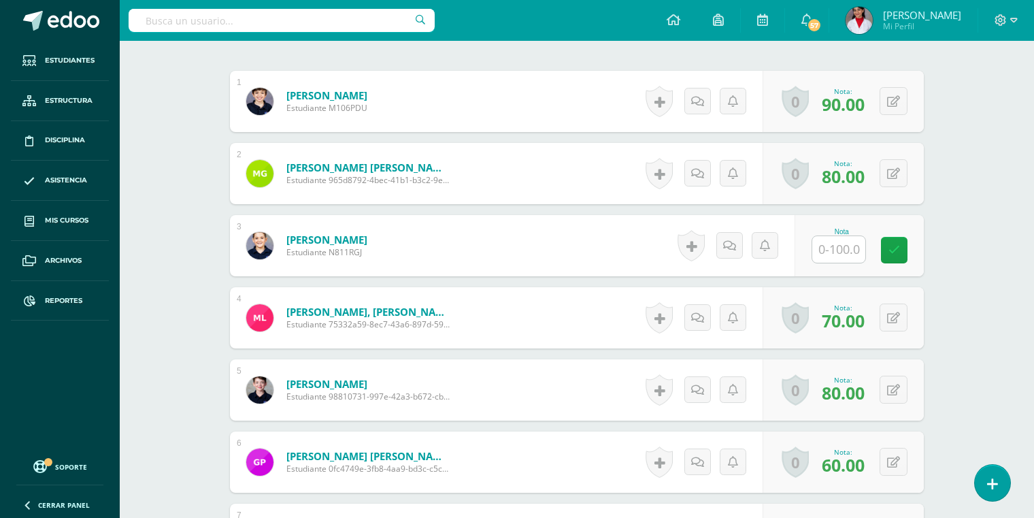
scroll to position [404, 0]
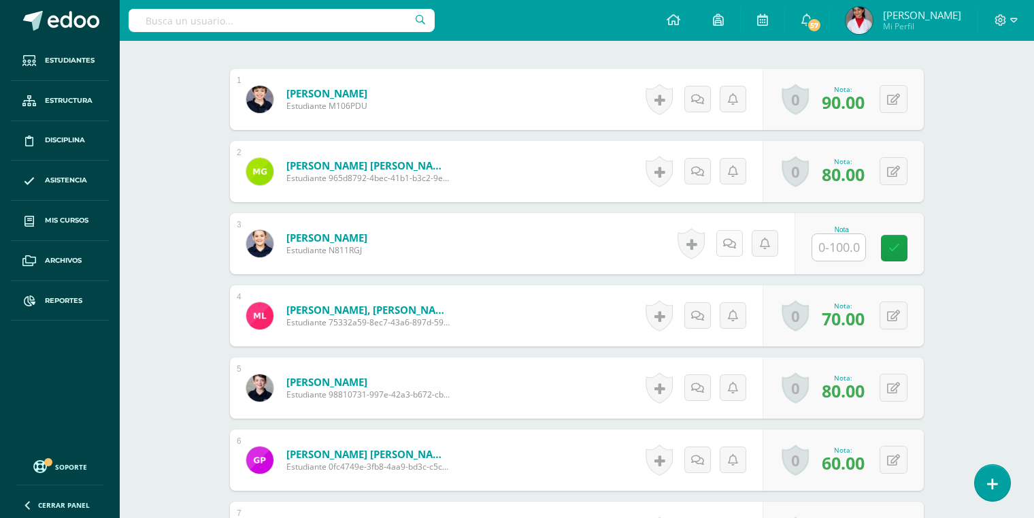
click at [729, 241] on icon at bounding box center [729, 244] width 13 height 12
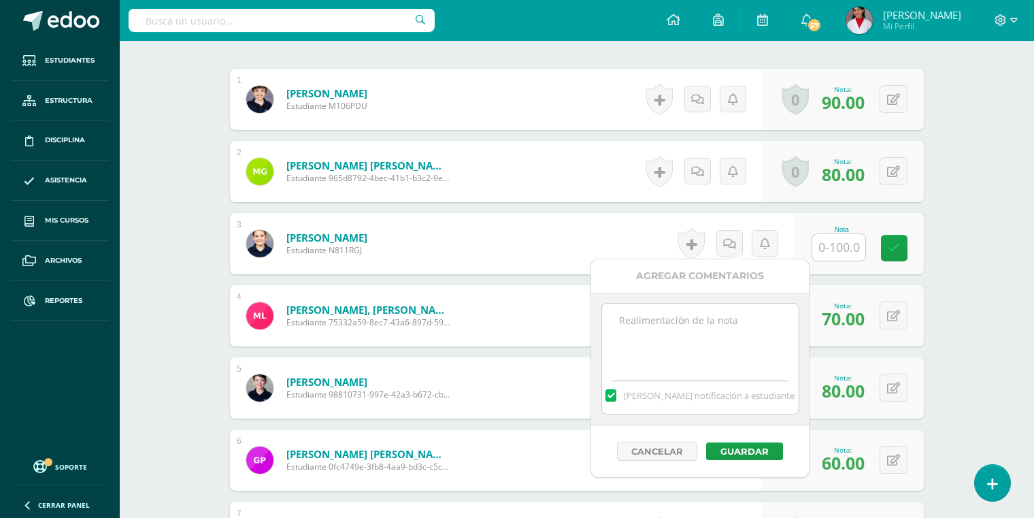
click at [658, 319] on textarea at bounding box center [700, 337] width 197 height 68
type textarea "WISC"
click at [737, 443] on button "Guardar" at bounding box center [744, 451] width 77 height 18
